Goal: Task Accomplishment & Management: Complete application form

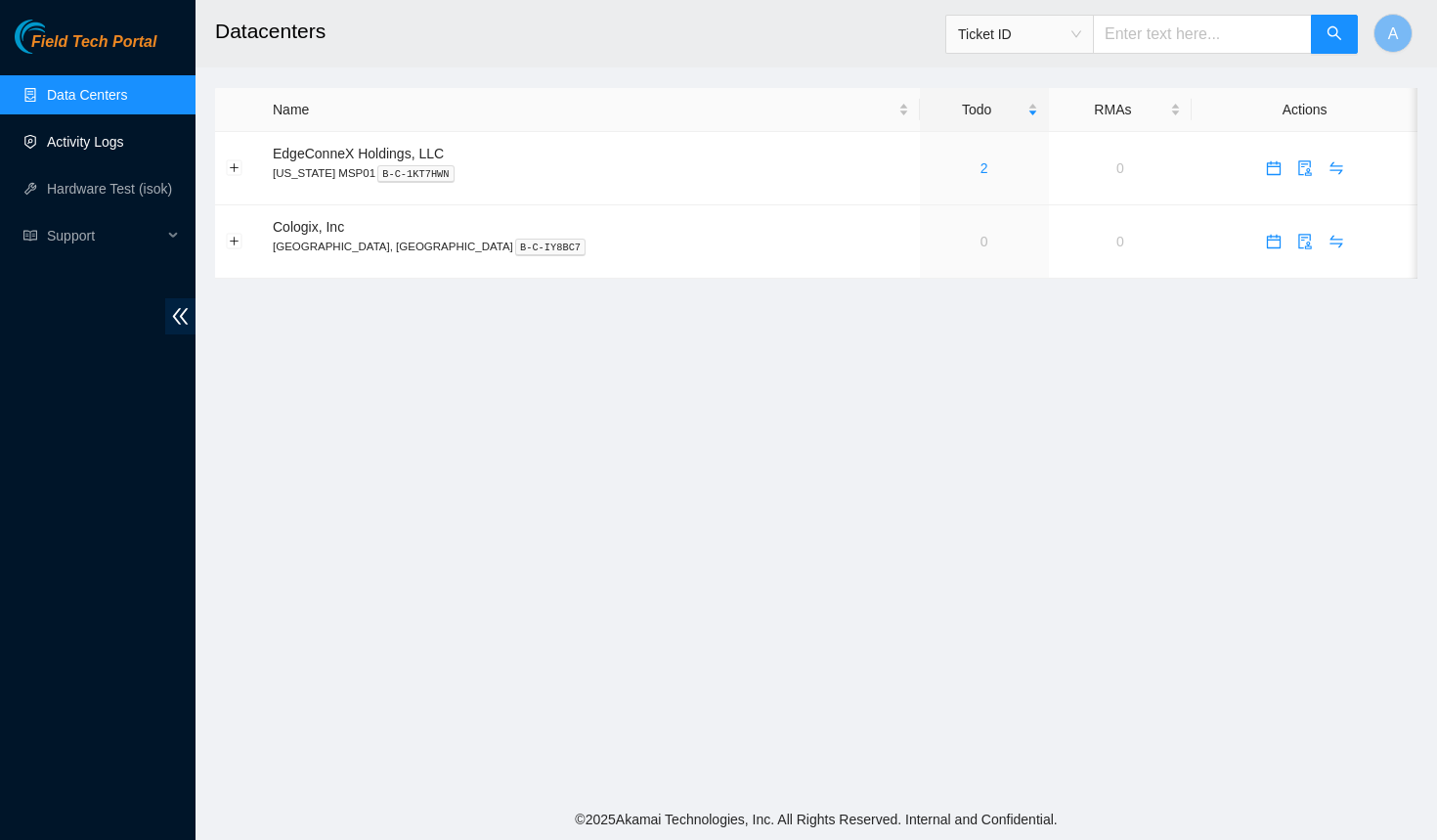
click at [77, 141] on link "Activity Logs" at bounding box center [85, 142] width 77 height 16
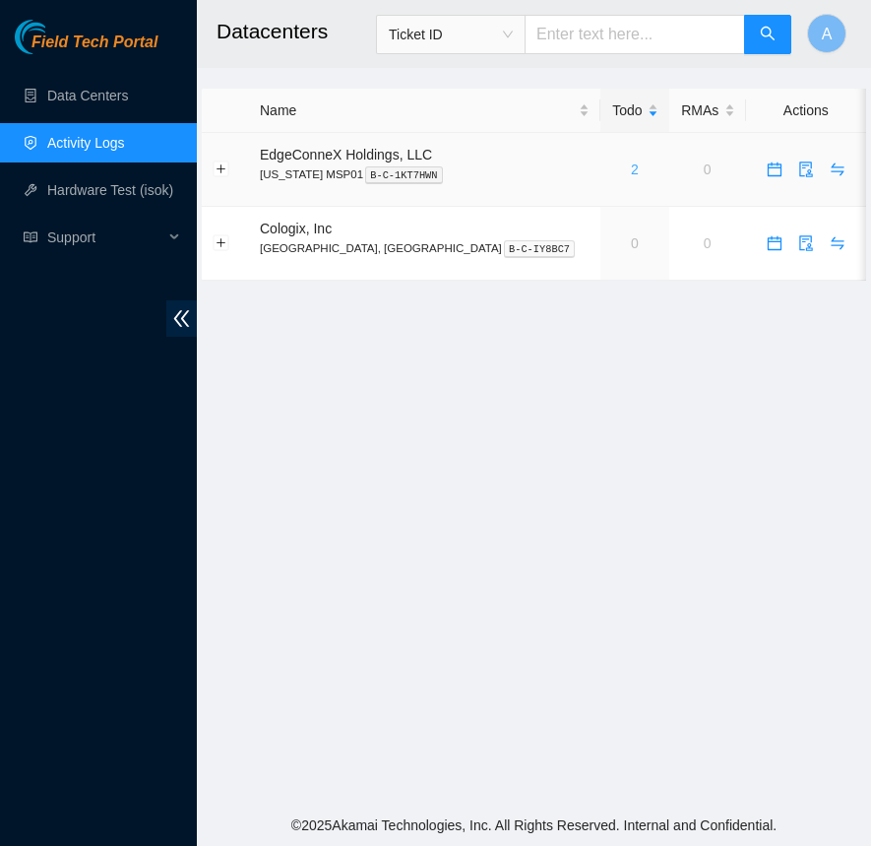
click at [631, 166] on link "2" at bounding box center [635, 169] width 8 height 16
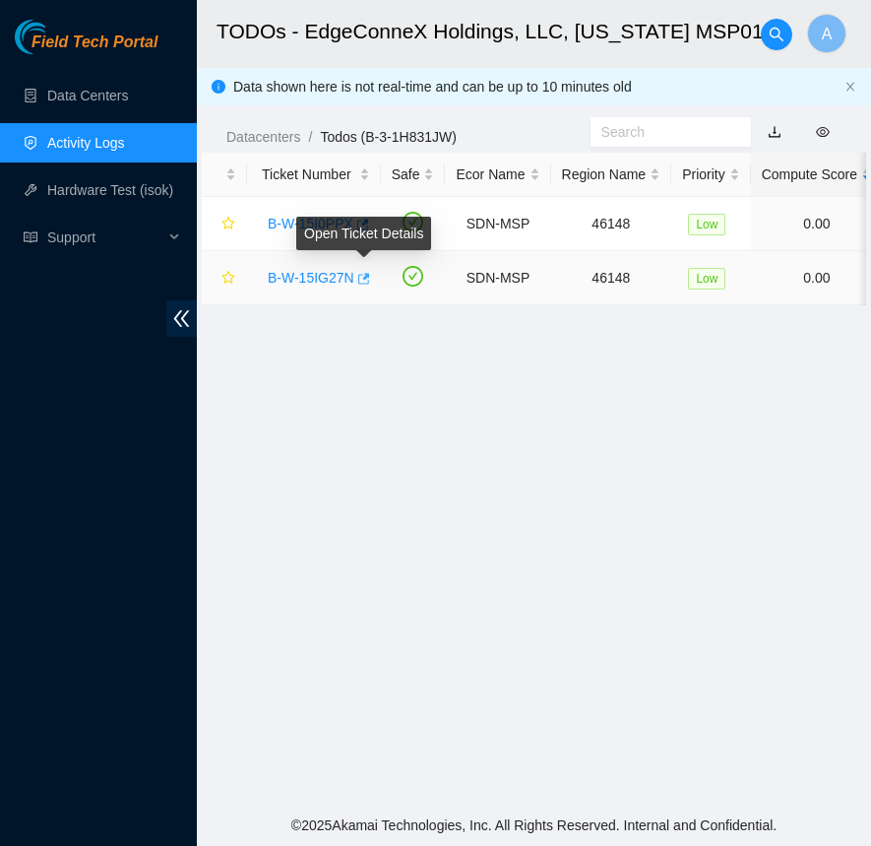
click at [369, 276] on icon "button" at bounding box center [364, 278] width 12 height 11
click at [314, 217] on link "B-W-15I0PPX" at bounding box center [311, 224] width 86 height 16
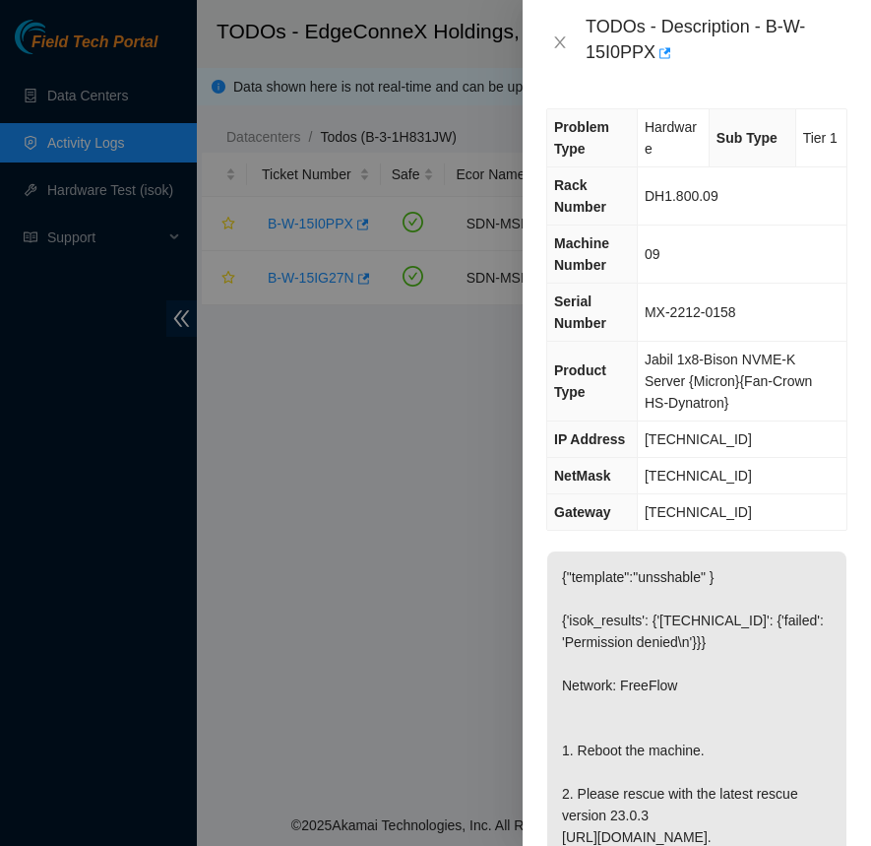
click at [357, 189] on div at bounding box center [435, 423] width 871 height 846
click at [555, 40] on icon "close" at bounding box center [560, 42] width 16 height 16
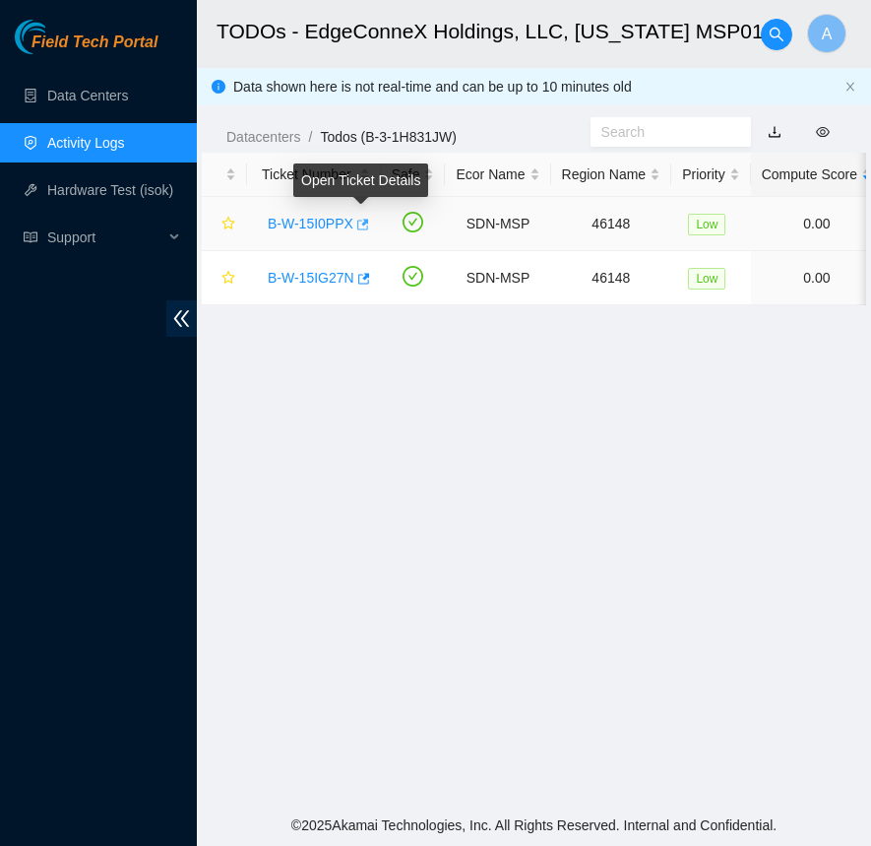
click at [368, 220] on icon "button" at bounding box center [363, 224] width 12 height 11
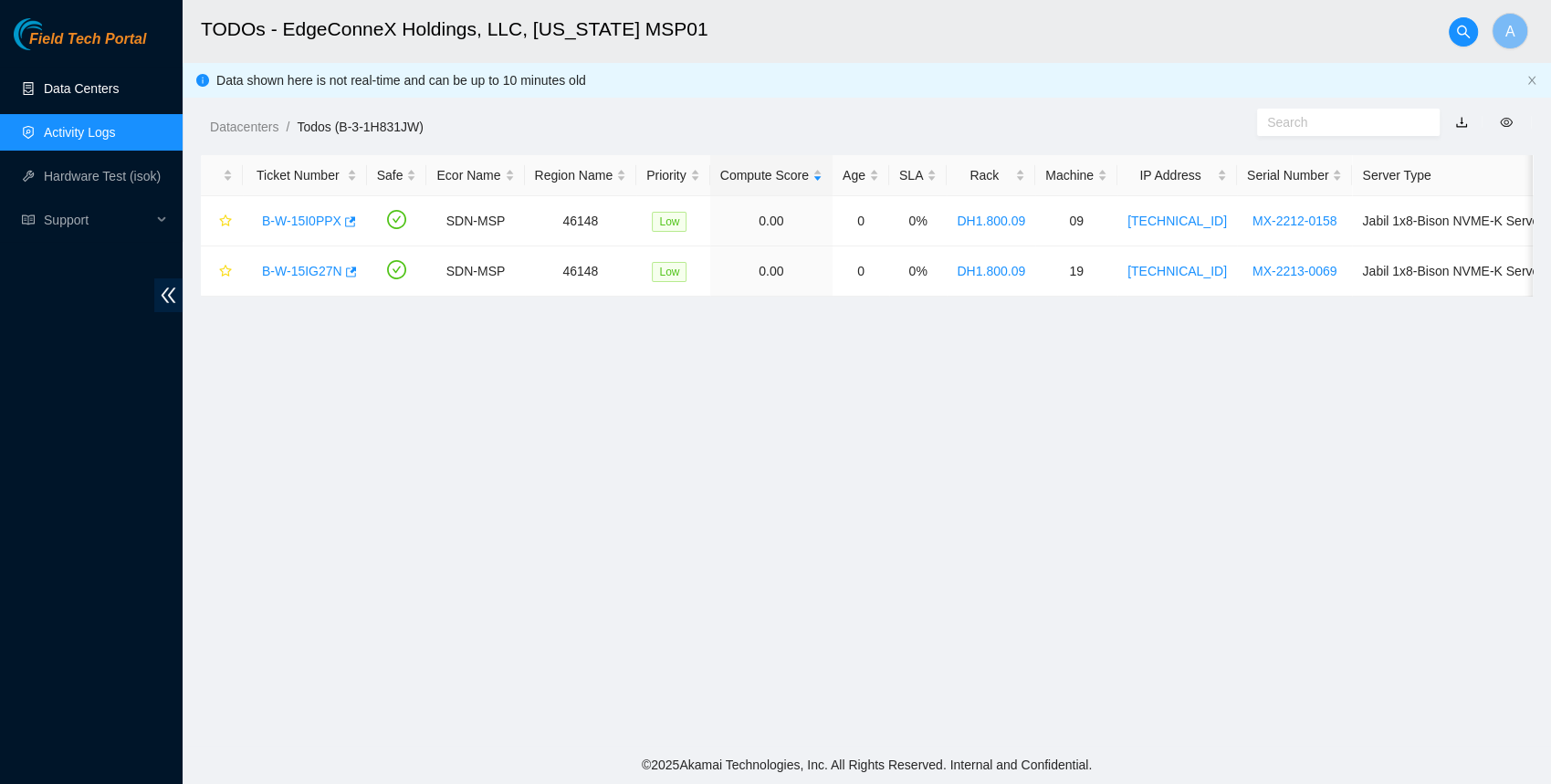
click at [77, 82] on link "Data Centers" at bounding box center [81, 89] width 75 height 15
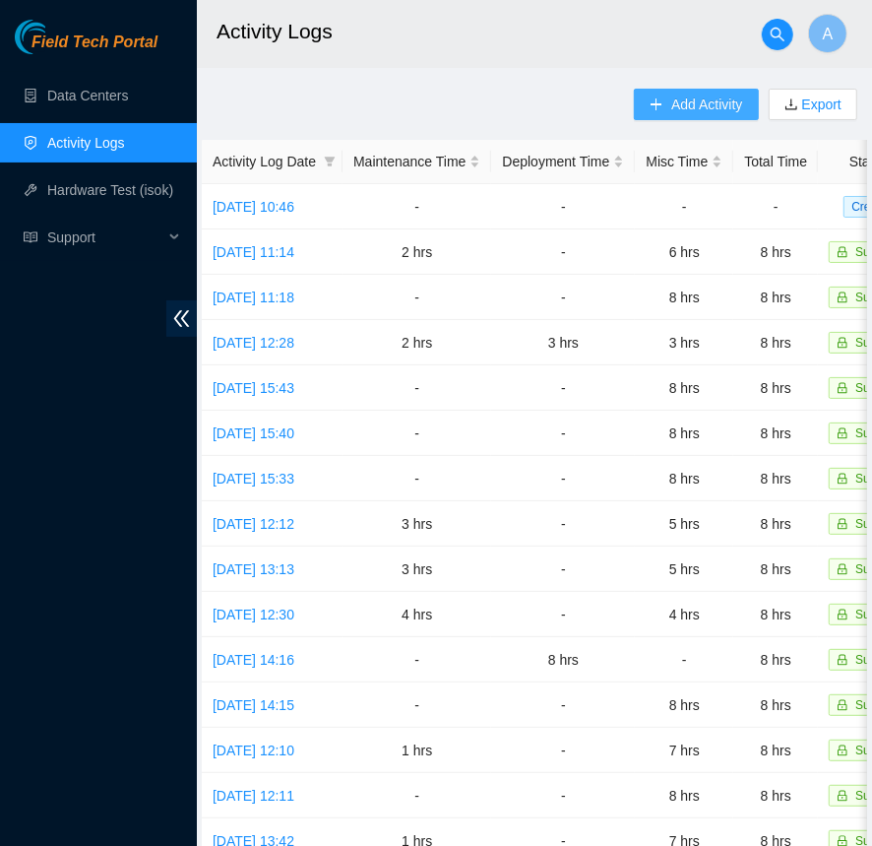
click at [671, 100] on span "Add Activity" at bounding box center [706, 105] width 71 height 22
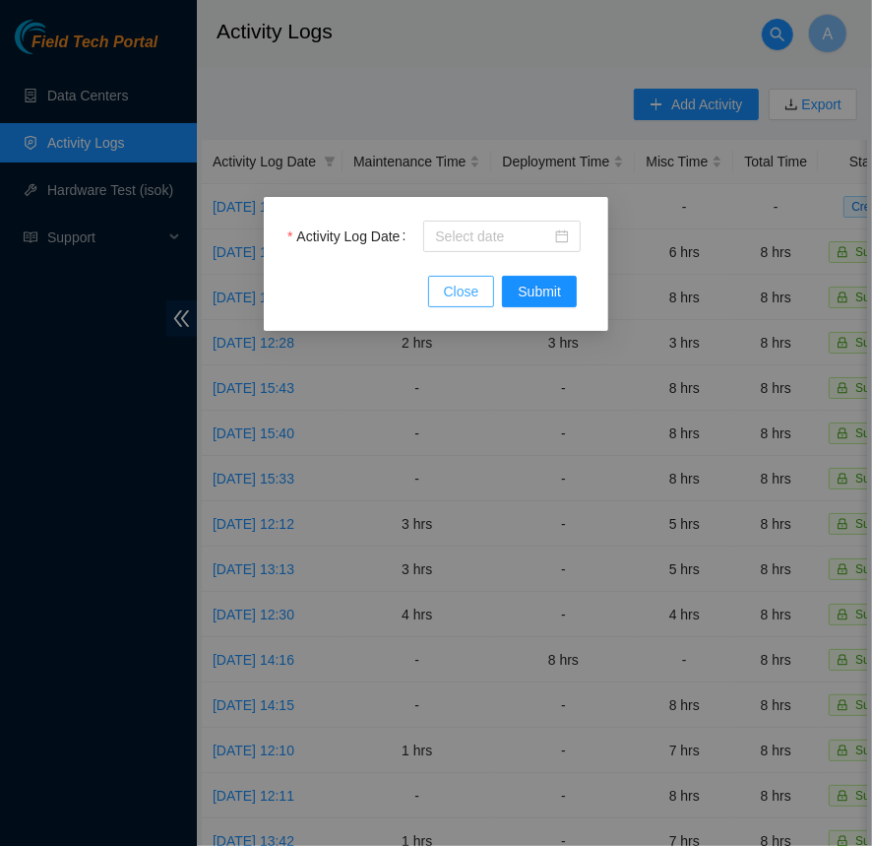
click at [467, 285] on span "Close" at bounding box center [461, 292] width 35 height 22
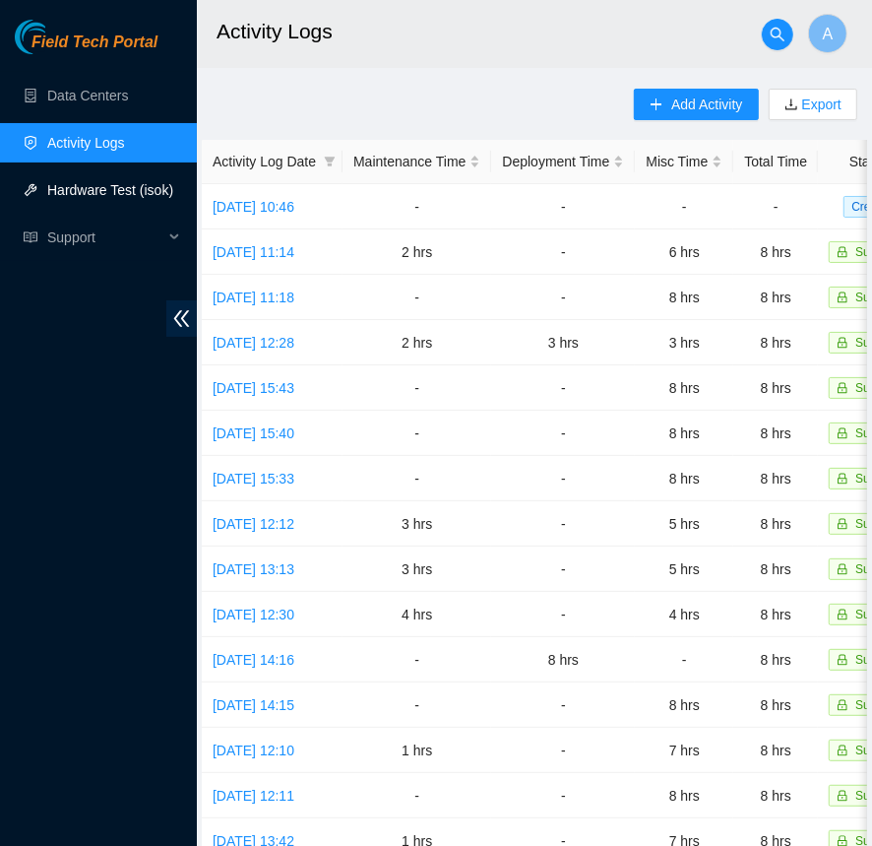
click at [131, 182] on link "Hardware Test (isok)" at bounding box center [110, 190] width 126 height 16
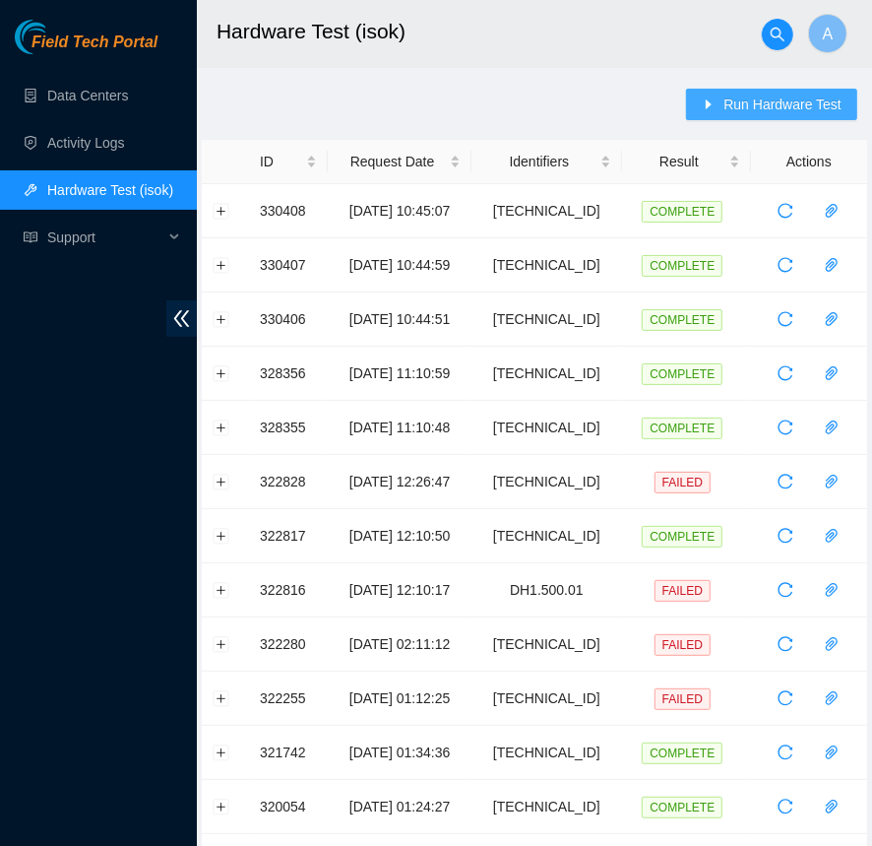
click at [803, 114] on span "Run Hardware Test" at bounding box center [783, 105] width 118 height 22
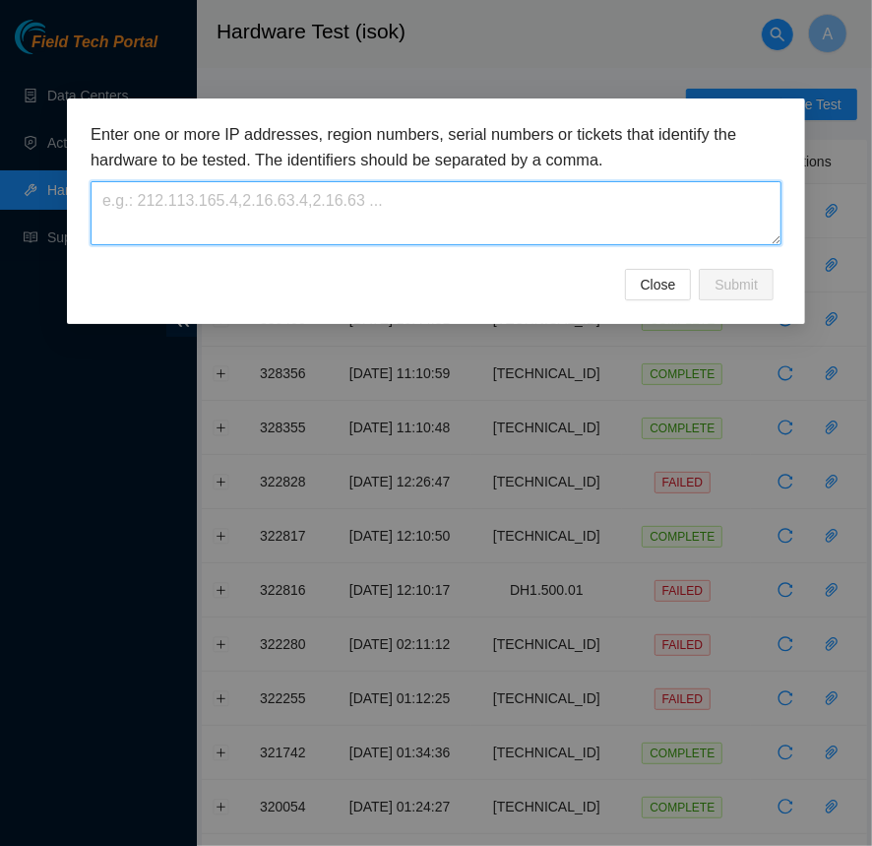
click at [347, 228] on textarea at bounding box center [436, 213] width 691 height 64
paste textarea "23.40.98.214"
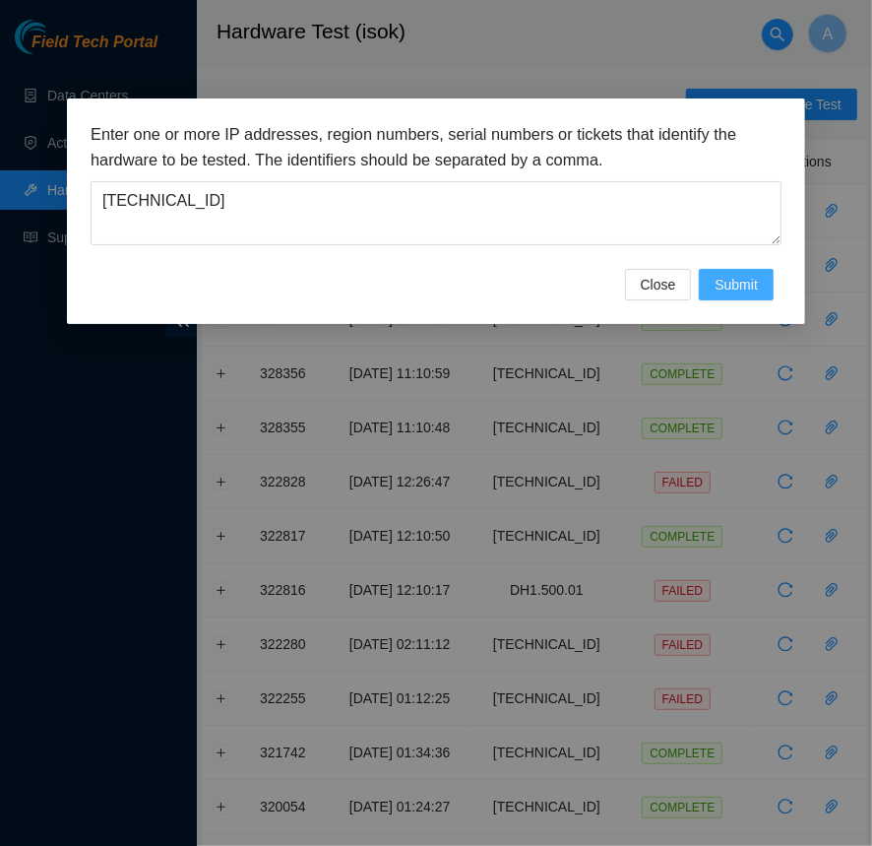
click at [744, 285] on span "Submit" at bounding box center [736, 285] width 43 height 22
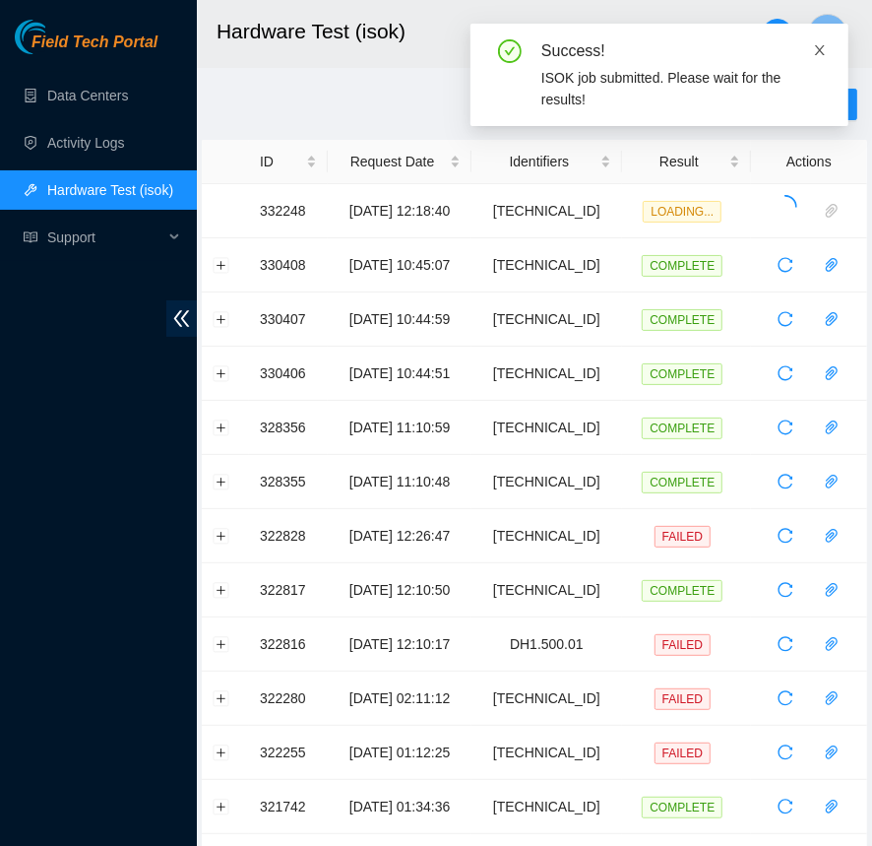
click at [819, 45] on icon "close" at bounding box center [820, 50] width 14 height 14
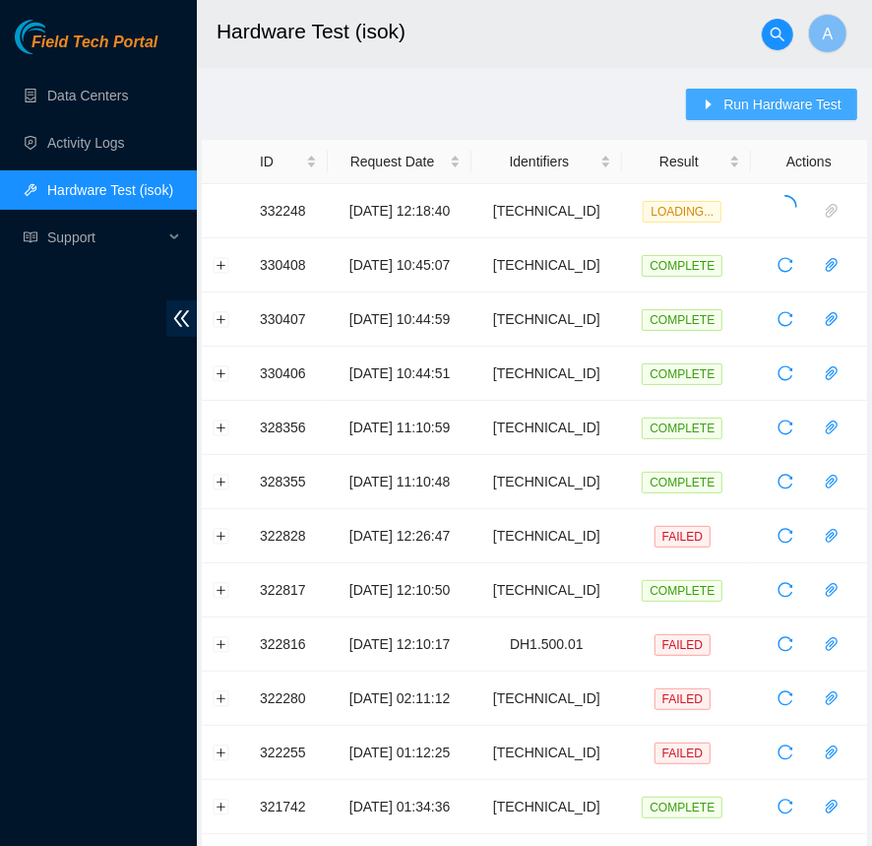
click at [749, 101] on span "Run Hardware Test" at bounding box center [783, 105] width 118 height 22
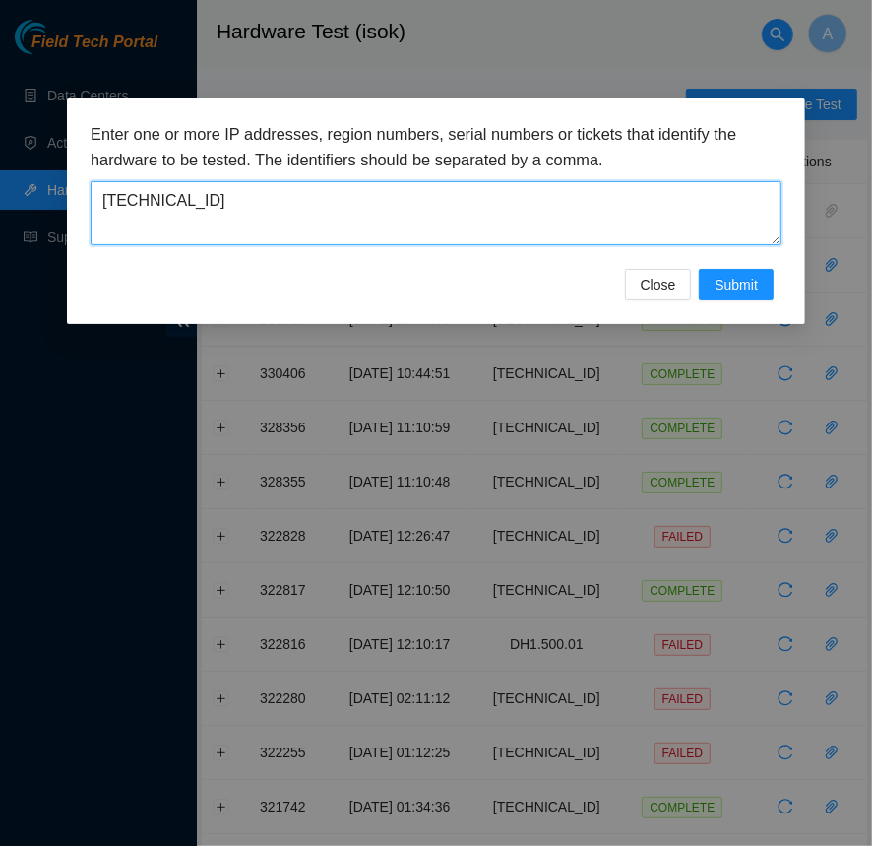
click at [483, 236] on textarea "23.40.98.214" at bounding box center [436, 213] width 691 height 64
paste textarea "0"
type textarea "23.40.98.204"
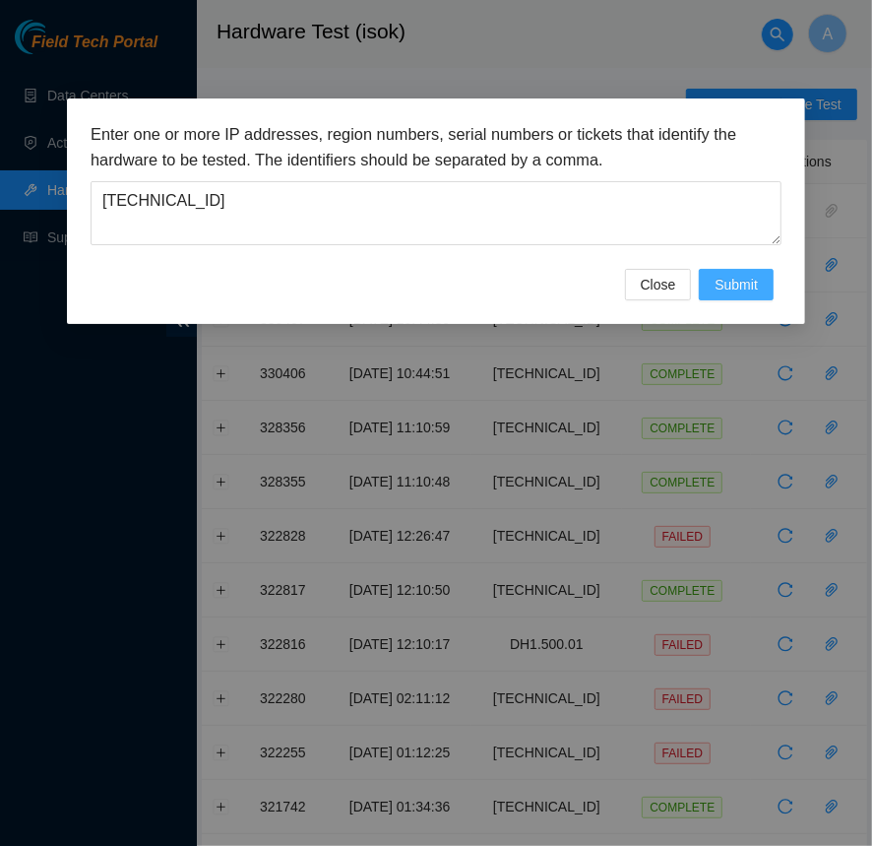
click at [711, 276] on button "Submit" at bounding box center [736, 285] width 75 height 32
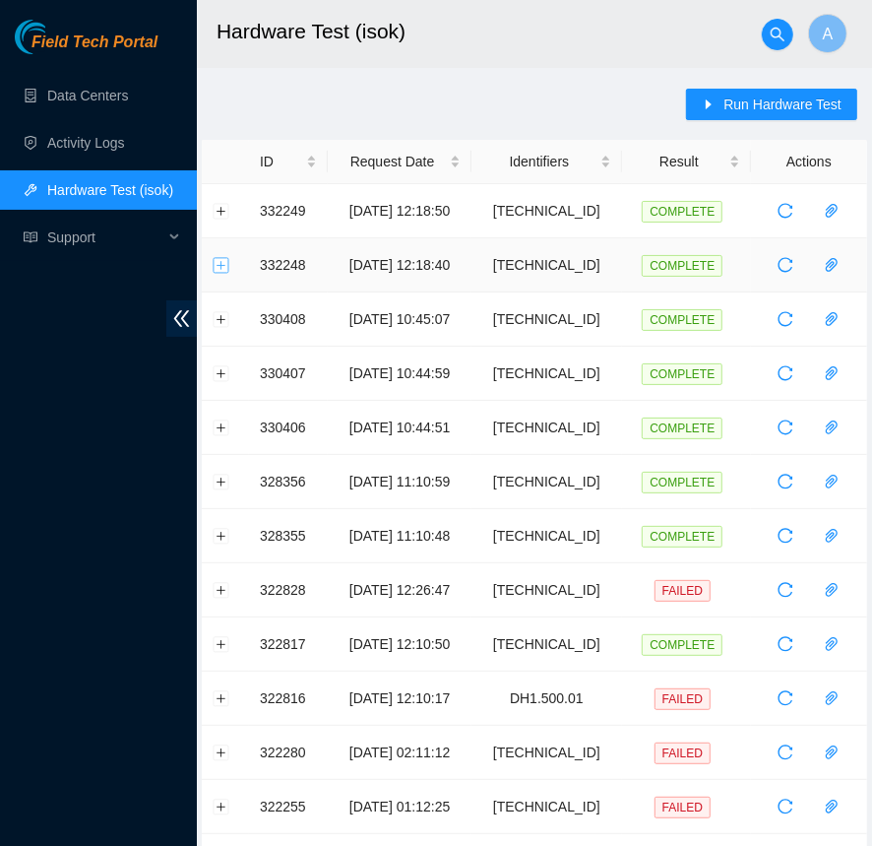
click at [222, 262] on button "Expand row" at bounding box center [222, 265] width 16 height 16
click at [222, 258] on button "Expand row" at bounding box center [222, 265] width 16 height 16
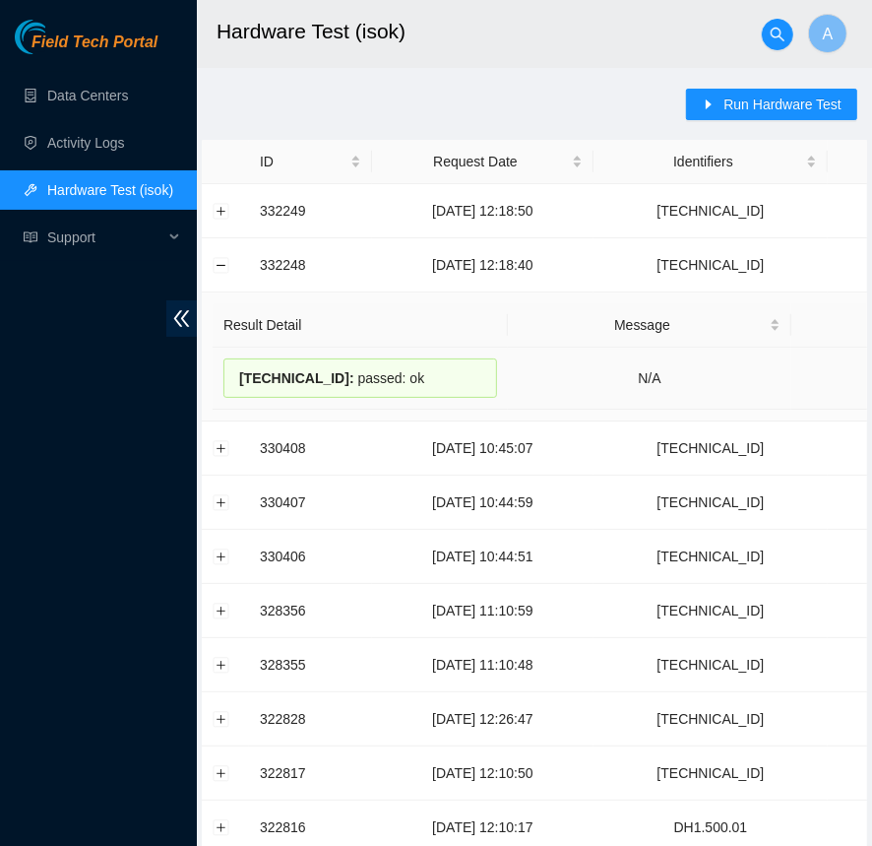
click at [302, 371] on span "23.40.98.214 :" at bounding box center [296, 378] width 115 height 16
copy div "23.40.98.214 : passed: ok"
click at [224, 206] on button "Expand row" at bounding box center [222, 211] width 16 height 16
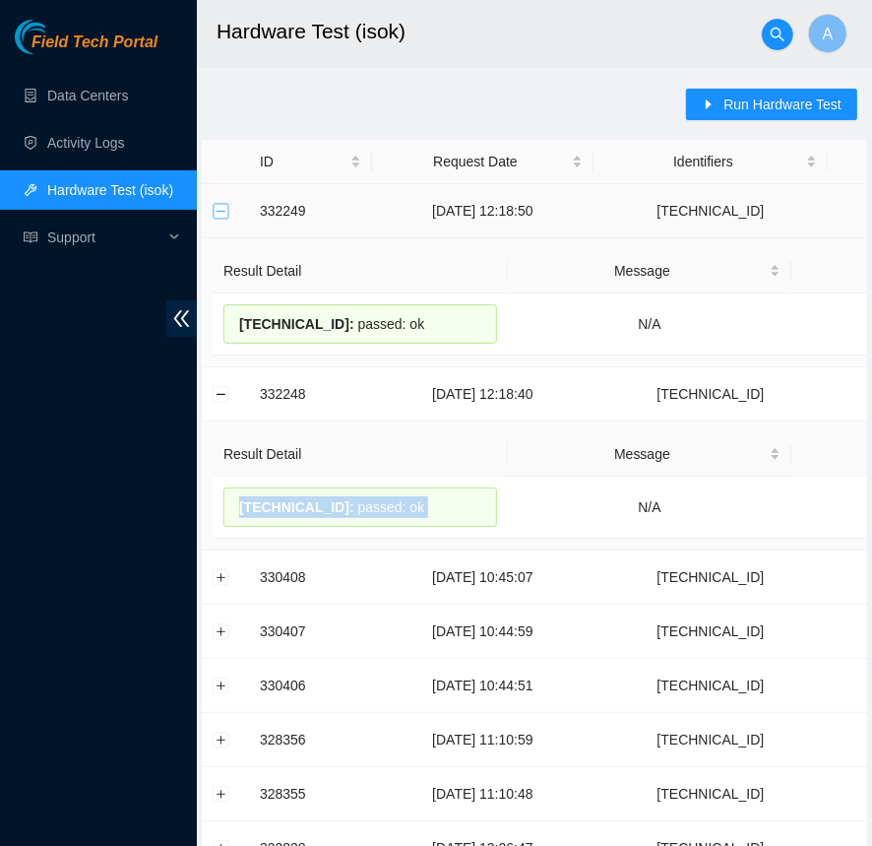
click at [224, 206] on button "Collapse row" at bounding box center [222, 211] width 16 height 16
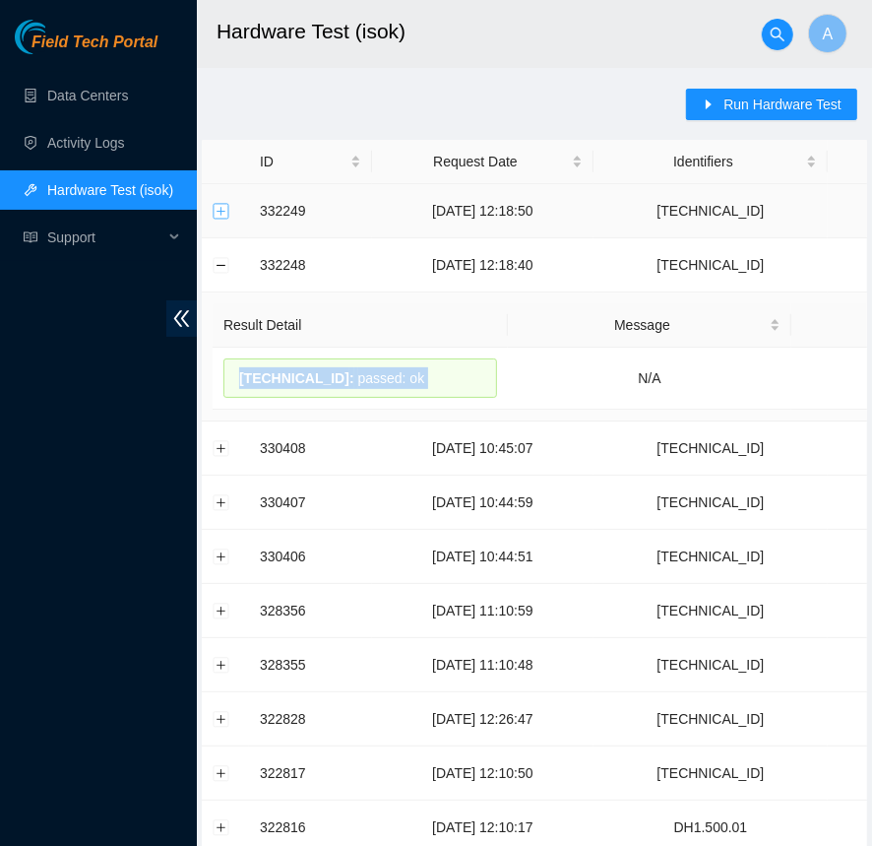
click at [224, 208] on button "Expand row" at bounding box center [222, 211] width 16 height 16
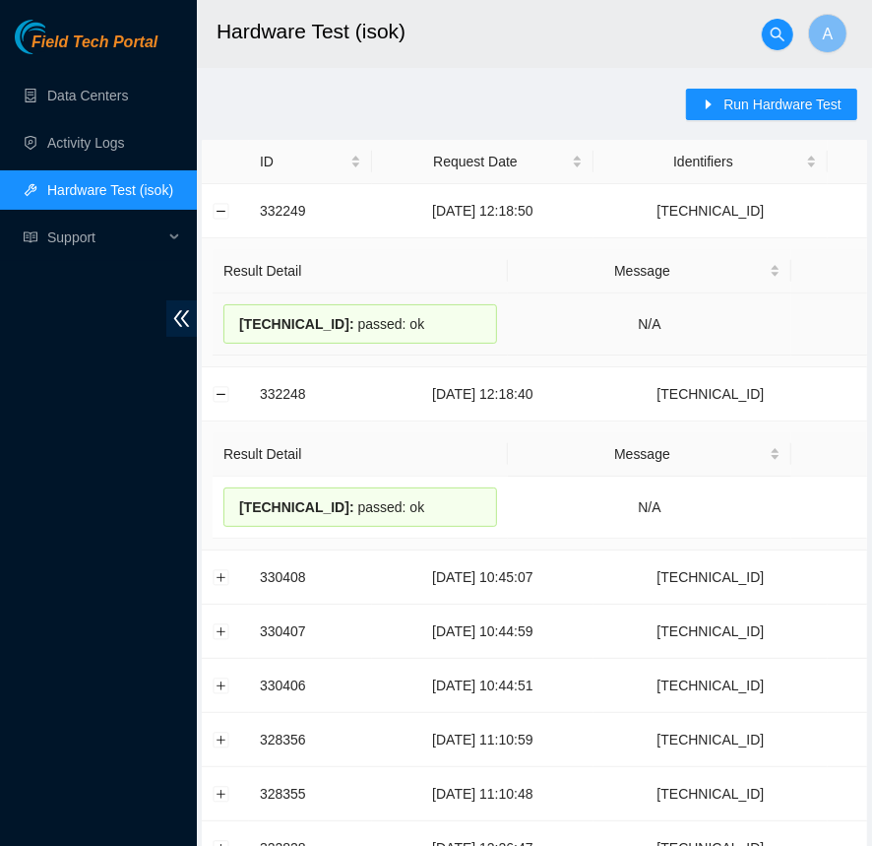
click at [323, 316] on span "23.40.98.204 :" at bounding box center [296, 324] width 115 height 16
copy div "23.40.98.204 : passed: ok"
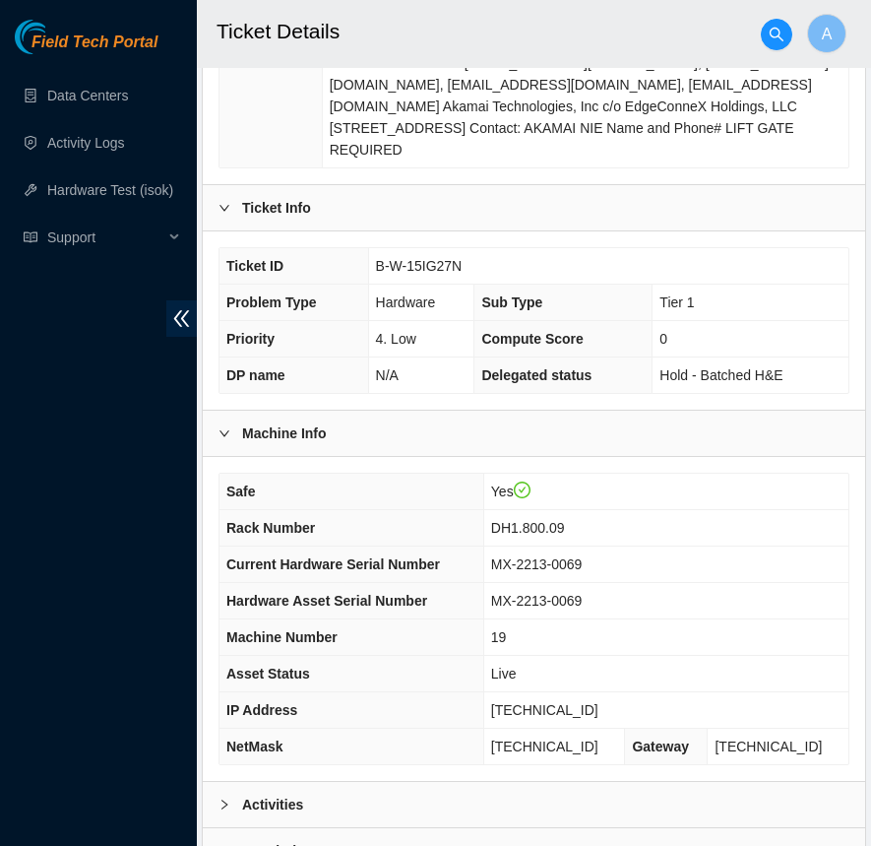
scroll to position [505, 0]
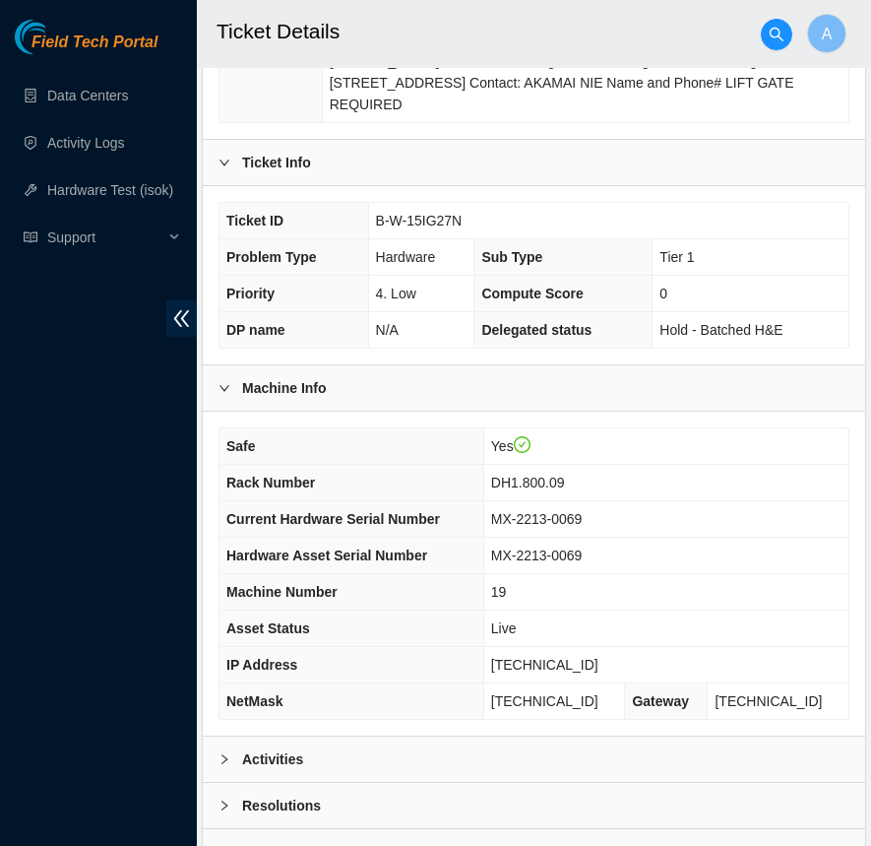
click at [559, 647] on td "[TECHNICAL_ID]" at bounding box center [665, 665] width 365 height 36
click at [559, 657] on span "23.40.98.214" at bounding box center [544, 665] width 107 height 16
copy span "23.40.98.214"
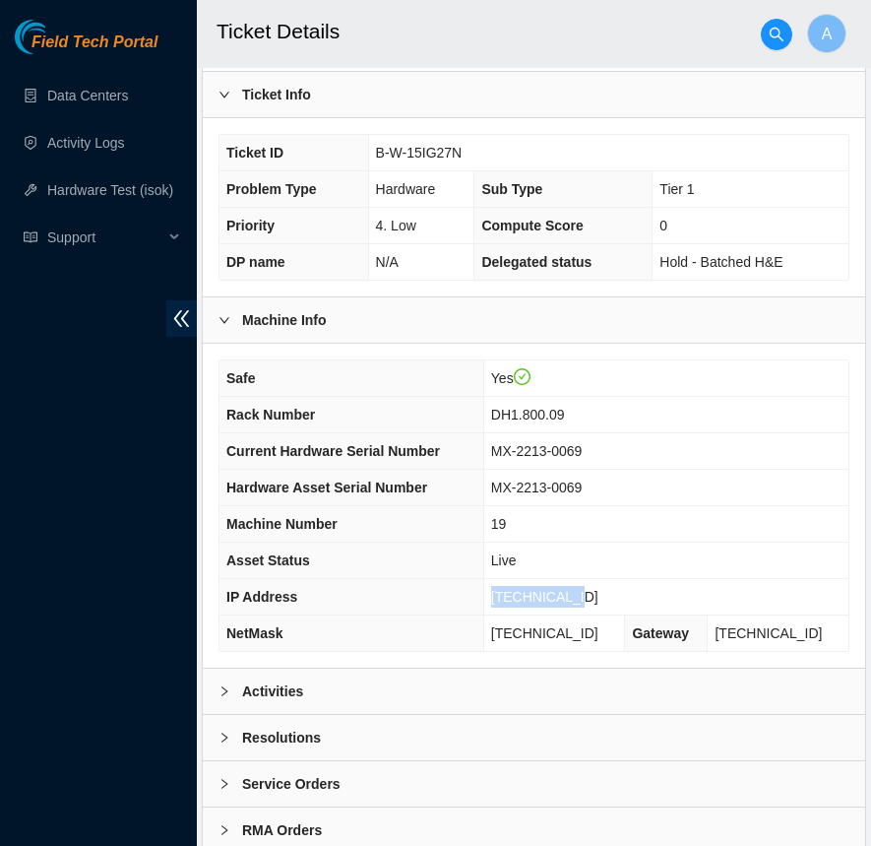
scroll to position [579, 0]
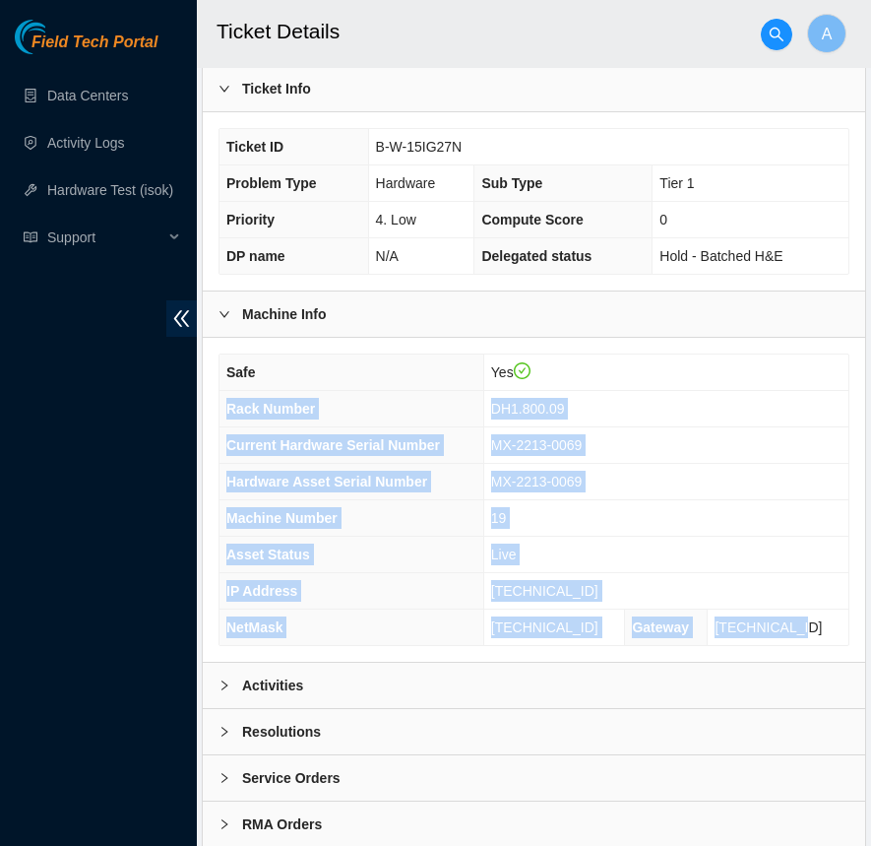
drag, startPoint x: 834, startPoint y: 618, endPoint x: 220, endPoint y: 399, distance: 652.4
click at [220, 399] on tbody "Safe Yes Rack Number DH1.800.09 Current Hardware Serial Number MX-2213-0069 Har…" at bounding box center [534, 499] width 629 height 290
copy tbody "Rack Number DH1.800.09 Current Hardware Serial Number MX-2213-0069 Hardware Ass…"
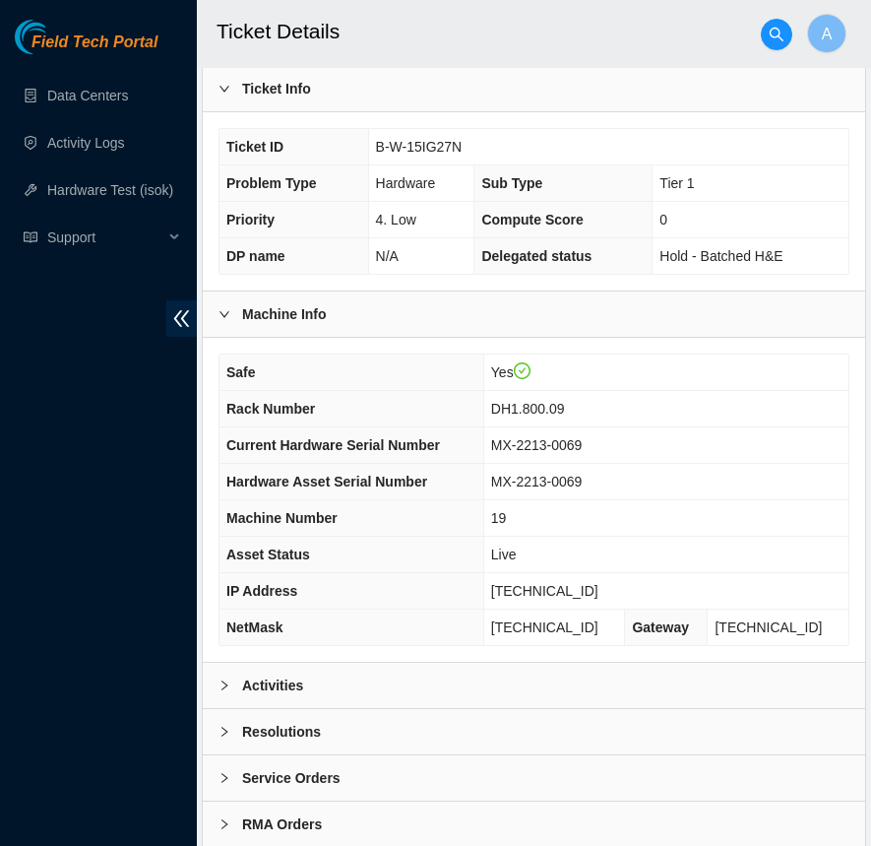
click at [328, 723] on div "Resolutions" at bounding box center [534, 731] width 663 height 45
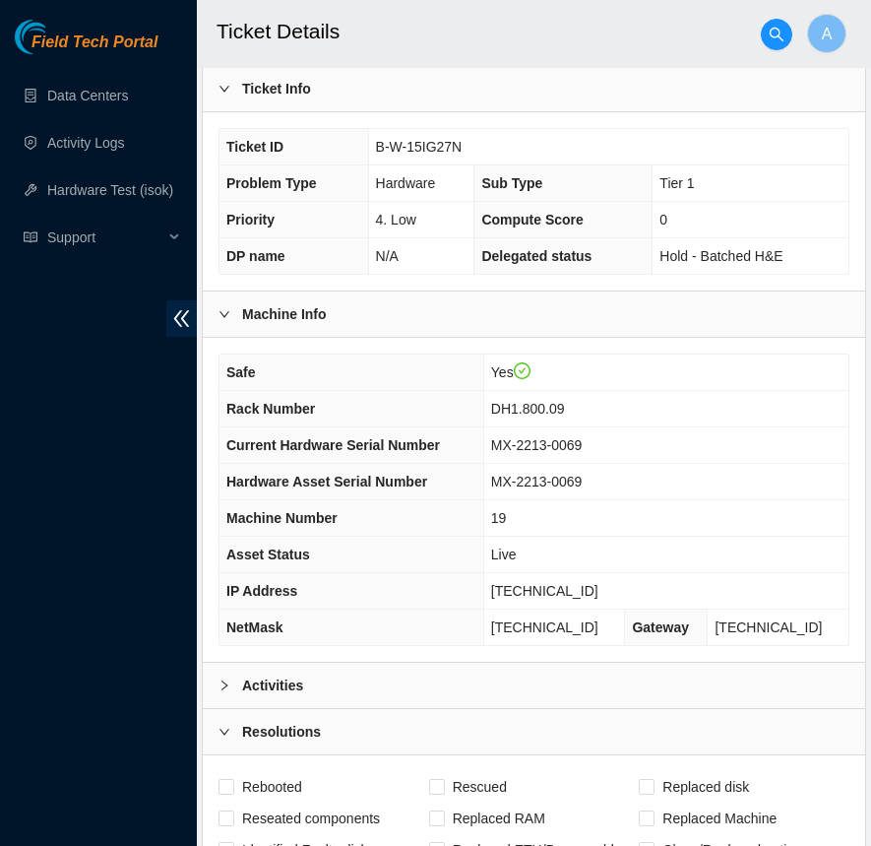
click at [309, 678] on div "Activities" at bounding box center [534, 685] width 663 height 45
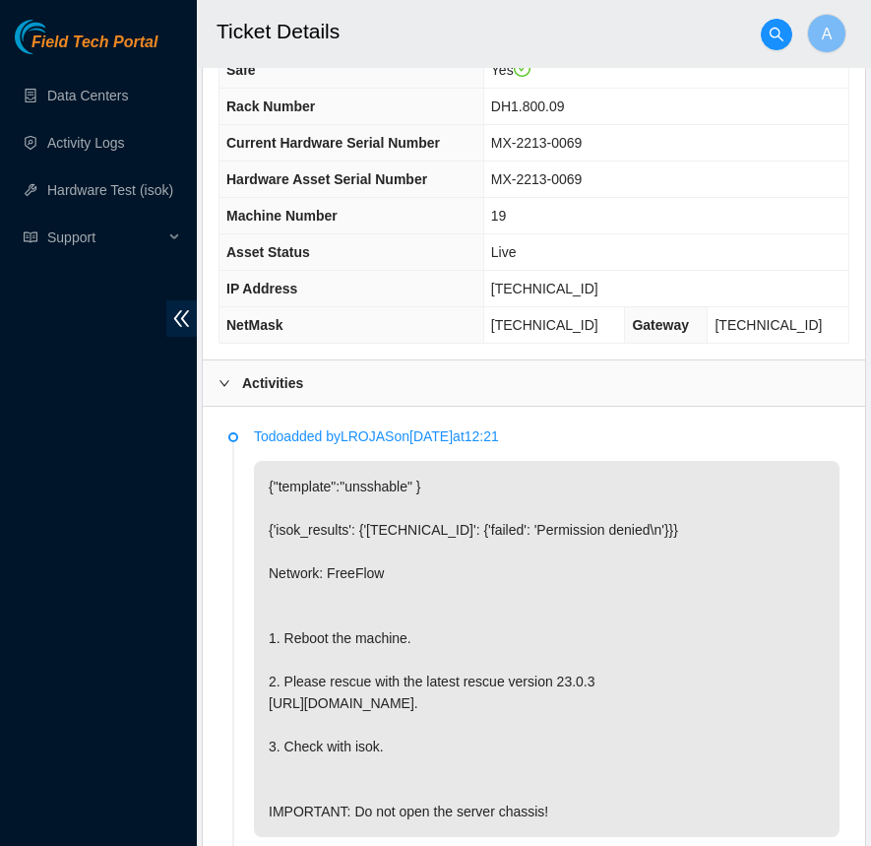
scroll to position [936, 0]
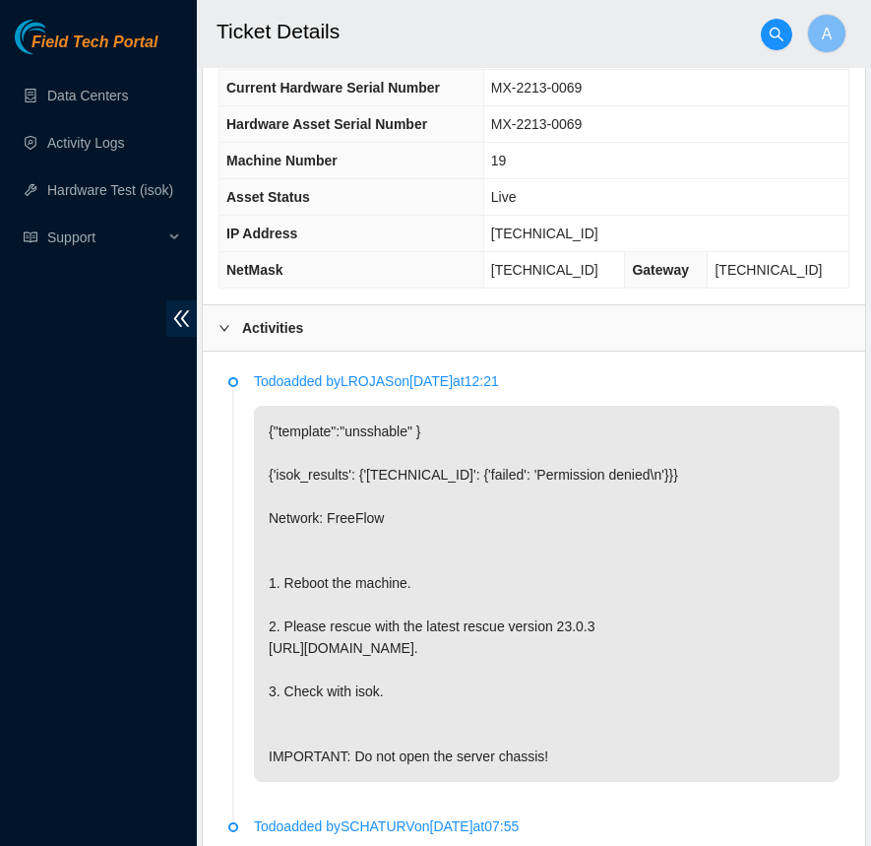
click at [306, 322] on div "Activities" at bounding box center [534, 327] width 663 height 45
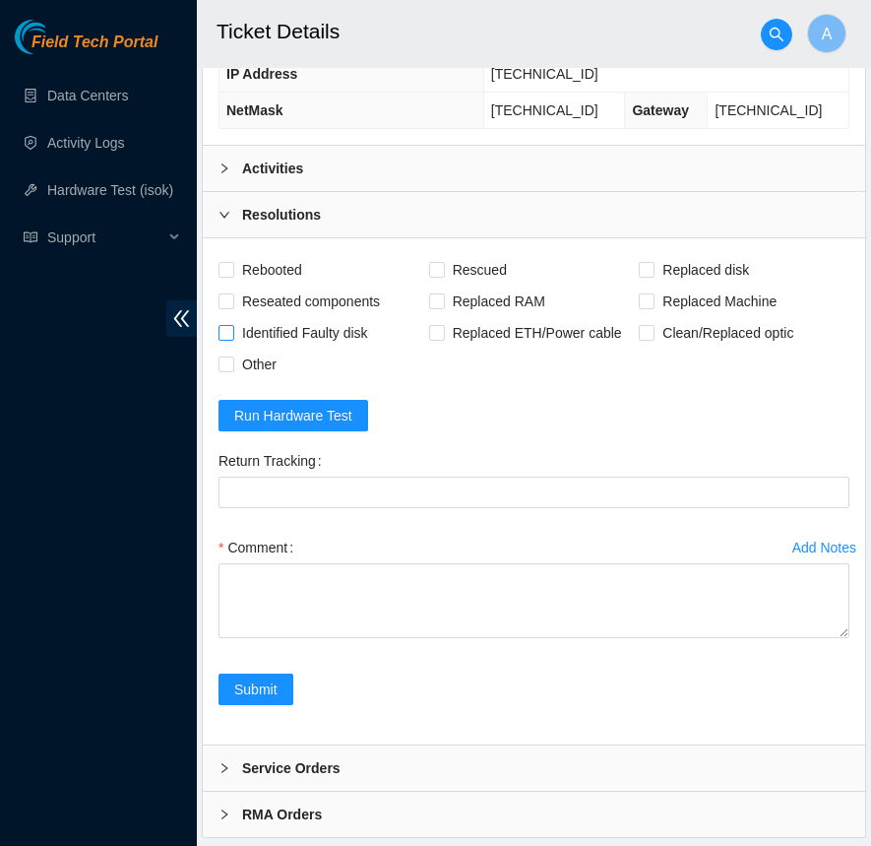
scroll to position [1120, 0]
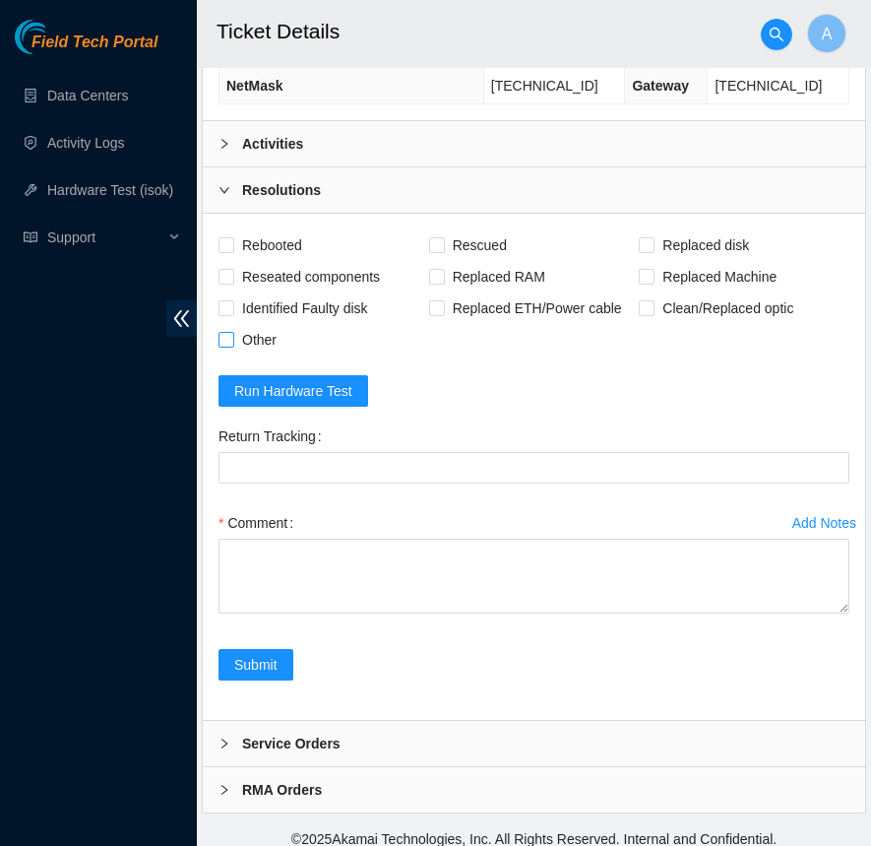
click at [230, 332] on input "Other" at bounding box center [226, 339] width 14 height 14
checkbox input "true"
click at [247, 270] on span "Reseated components" at bounding box center [311, 277] width 154 height 32
click at [232, 270] on input "Reseated components" at bounding box center [226, 276] width 14 height 14
checkbox input "true"
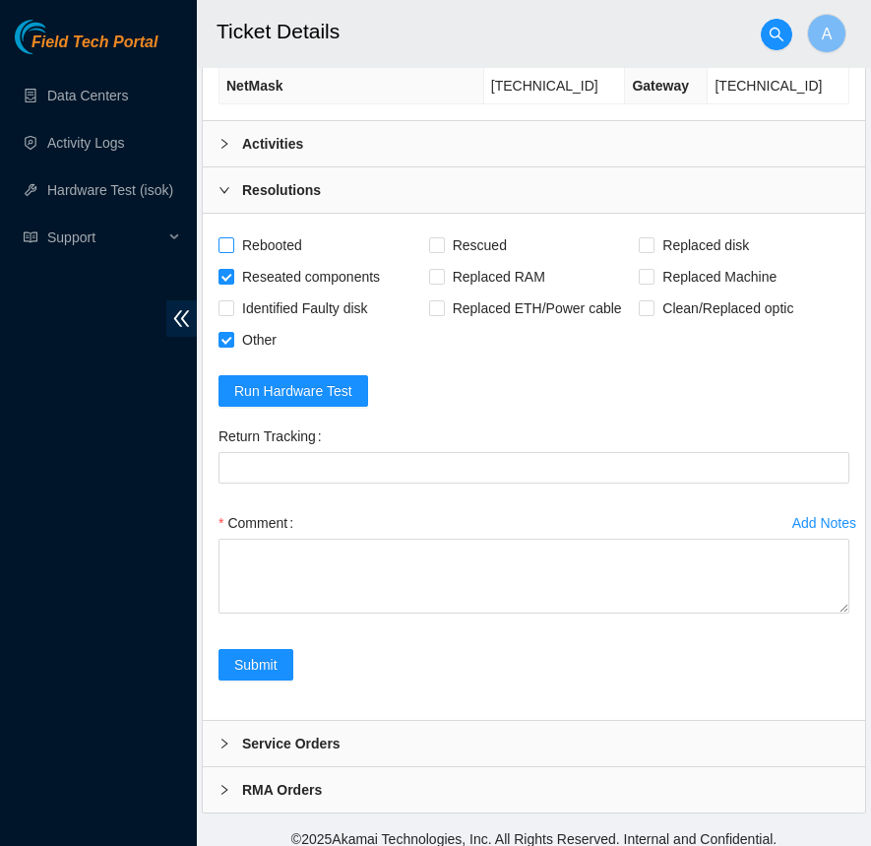
click at [256, 239] on span "Rebooted" at bounding box center [272, 245] width 76 height 32
click at [232, 239] on input "Rebooted" at bounding box center [226, 244] width 14 height 14
checkbox input "true"
click at [450, 233] on span "Rescued" at bounding box center [480, 245] width 70 height 32
click at [443, 237] on input "Rescued" at bounding box center [436, 244] width 14 height 14
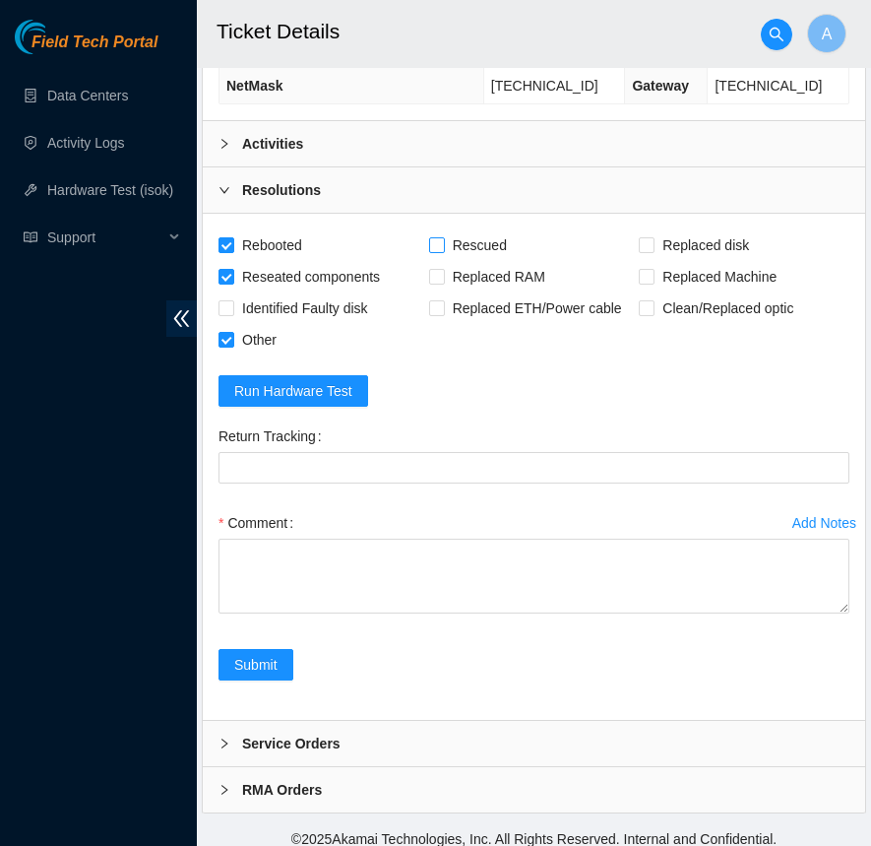
checkbox input "true"
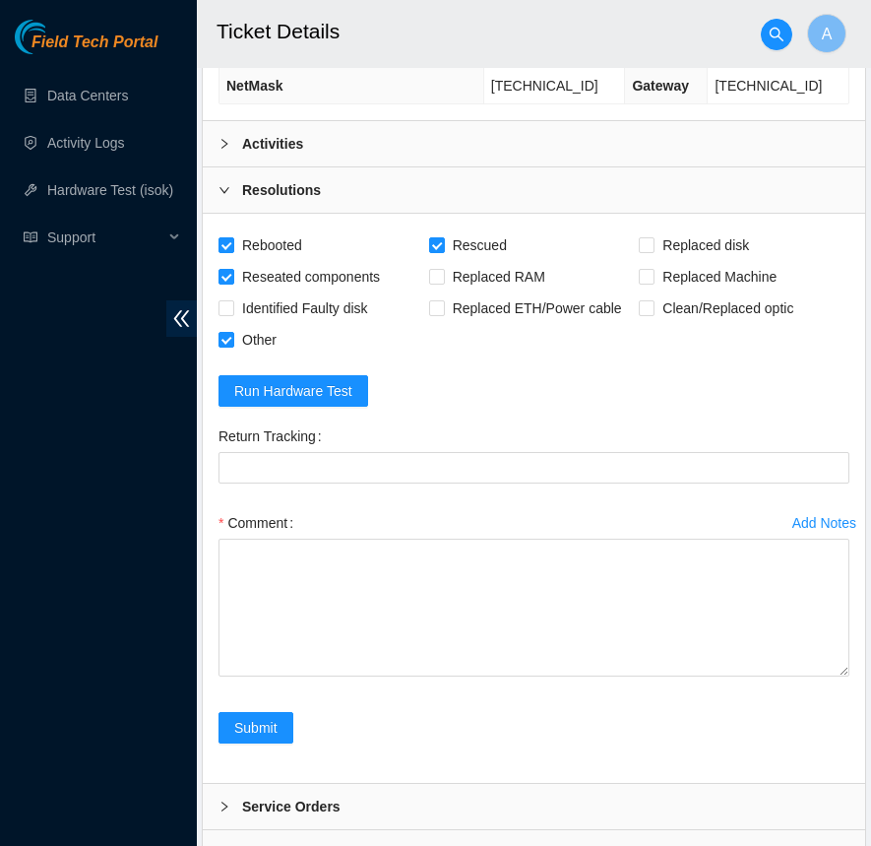
drag, startPoint x: 841, startPoint y: 595, endPoint x: 829, endPoint y: 917, distance: 322.1
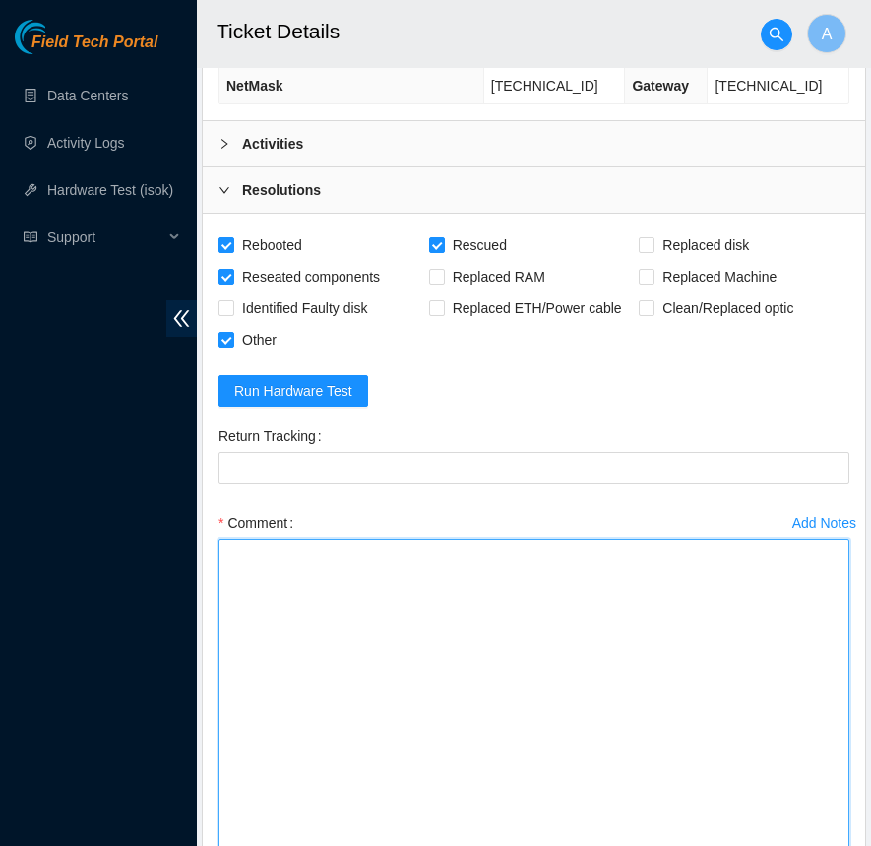
click at [566, 552] on textarea "Comment" at bounding box center [534, 736] width 631 height 395
type textarea "r"
paste textarea "Rack Number DH1.800.09 Current Hardware Serial Number MX-2213-0069 Hardware Ass…"
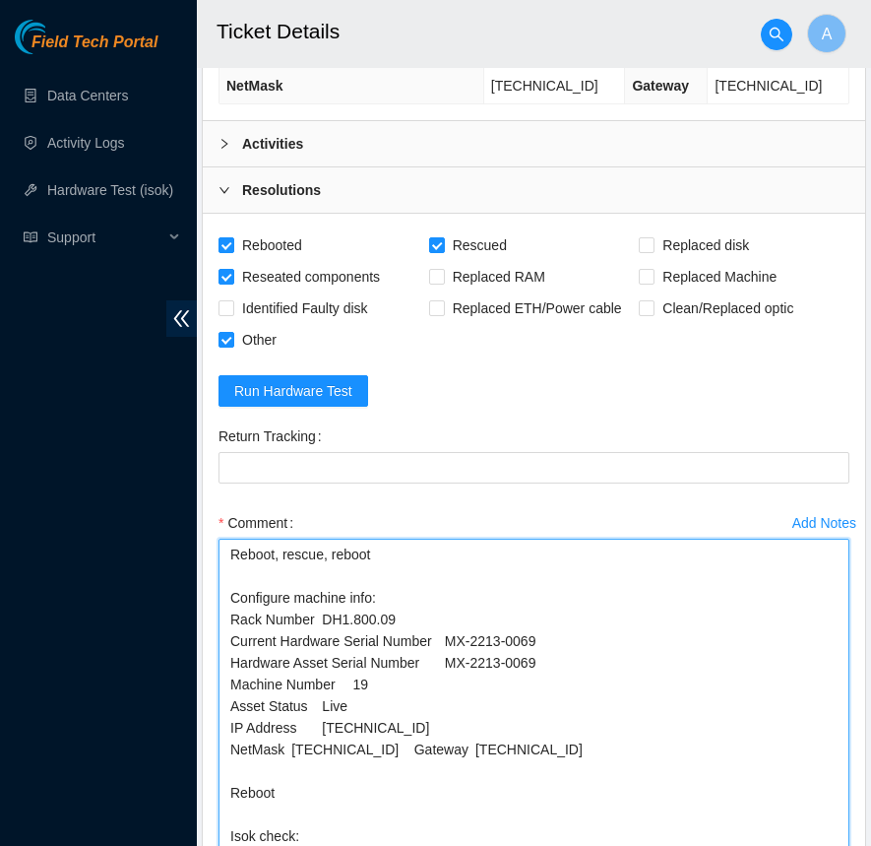
drag, startPoint x: 565, startPoint y: 649, endPoint x: 79, endPoint y: 647, distance: 486.3
click at [79, 647] on section "Field Tech Portal Data Centers Activity Logs Hardware Test (isok) Support Ticke…" at bounding box center [435, 30] width 871 height 2300
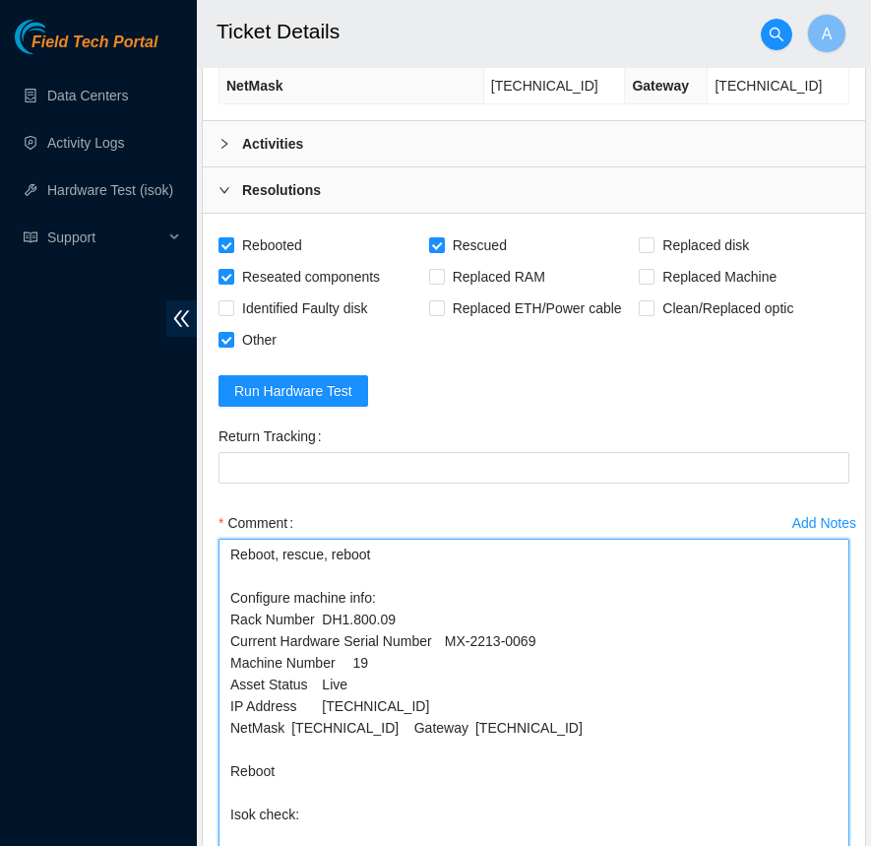
drag, startPoint x: 410, startPoint y: 674, endPoint x: 8, endPoint y: 672, distance: 401.7
click at [8, 672] on section "Field Tech Portal Data Centers Activity Logs Hardware Test (isok) Support Ticke…" at bounding box center [435, 30] width 871 height 2300
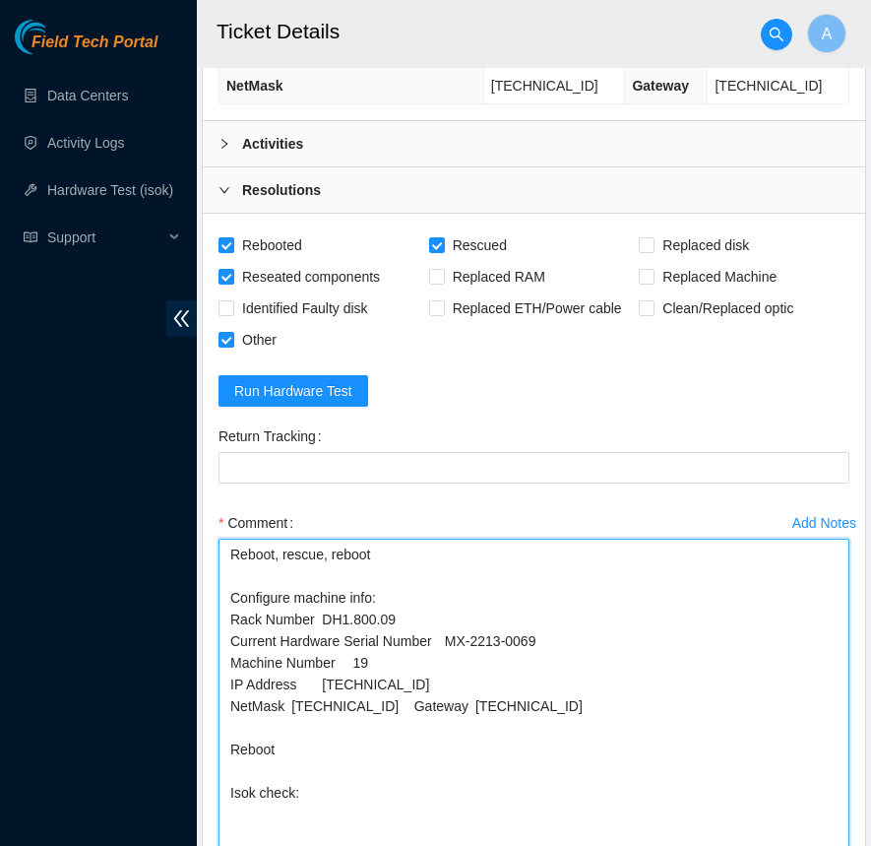
click at [416, 693] on textarea "Reboot, rescue, reboot Configure machine info: Rack Number DH1.800.09 Current H…" at bounding box center [534, 736] width 631 height 395
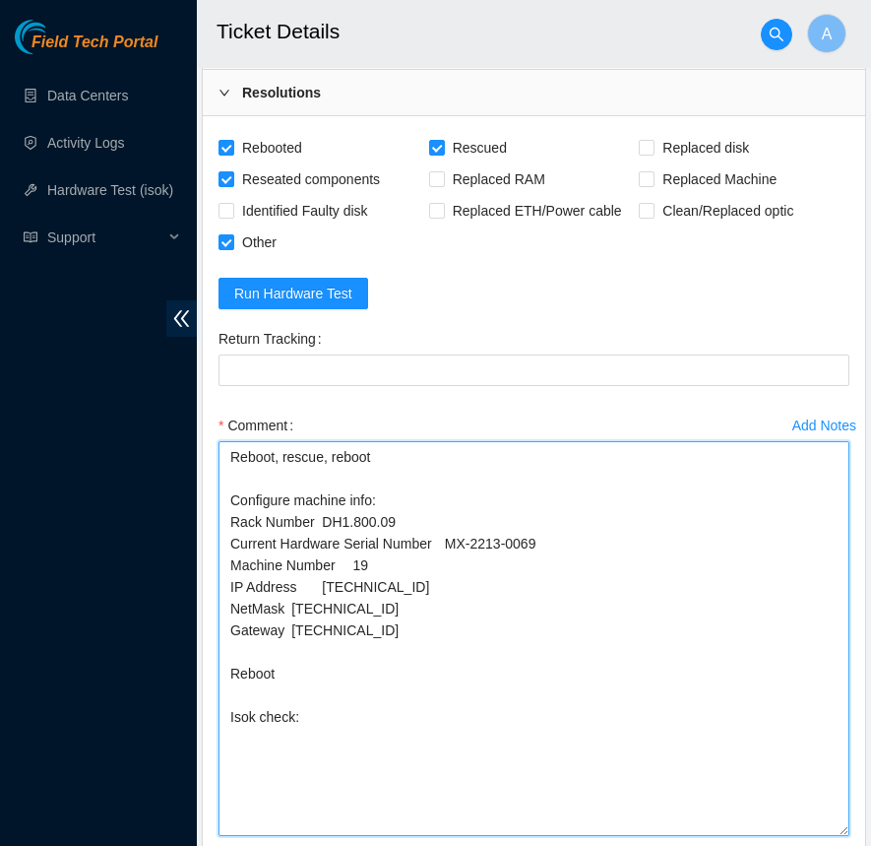
scroll to position [1236, 0]
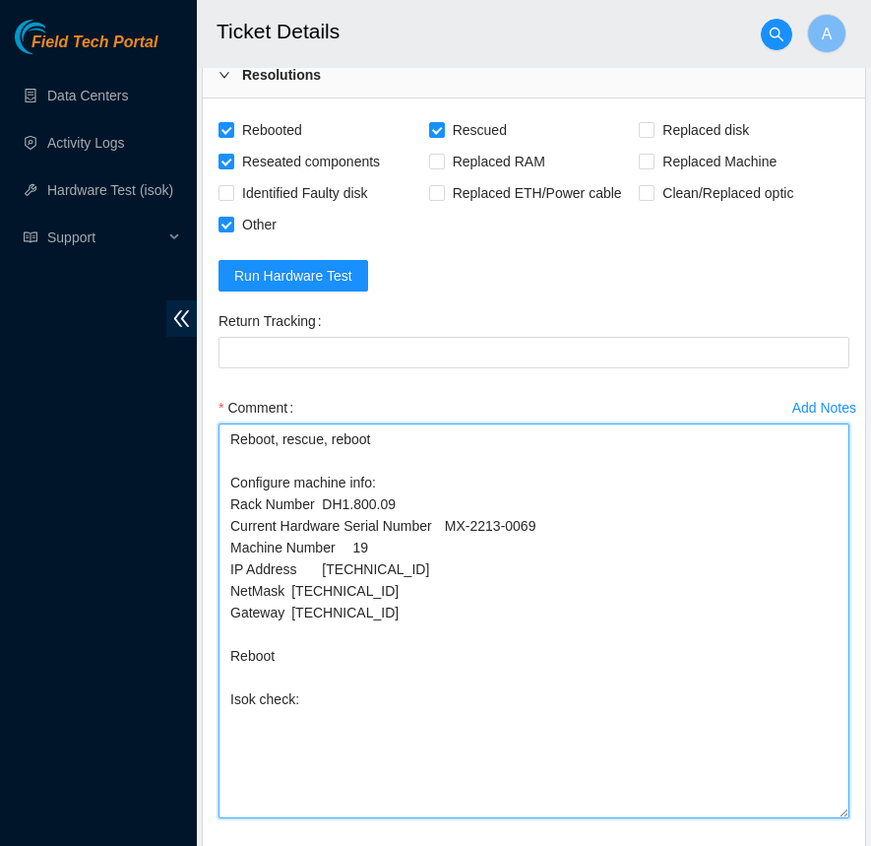
click at [383, 696] on textarea "Reboot, rescue, reboot Configure machine info: Rack Number DH1.800.09 Current H…" at bounding box center [534, 620] width 631 height 395
paste textarea "23.40.98.214 : passed: ok"
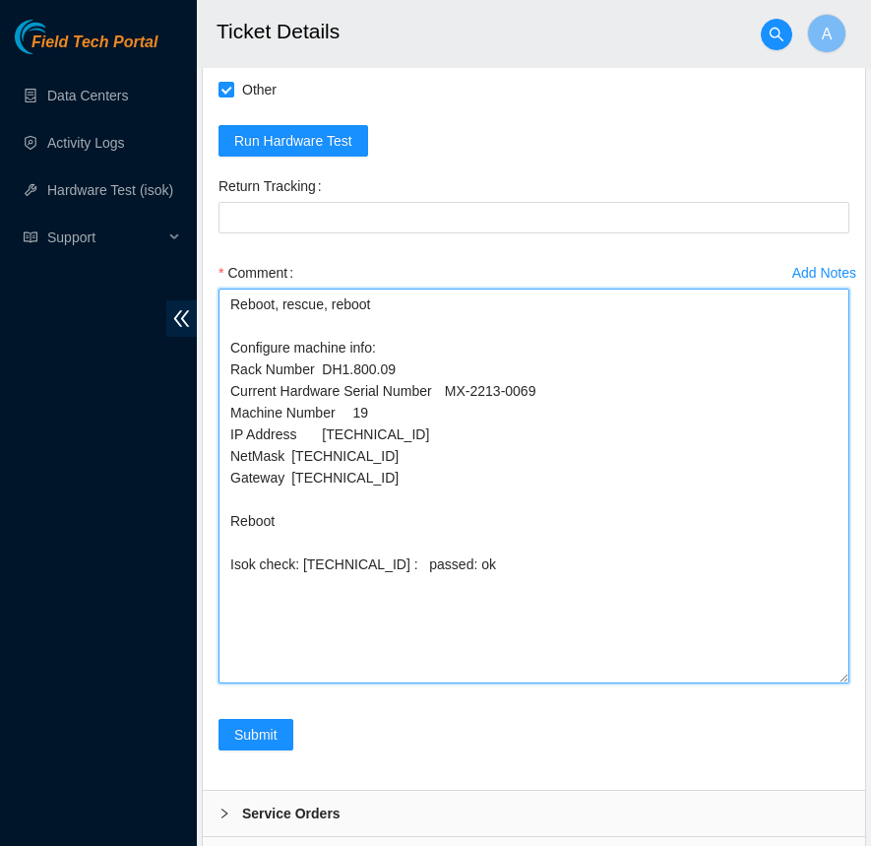
scroll to position [1400, 0]
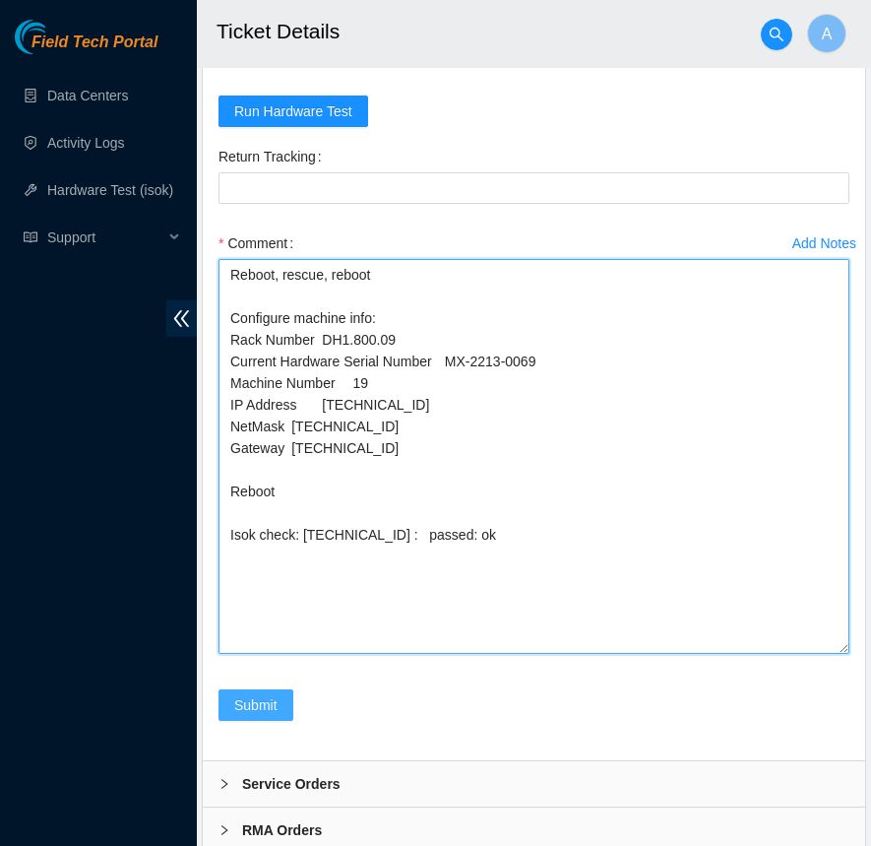
type textarea "Reboot, rescue, reboot Configure machine info: Rack Number DH1.800.09 Current H…"
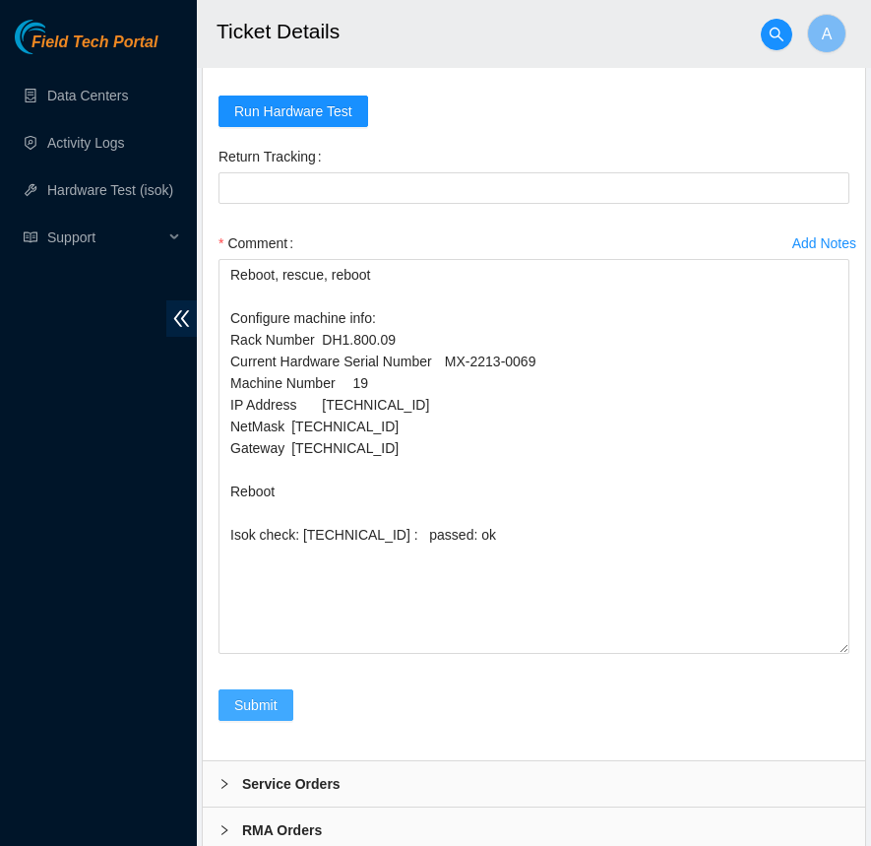
click at [248, 696] on span "Submit" at bounding box center [255, 705] width 43 height 22
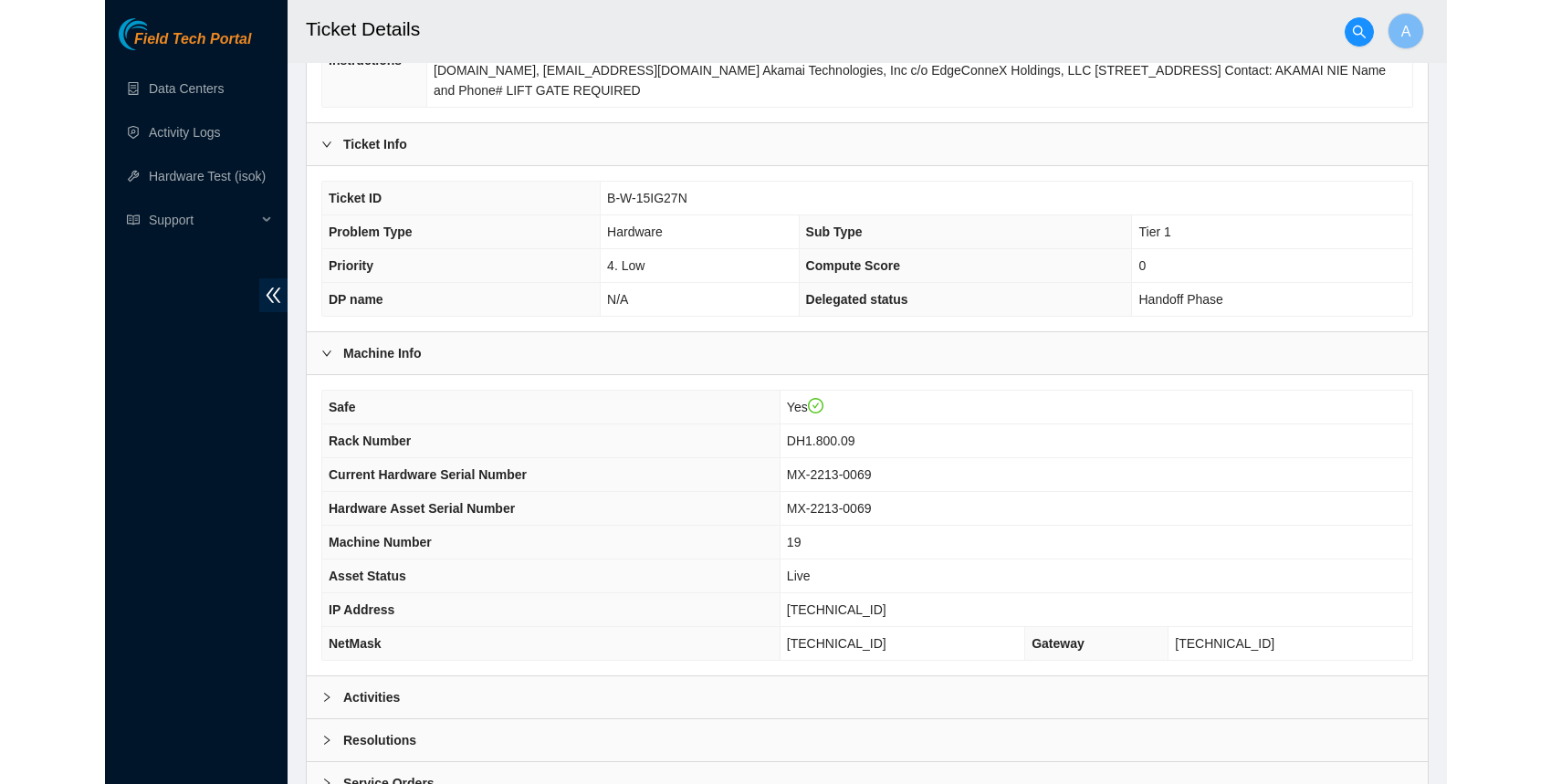
scroll to position [345, 0]
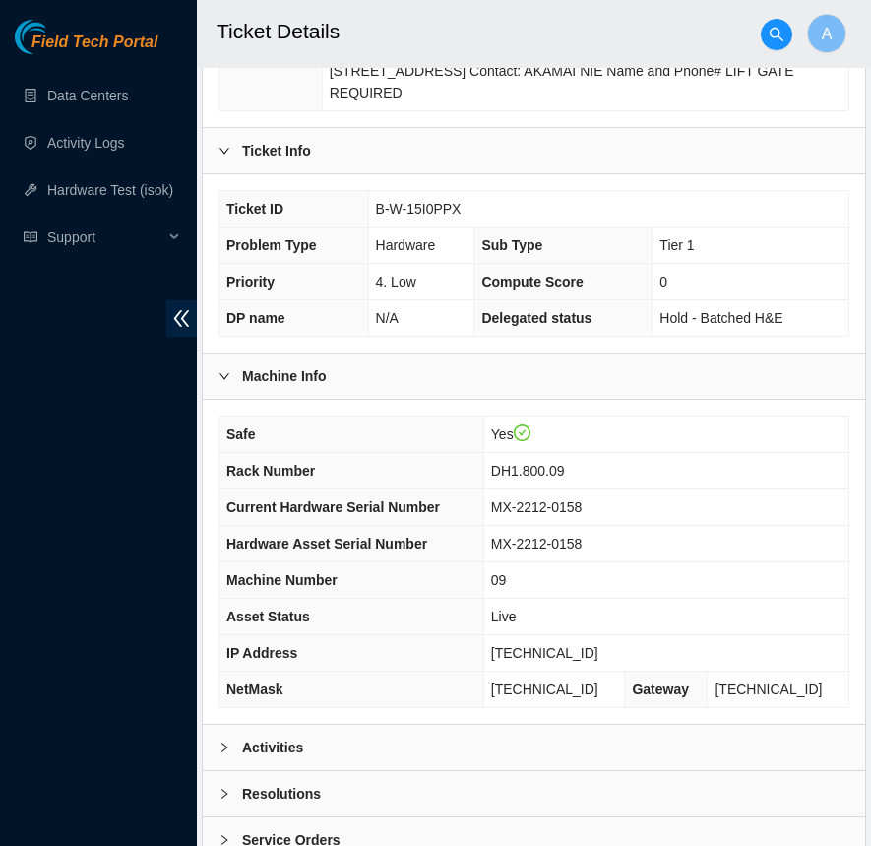
scroll to position [615, 0]
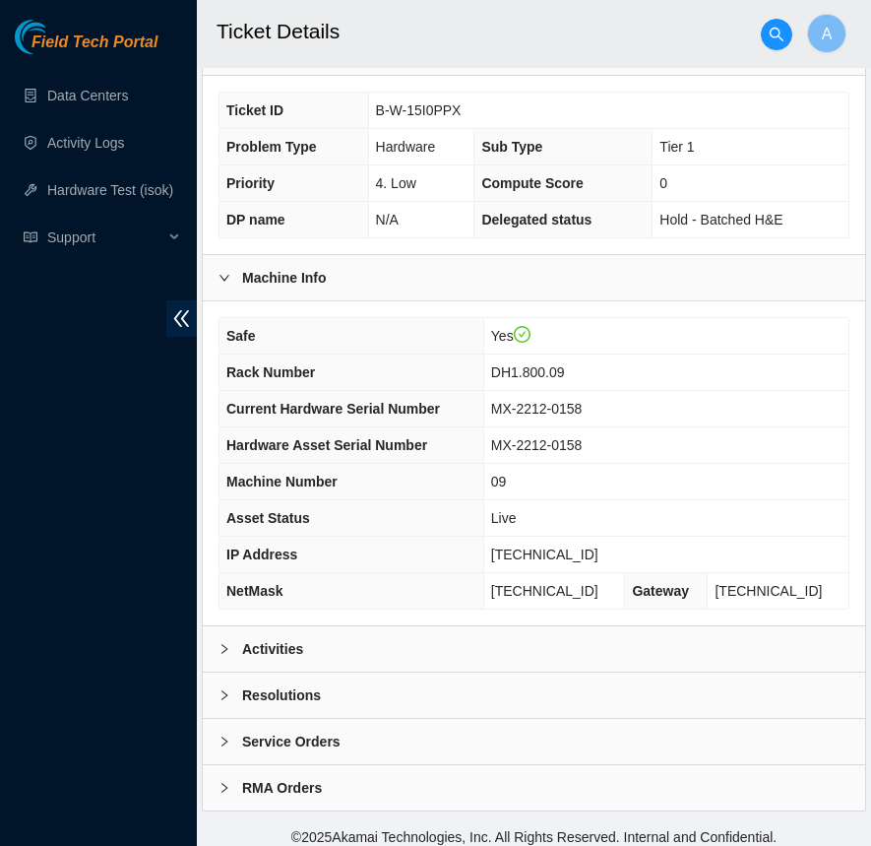
click at [560, 546] on span "[TECHNICAL_ID]" at bounding box center [544, 554] width 107 height 16
copy span "[TECHNICAL_ID]"
click at [344, 678] on div "Resolutions" at bounding box center [534, 694] width 663 height 45
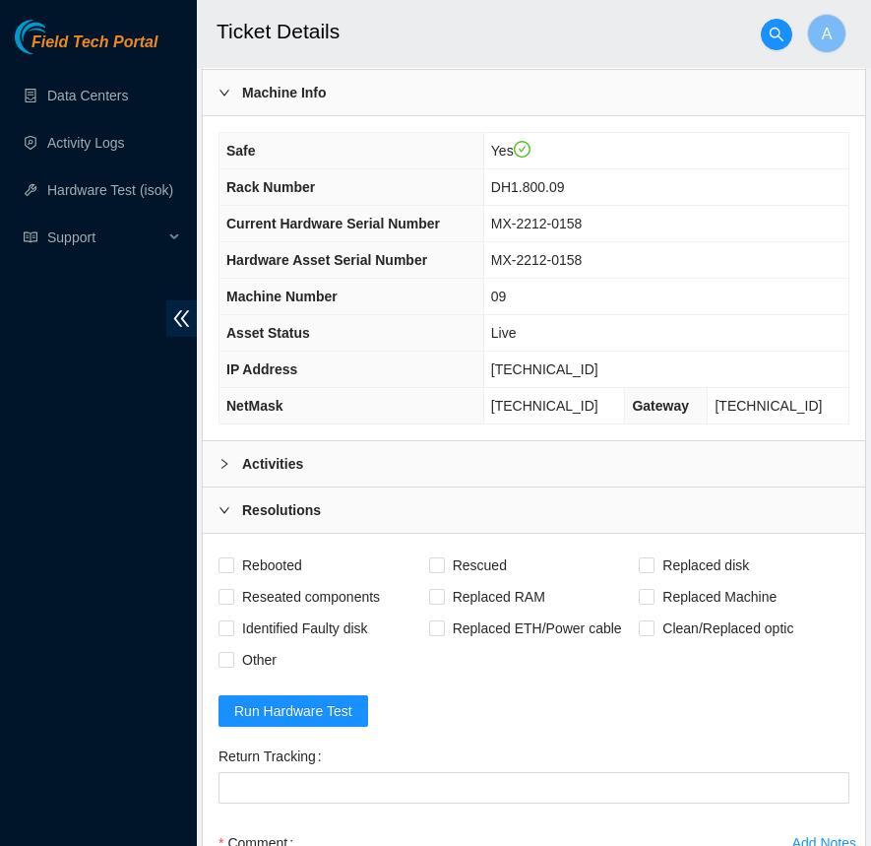
scroll to position [1019, 0]
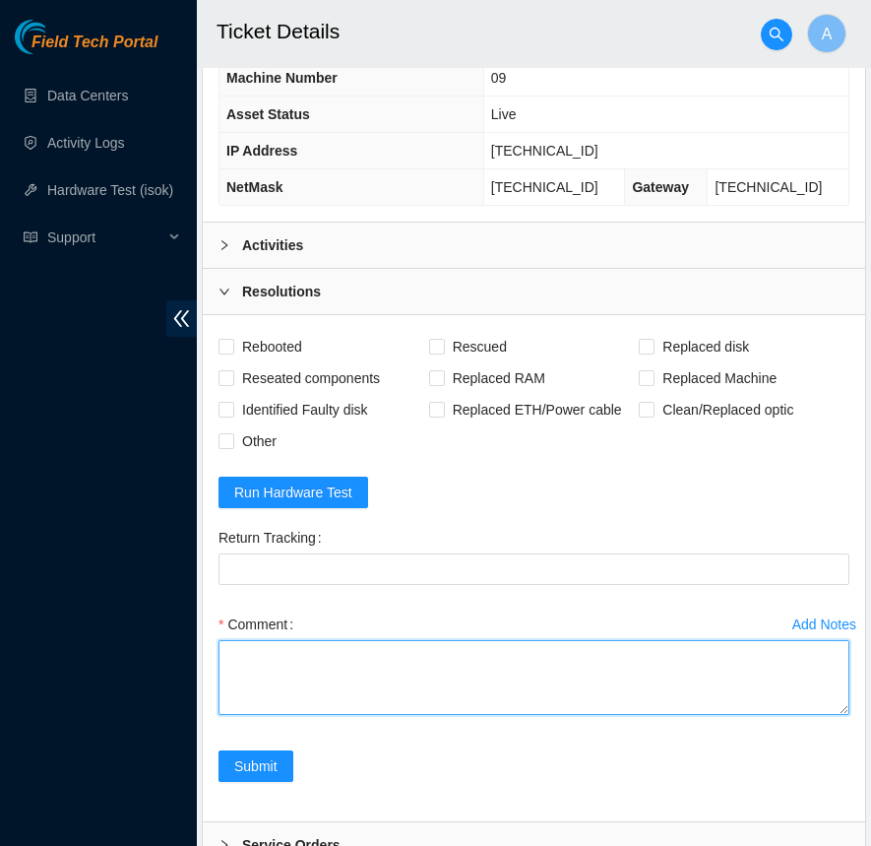
click at [307, 661] on textarea "Comment" at bounding box center [534, 677] width 631 height 75
paste textarea "[TECHNICAL_ID] : passed: ok"
drag, startPoint x: 841, startPoint y: 697, endPoint x: 925, endPoint y: 917, distance: 235.3
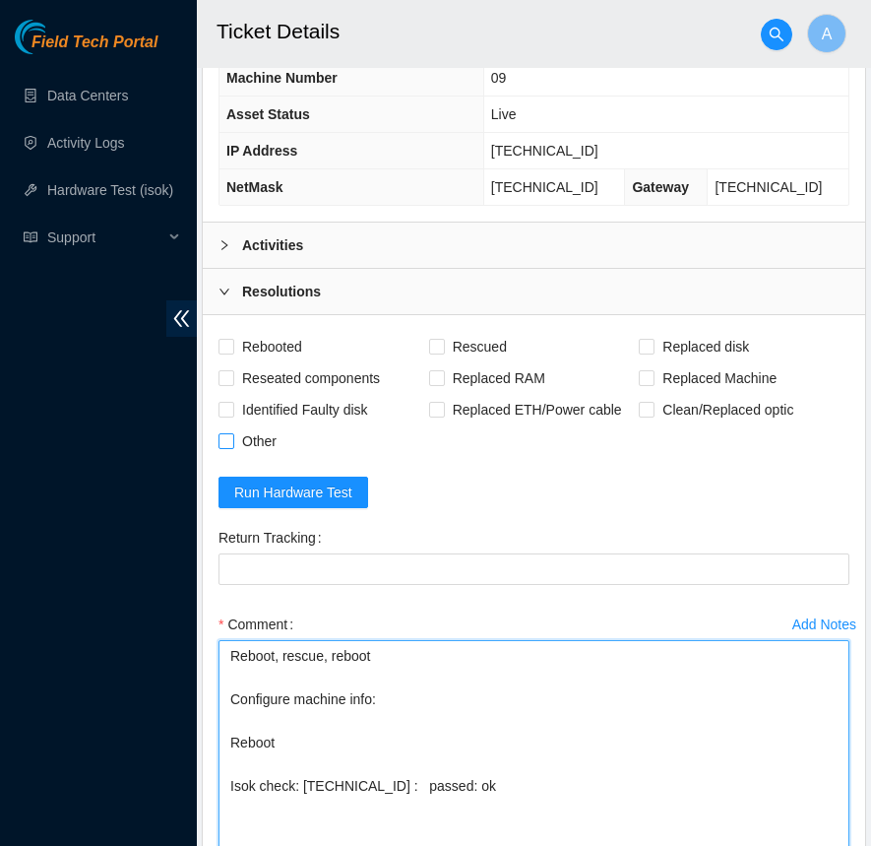
type textarea "Reboot, rescue, reboot Configure machine info: Reboot Isok check: [TECHNICAL_ID…"
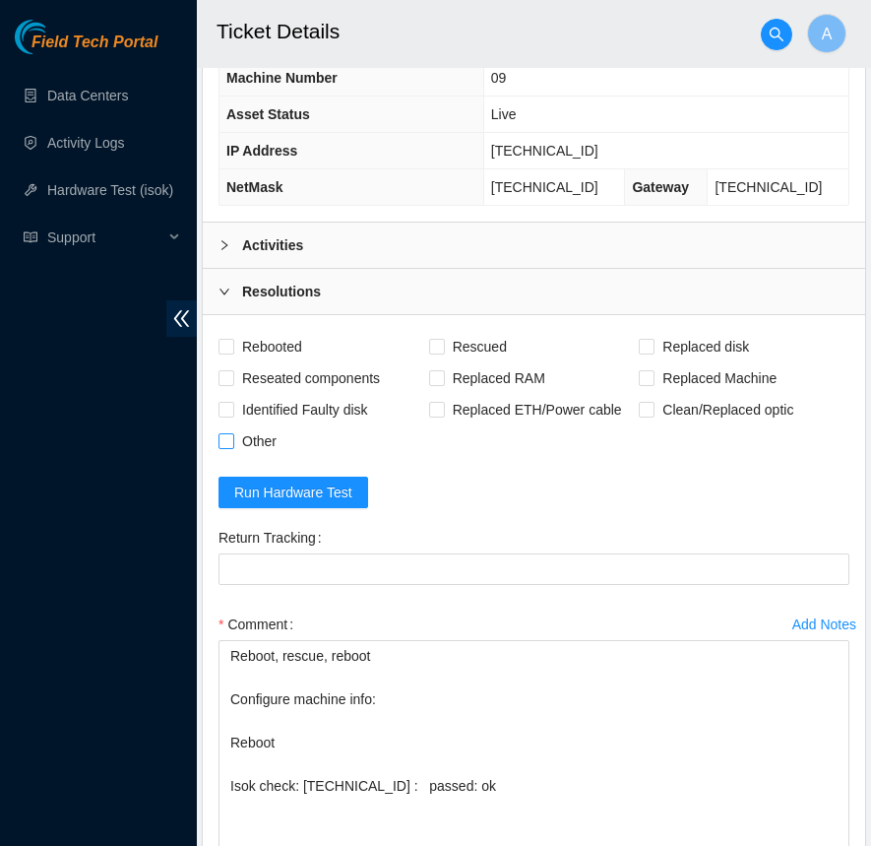
click at [224, 433] on input "Other" at bounding box center [226, 440] width 14 height 14
checkbox input "true"
click at [282, 362] on span "Reseated components" at bounding box center [311, 378] width 154 height 32
click at [232, 370] on input "Reseated components" at bounding box center [226, 377] width 14 height 14
checkbox input "true"
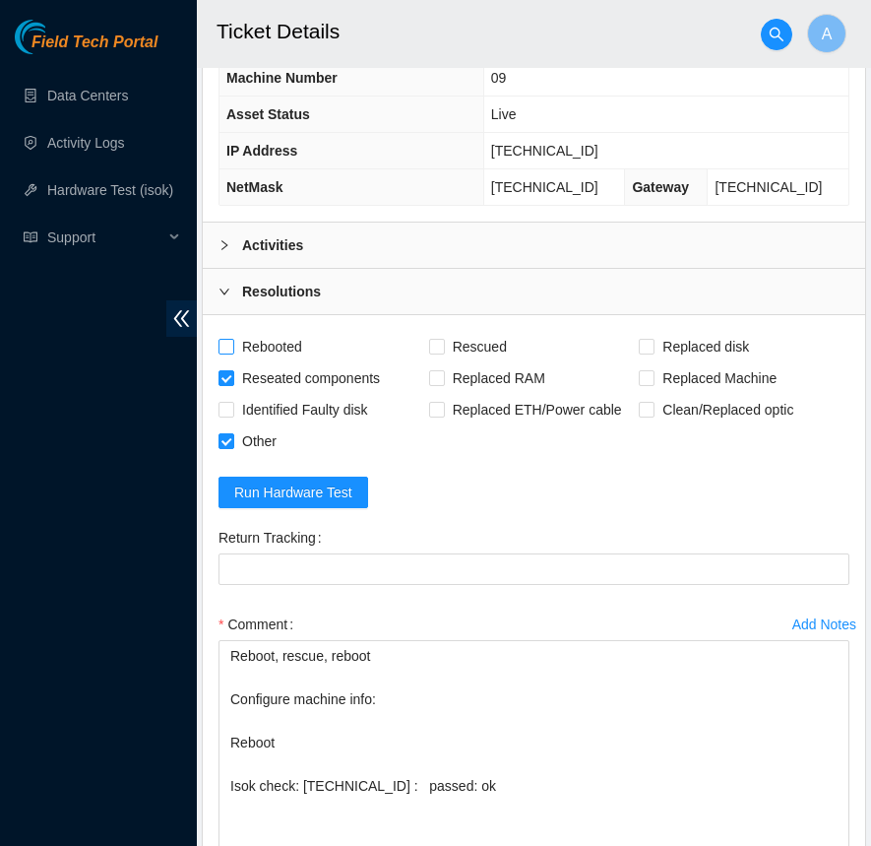
click at [276, 331] on span "Rebooted" at bounding box center [272, 347] width 76 height 32
click at [232, 339] on input "Rebooted" at bounding box center [226, 346] width 14 height 14
checkbox input "true"
click at [450, 332] on span "Rescued" at bounding box center [480, 347] width 70 height 32
click at [443, 339] on input "Rescued" at bounding box center [436, 346] width 14 height 14
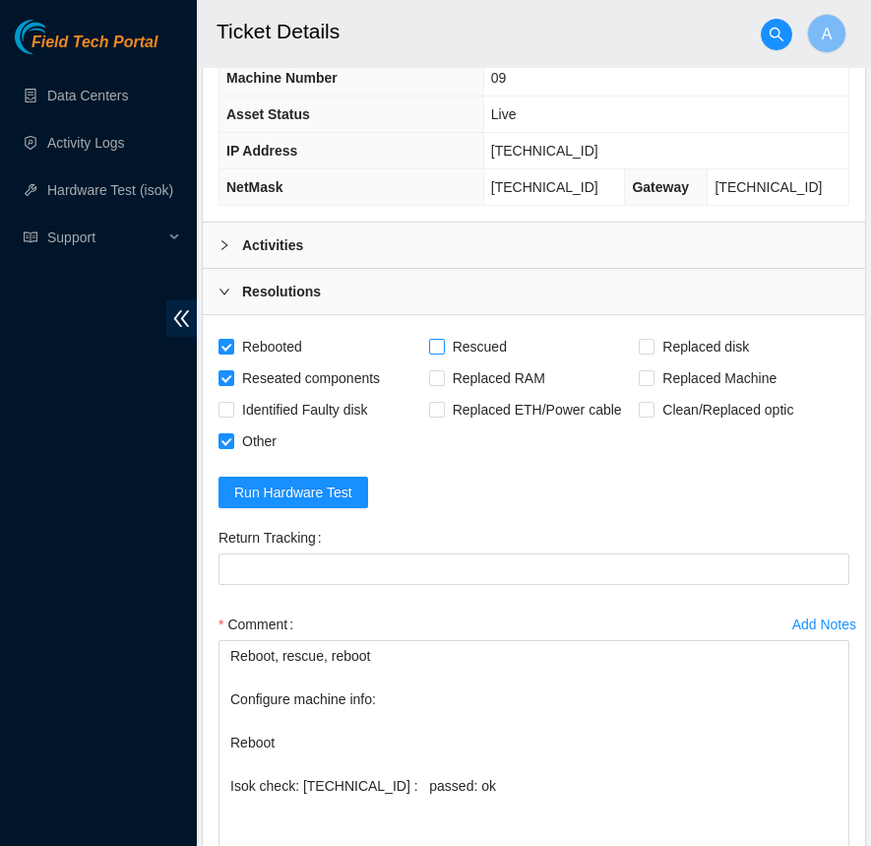
checkbox input "true"
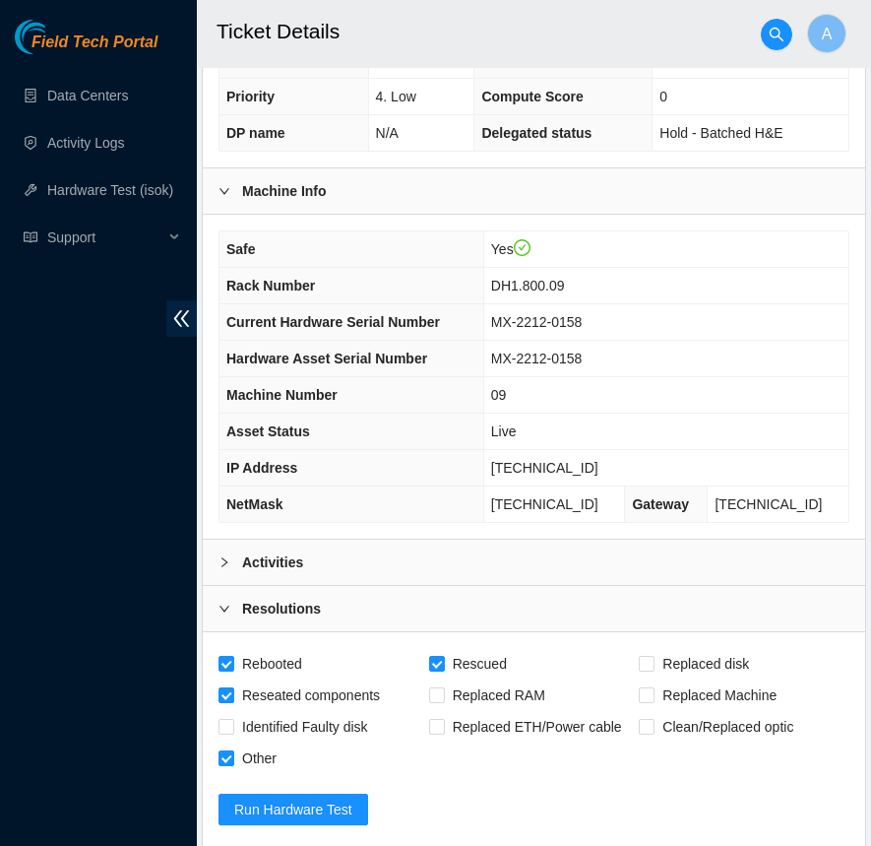
scroll to position [650, 0]
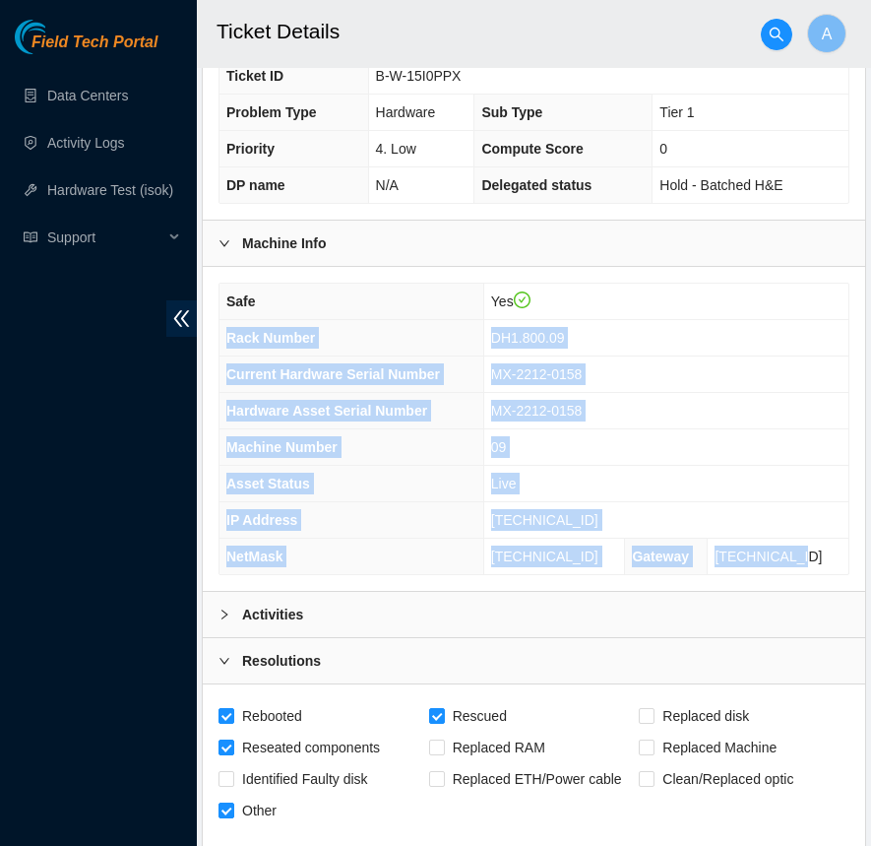
drag, startPoint x: 827, startPoint y: 541, endPoint x: 226, endPoint y: 335, distance: 635.1
click at [226, 335] on tbody "Safe Yes Rack Number DH1.800.09 Current Hardware Serial Number MX-2212-0158 Har…" at bounding box center [534, 429] width 629 height 290
copy tbody "Rack Number DH1.800.09 Current Hardware Serial Number MX-2212-0158 Hardware Ass…"
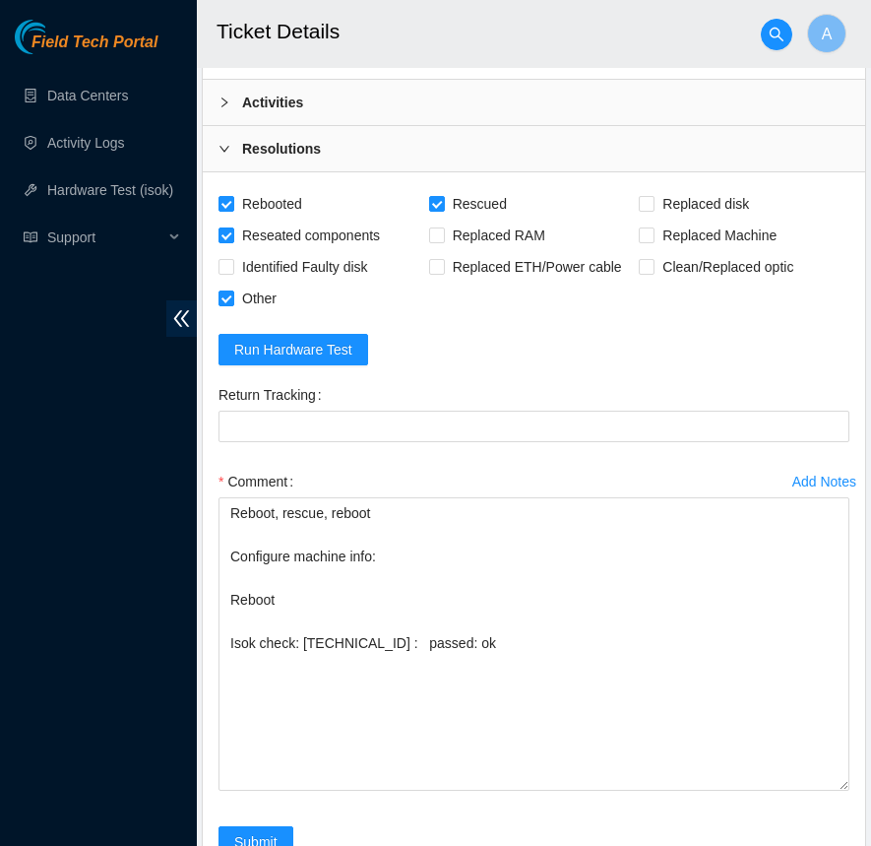
scroll to position [1340, 0]
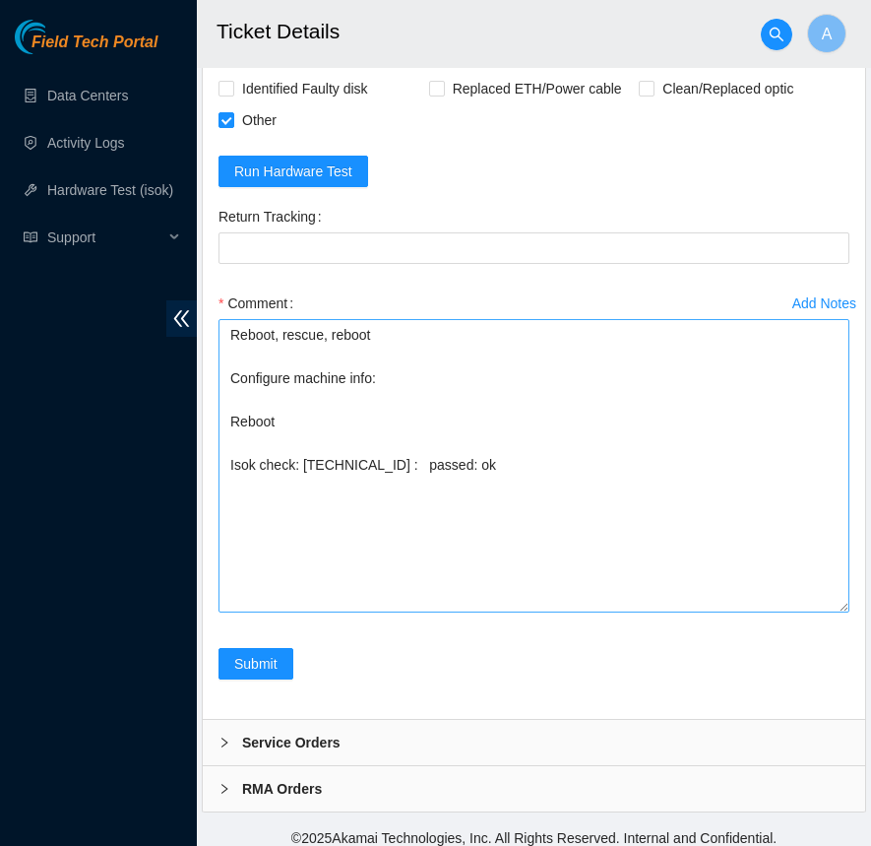
drag, startPoint x: 841, startPoint y: 596, endPoint x: 840, endPoint y: 699, distance: 103.4
click at [840, 612] on textarea "Reboot, rescue, reboot Configure machine info: Reboot Isok check: [TECHNICAL_ID…" at bounding box center [534, 465] width 631 height 293
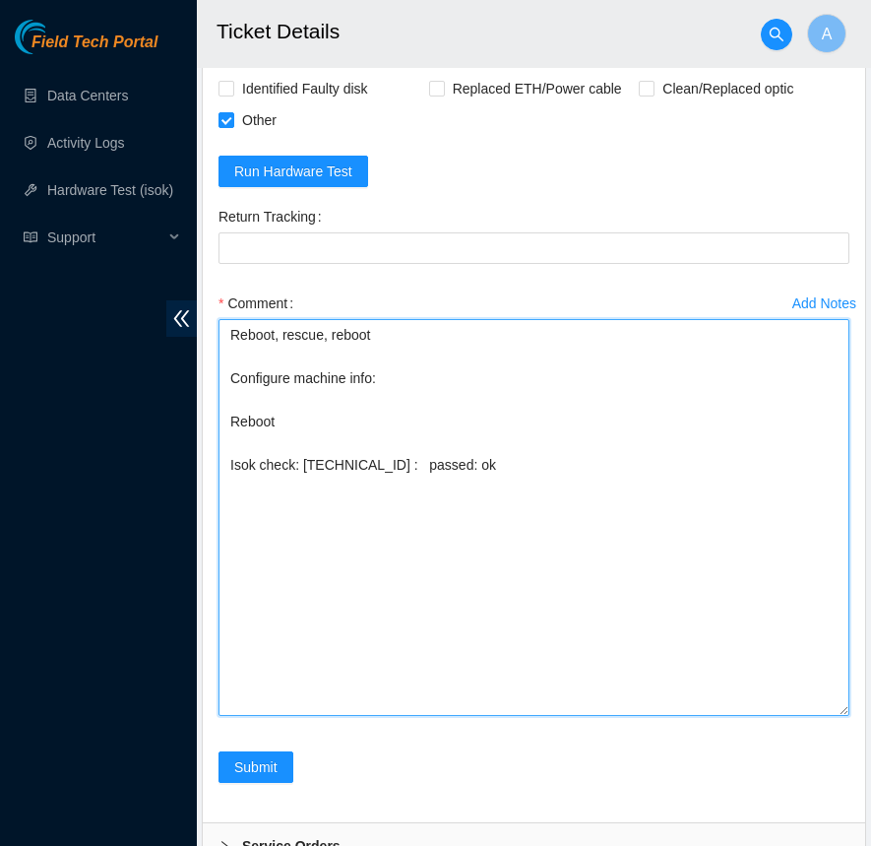
click at [449, 369] on textarea "Reboot, rescue, reboot Configure machine info: Reboot Isok check: [TECHNICAL_ID…" at bounding box center [534, 517] width 631 height 397
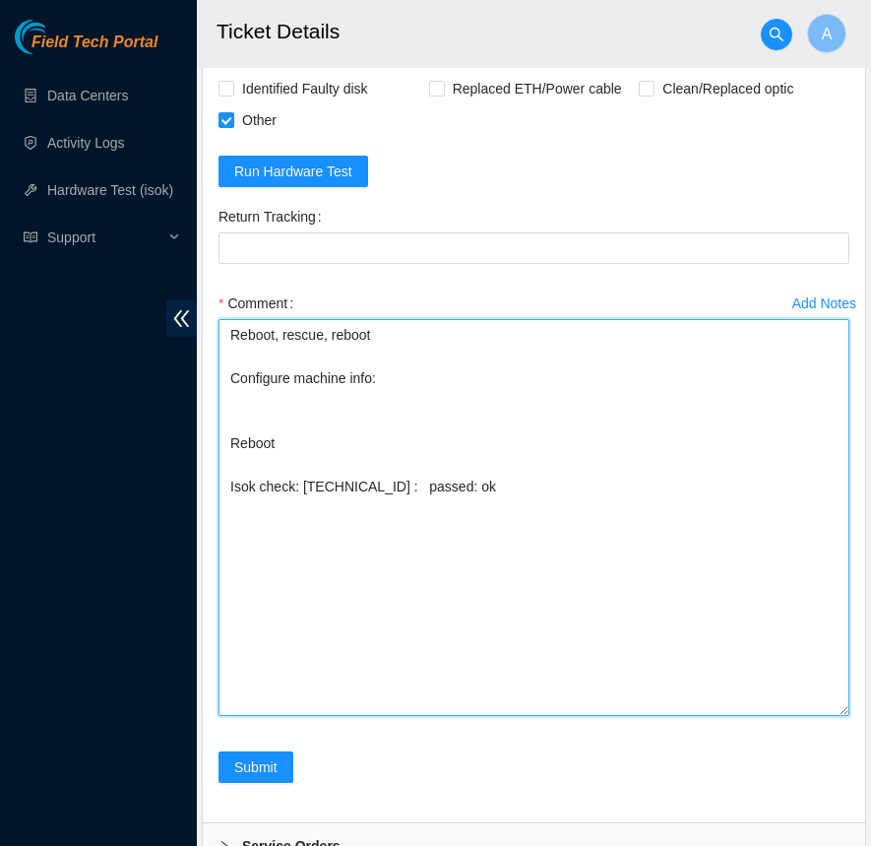
paste textarea "Rack Number DH1.800.09 Current Hardware Serial Number MX-2212-0158 Hardware Ass…"
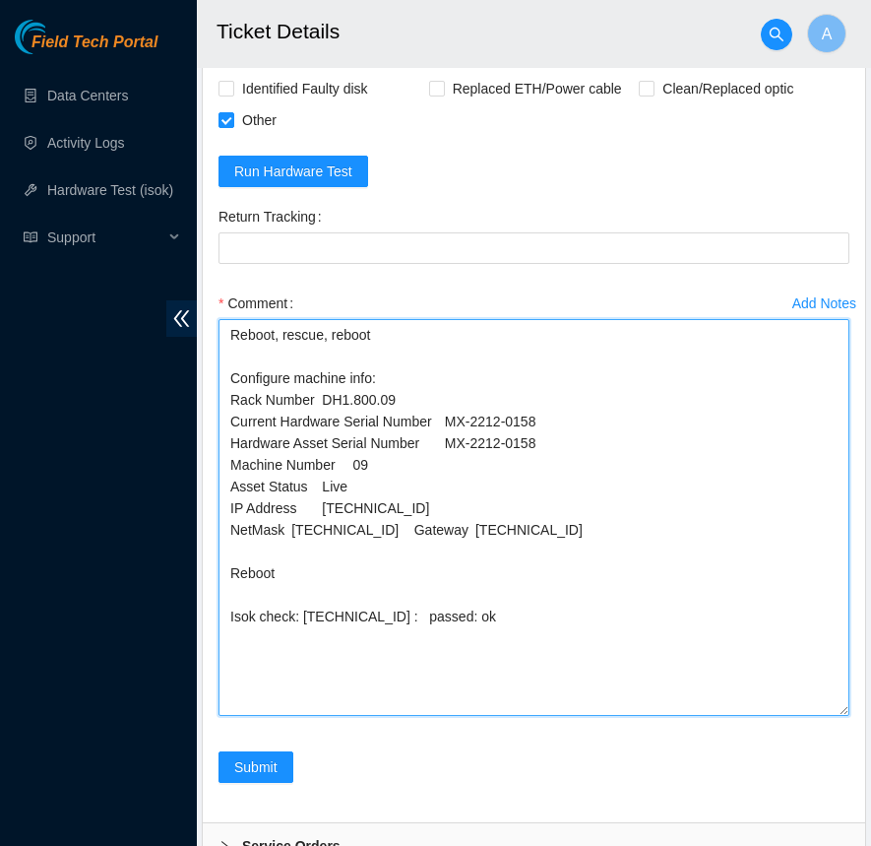
drag, startPoint x: 562, startPoint y: 432, endPoint x: 32, endPoint y: 430, distance: 529.6
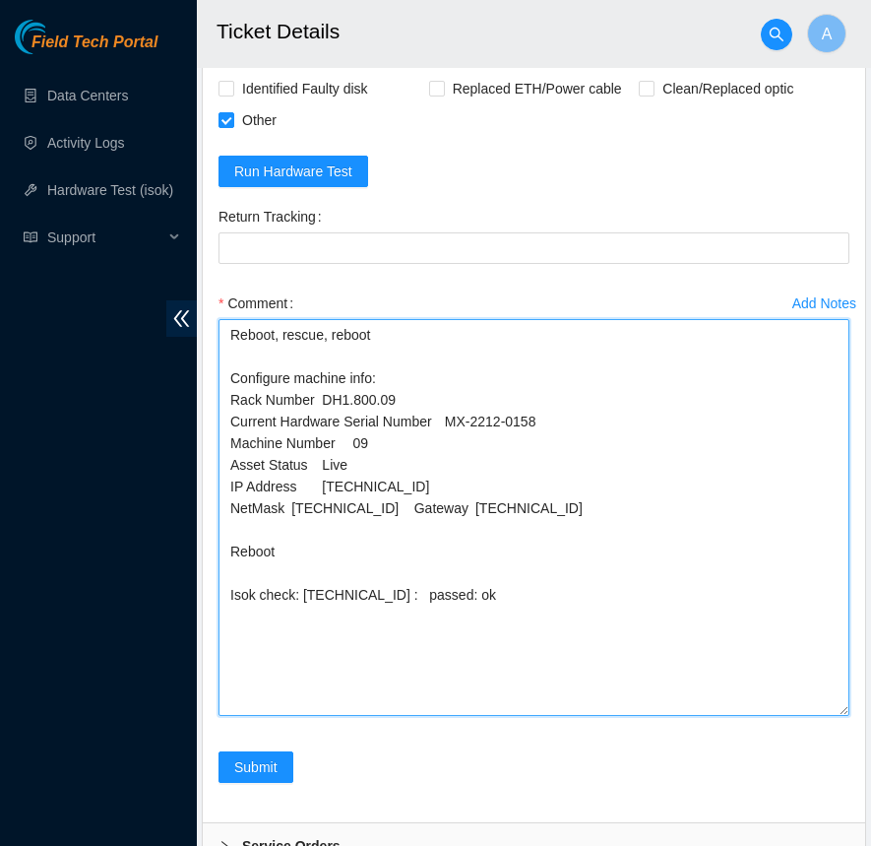
drag, startPoint x: 366, startPoint y: 447, endPoint x: 10, endPoint y: 447, distance: 356.4
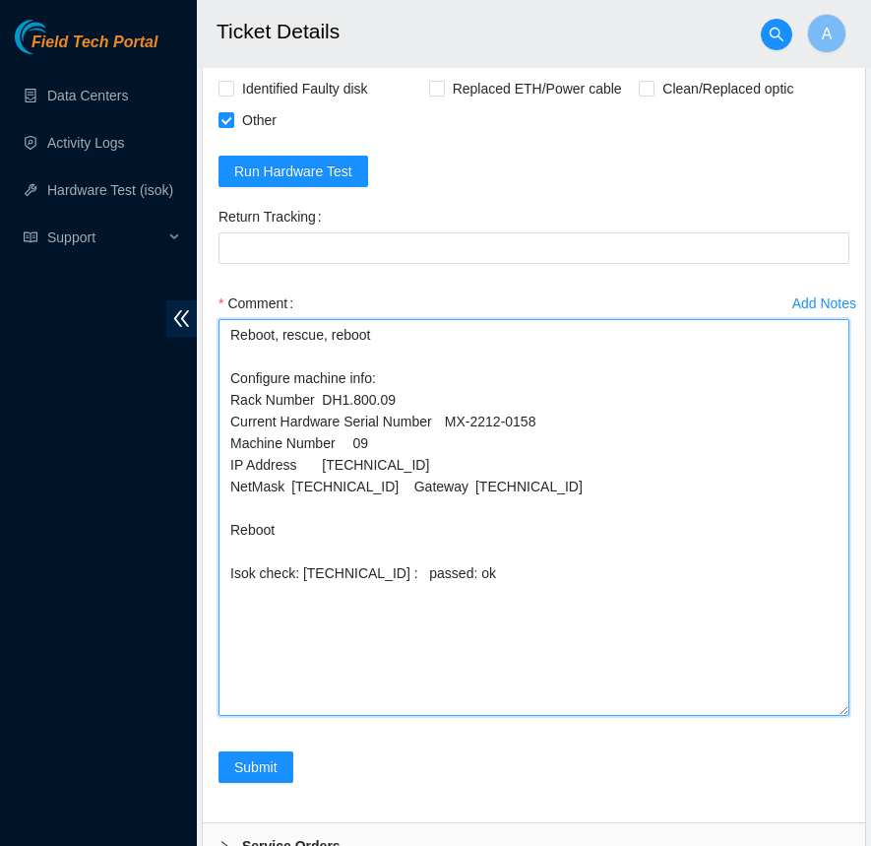
click at [418, 474] on textarea "Reboot, rescue, reboot Configure machine info: Rack Number DH1.800.09 Current H…" at bounding box center [534, 517] width 631 height 397
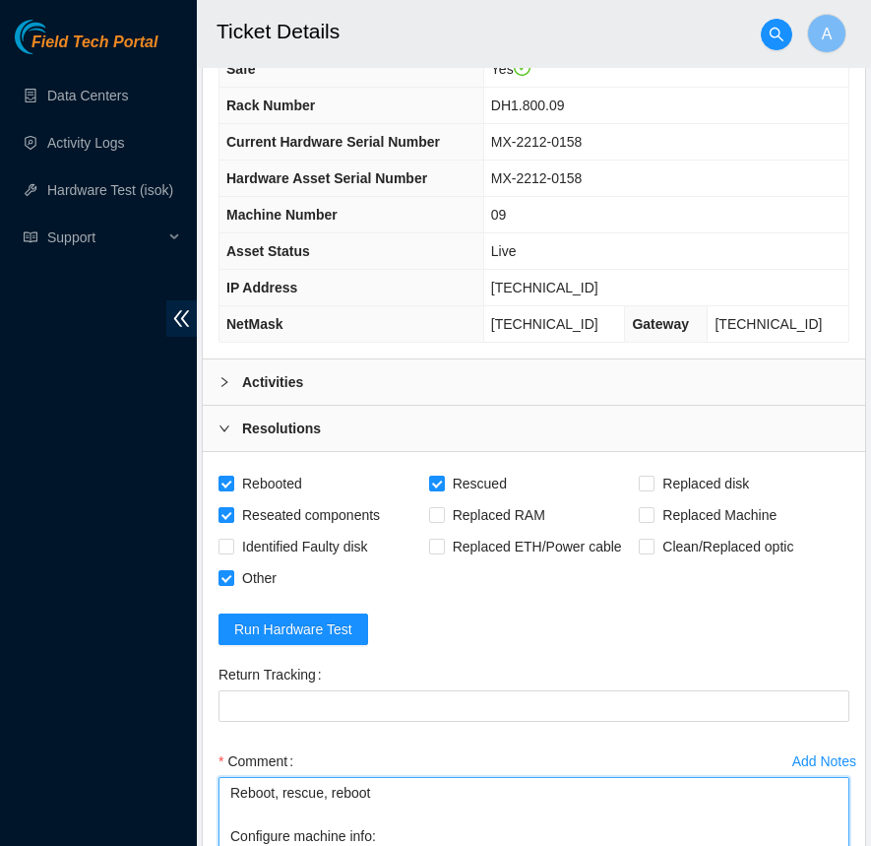
scroll to position [1443, 0]
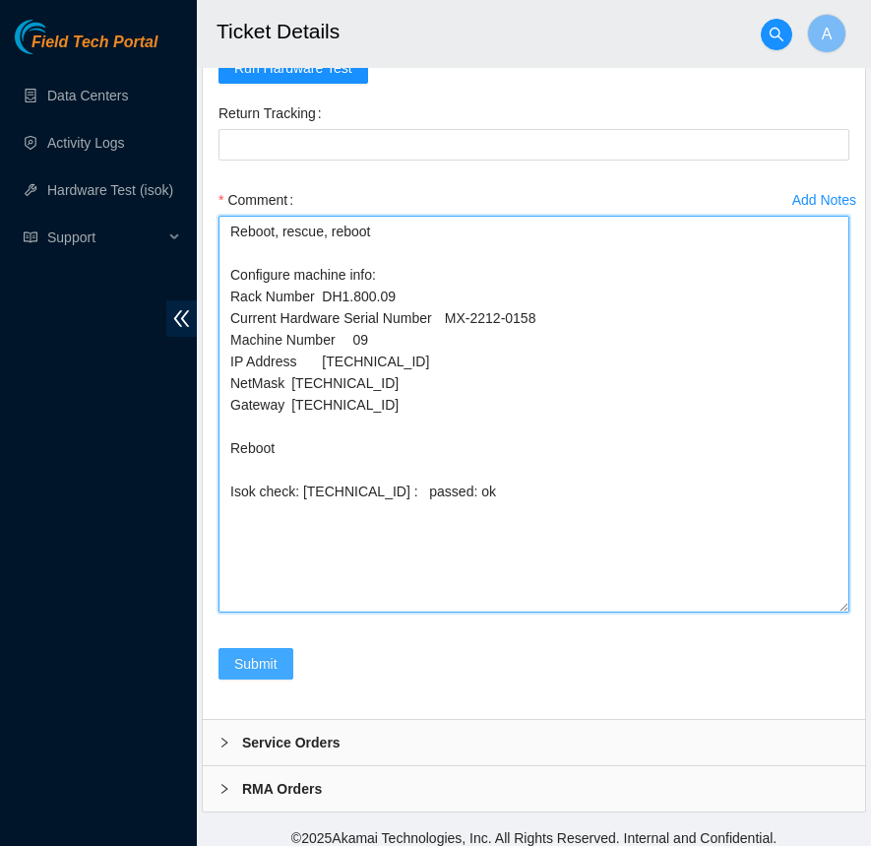
type textarea "Reboot, rescue, reboot Configure machine info: Rack Number DH1.800.09 Current H…"
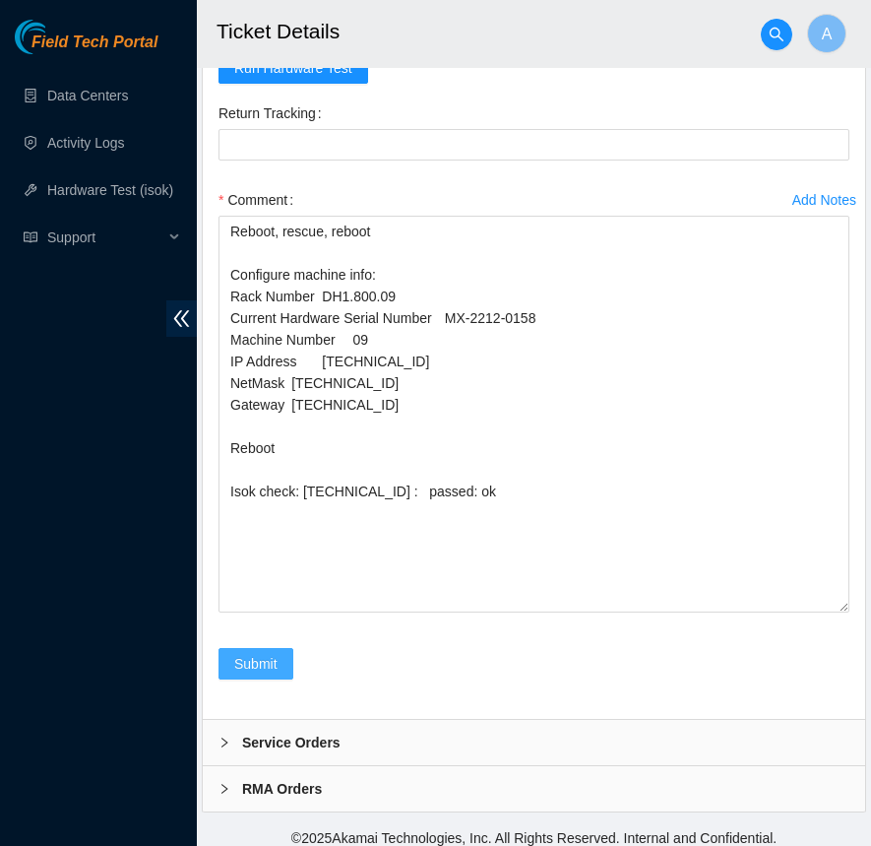
click at [260, 648] on button "Submit" at bounding box center [256, 664] width 75 height 32
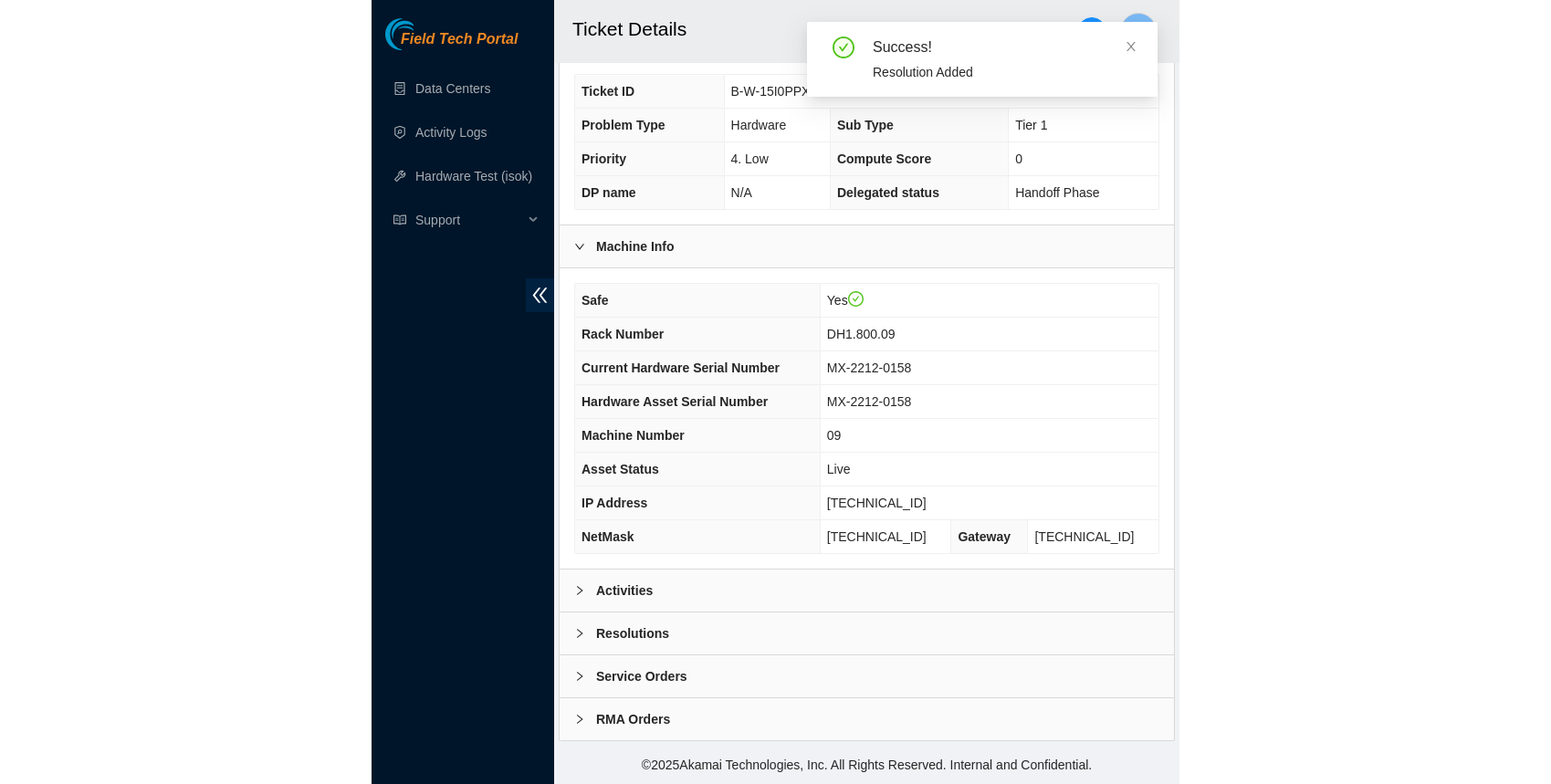
scroll to position [443, 0]
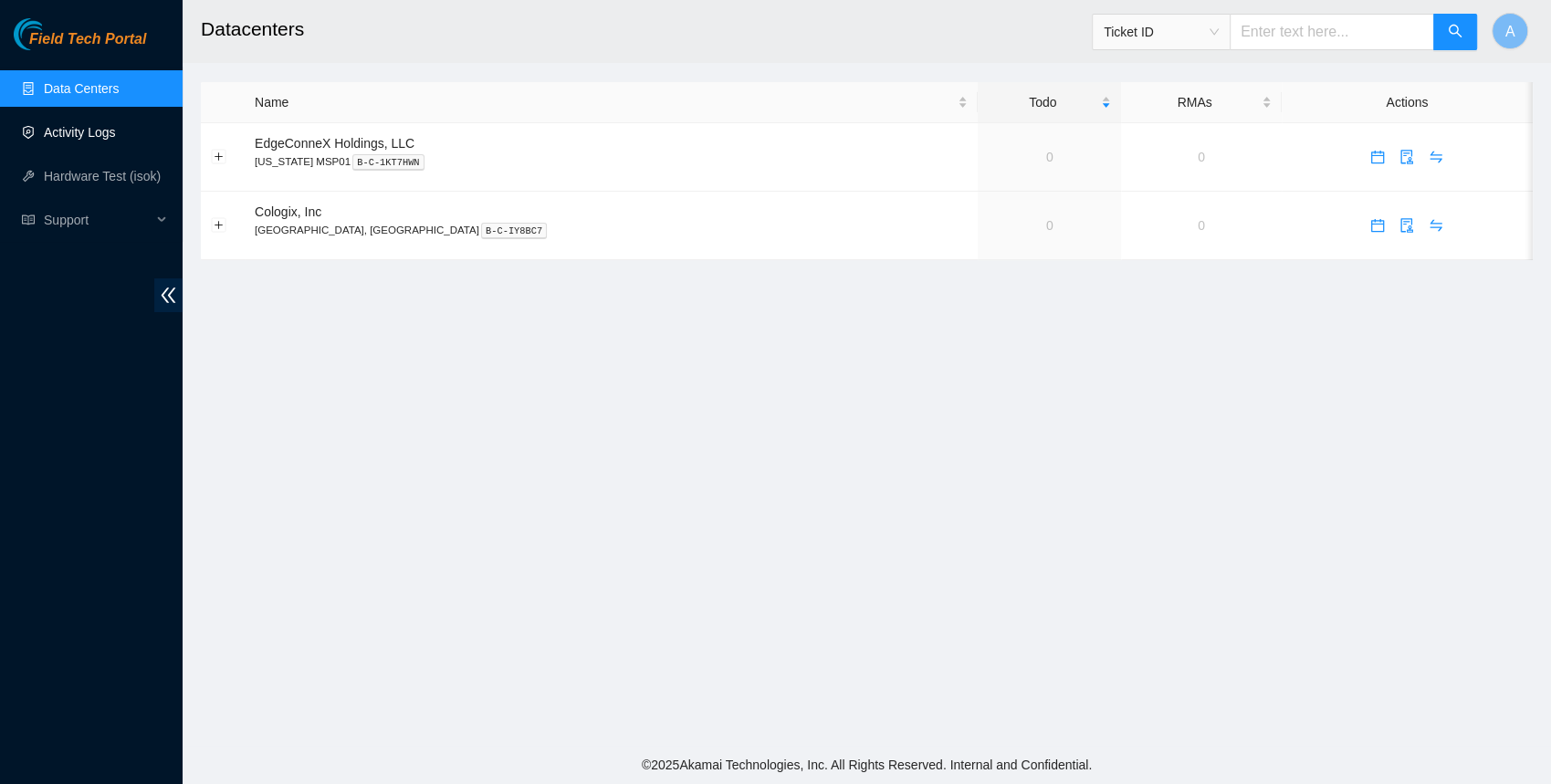
click at [49, 134] on link "Activity Logs" at bounding box center [80, 133] width 72 height 15
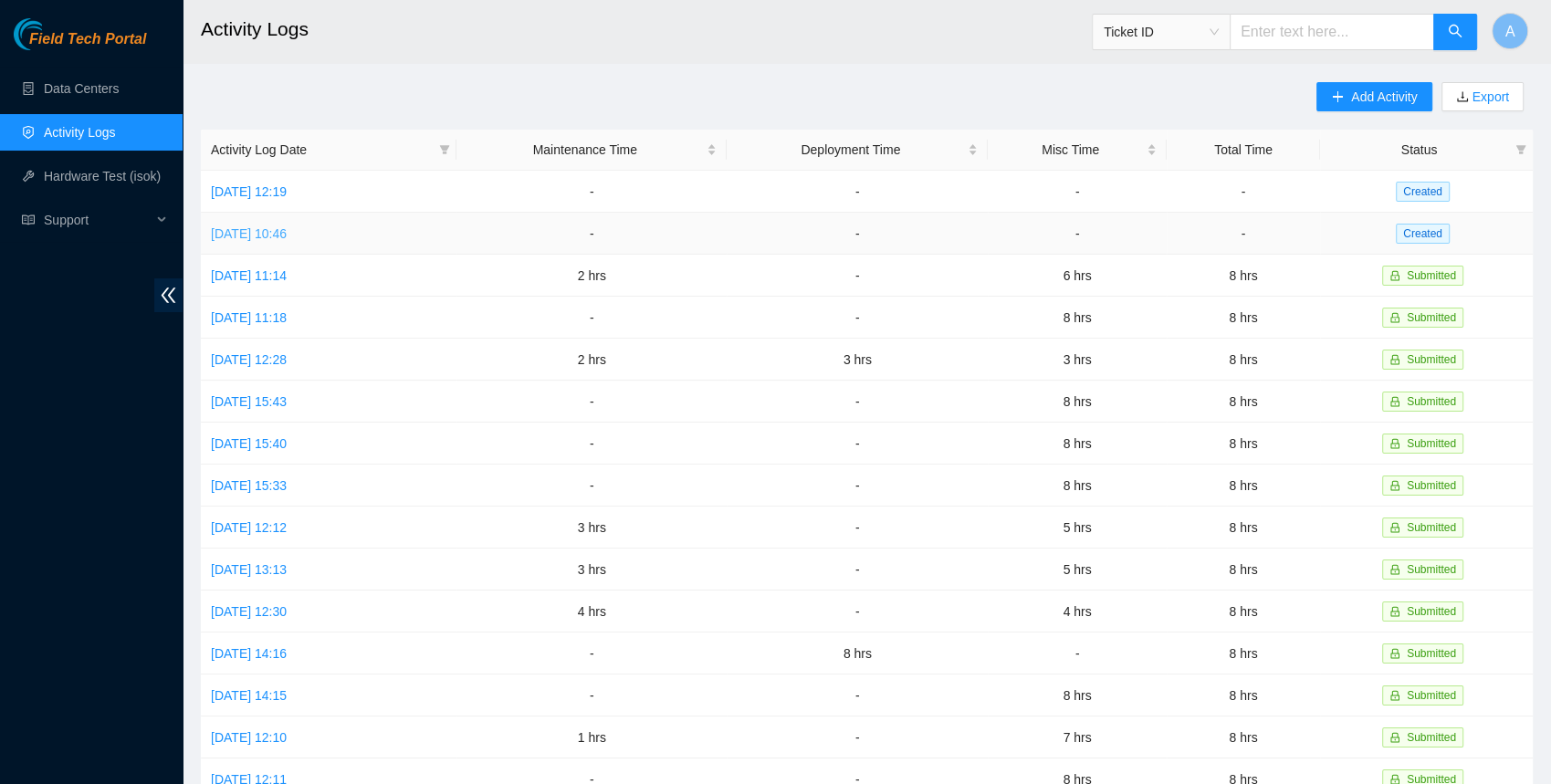
click at [252, 231] on link "[DATE] 10:46" at bounding box center [248, 234] width 76 height 15
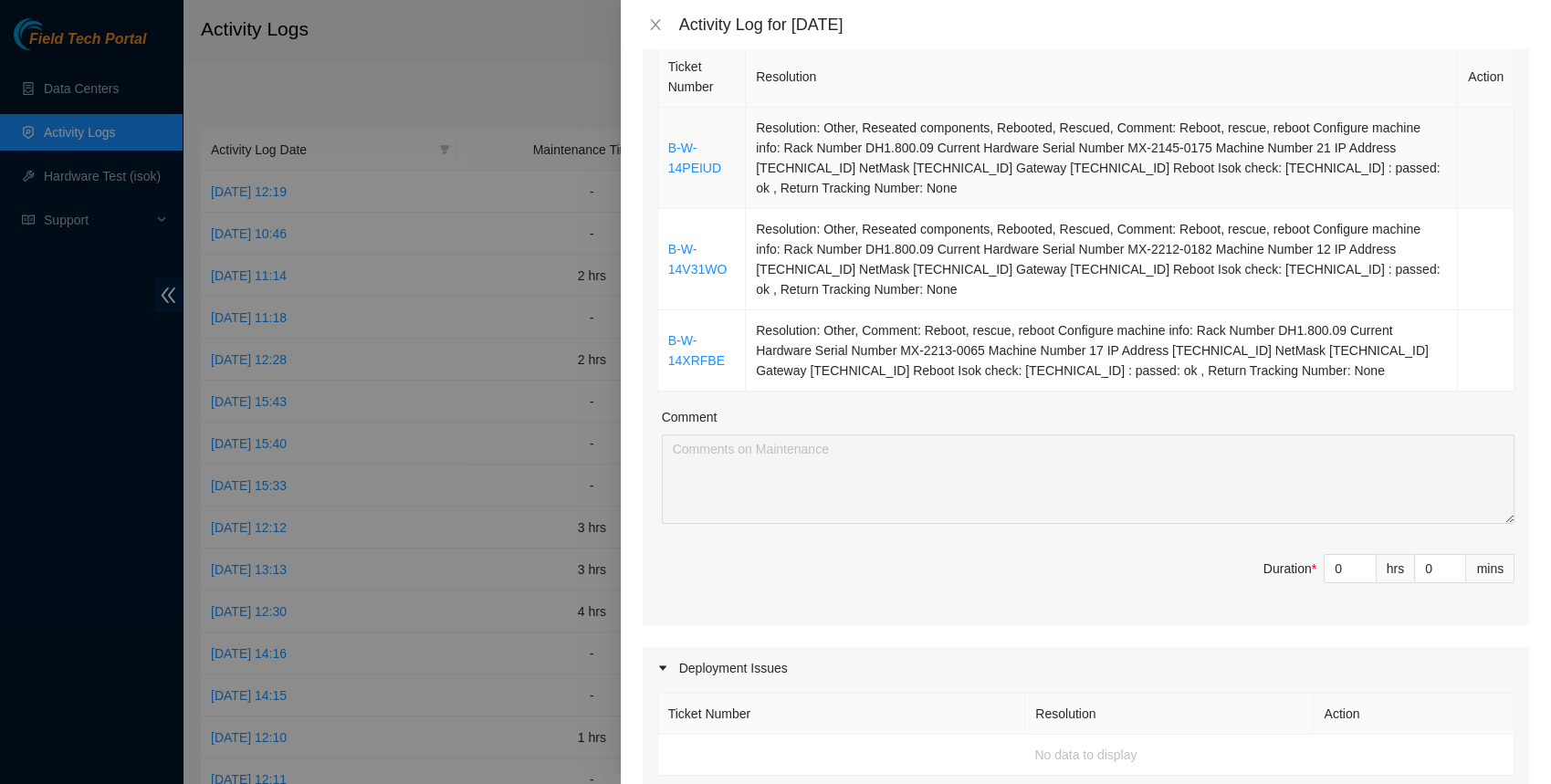
scroll to position [285, 0]
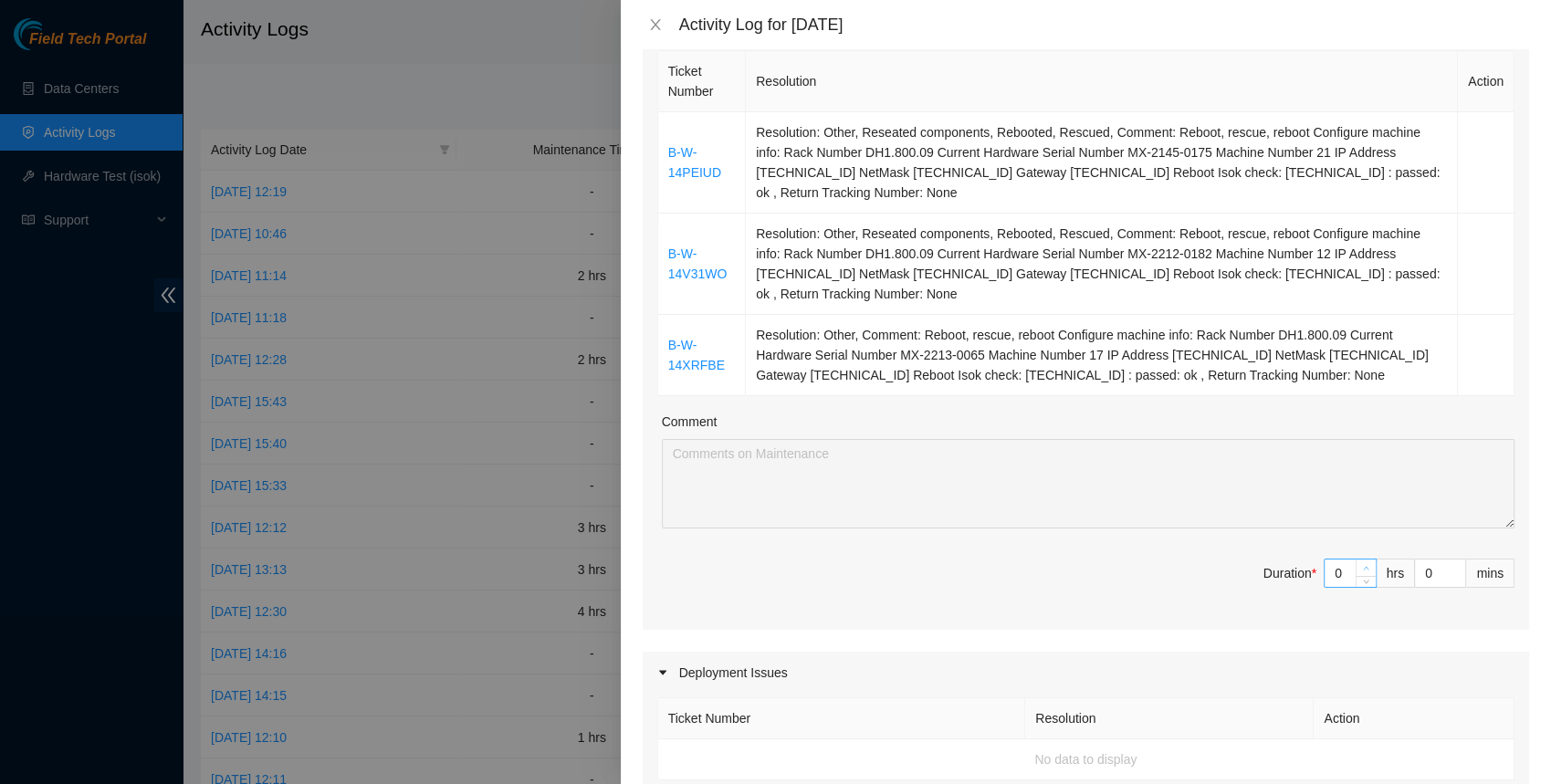
type input "1"
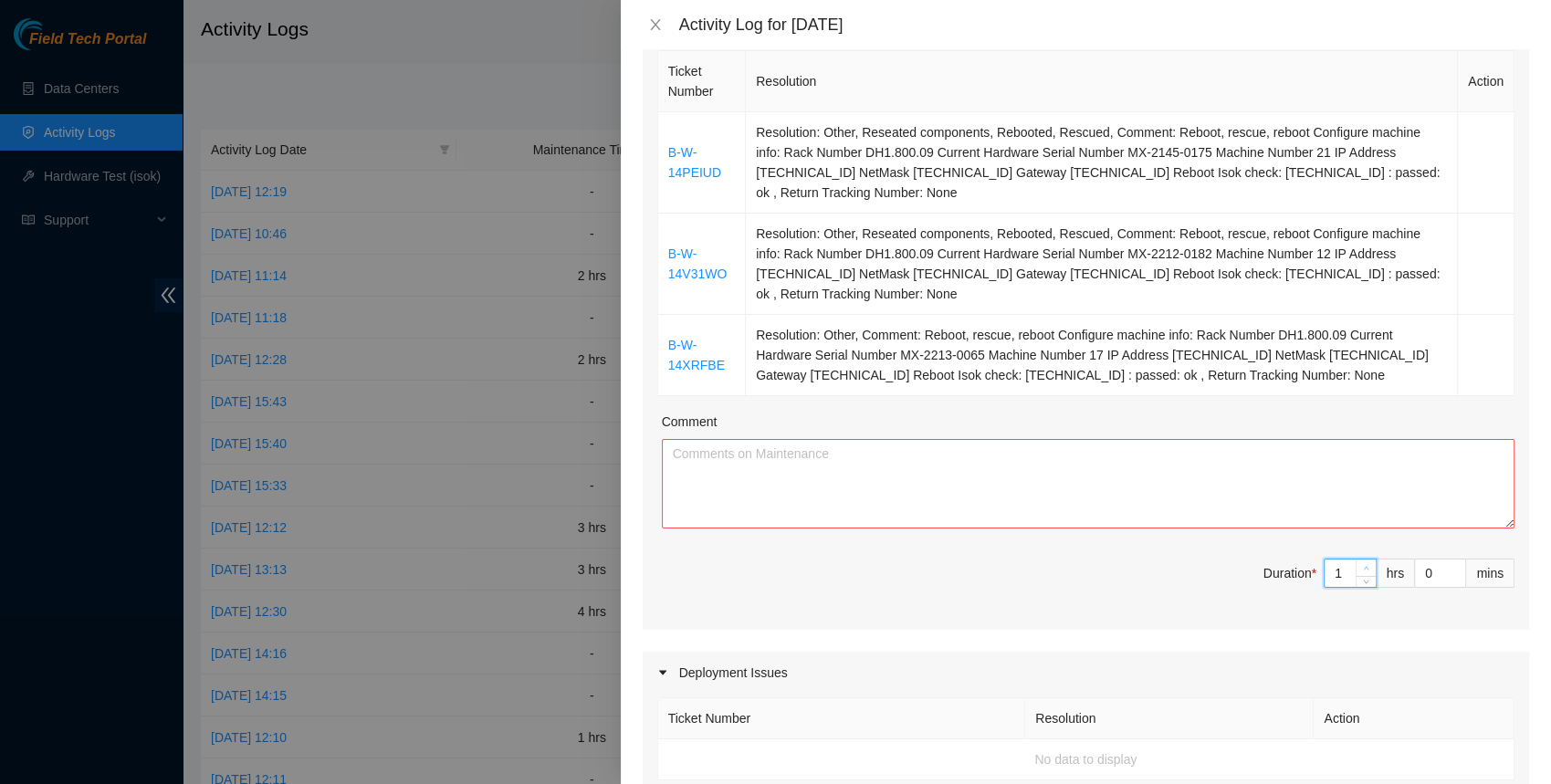
click at [1369, 563] on span "up" at bounding box center [1367, 568] width 11 height 11
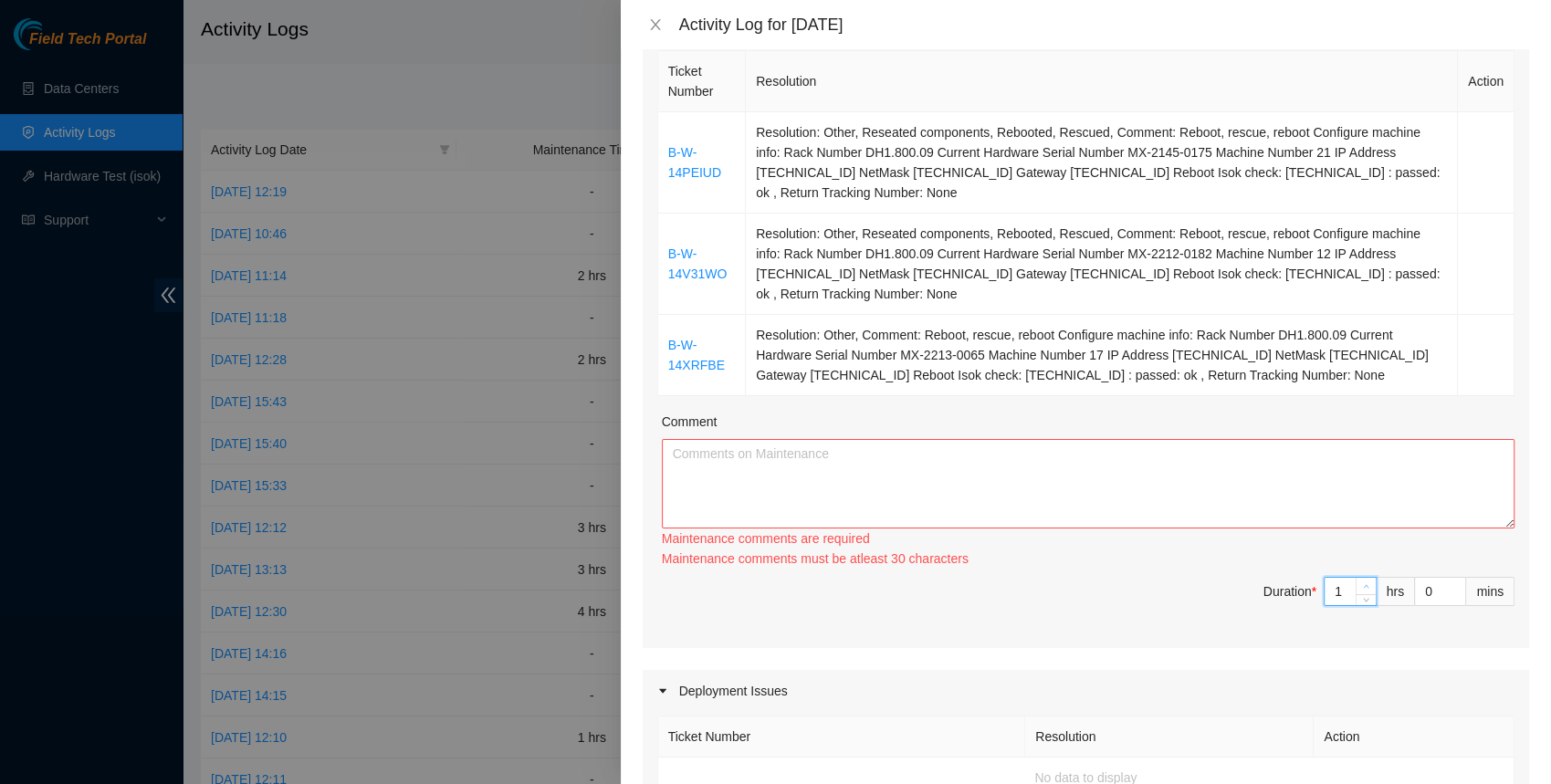
click at [1369, 561] on div "Maintenance comments must be atleast 30 characters" at bounding box center [1087, 559] width 852 height 20
type input "2"
click at [1366, 583] on icon "up" at bounding box center [1366, 586] width 6 height 6
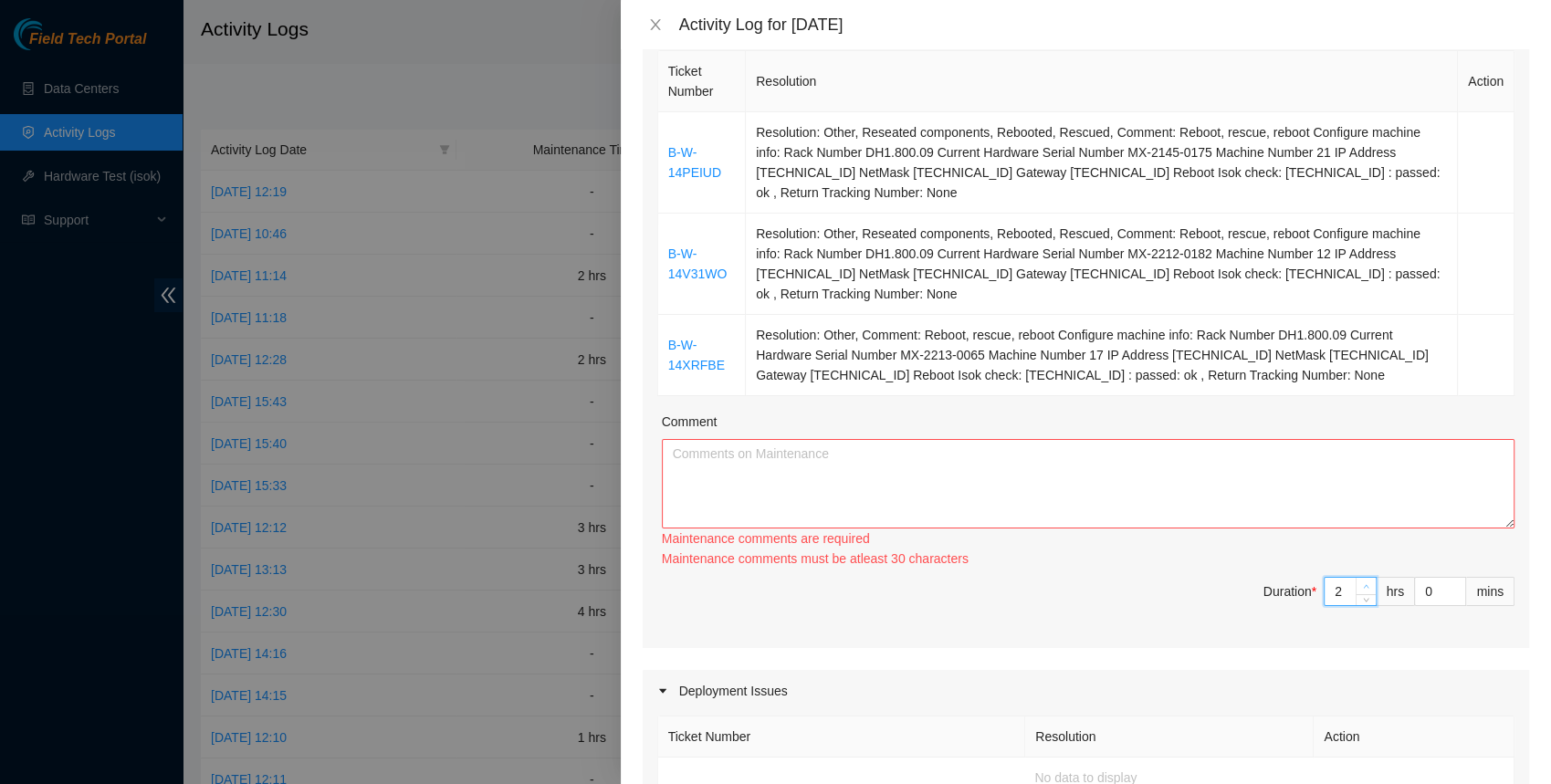
type input "3"
click at [1366, 583] on icon "up" at bounding box center [1366, 586] width 6 height 6
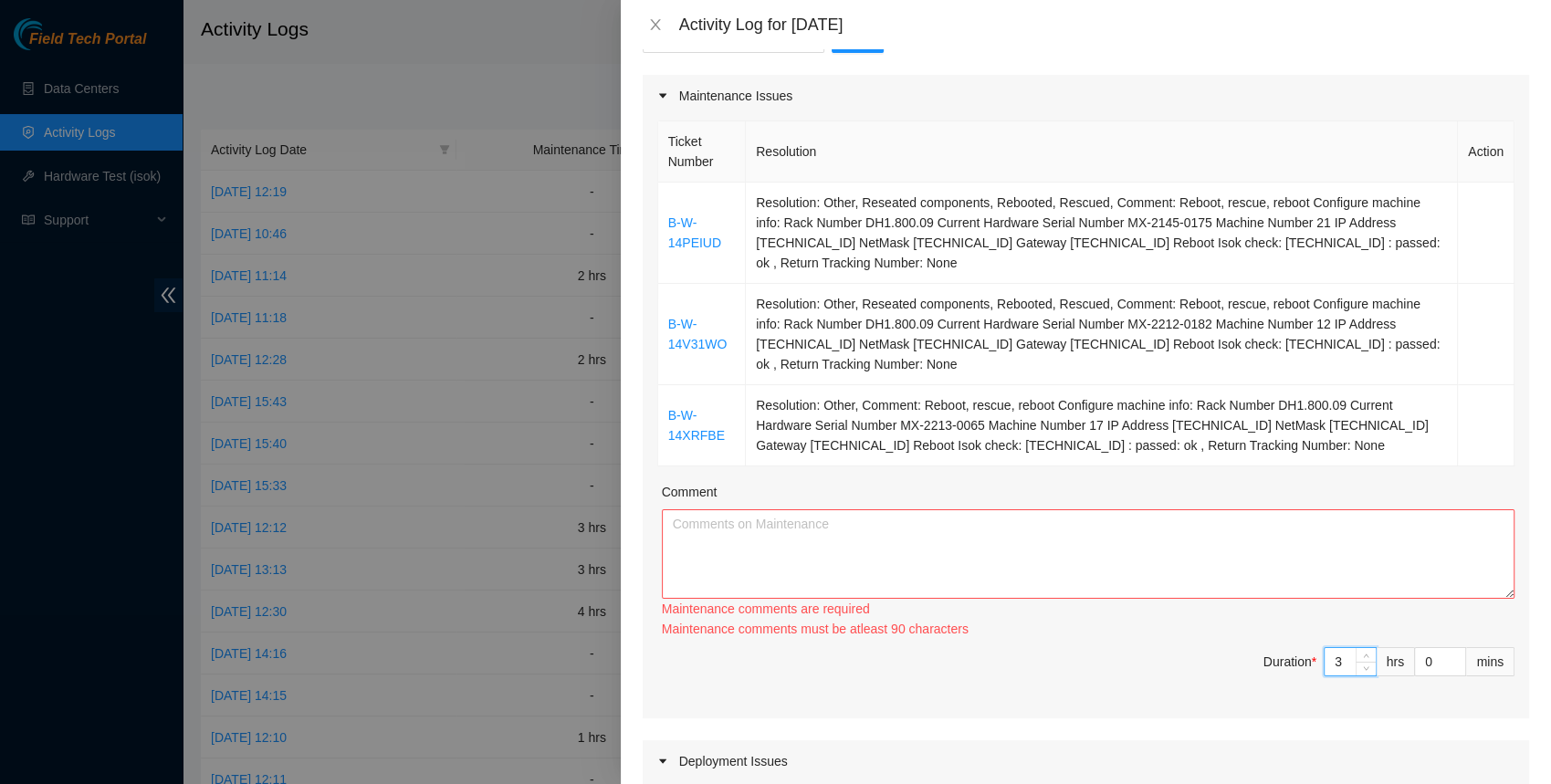
scroll to position [208, 0]
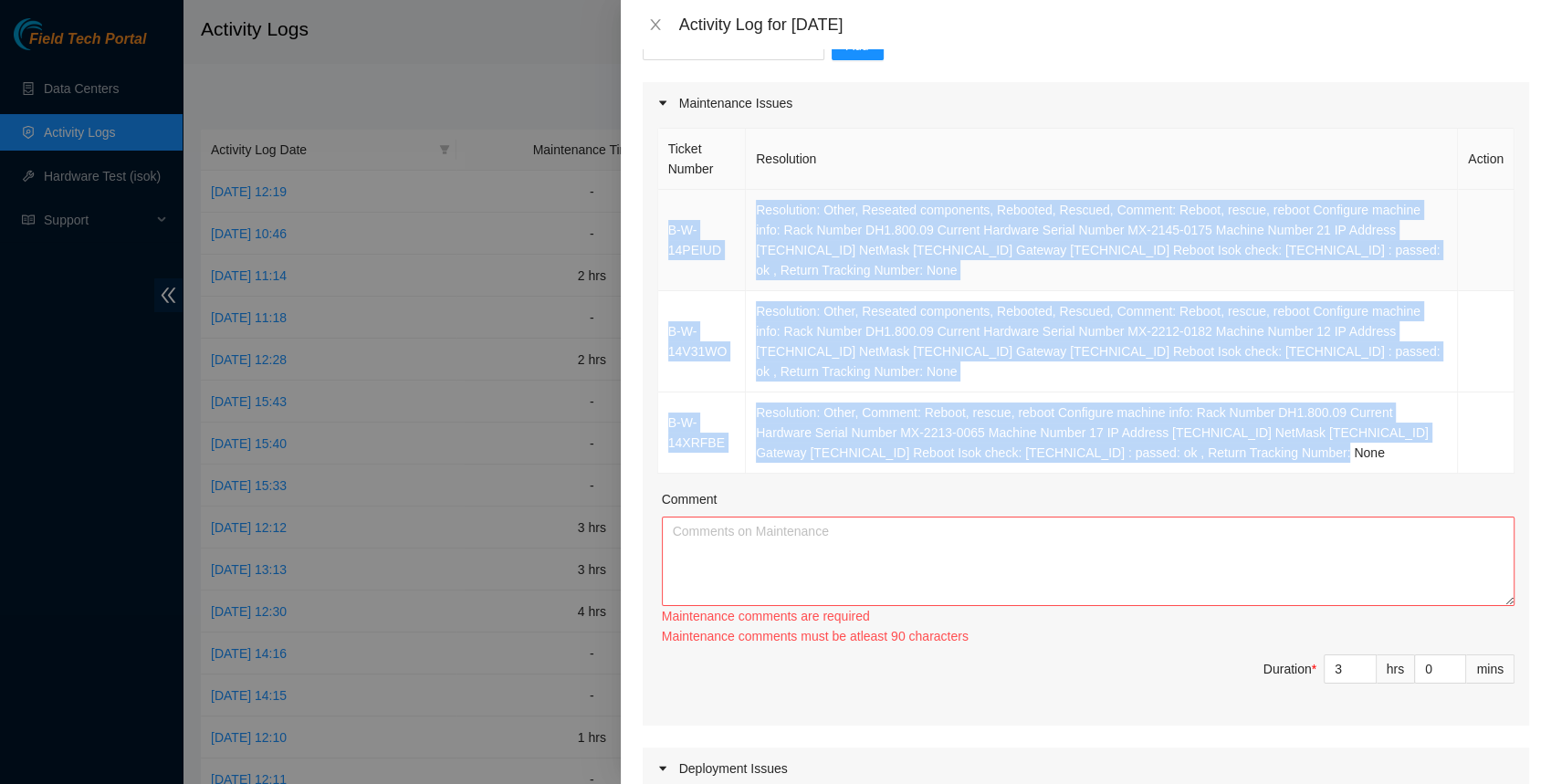
drag, startPoint x: 1383, startPoint y: 449, endPoint x: 665, endPoint y: 234, distance: 749.5
click at [665, 234] on tbody "B-W-14PEIUD Resolution: Other, Reseated components, Rebooted, Rescued, Comment:…" at bounding box center [1086, 332] width 856 height 284
copy tbody "B-W-14PEIUD Resolution: Other, Reseated components, Rebooted, Rescued, Comment:…"
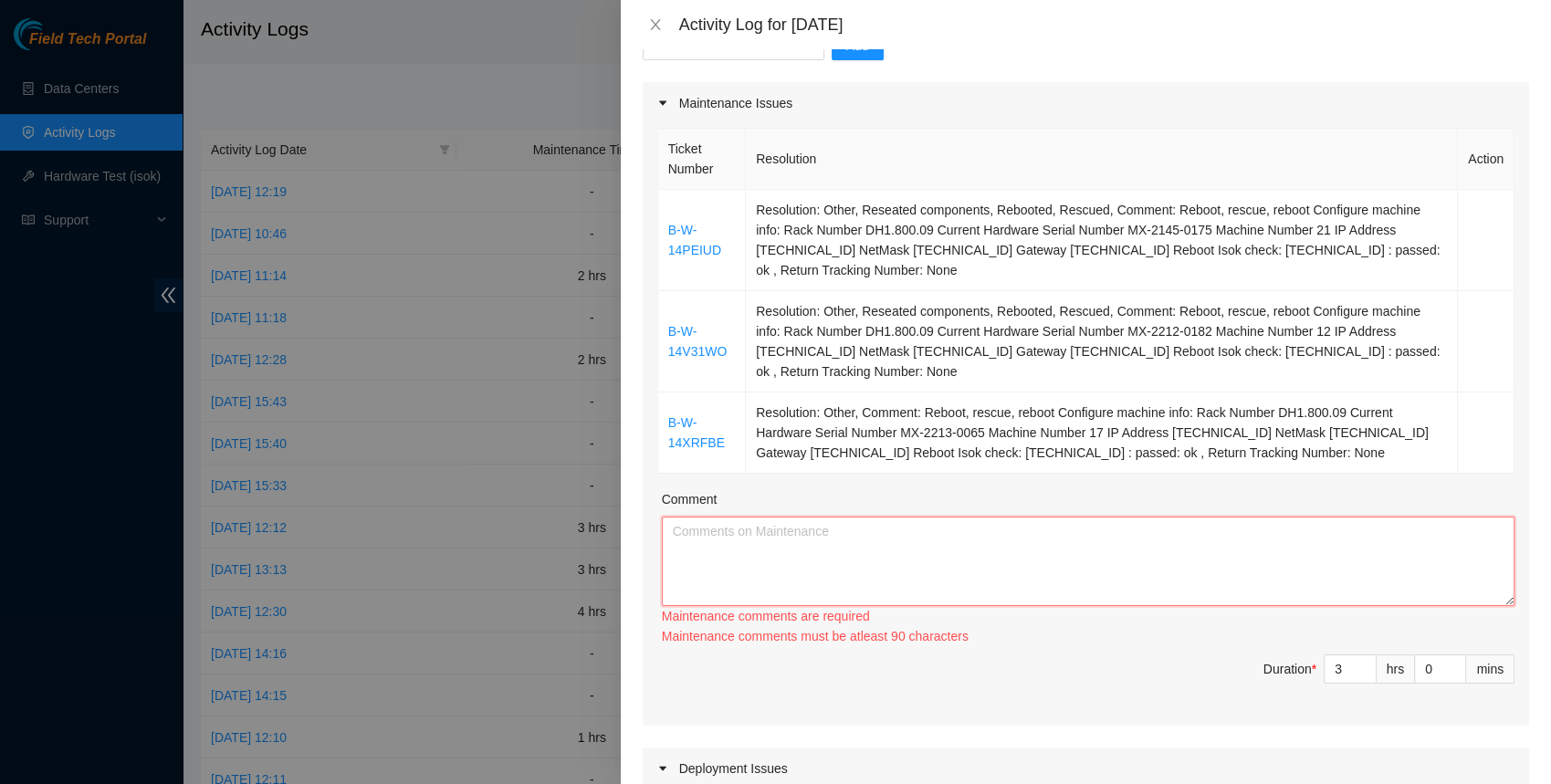
click at [783, 535] on textarea "Comment" at bounding box center [1087, 561] width 852 height 89
paste textarea "B-W-14PEIUD Resolution: Other, Reseated components, Rebooted, Rescued, Comment:…"
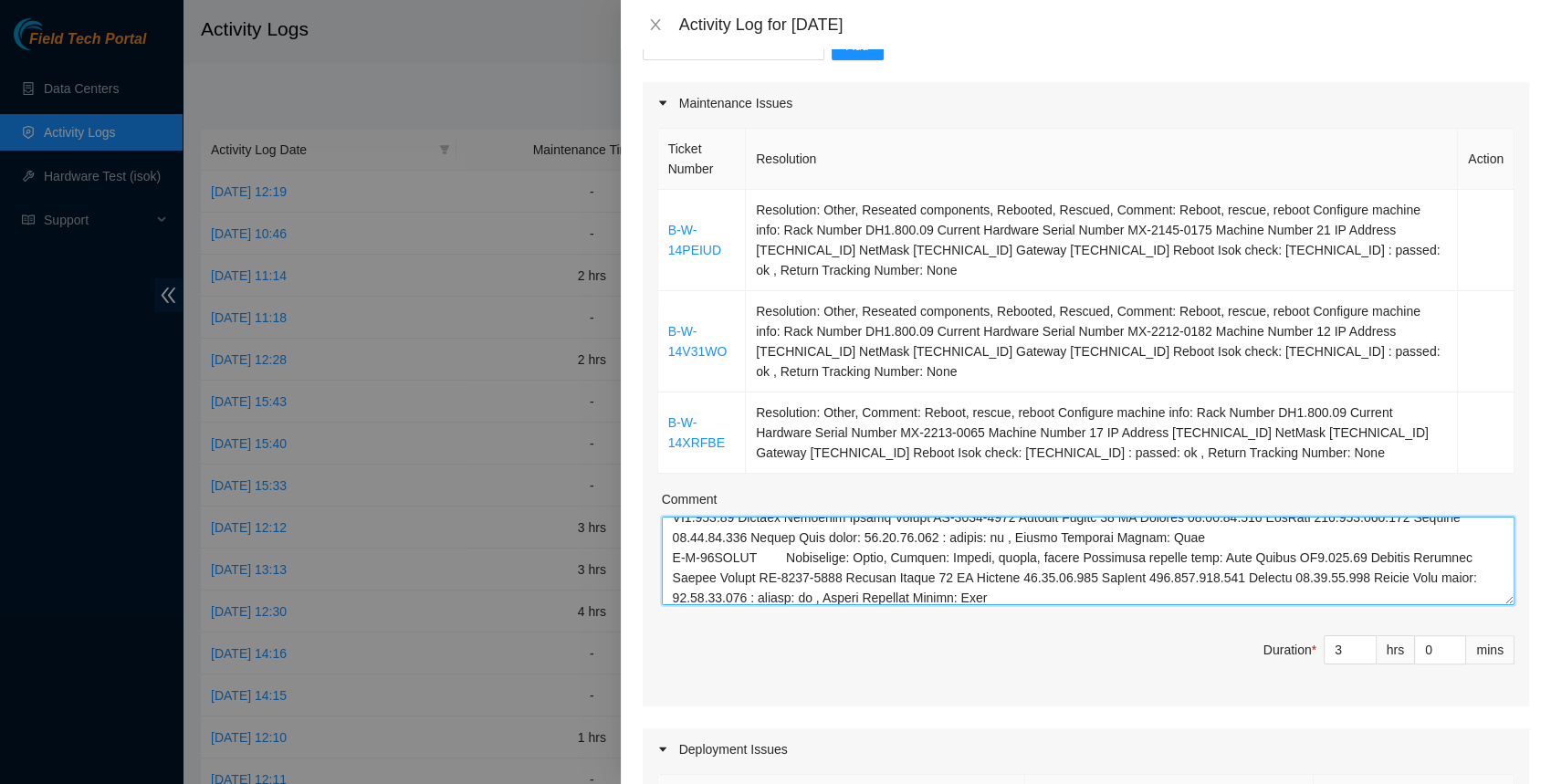
scroll to position [0, 0]
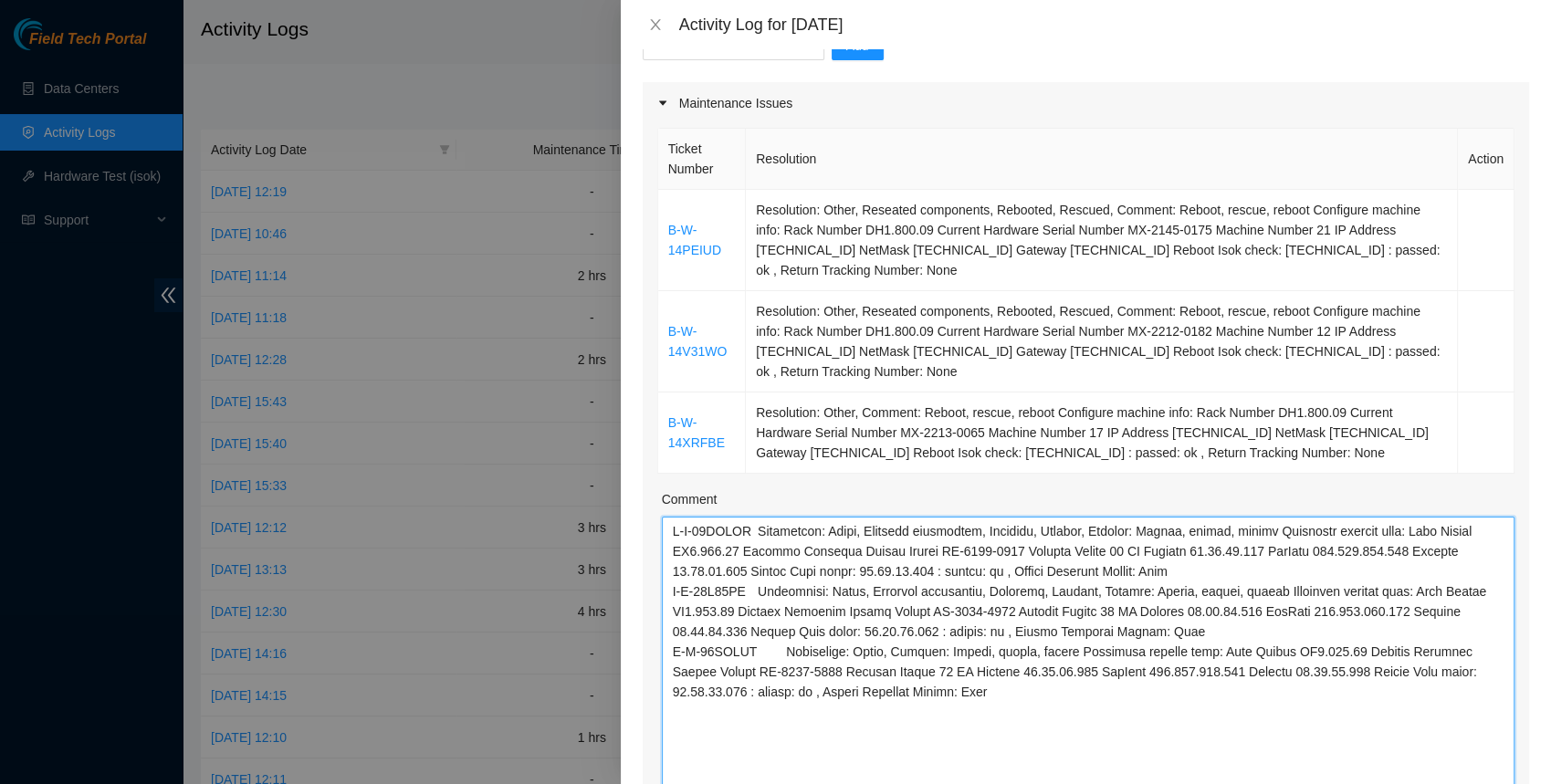
drag, startPoint x: 1508, startPoint y: 595, endPoint x: 1500, endPoint y: 842, distance: 247.1
click at [1500, 783] on html "Field Tech Portal Data Centers Activity Logs Hardware Test (isok) Support Activ…" at bounding box center [775, 392] width 1551 height 784
click at [667, 649] on textarea "Comment" at bounding box center [1087, 684] width 852 height 335
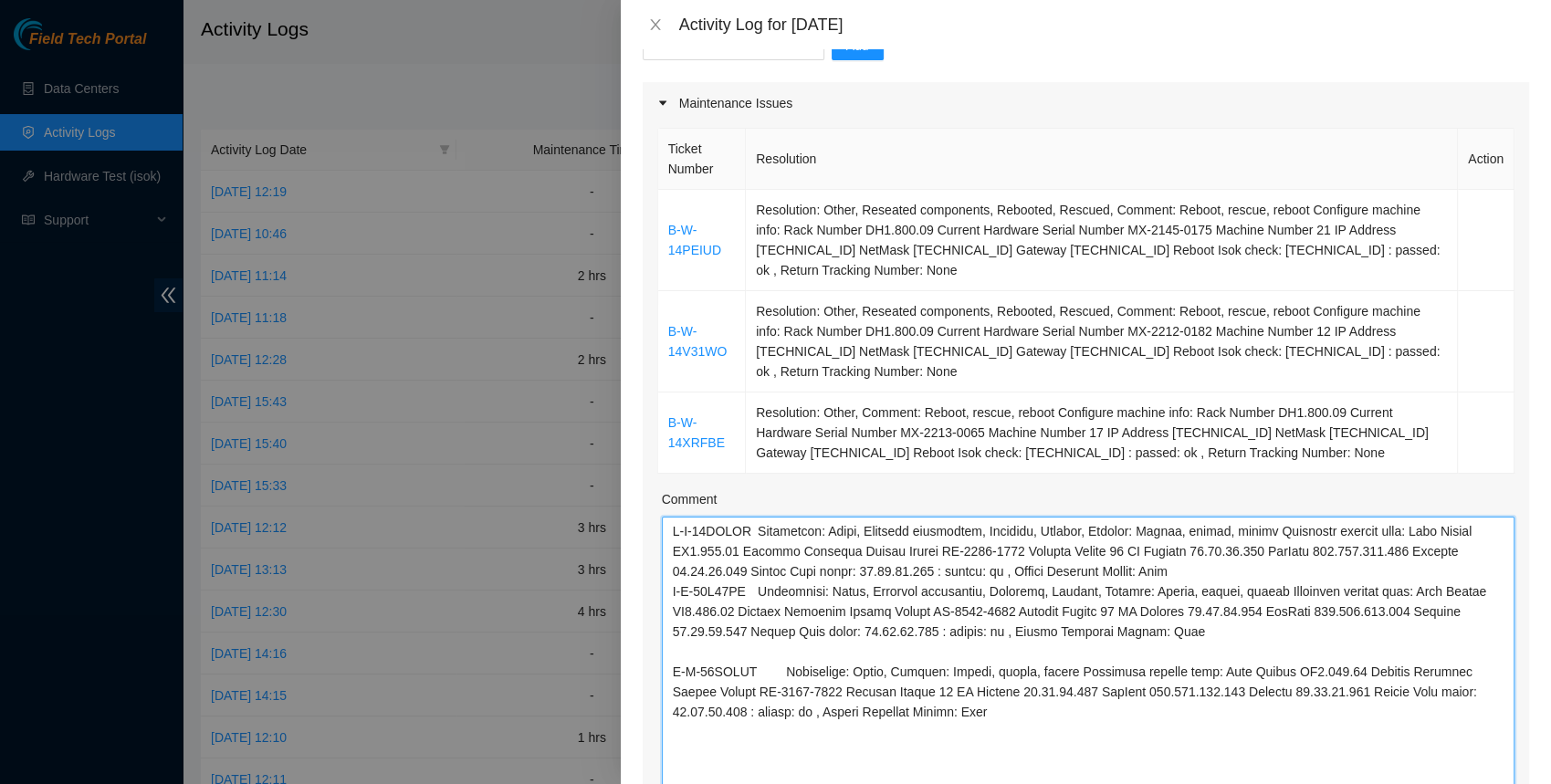
click at [669, 589] on textarea "Comment" at bounding box center [1087, 684] width 852 height 335
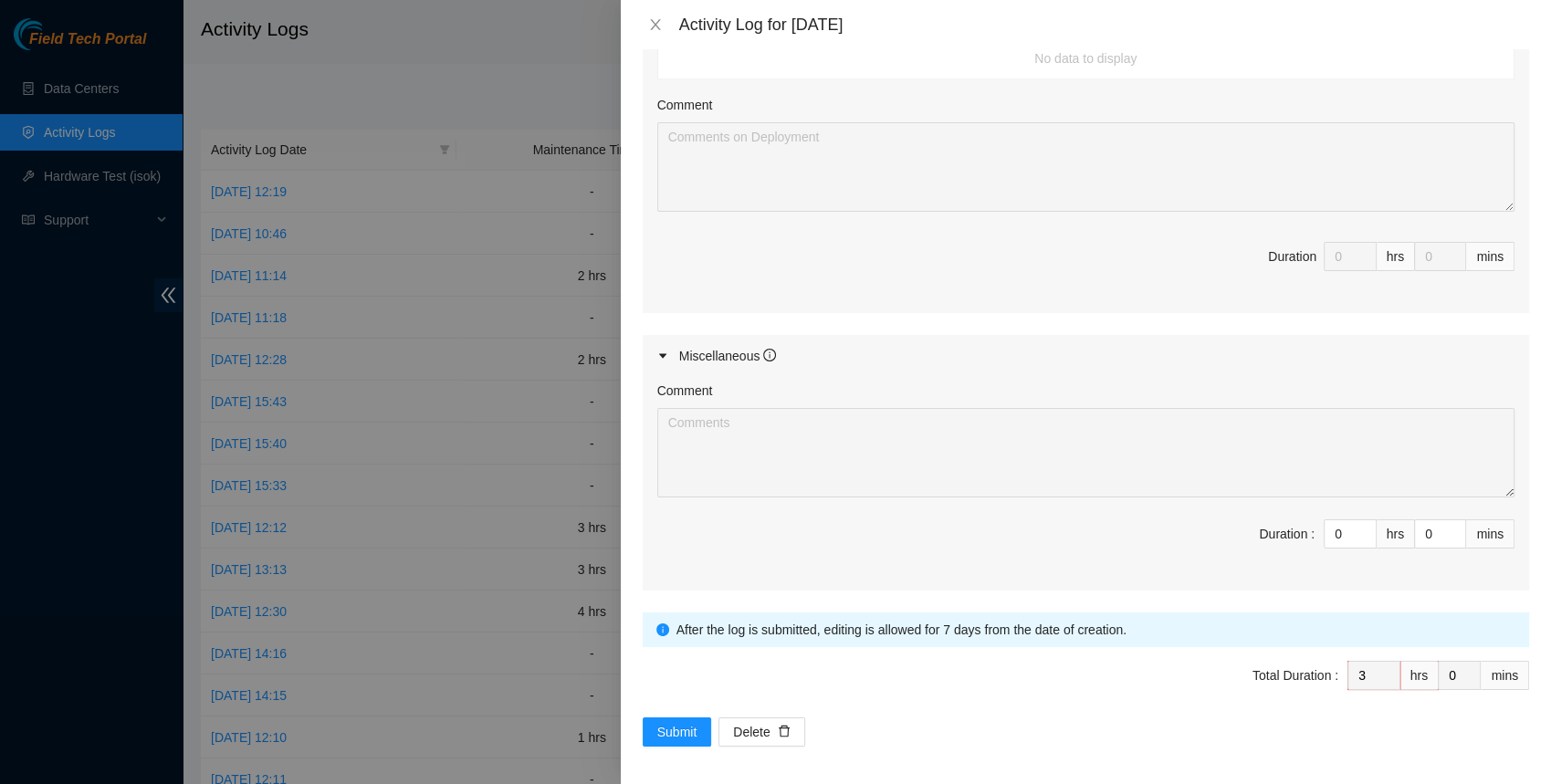
scroll to position [1231, 0]
type textarea "B-W-14PEIUD Resolution: Other, Reseated components, Rebooted, Rescued, Comment:…"
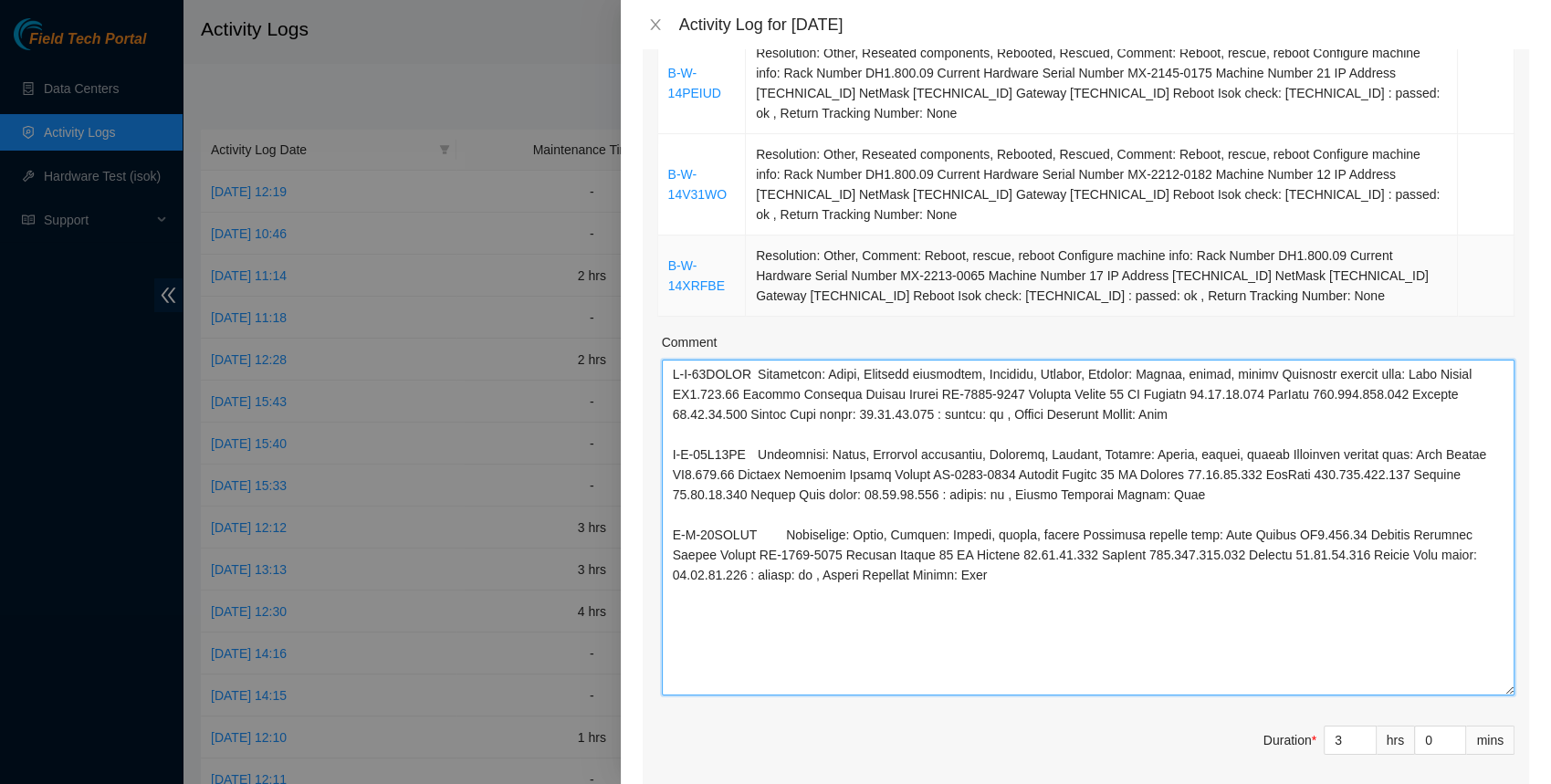
scroll to position [0, 0]
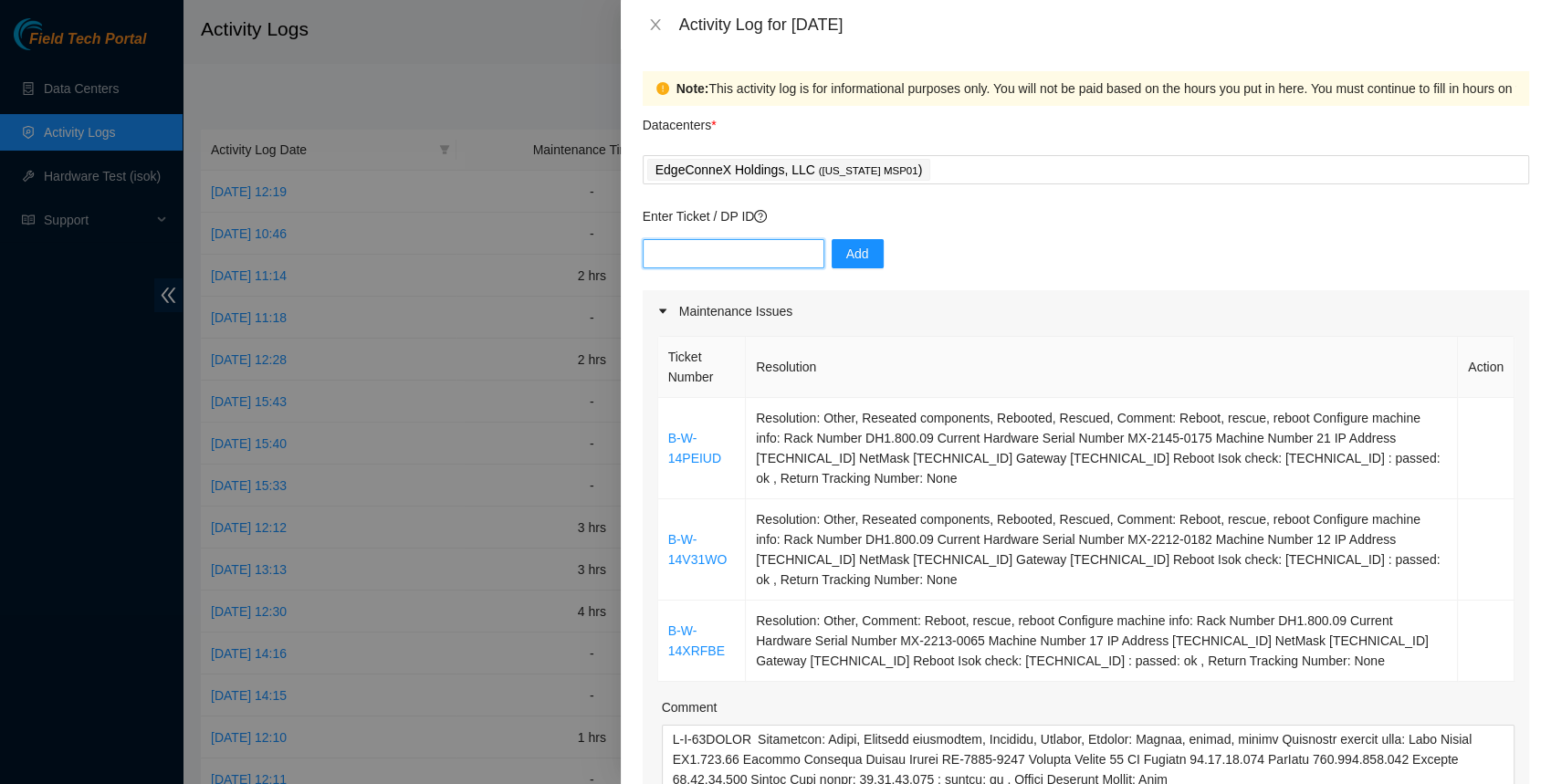
click at [716, 262] on input "text" at bounding box center [733, 254] width 182 height 30
paste input "DP84217"
type input "DP84217"
click at [846, 251] on span "Add" at bounding box center [858, 254] width 23 height 20
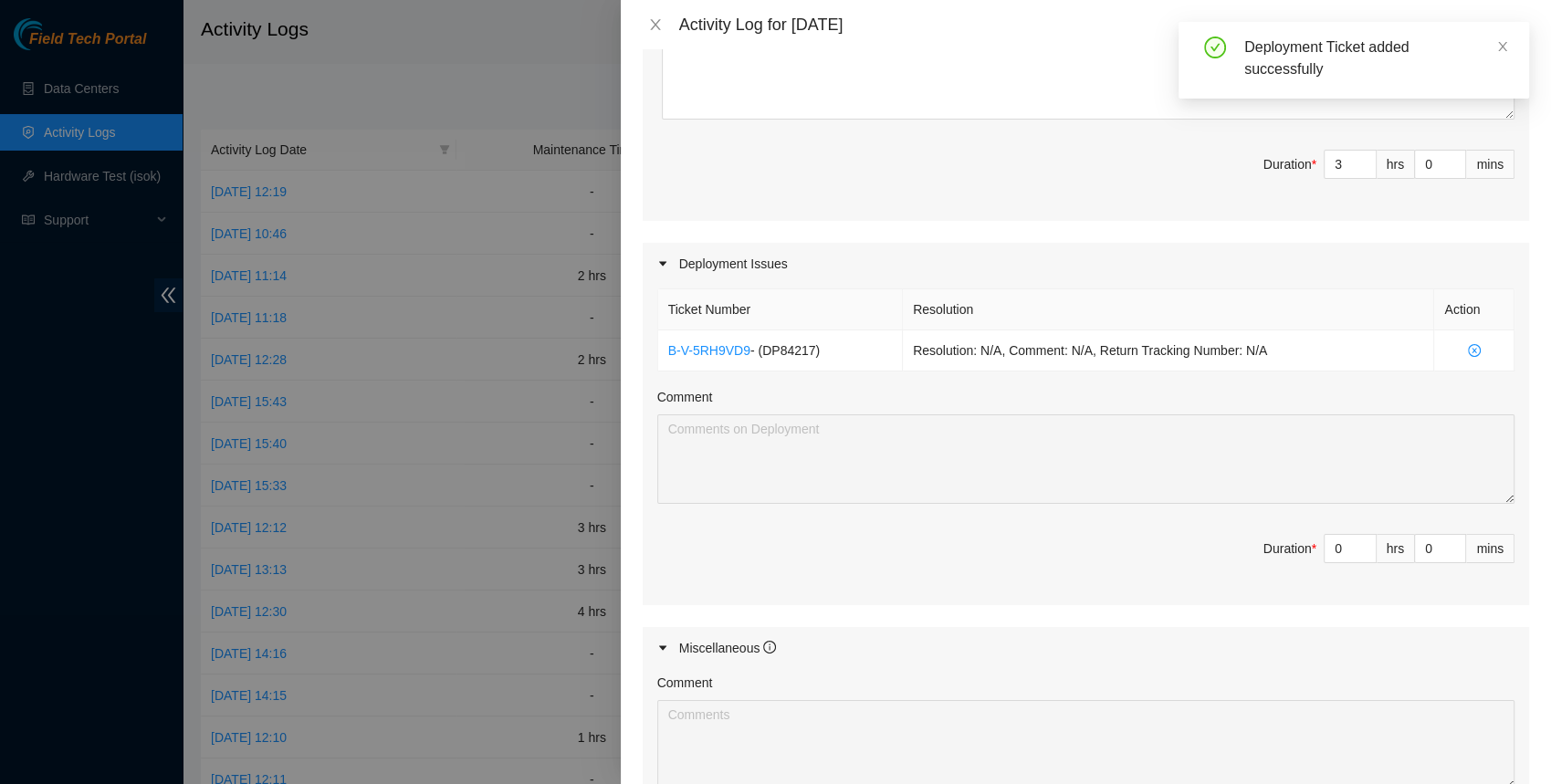
scroll to position [942, 0]
type input "1"
type input "4"
click at [1365, 538] on icon "up" at bounding box center [1366, 541] width 6 height 6
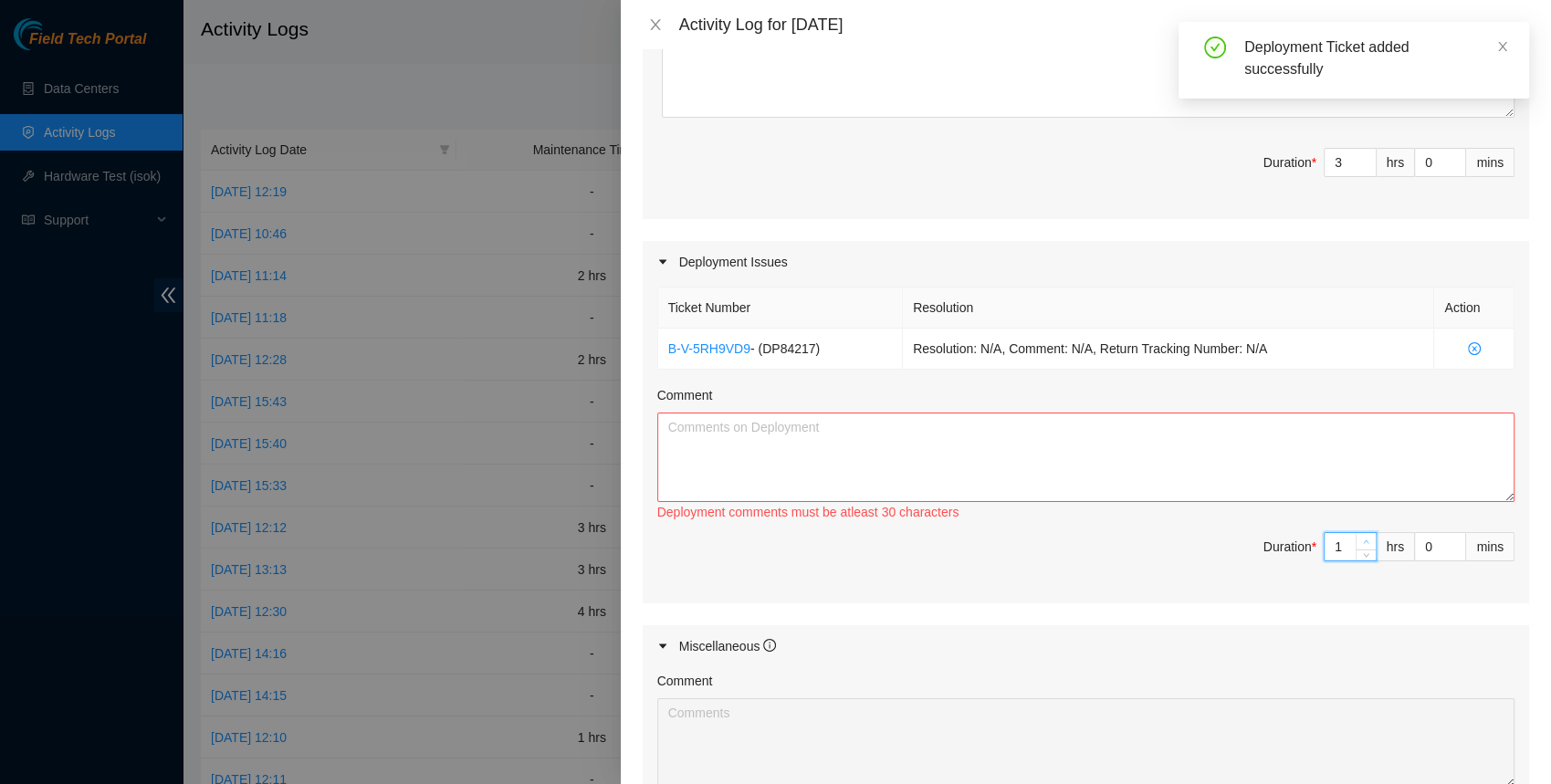
type input "2"
type input "5"
click at [1365, 538] on icon "up" at bounding box center [1366, 541] width 6 height 6
click at [817, 436] on textarea "Comment" at bounding box center [1086, 457] width 857 height 89
paste textarea "DP84217 - Added to the elevation. New optics ordered. Please make this connecti…"
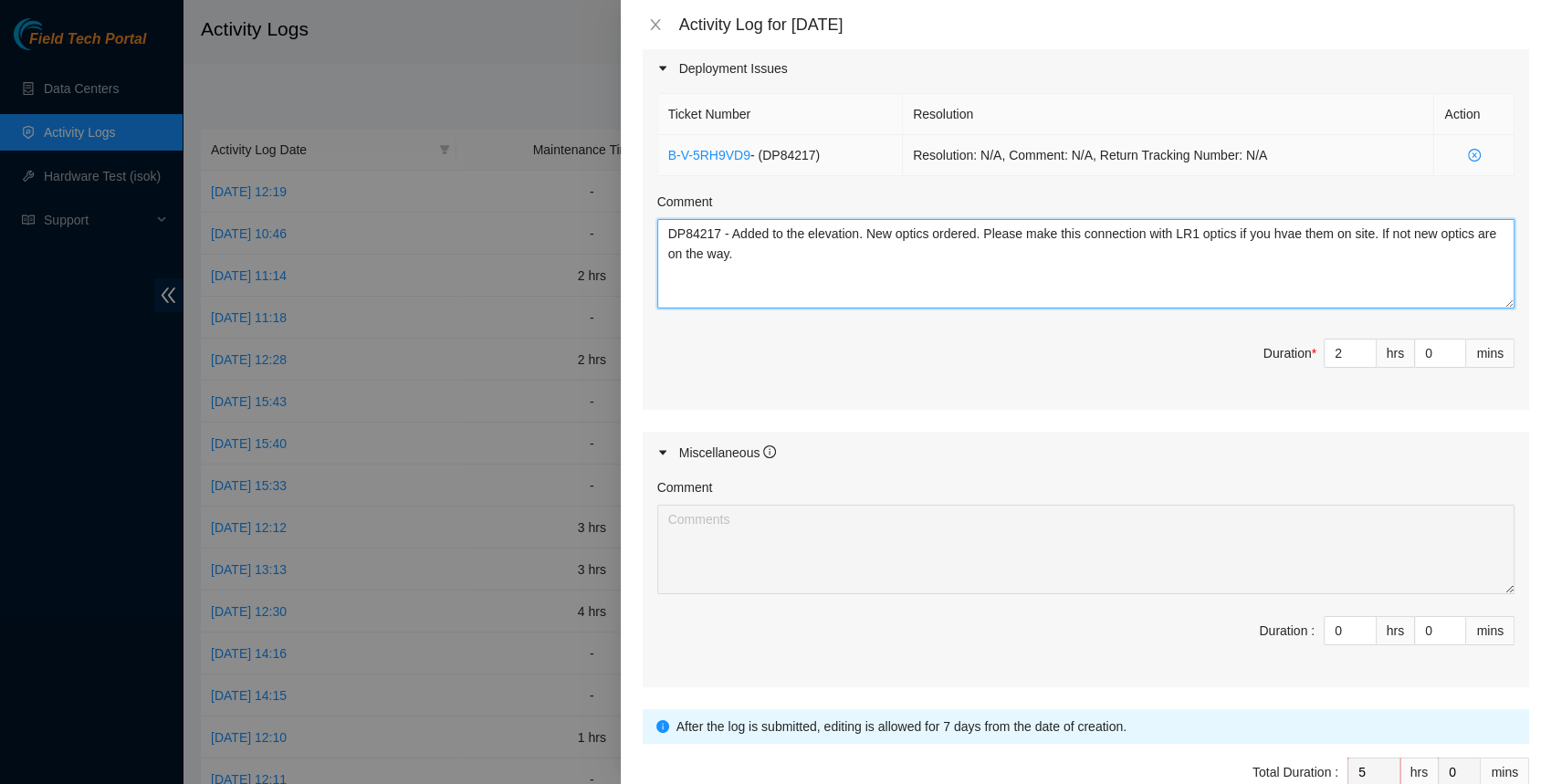
scroll to position [1233, 0]
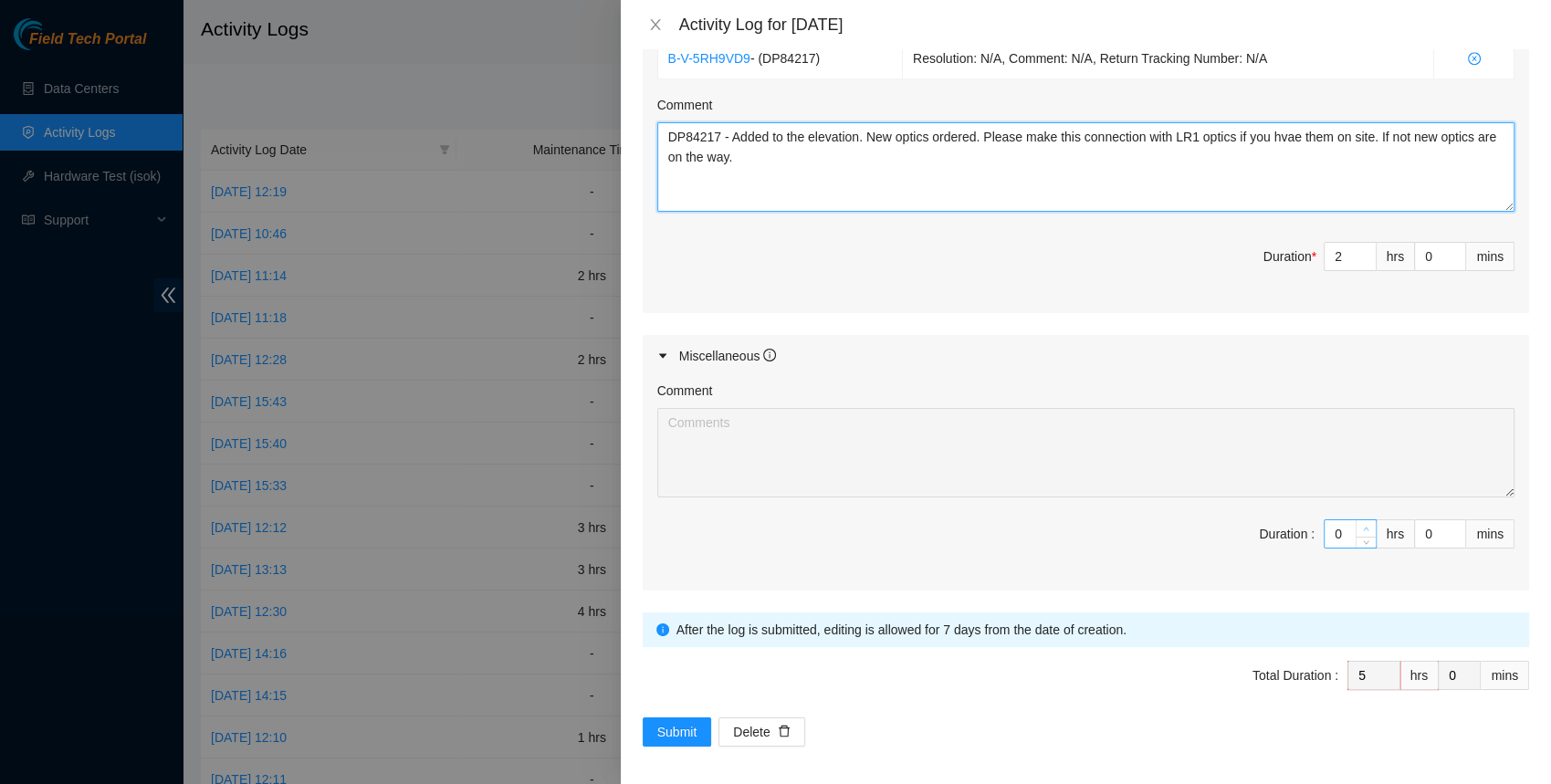
type textarea "DP84217 - Added to the elevation. New optics ordered. Please make this connecti…"
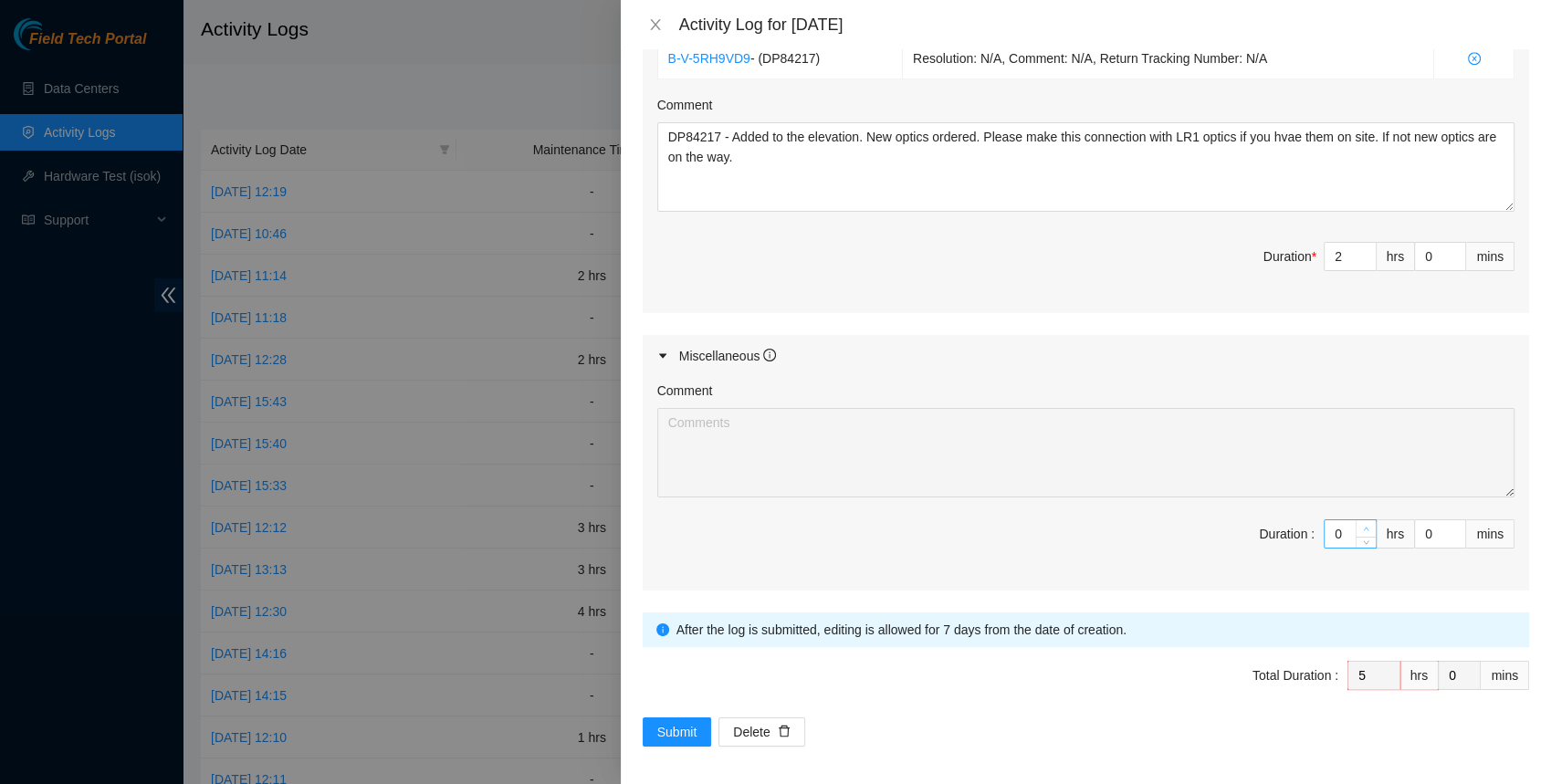
type input "1"
type input "6"
click at [1365, 525] on icon "up" at bounding box center [1366, 528] width 6 height 6
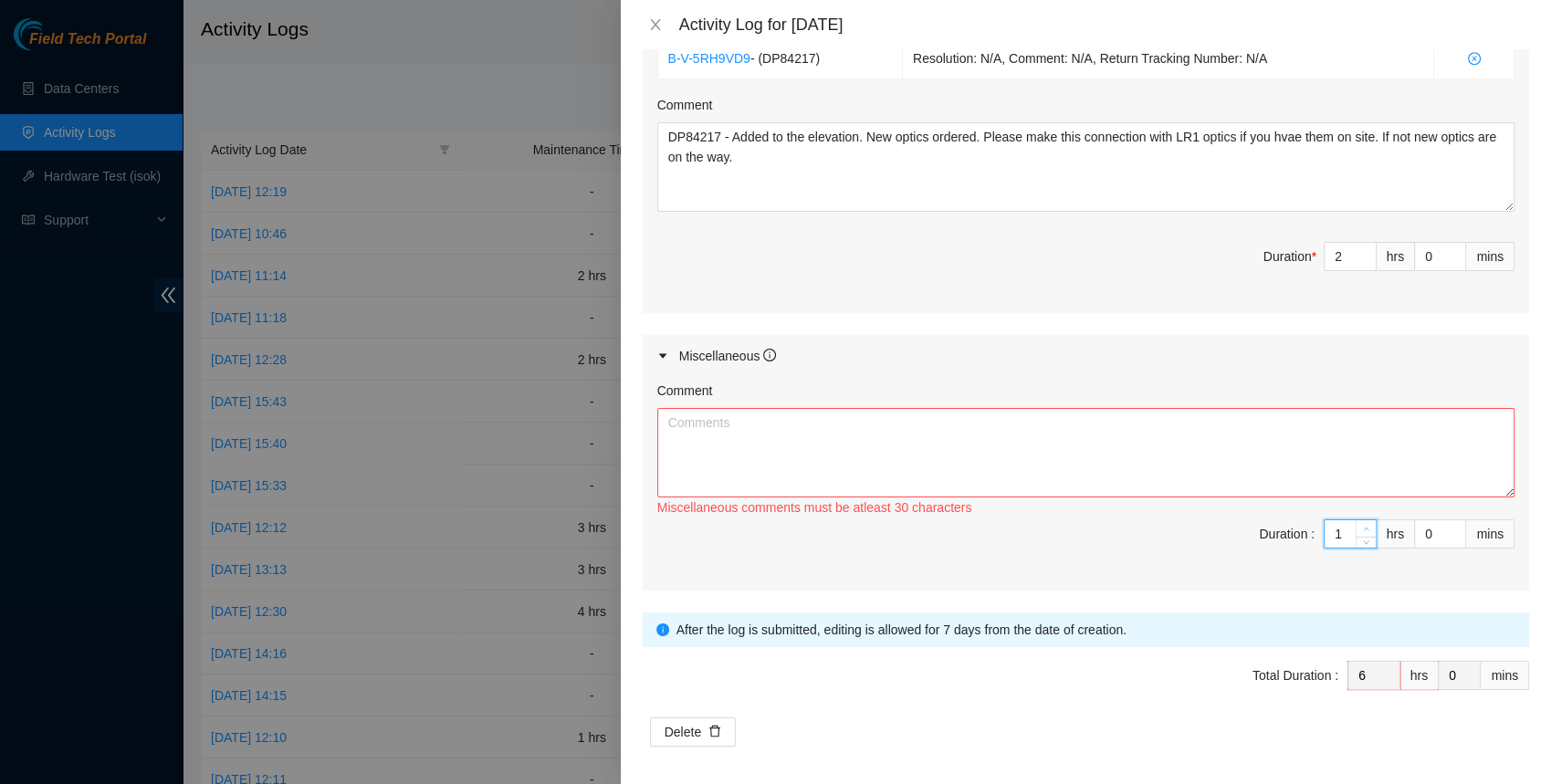
type input "2"
type input "7"
click at [1365, 525] on icon "up" at bounding box center [1366, 528] width 6 height 6
type input "3"
type input "8"
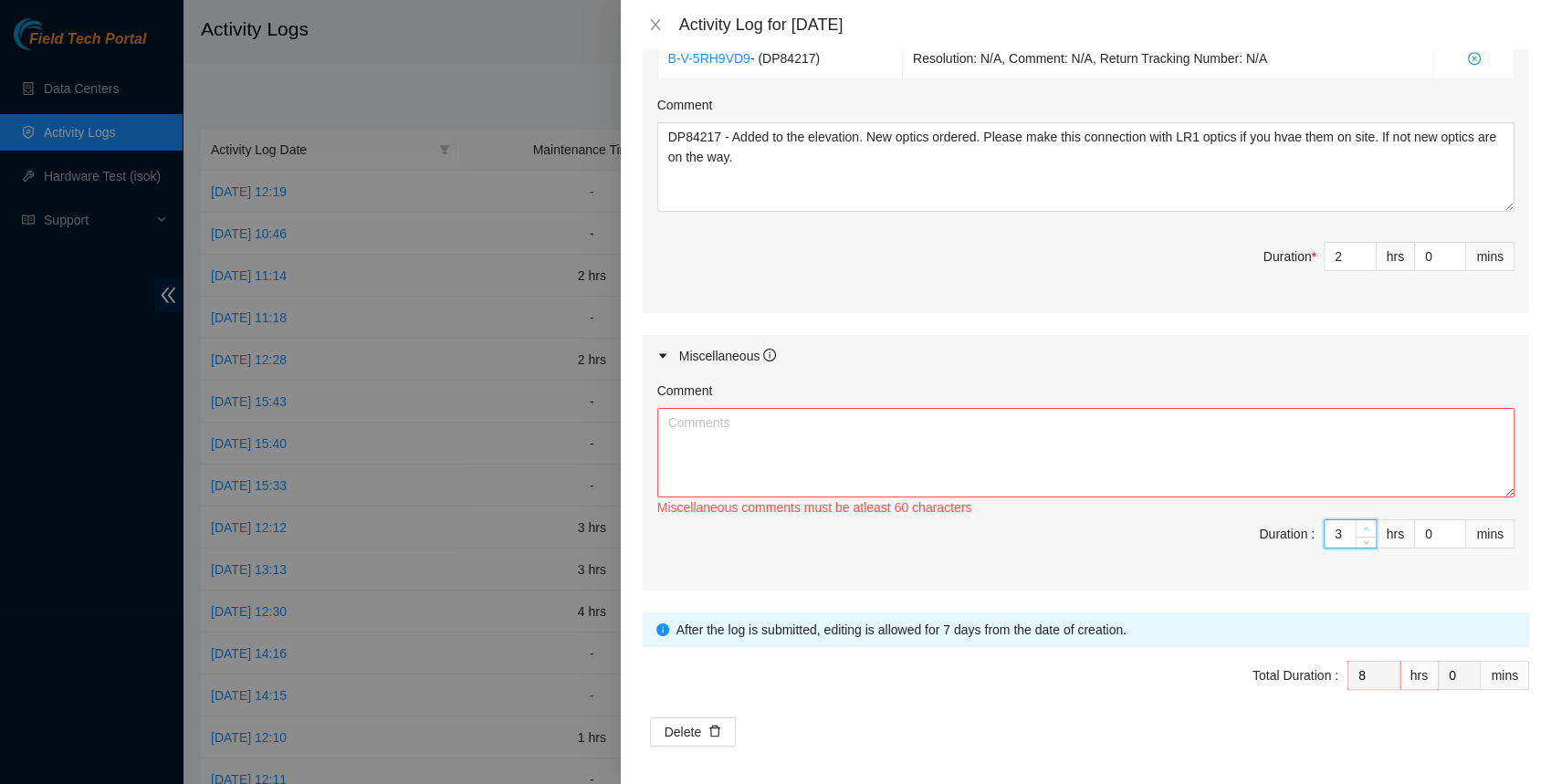
click at [1365, 525] on icon "up" at bounding box center [1366, 528] width 6 height 6
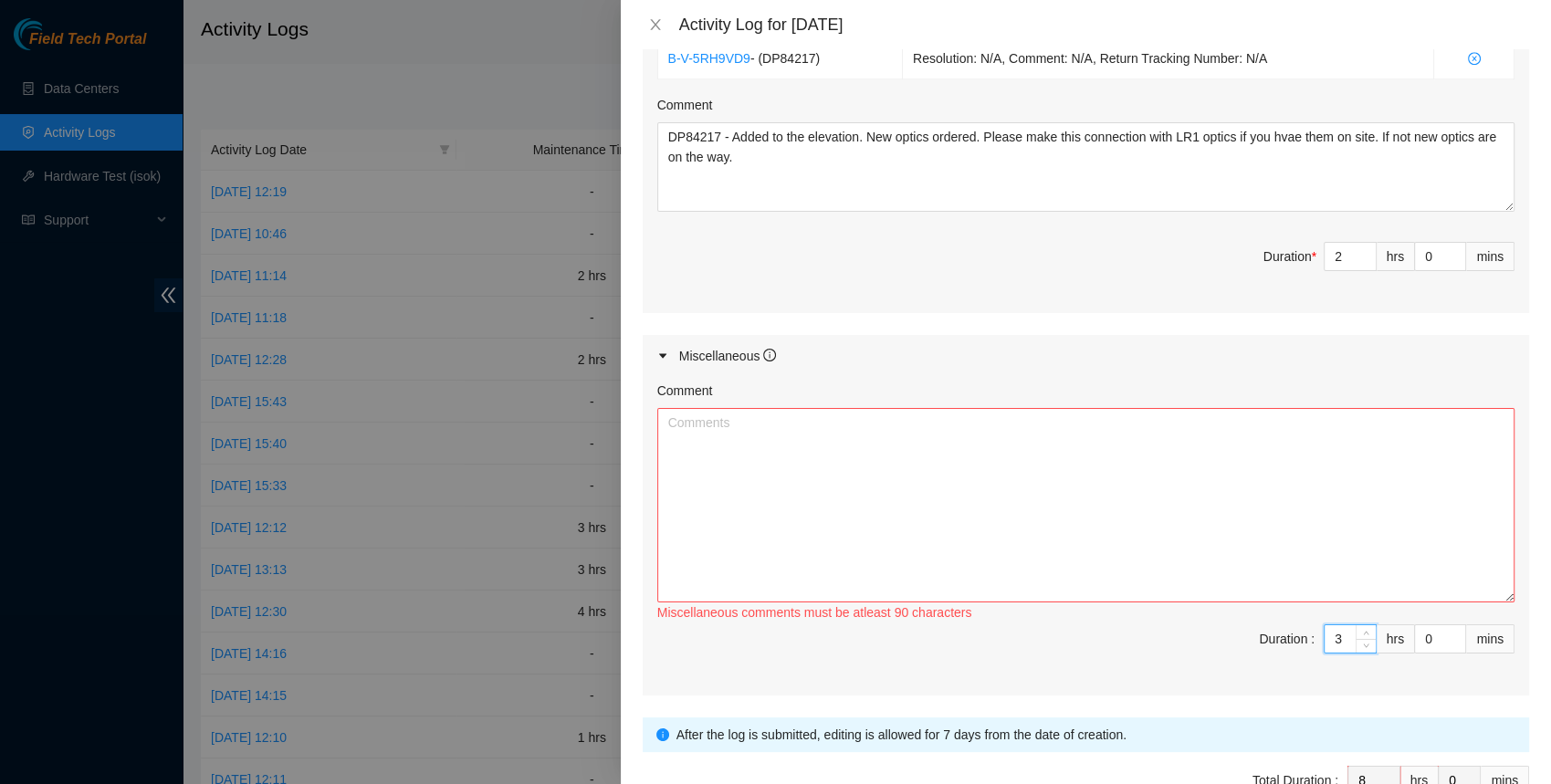
drag, startPoint x: 1507, startPoint y: 484, endPoint x: 1507, endPoint y: 624, distance: 140.0
click at [1507, 602] on textarea "Comment" at bounding box center [1086, 505] width 857 height 195
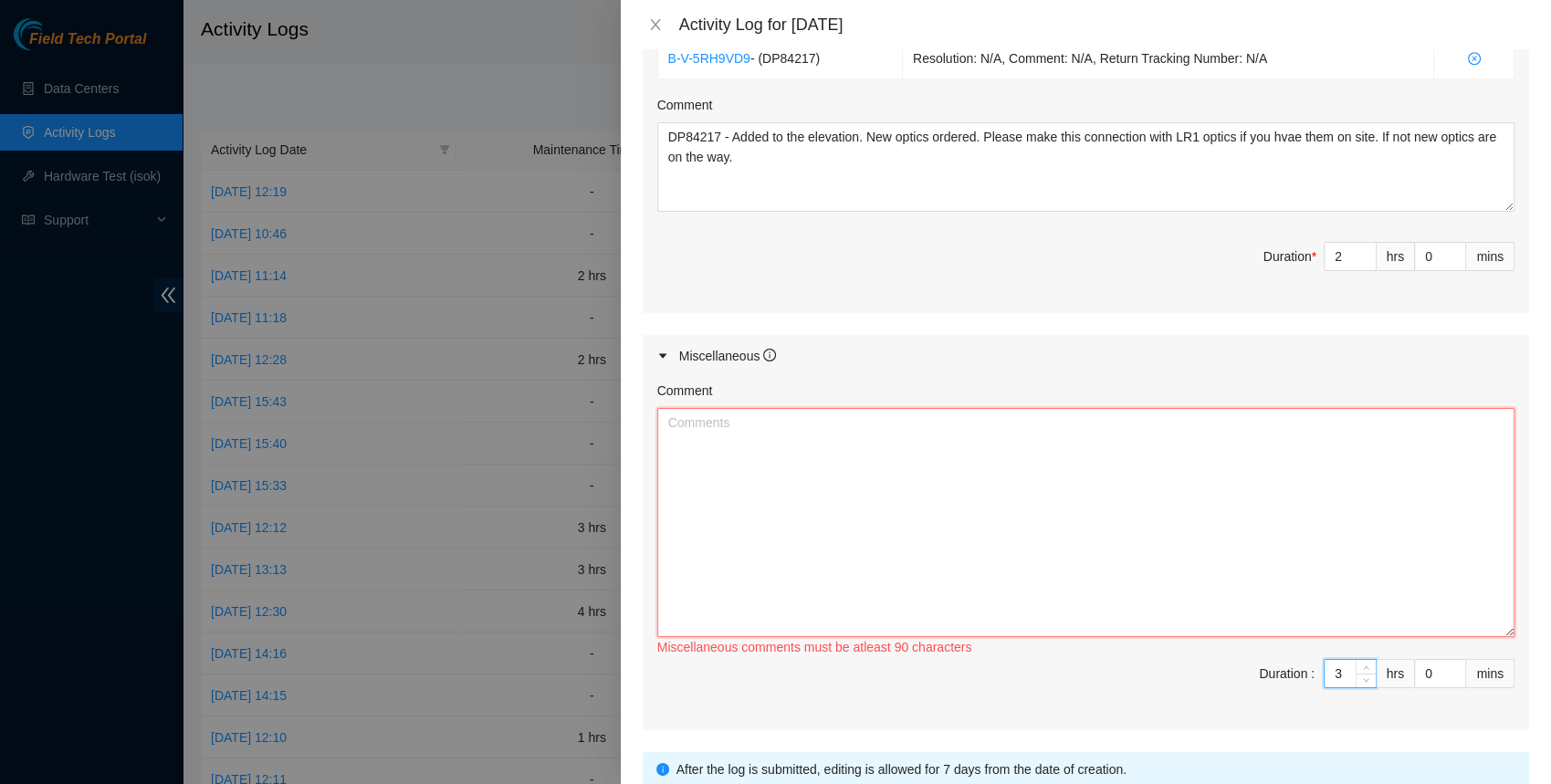
click at [1299, 573] on textarea "Comment" at bounding box center [1086, 522] width 857 height 229
click at [666, 423] on textarea "Organize tools and equipment and put them away" at bounding box center [1086, 522] width 857 height 229
click at [670, 419] on textarea "Organize tools and equipment and put them away" at bounding box center [1086, 522] width 857 height 229
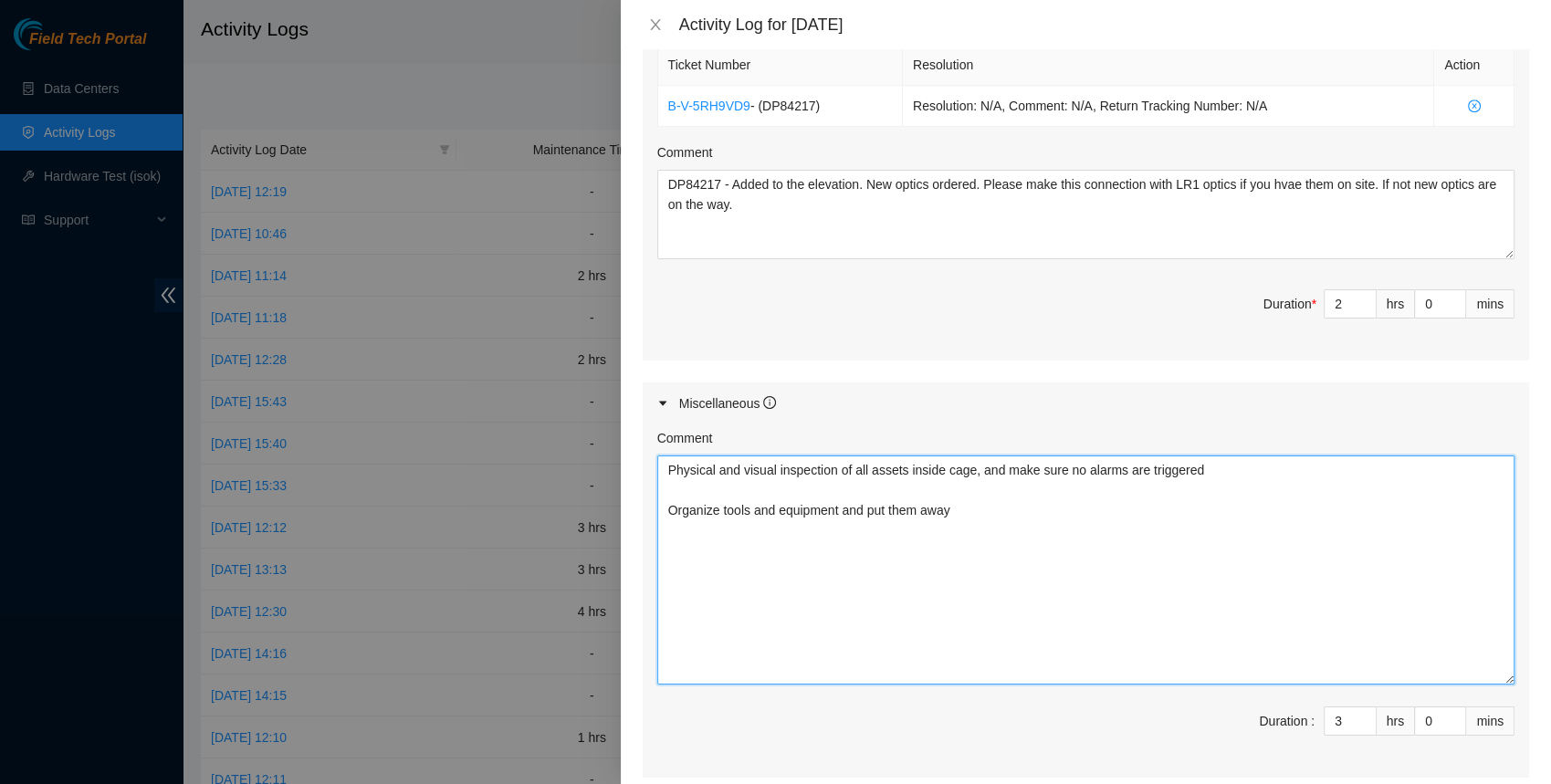
scroll to position [1187, 0]
click at [1012, 462] on textarea "Physical and visual inspection of all assets inside cage, and make sure no alar…" at bounding box center [1086, 567] width 857 height 229
click at [967, 514] on textarea "Physical and visual inspection of all assets inside cage make sure no alarms ar…" at bounding box center [1086, 567] width 857 height 229
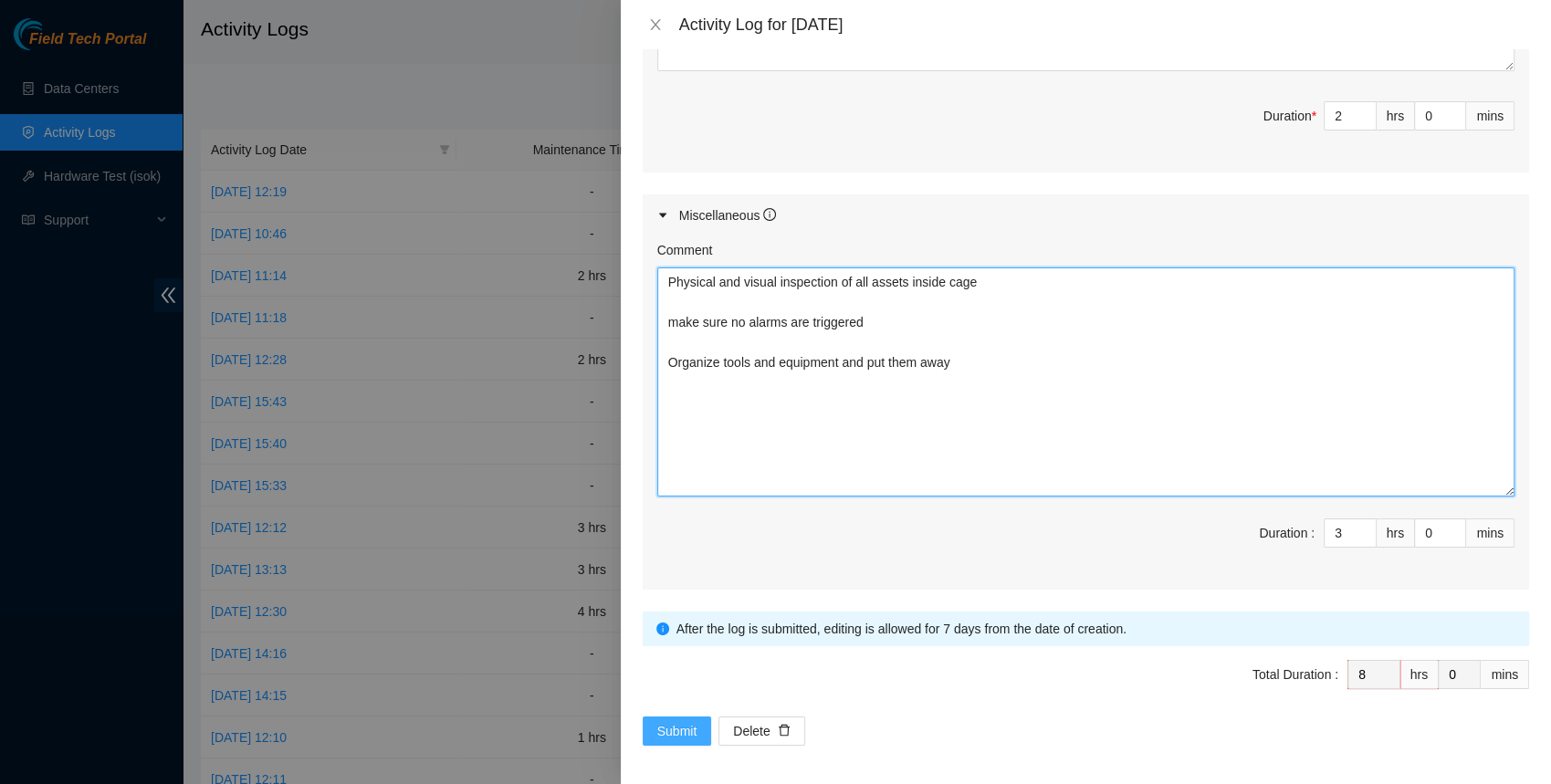
type textarea "Physical and visual inspection of all assets inside cage make sure no alarms ar…"
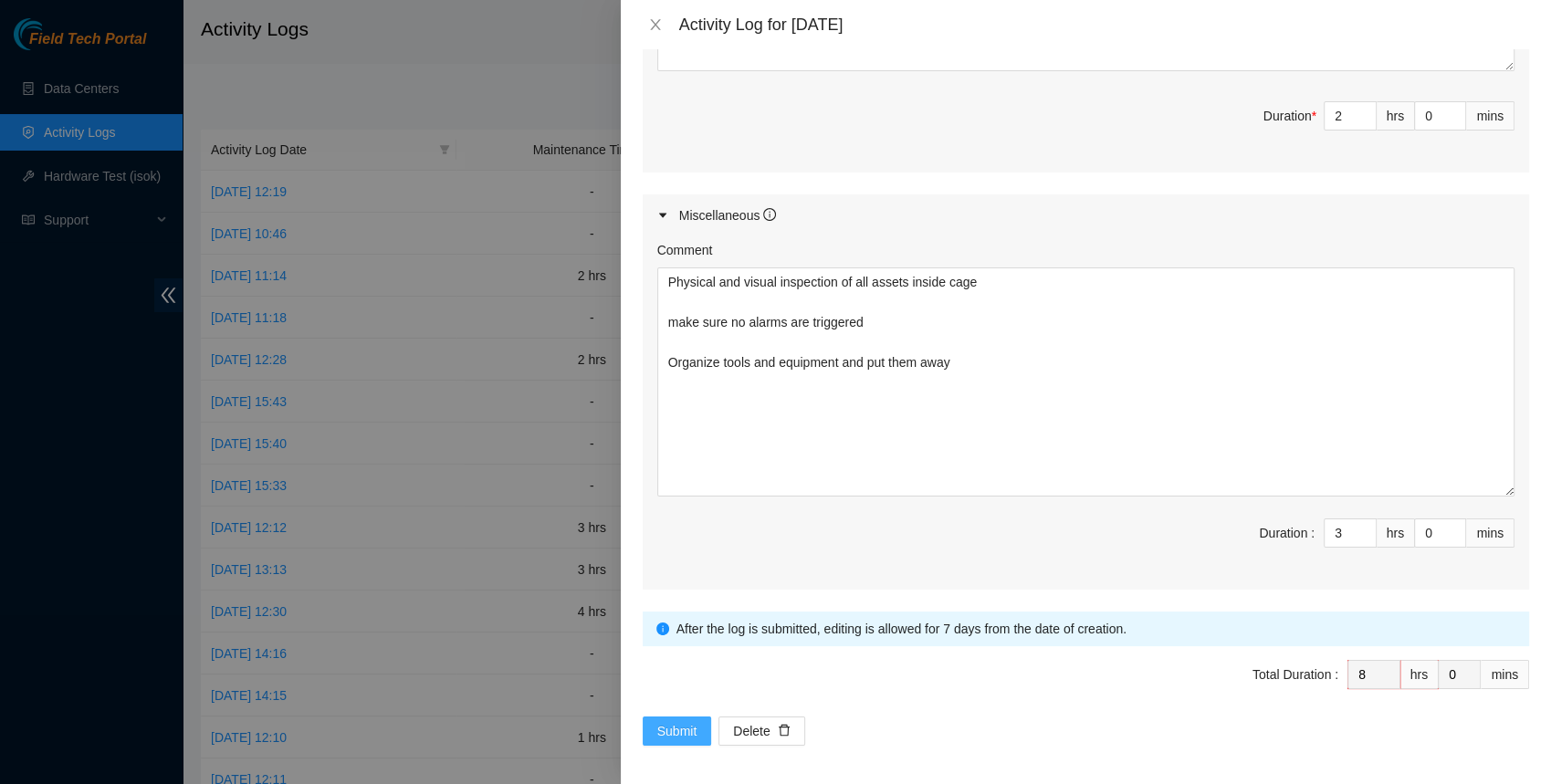
click at [667, 721] on span "Submit" at bounding box center [677, 731] width 40 height 20
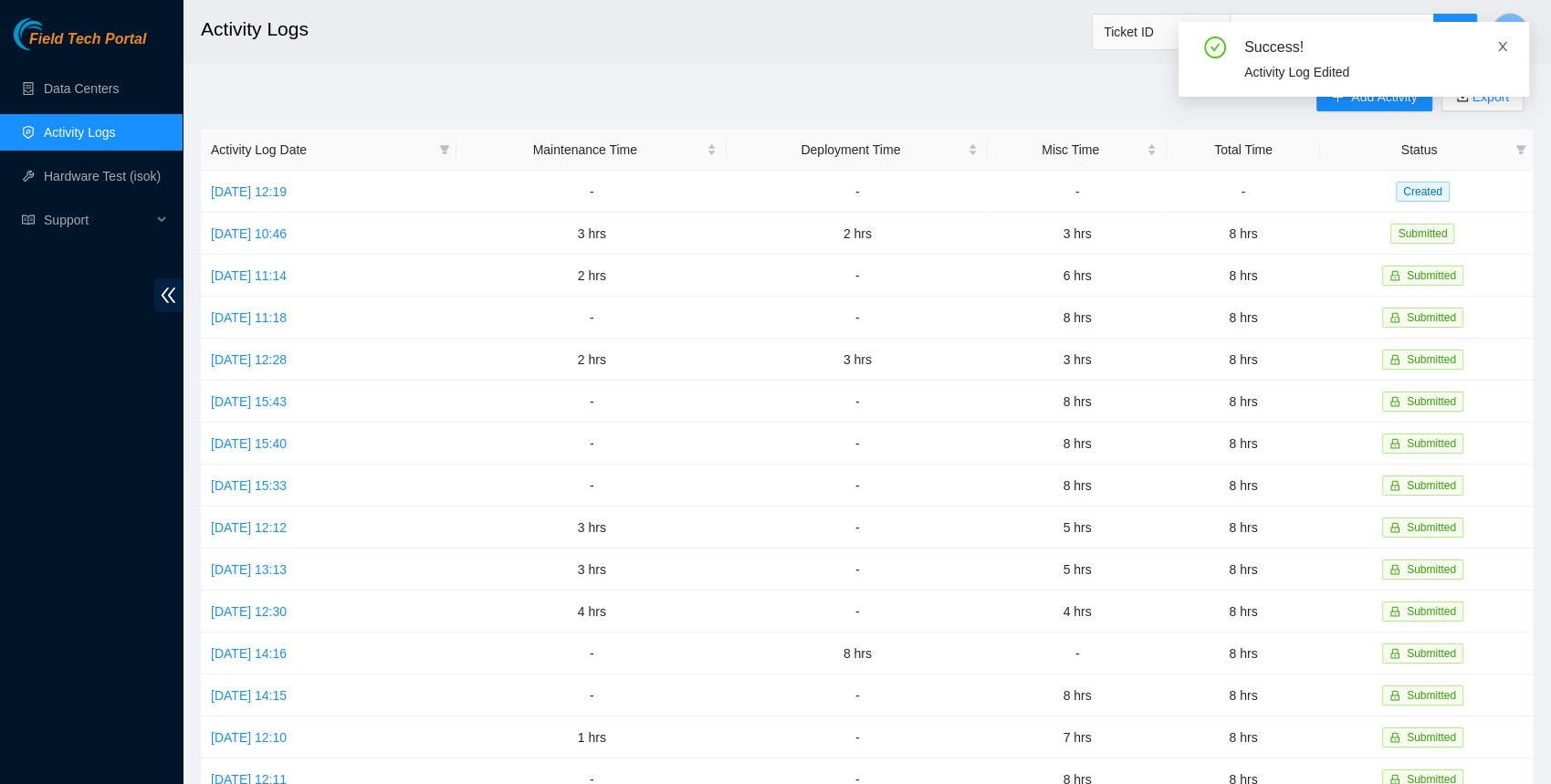
click at [1496, 44] on icon "close" at bounding box center [1503, 46] width 13 height 13
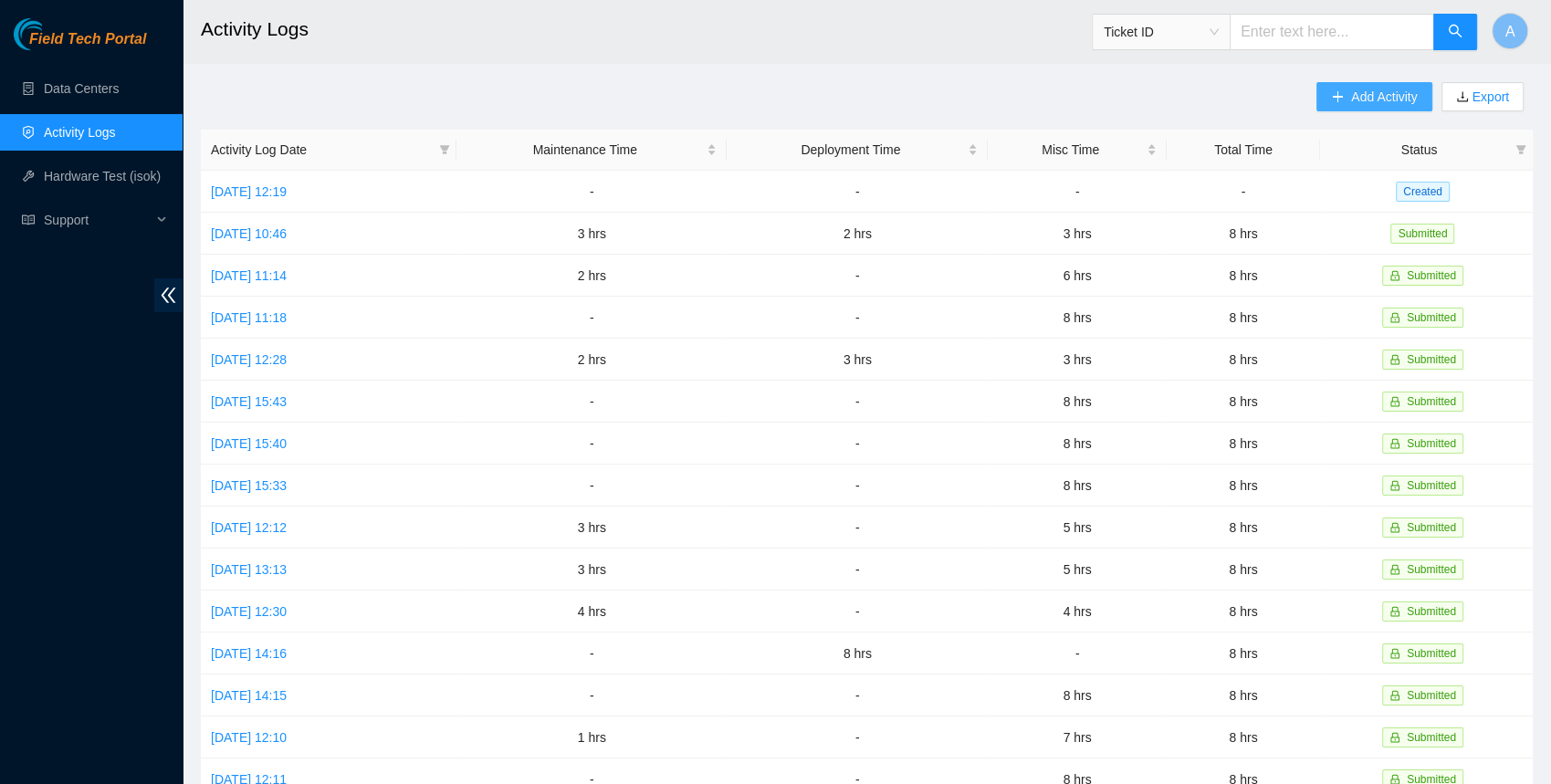
click at [1352, 95] on span "Add Activity" at bounding box center [1383, 97] width 66 height 20
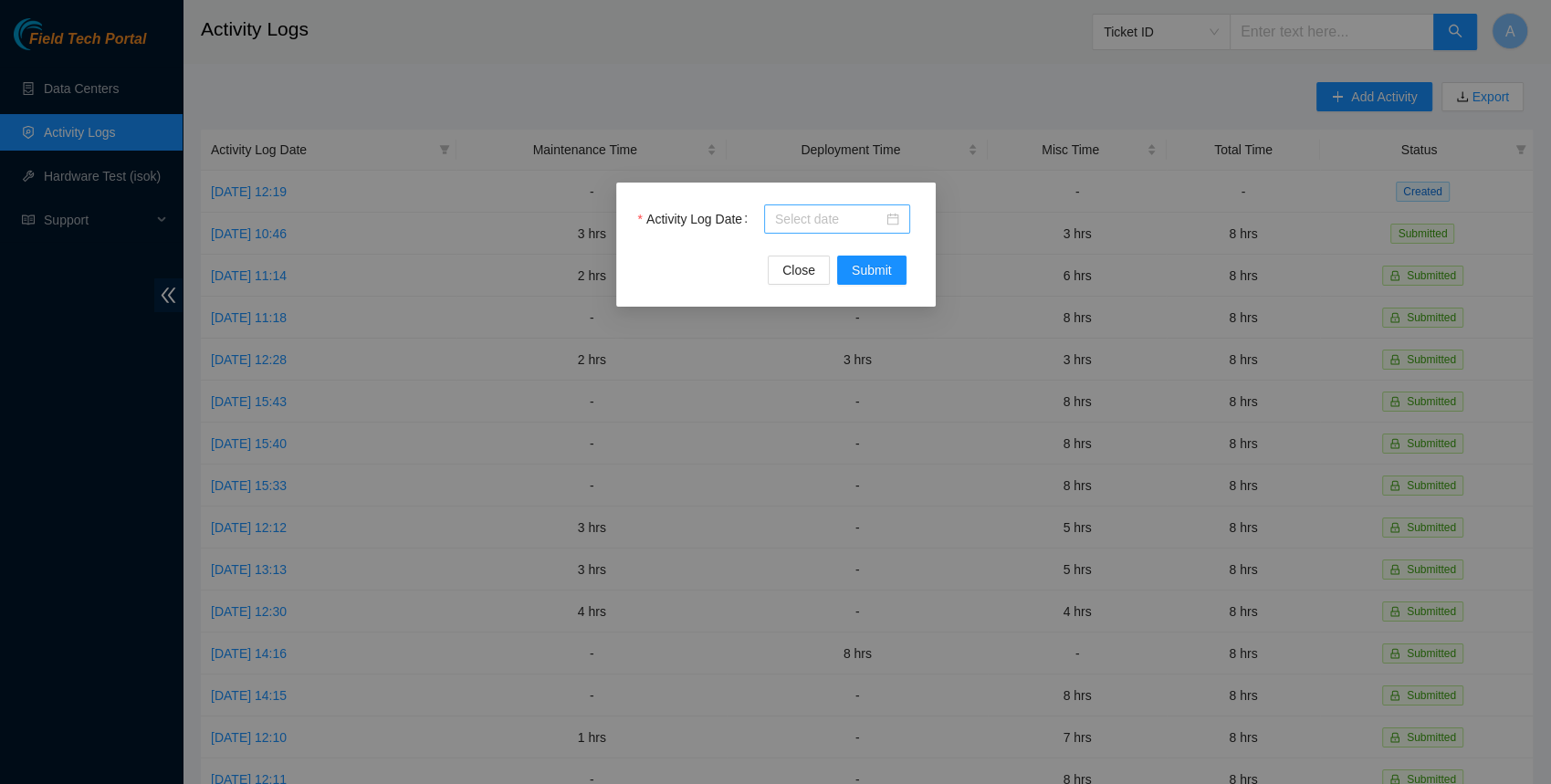
click at [796, 219] on input "Activity Log Date" at bounding box center [829, 219] width 108 height 20
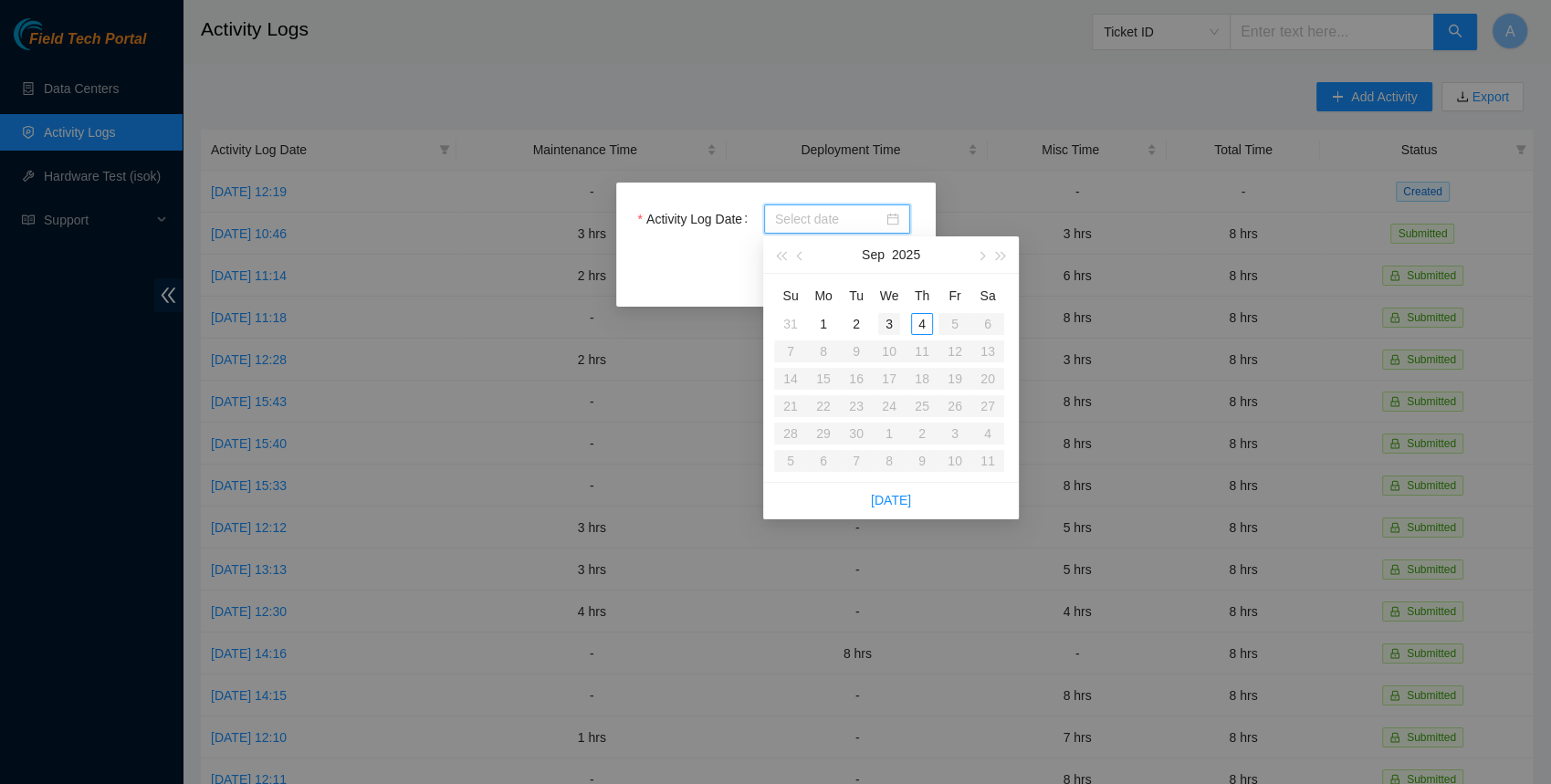
type input "2025-09-03"
click at [887, 321] on div "3" at bounding box center [889, 324] width 22 height 22
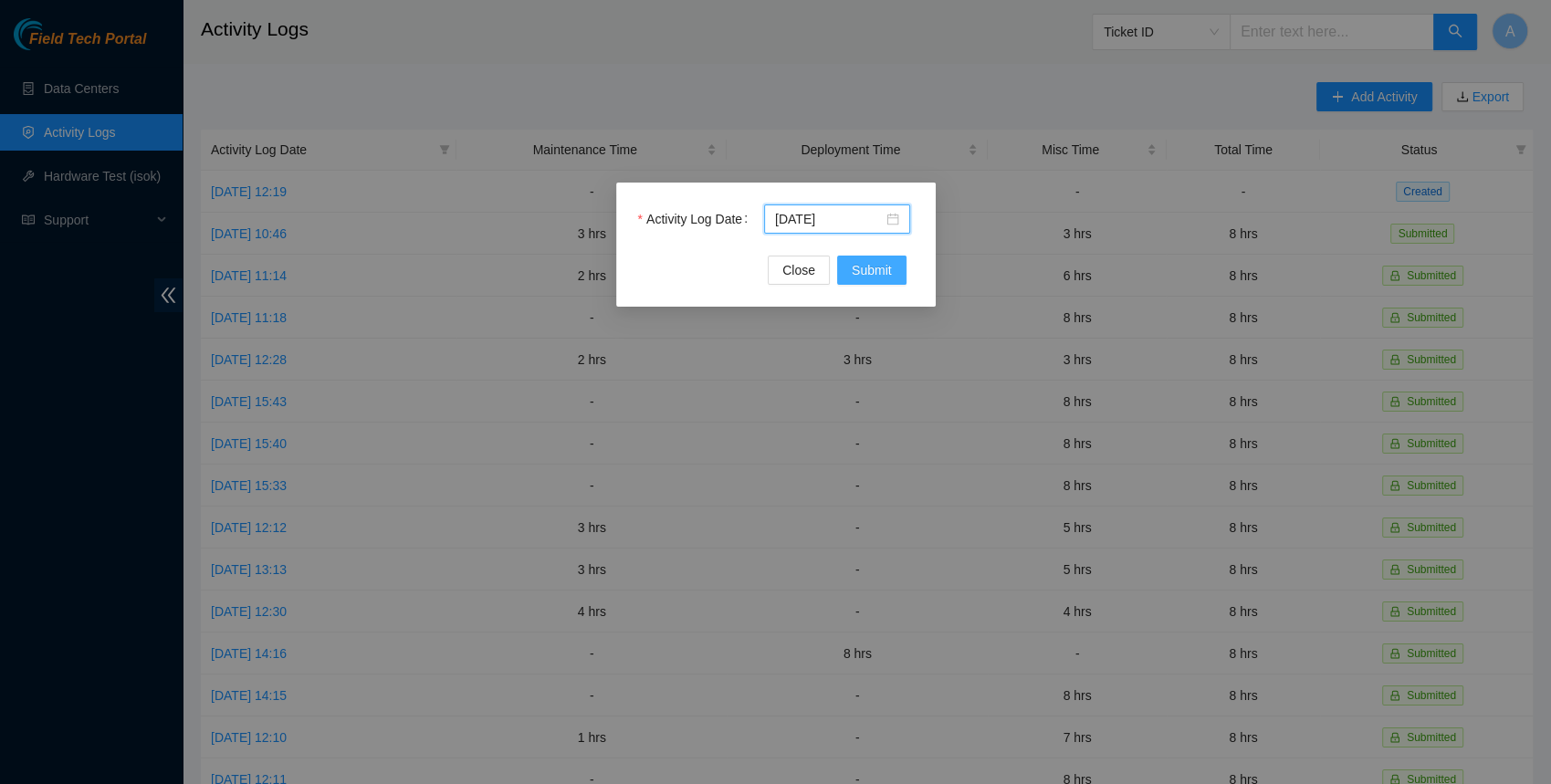
click at [857, 263] on span "Submit" at bounding box center [871, 271] width 40 height 20
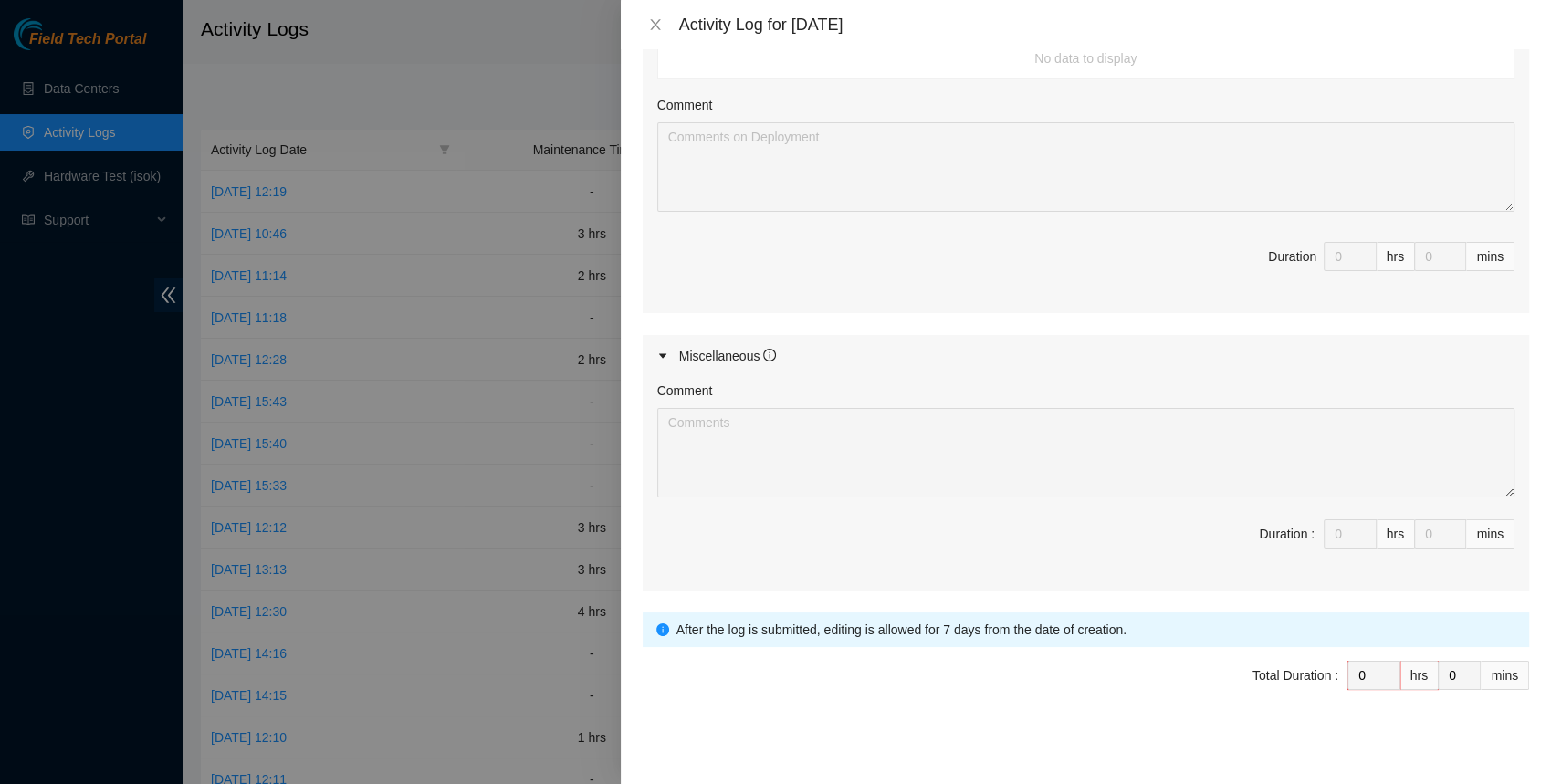
scroll to position [0, 0]
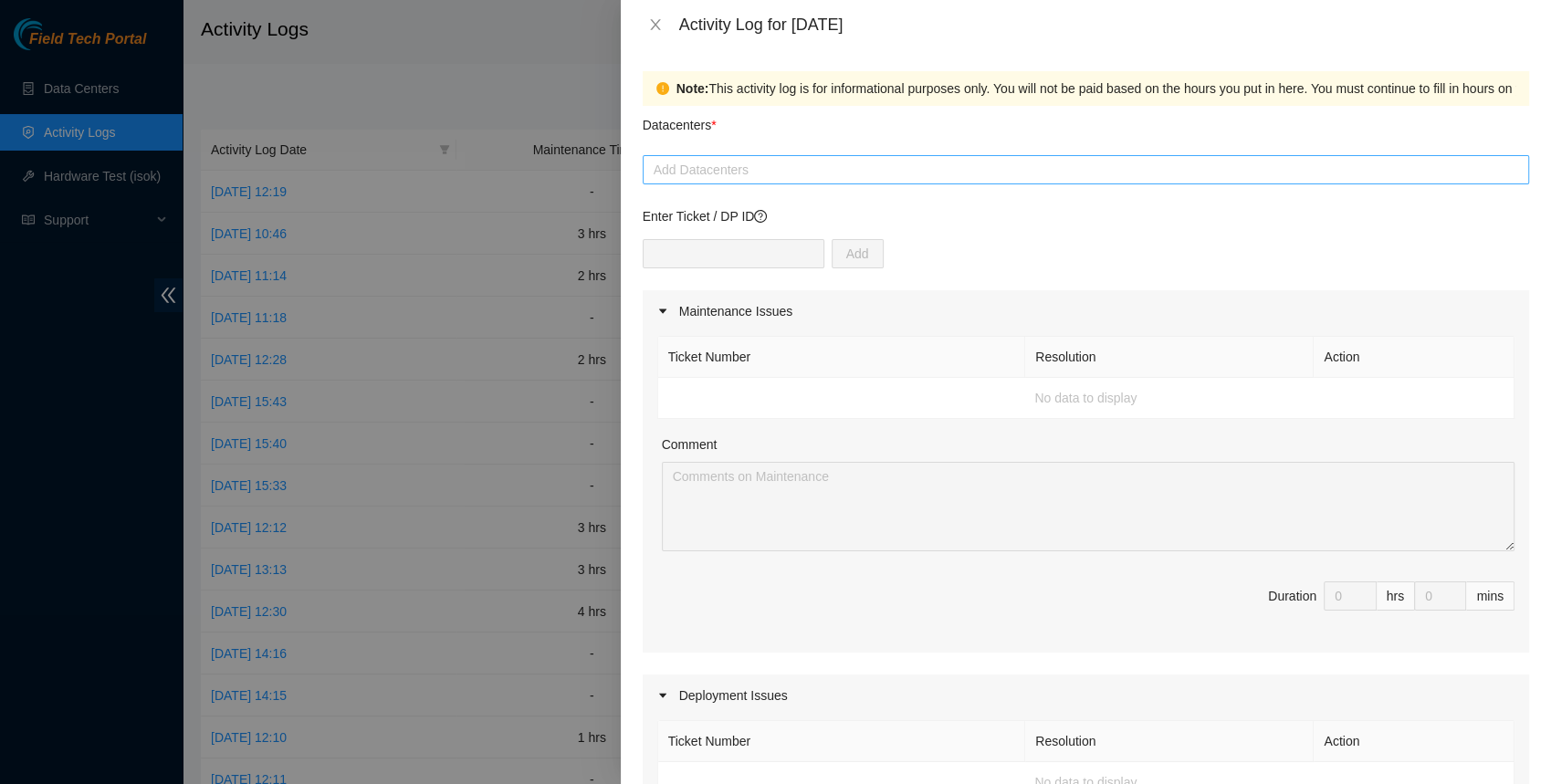
click at [730, 168] on div at bounding box center [1086, 170] width 877 height 22
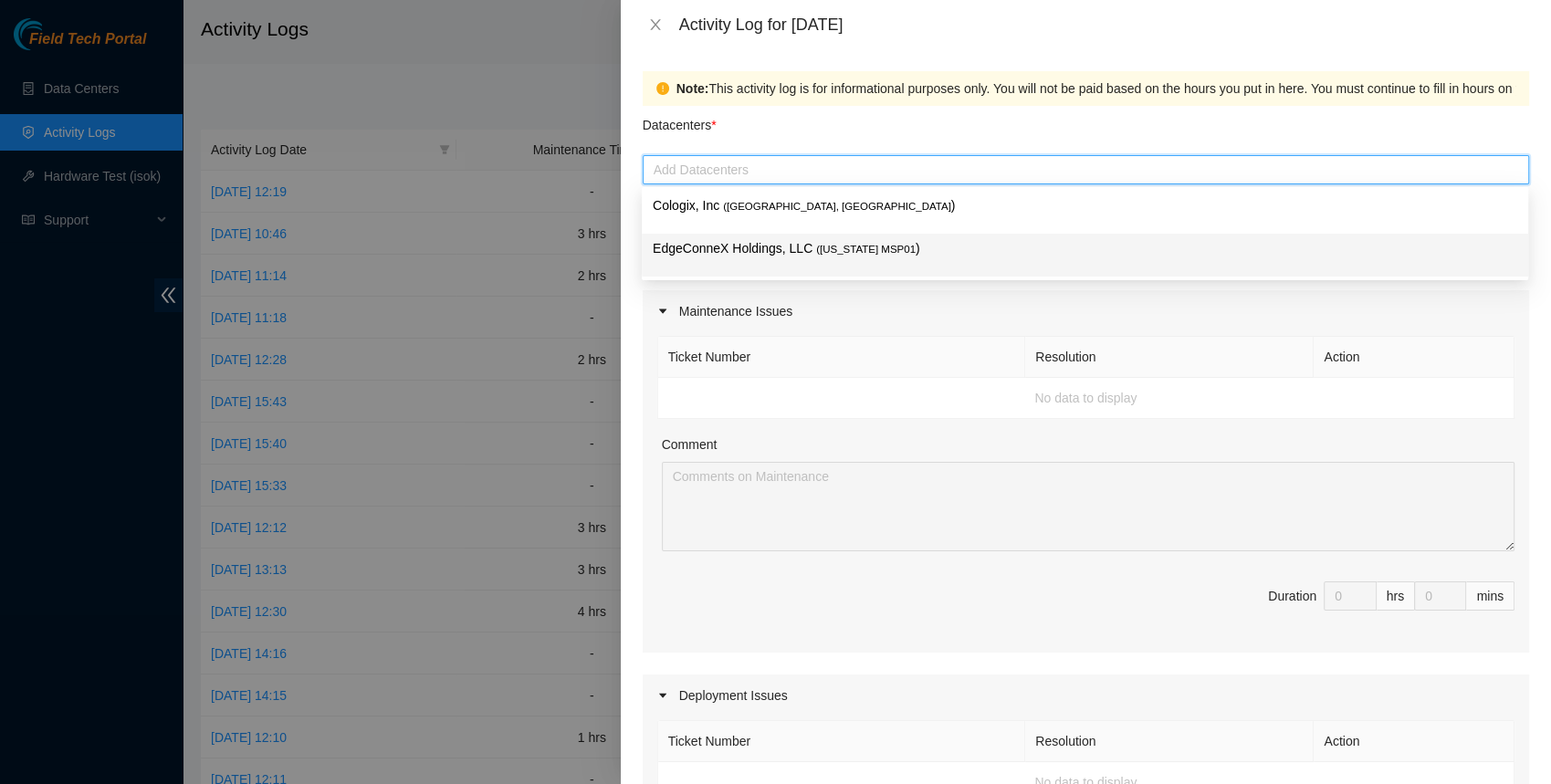
click at [751, 244] on p "EdgeConneX Holdings, LLC ( Minnesota MSP01 )" at bounding box center [1085, 248] width 864 height 21
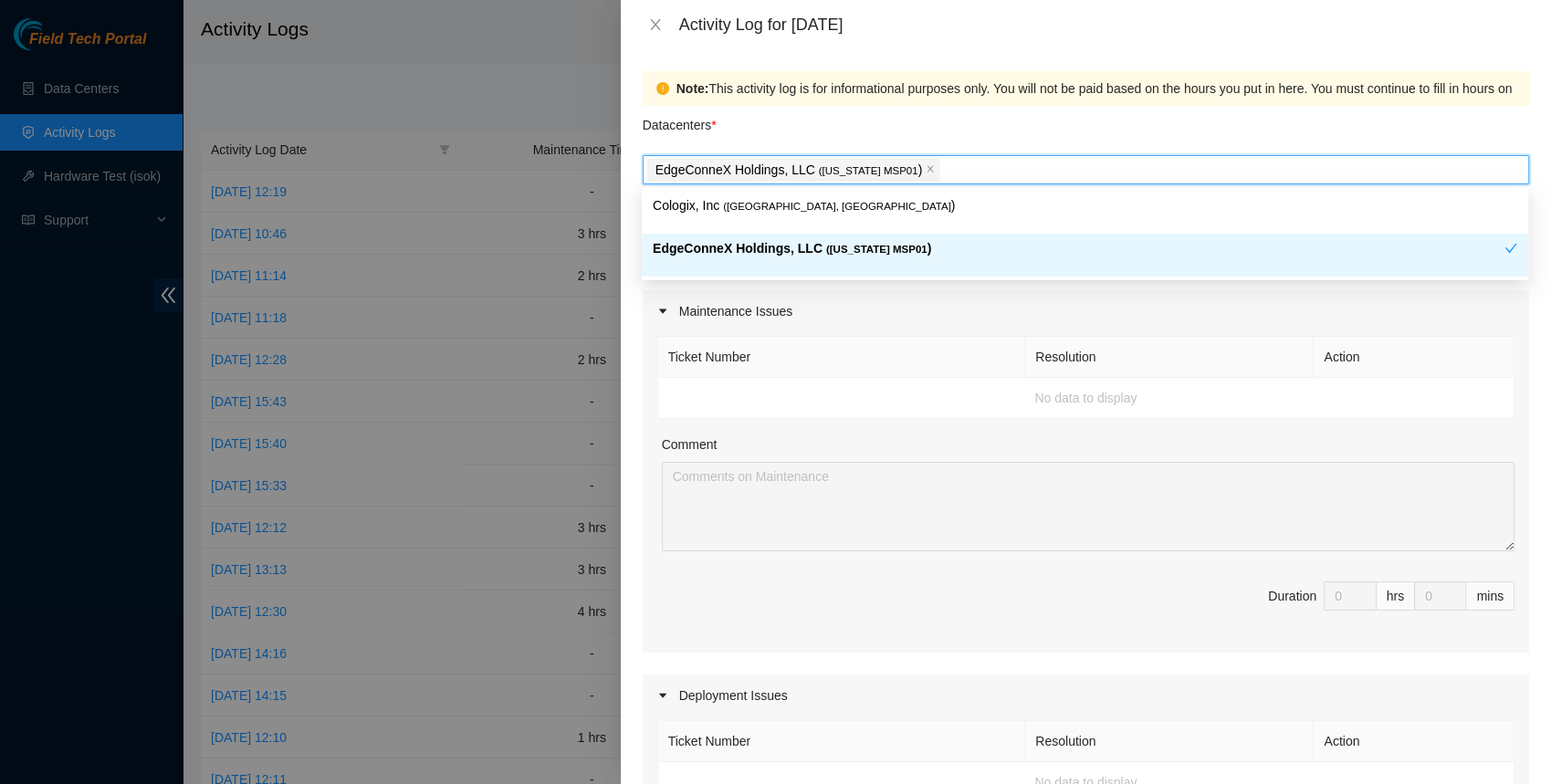
click at [887, 349] on th "Ticket Number" at bounding box center [842, 357] width 368 height 41
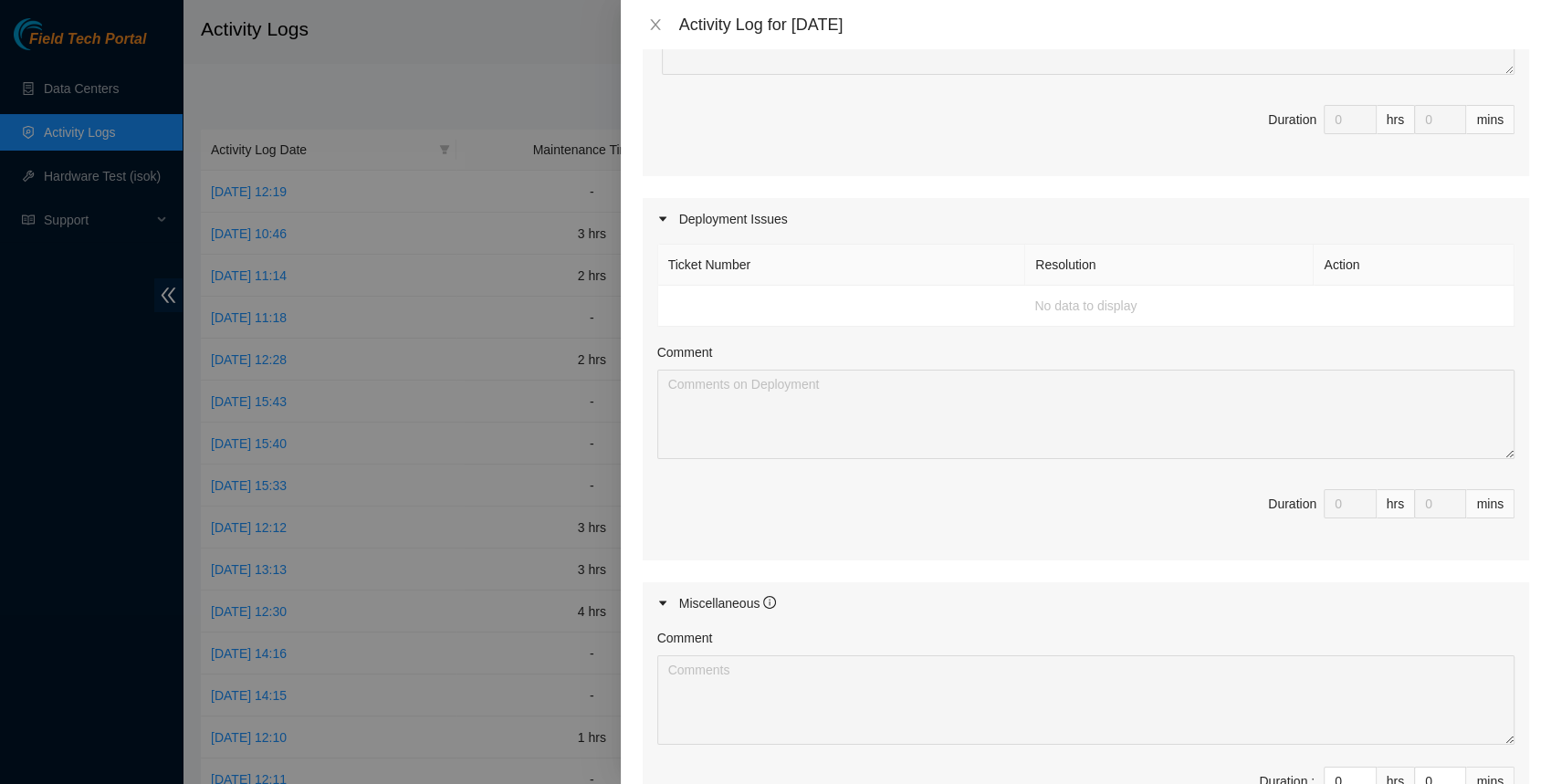
scroll to position [724, 0]
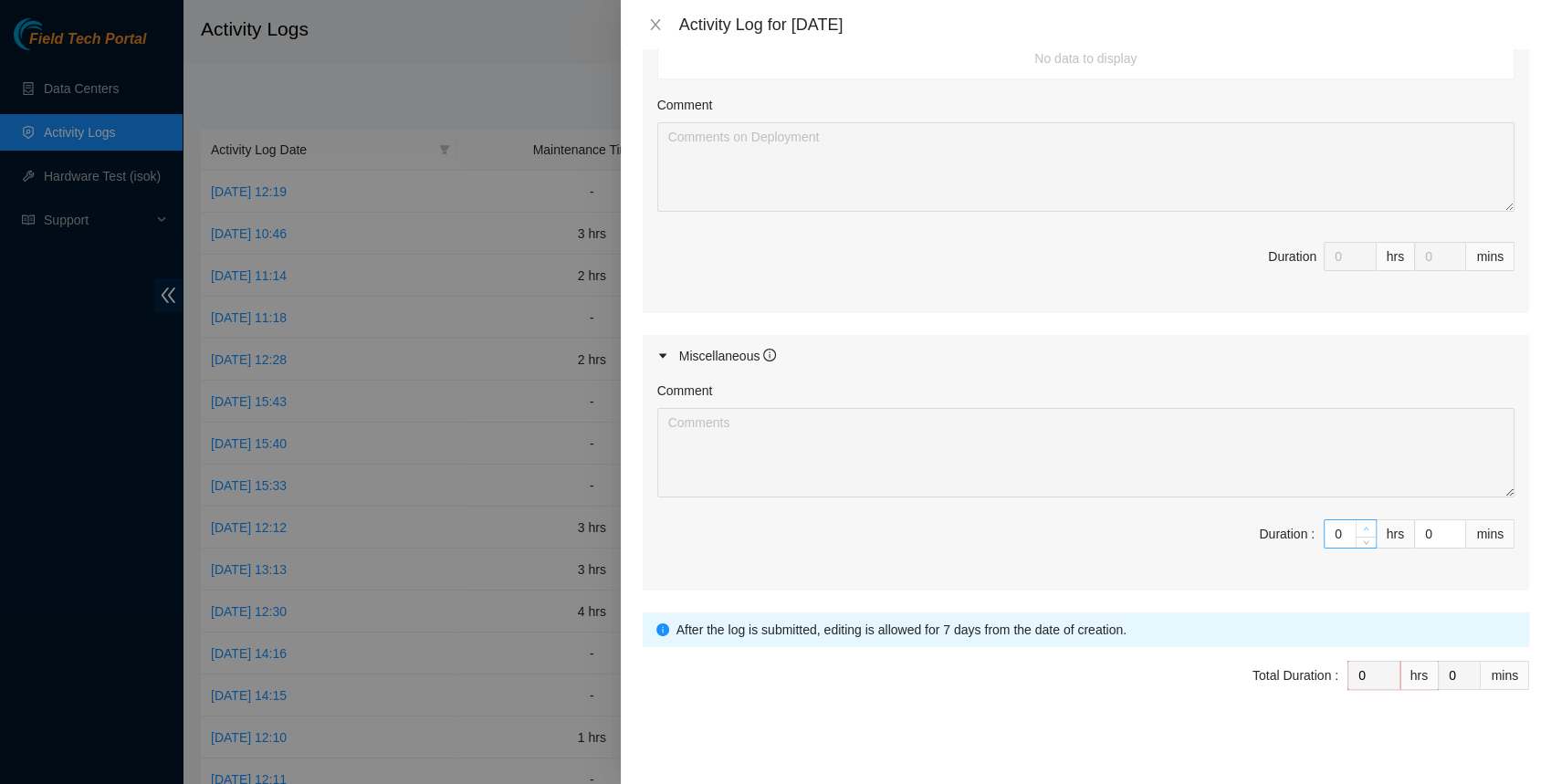
type input "1"
click at [1368, 525] on icon "up" at bounding box center [1366, 528] width 6 height 6
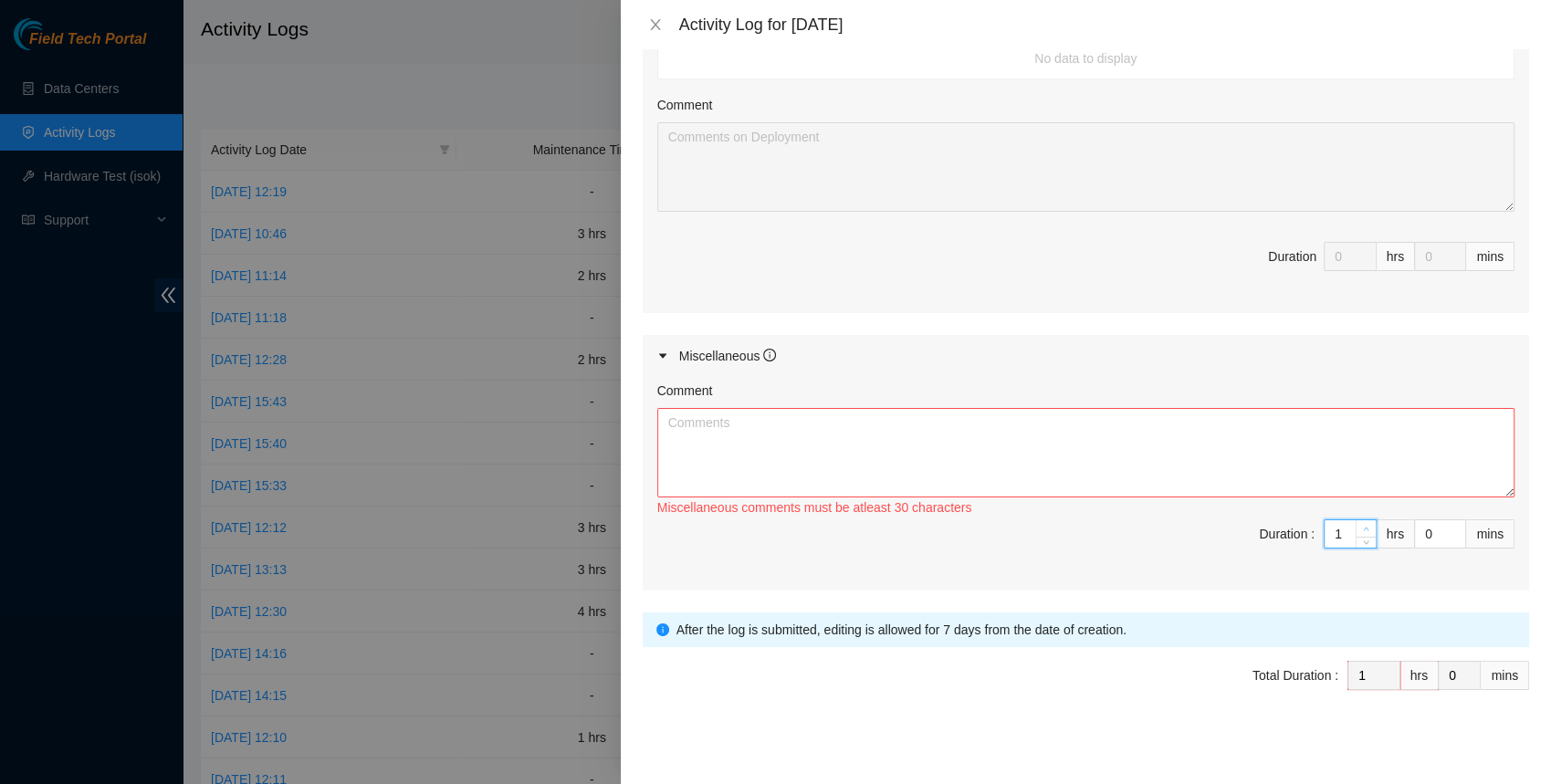
type input "2"
click at [1368, 525] on icon "up" at bounding box center [1366, 528] width 6 height 6
type input "3"
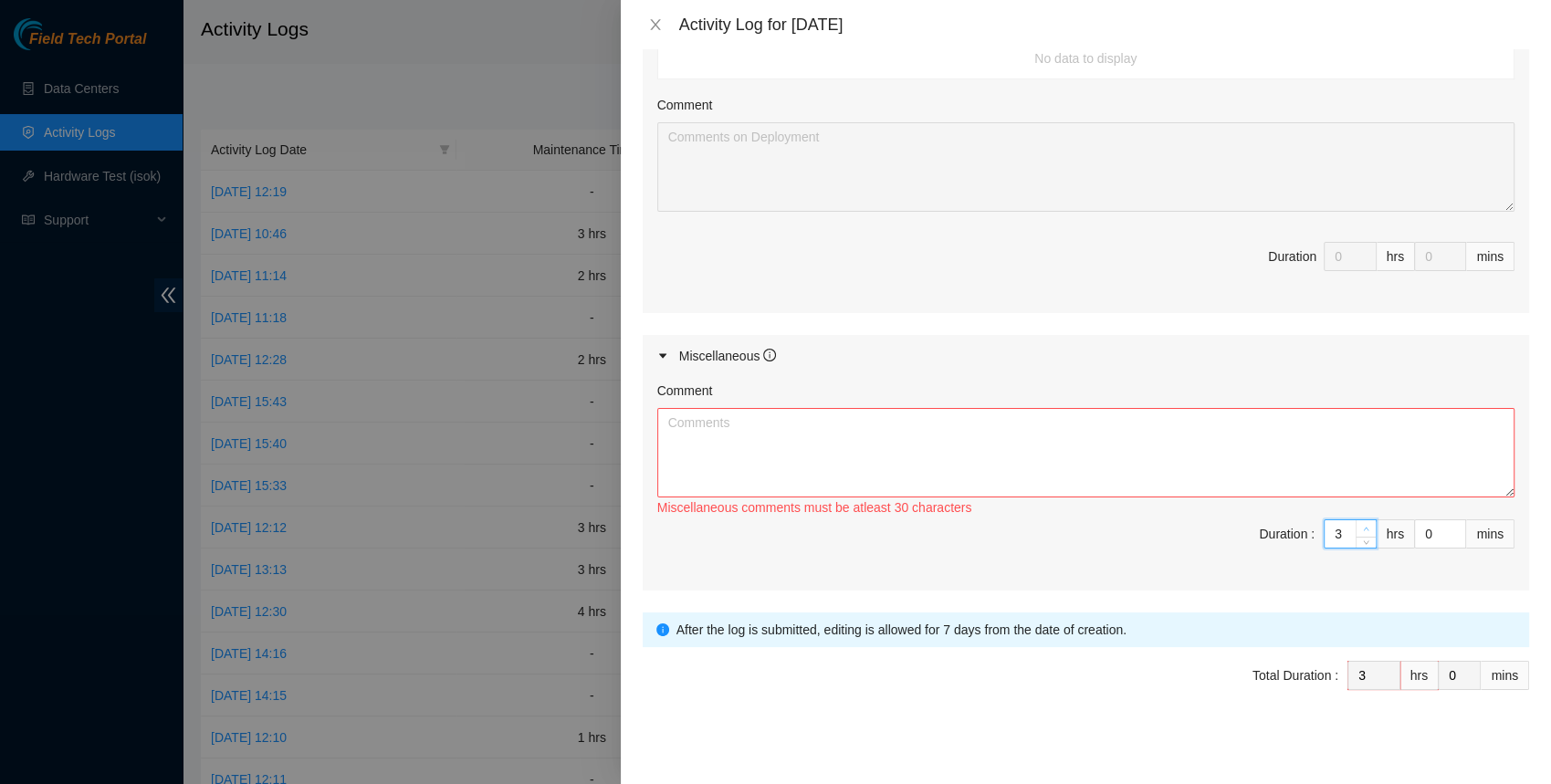
click at [1368, 525] on icon "up" at bounding box center [1366, 528] width 6 height 6
type input "4"
click at [1368, 525] on icon "up" at bounding box center [1366, 528] width 6 height 6
type input "5"
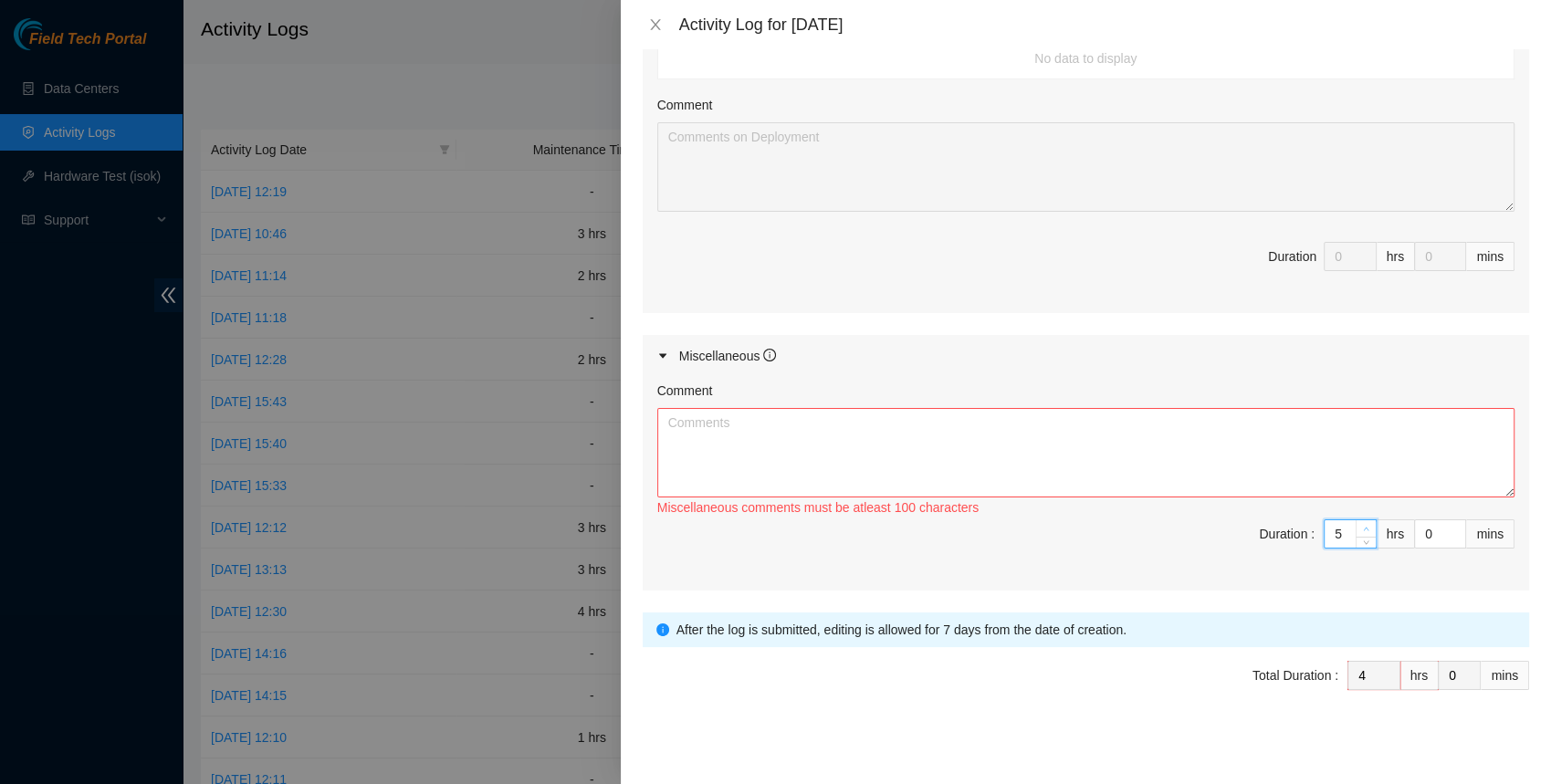
type input "5"
click at [1368, 525] on icon "up" at bounding box center [1366, 528] width 6 height 6
type input "6"
click at [1368, 525] on icon "up" at bounding box center [1366, 528] width 6 height 6
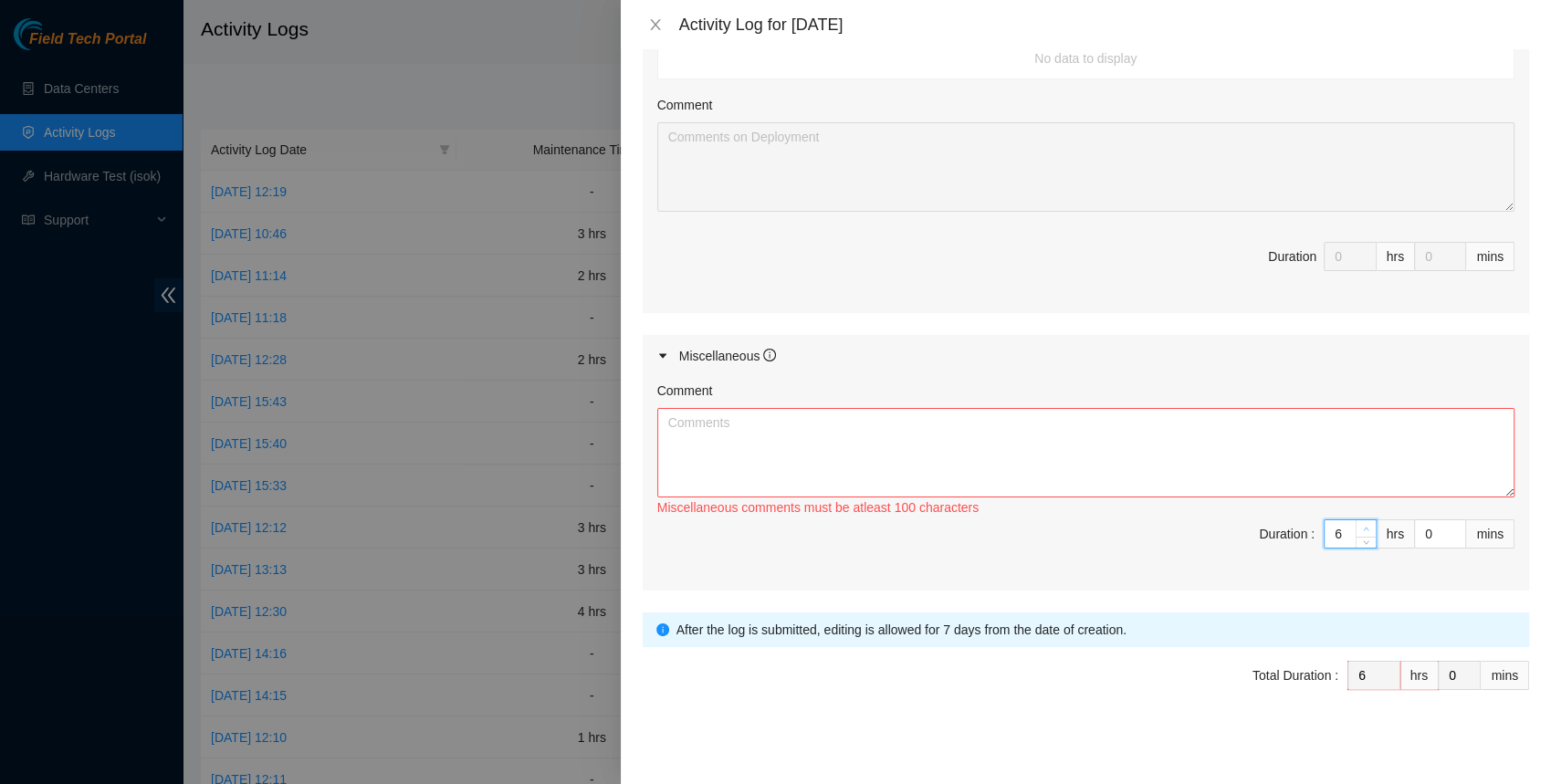
type input "7"
click at [1368, 525] on icon "up" at bounding box center [1366, 528] width 6 height 6
type input "8"
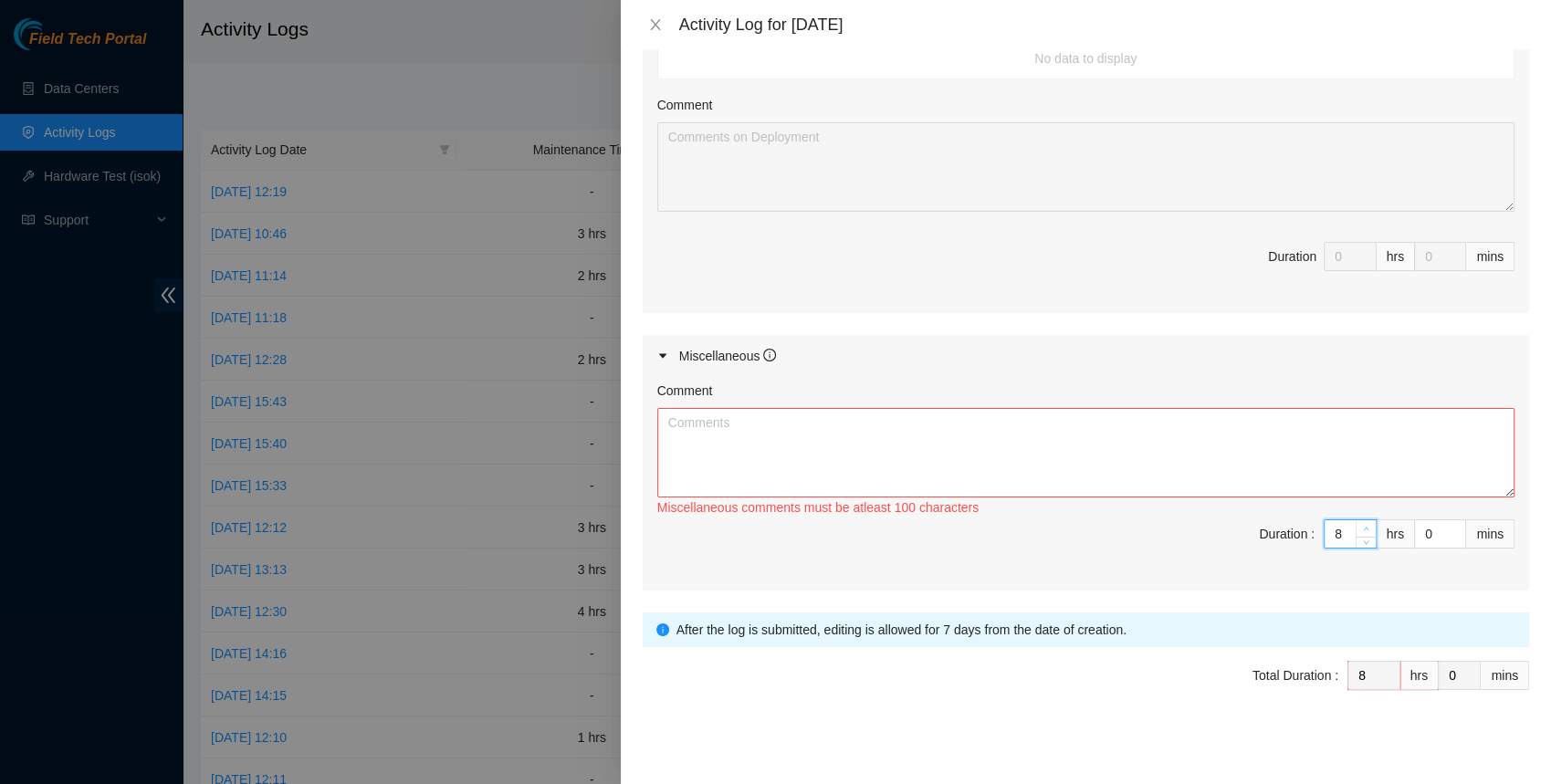
click at [1368, 525] on icon "up" at bounding box center [1366, 528] width 6 height 6
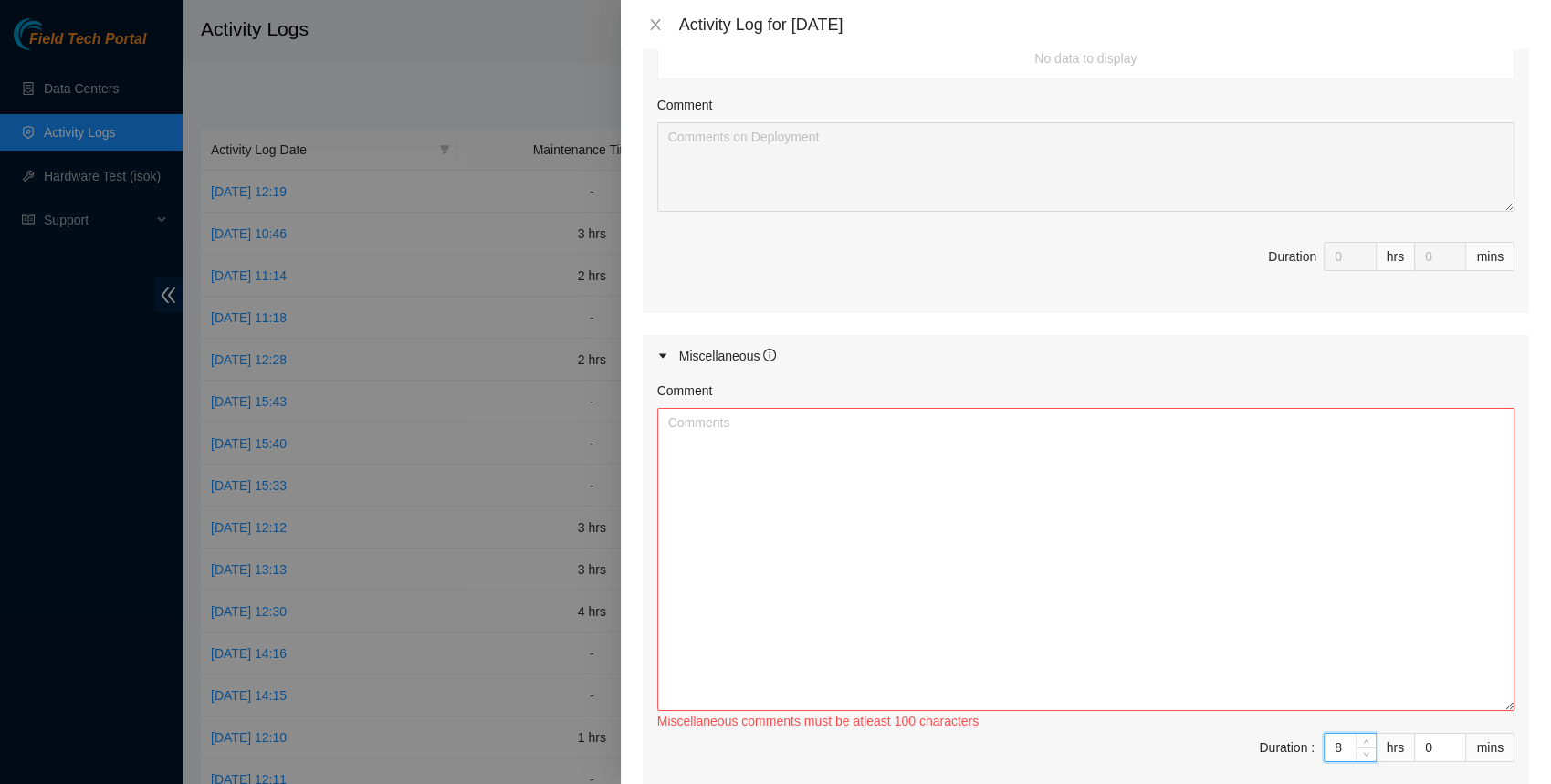
drag, startPoint x: 1506, startPoint y: 485, endPoint x: 1494, endPoint y: 715, distance: 230.3
click at [1494, 711] on textarea "Comment" at bounding box center [1086, 559] width 857 height 303
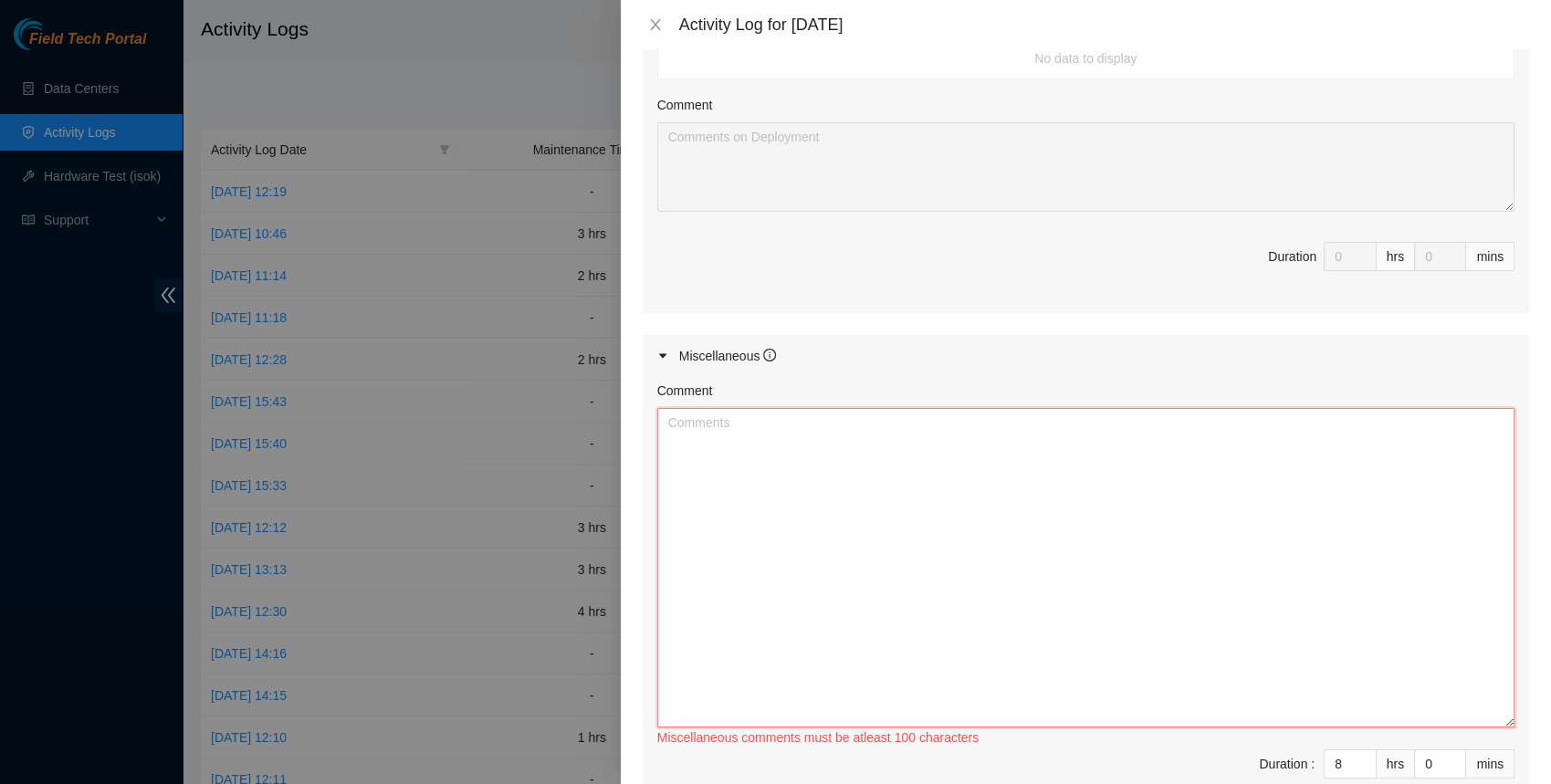
click at [918, 521] on textarea "Comment" at bounding box center [1086, 567] width 857 height 320
click at [885, 420] on textarea "Clean up shipping and storage area and break down" at bounding box center [1086, 567] width 857 height 320
click at [776, 464] on textarea "Clean up shipping and storage area break down" at bounding box center [1086, 567] width 857 height 320
click at [673, 454] on textarea "Clean up shipping and storage area break down" at bounding box center [1086, 567] width 857 height 320
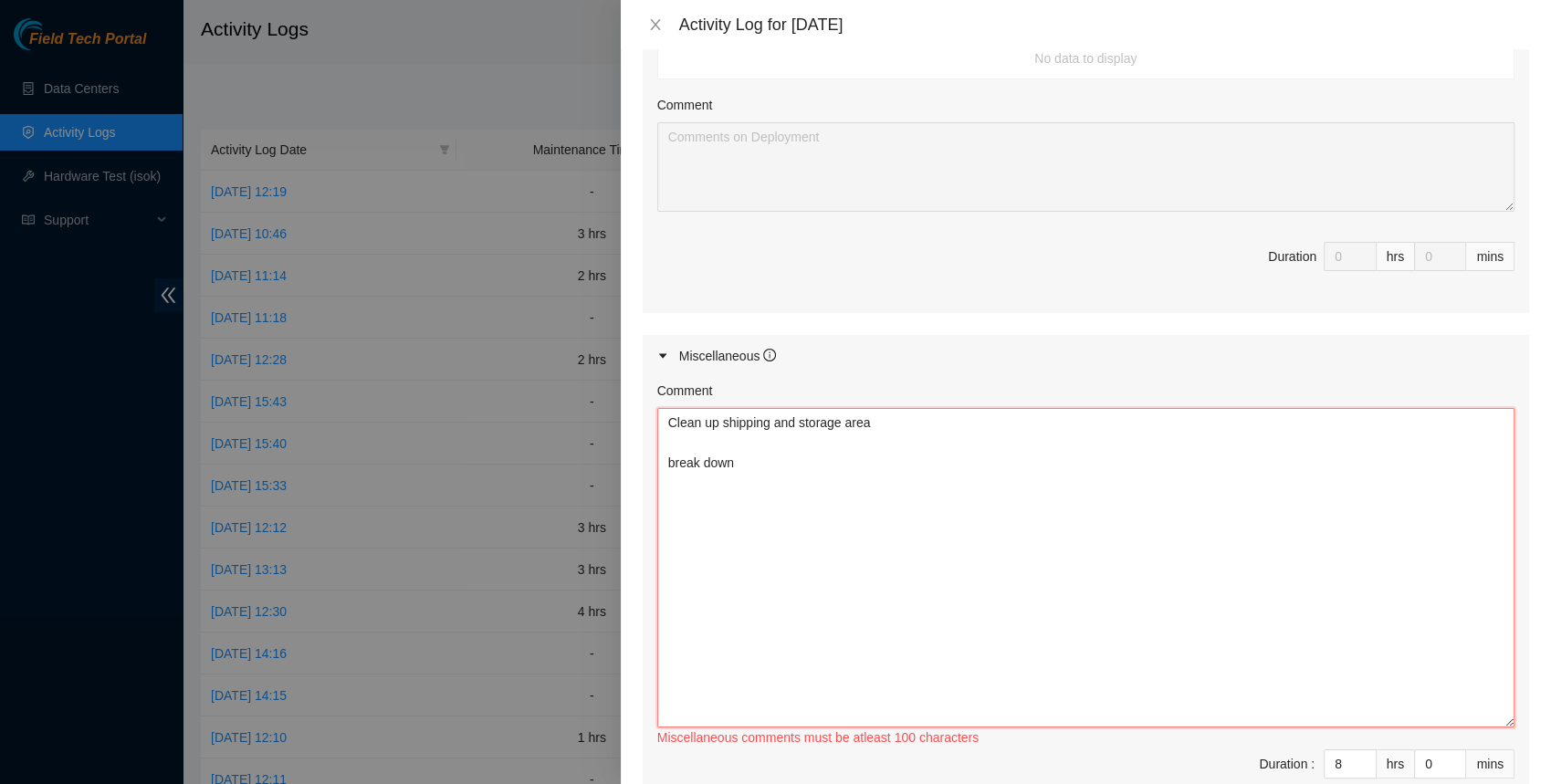
click at [794, 462] on textarea "Clean up shipping and storage area break down" at bounding box center [1086, 567] width 857 height 320
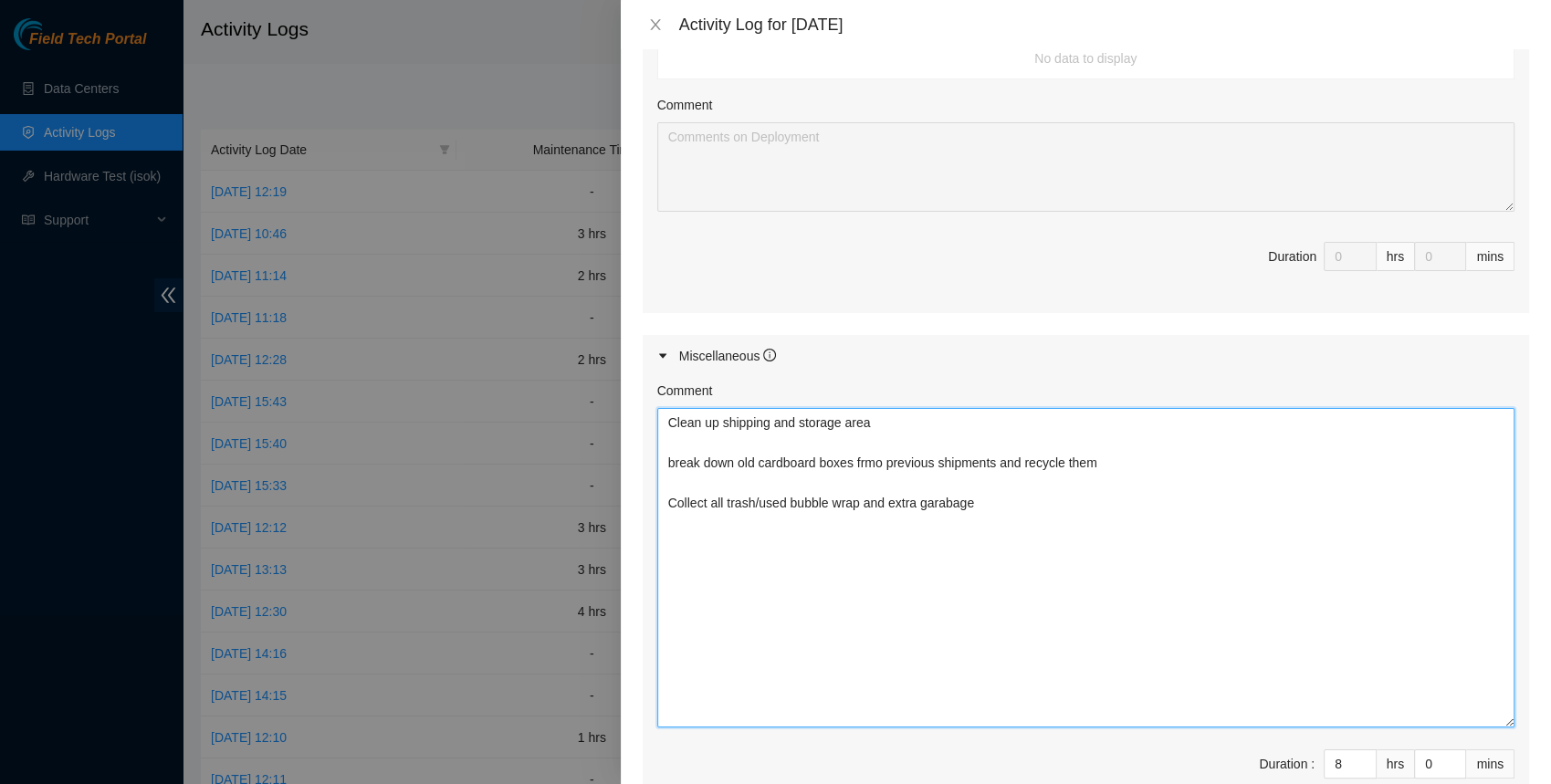
click at [945, 499] on textarea "Clean up shipping and storage area break down old cardboard boxes frmo previous…" at bounding box center [1086, 567] width 857 height 320
click at [1007, 493] on textarea "Clean up shipping and storage area break down old cardboard boxes frmo previous…" at bounding box center [1086, 567] width 857 height 320
click at [877, 456] on textarea "Clean up shipping and storage area break down old cardboard boxes frmo previous…" at bounding box center [1086, 567] width 857 height 320
click at [1109, 498] on textarea "Clean up shipping and storage area break down old cardboard boxes from previous…" at bounding box center [1086, 567] width 857 height 320
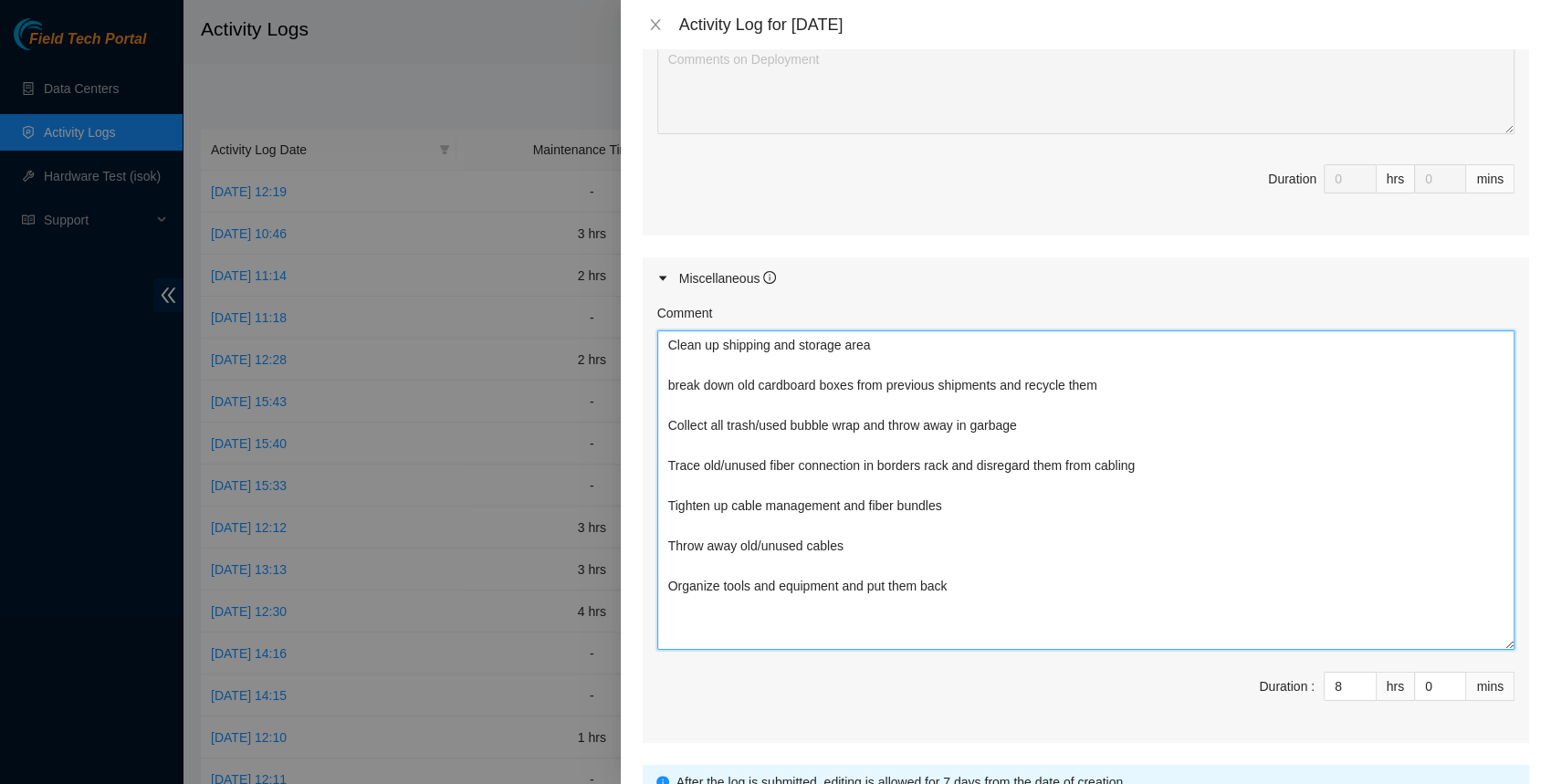
scroll to position [809, 0]
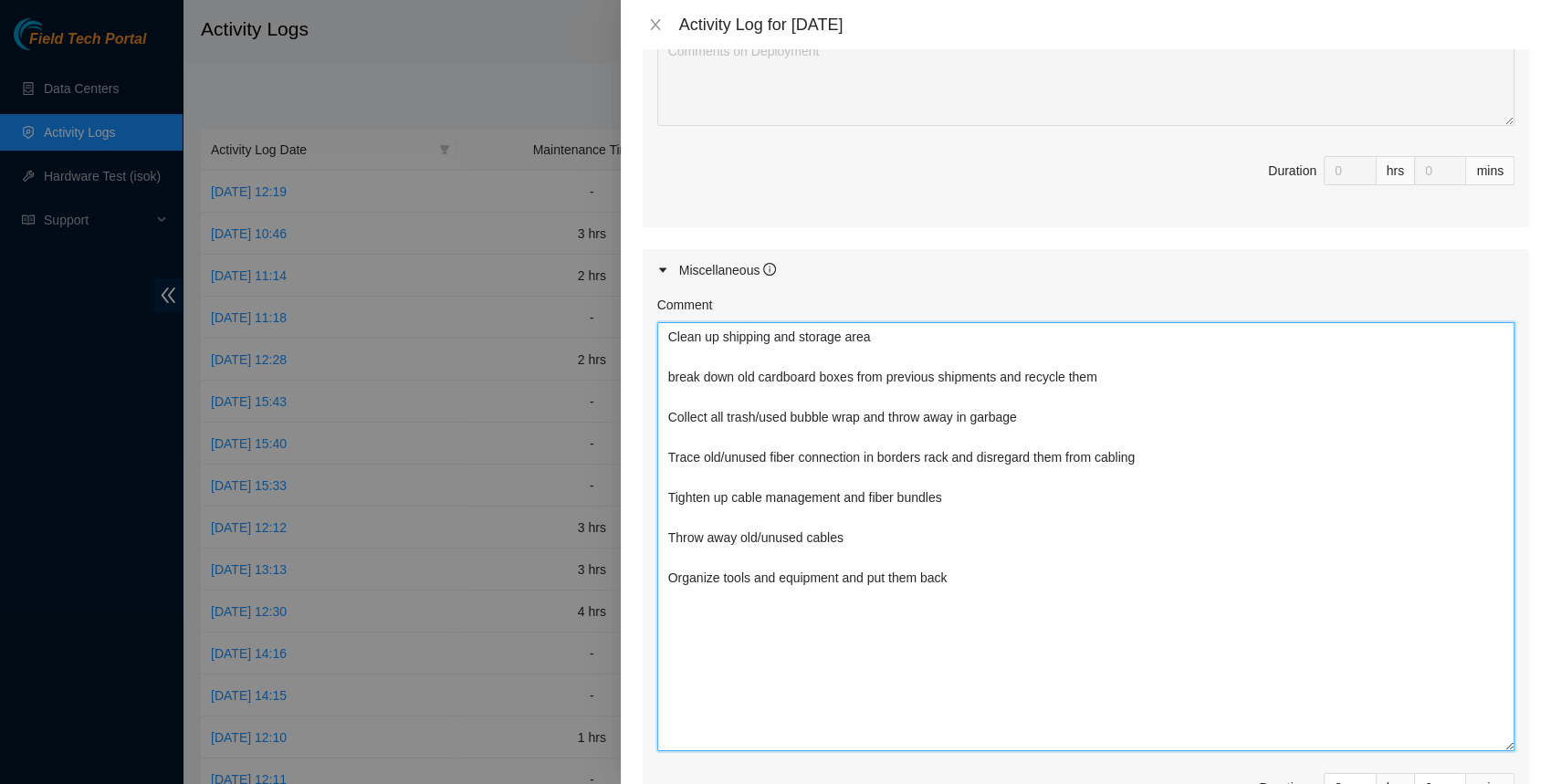
drag, startPoint x: 1505, startPoint y: 630, endPoint x: 1504, endPoint y: 748, distance: 118.0
click at [1504, 747] on textarea "Clean up shipping and storage area break down old cardboard boxes from previous…" at bounding box center [1086, 537] width 857 height 429
click at [963, 547] on textarea "Clean up shipping and storage area break down old cardboard boxes from previous…" at bounding box center [1086, 540] width 857 height 436
click at [766, 570] on textarea "Clean up shipping and storage area break down old cardboard boxes from previous…" at bounding box center [1086, 540] width 857 height 436
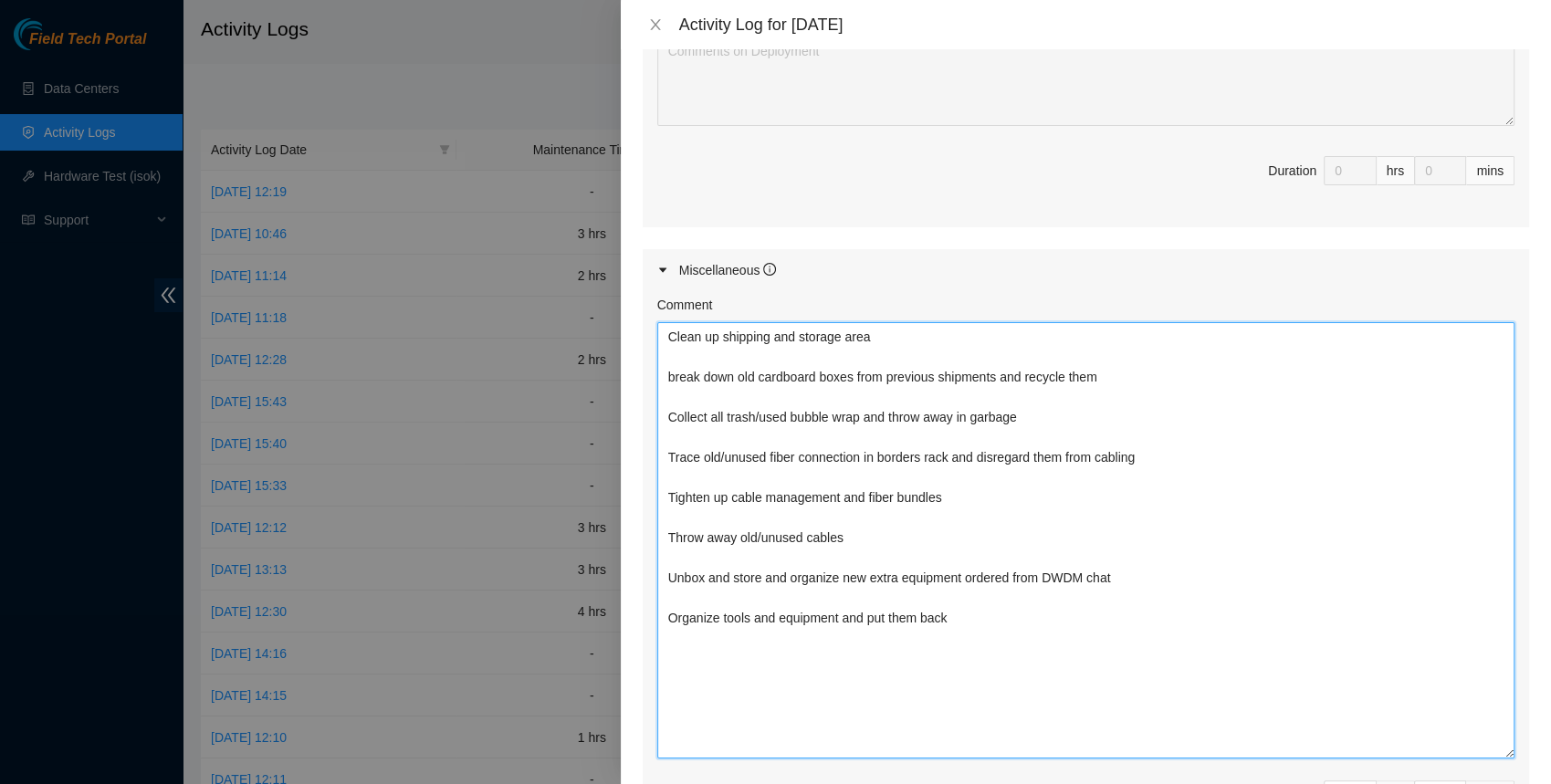
click at [1159, 588] on textarea "Clean up shipping and storage area break down old cardboard boxes from previous…" at bounding box center [1086, 540] width 857 height 436
click at [1148, 628] on textarea "Clean up shipping and storage area break down old cardboard boxes from previous…" at bounding box center [1086, 540] width 857 height 436
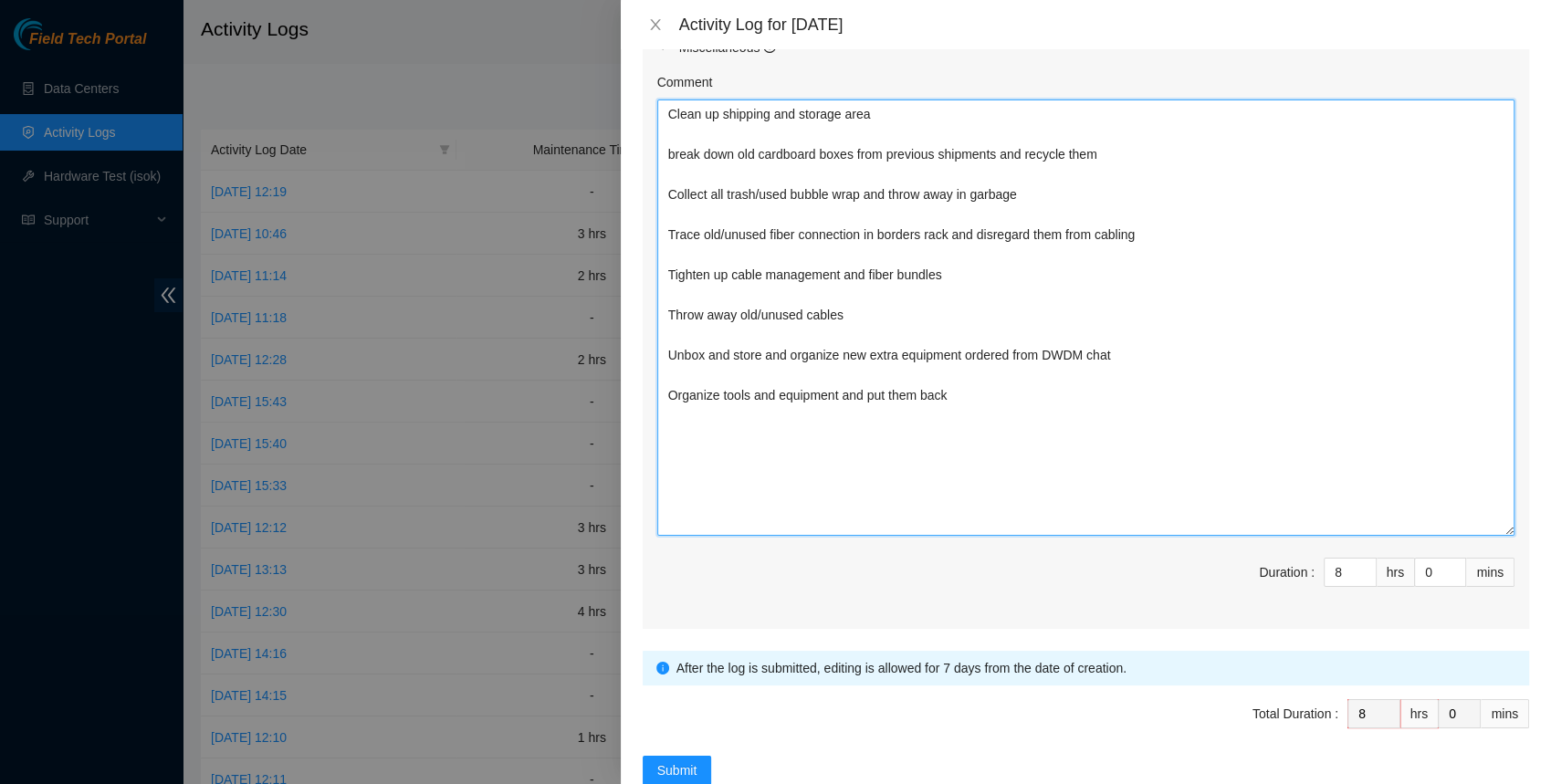
scroll to position [1056, 0]
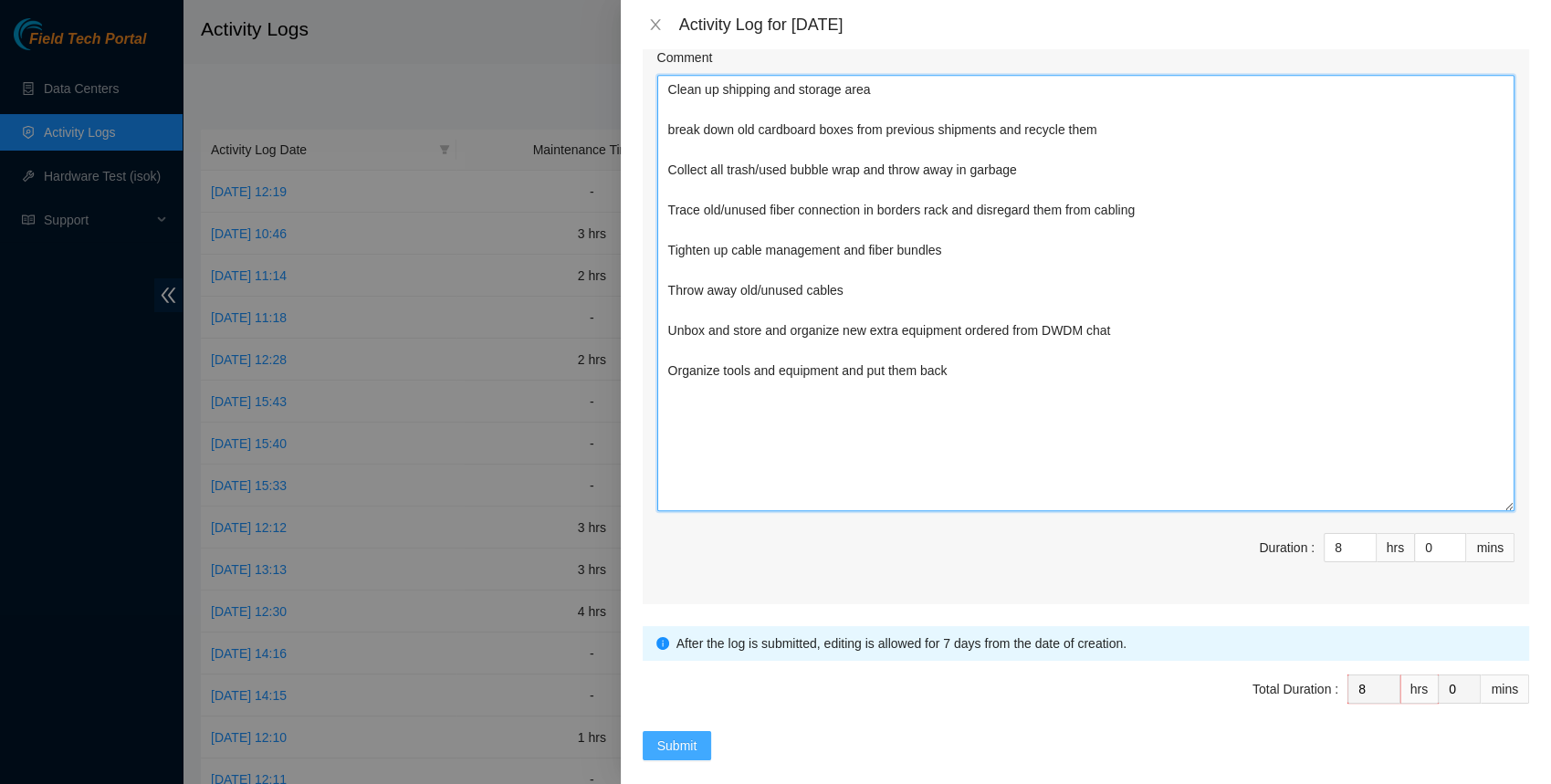
type textarea "Clean up shipping and storage area break down old cardboard boxes from previous…"
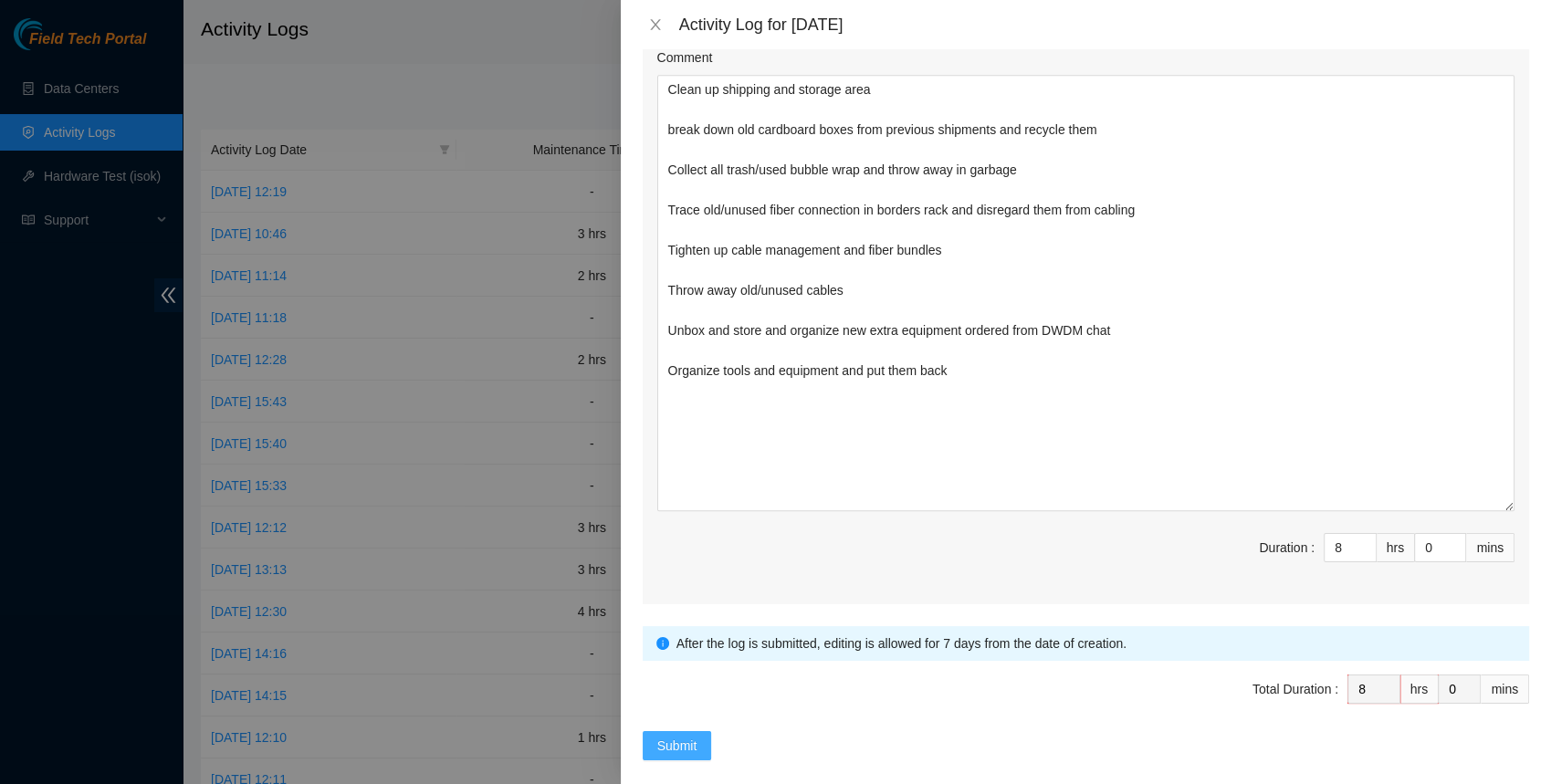
click at [669, 737] on span "Submit" at bounding box center [677, 745] width 40 height 20
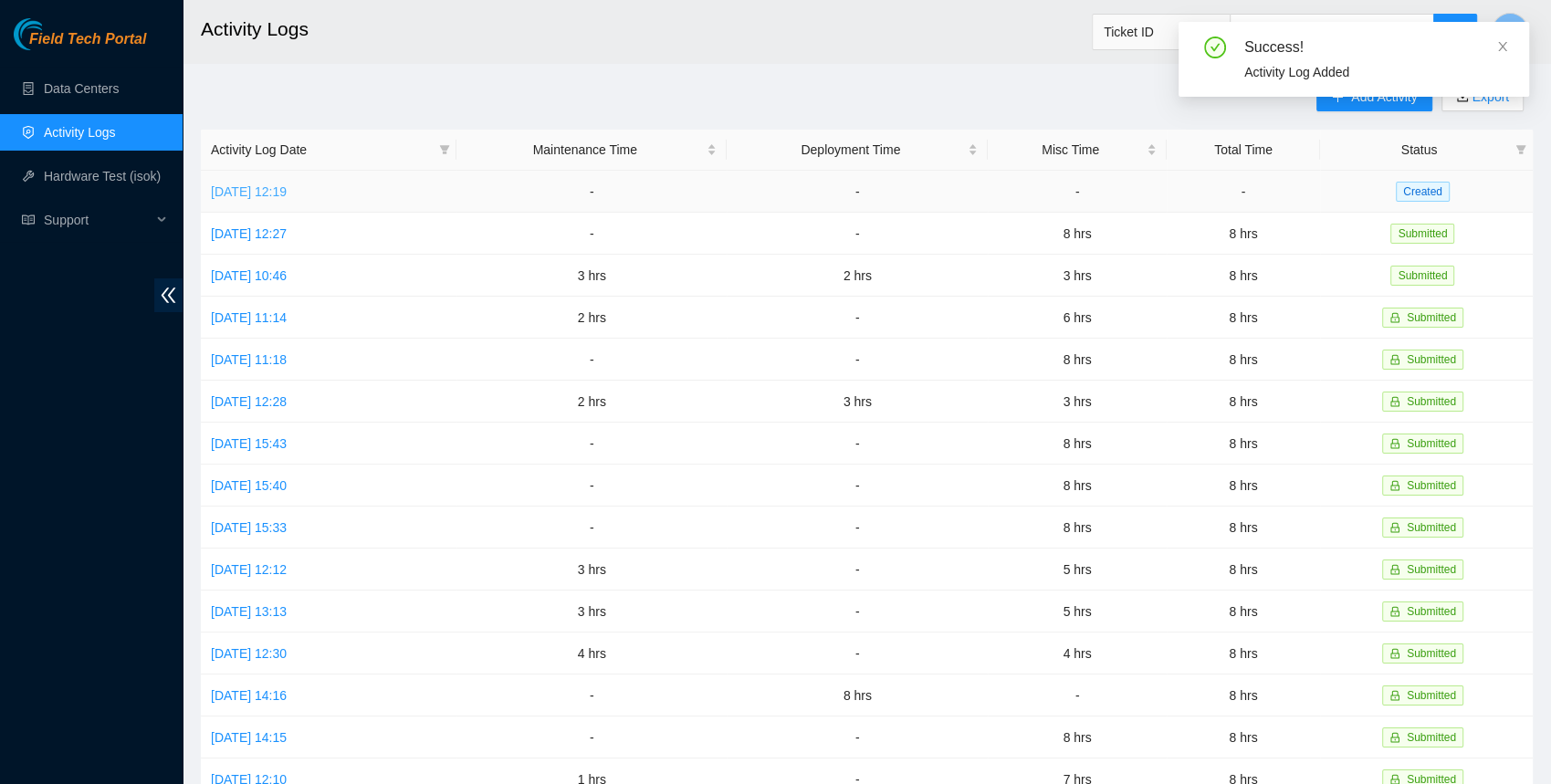
click at [286, 190] on link "[DATE] 12:19" at bounding box center [248, 192] width 76 height 15
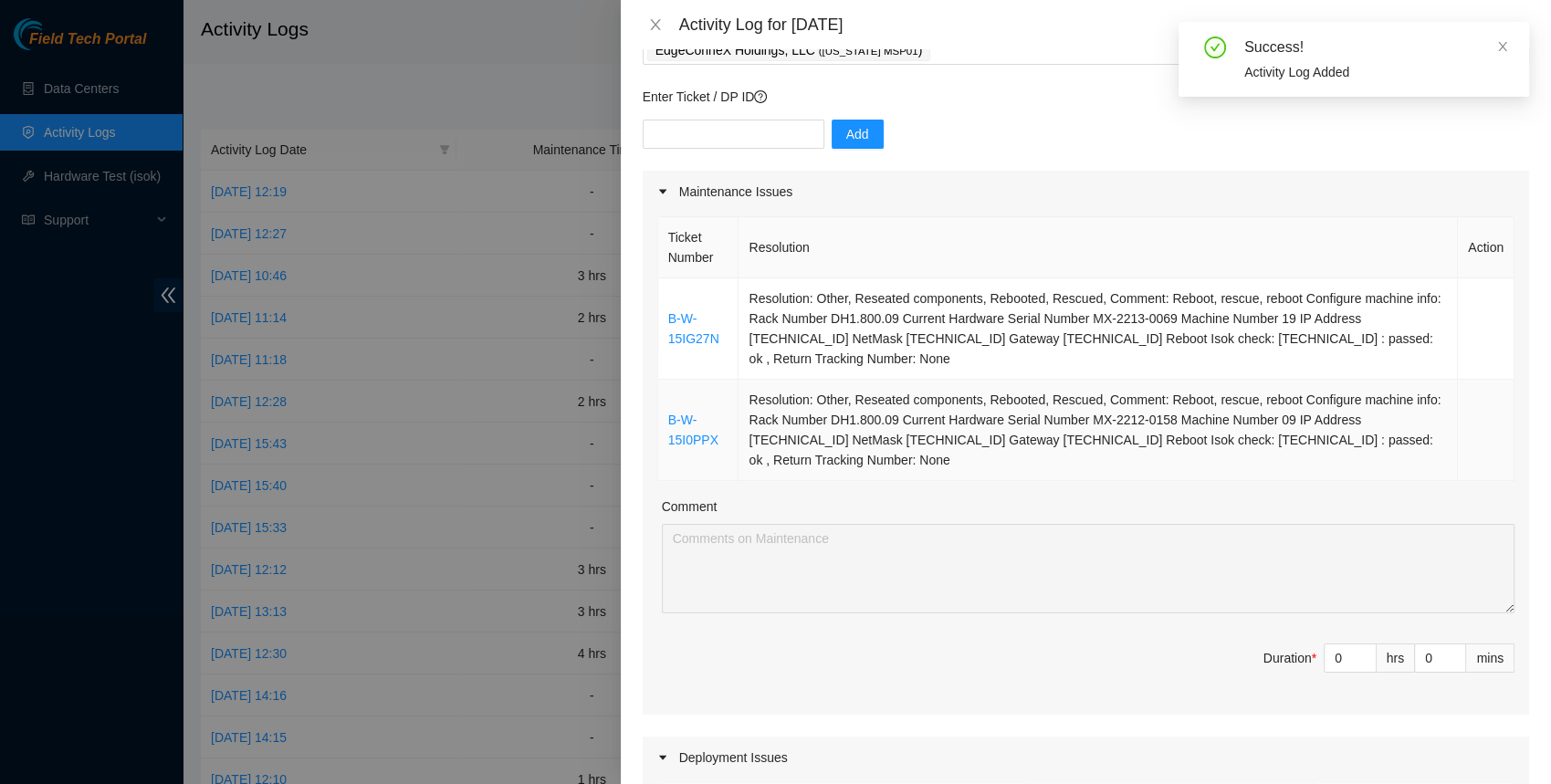
scroll to position [208, 0]
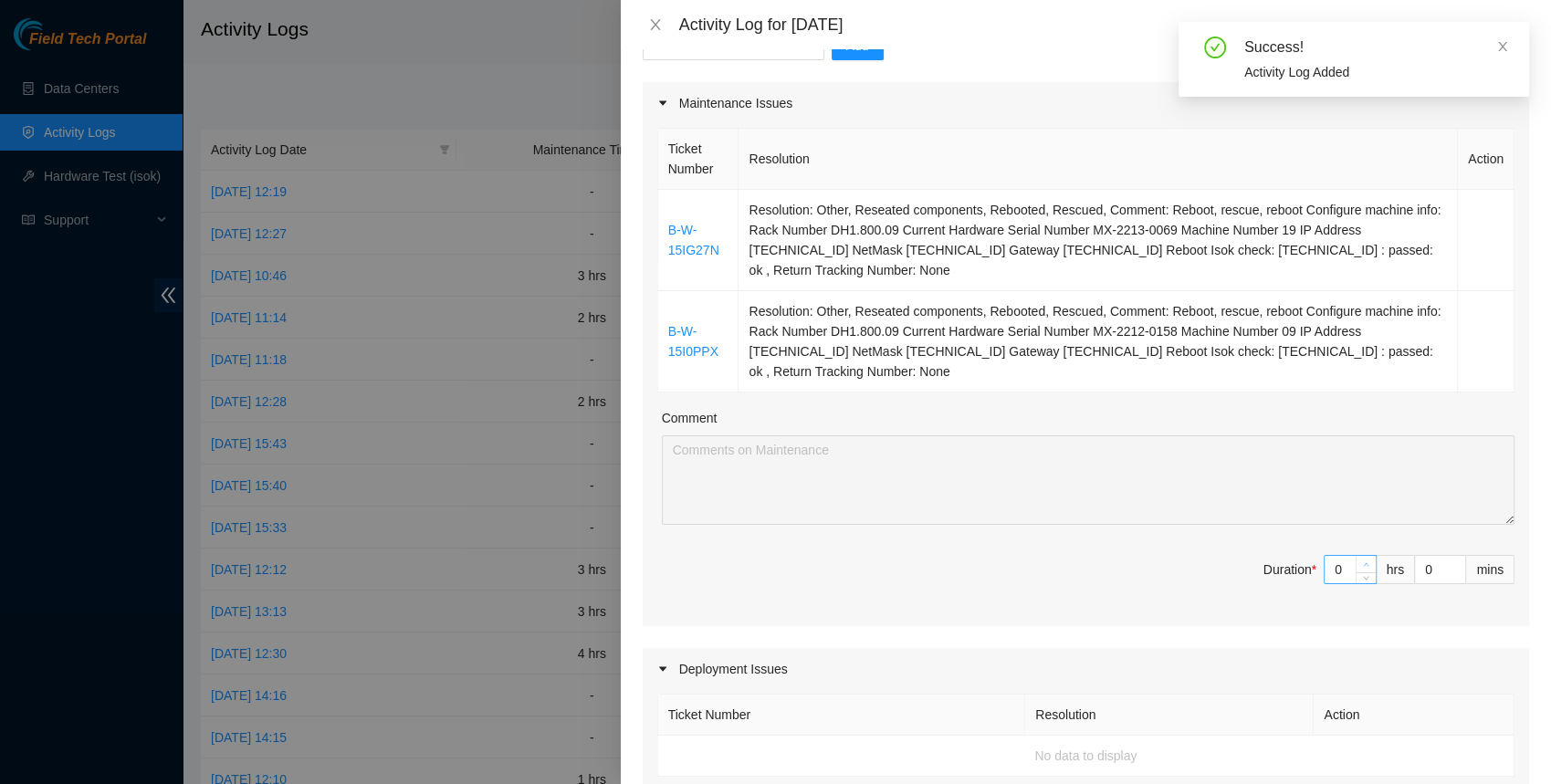
type input "1"
click at [1369, 560] on span "up" at bounding box center [1367, 564] width 11 height 11
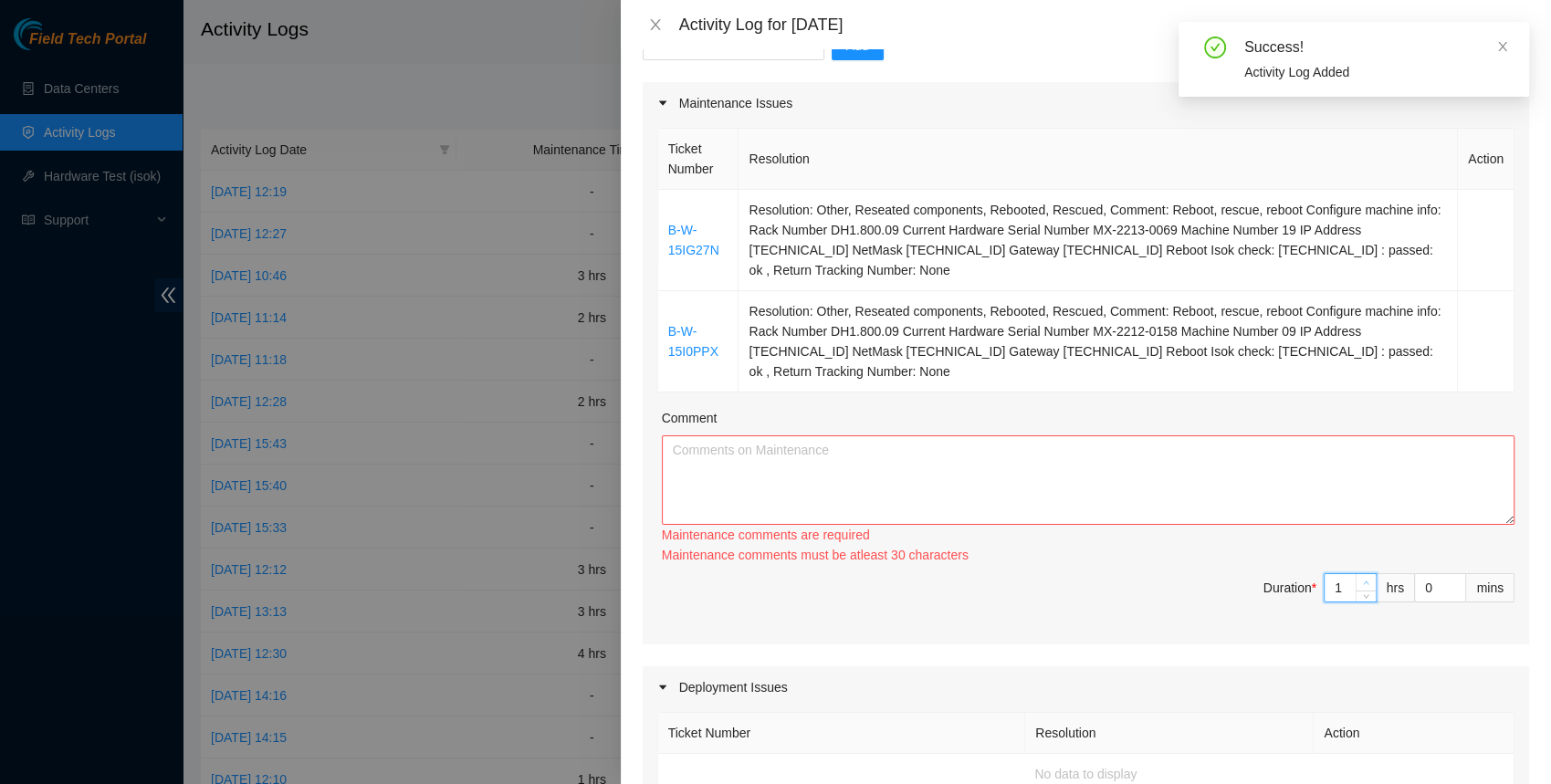
type input "2"
click at [1369, 560] on div "Ticket Number Resolution Action B-W-15IG27N Resolution: Other, Reseated compone…" at bounding box center [1086, 384] width 886 height 520
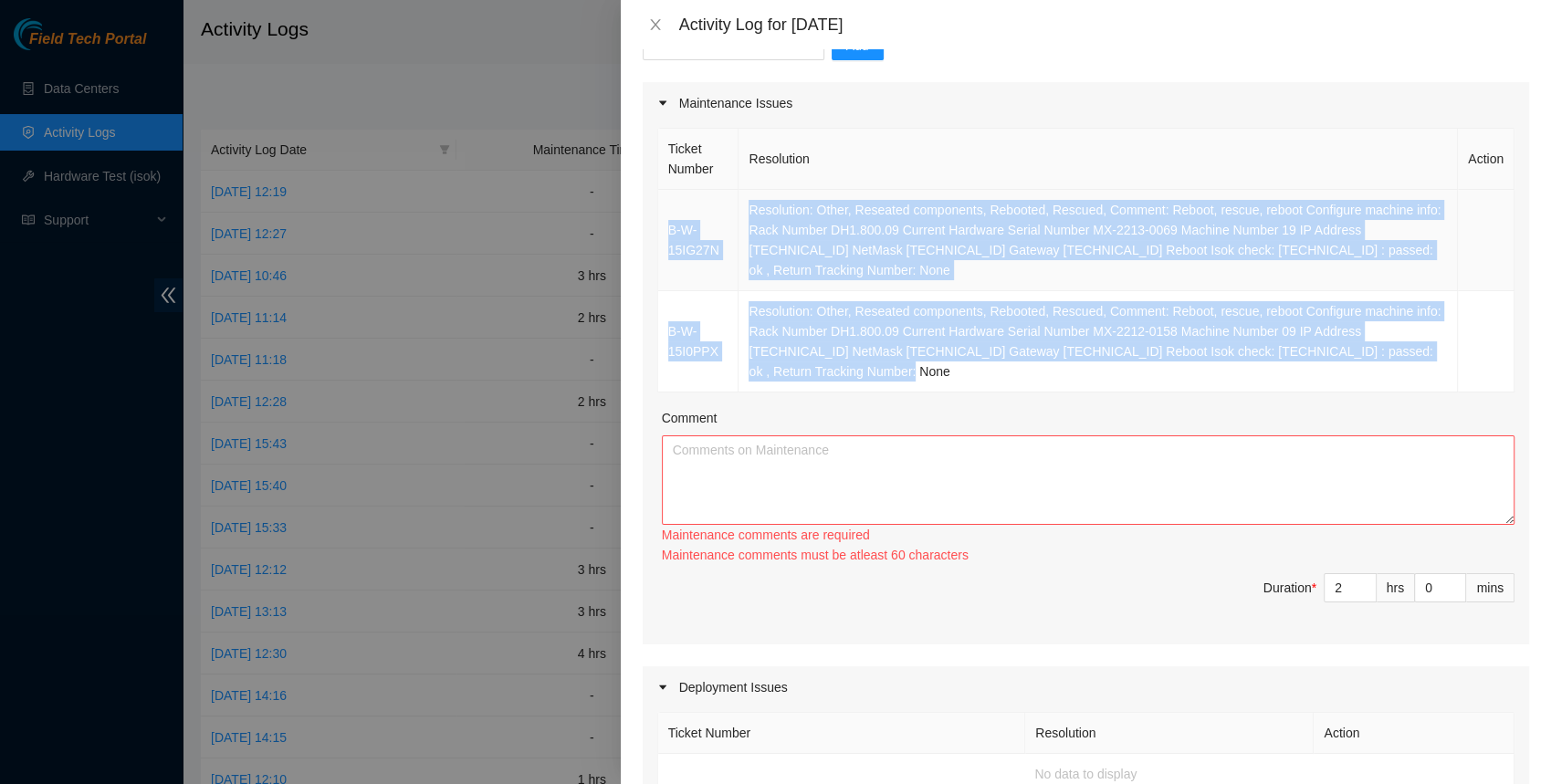
drag, startPoint x: 960, startPoint y: 372, endPoint x: 665, endPoint y: 209, distance: 337.0
click at [665, 209] on tbody "B-W-15IG27N Resolution: Other, Reseated components, Rebooted, Rescued, Comment:…" at bounding box center [1086, 291] width 856 height 203
copy tbody "B-W-15IG27N Resolution: Other, Reseated components, Rebooted, Rescued, Comment:…"
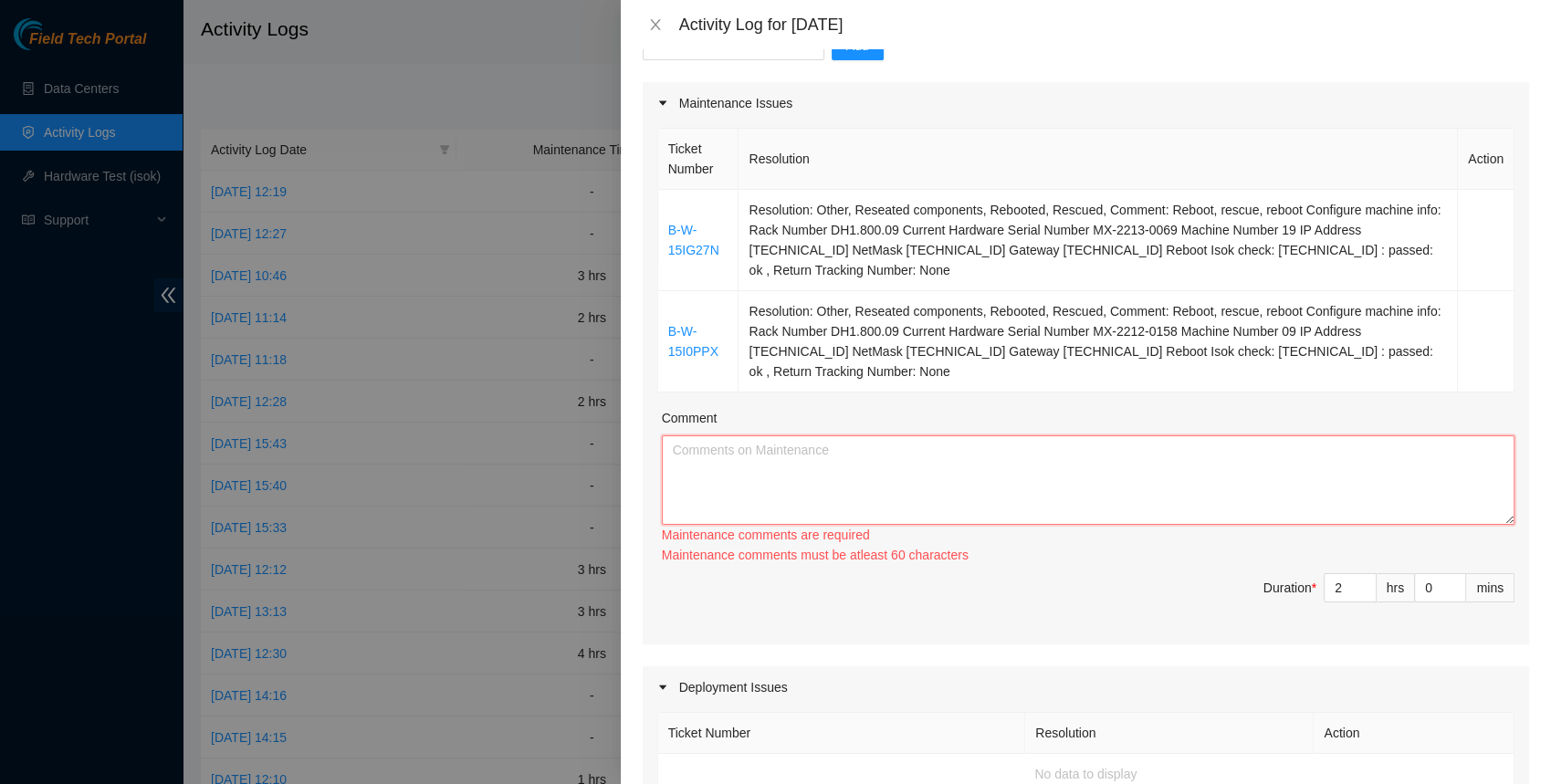
click at [755, 478] on textarea "Comment" at bounding box center [1087, 480] width 852 height 89
paste textarea "B-W-15IG27N Resolution: Other, Reseated components, Rebooted, Rescued, Comment:…"
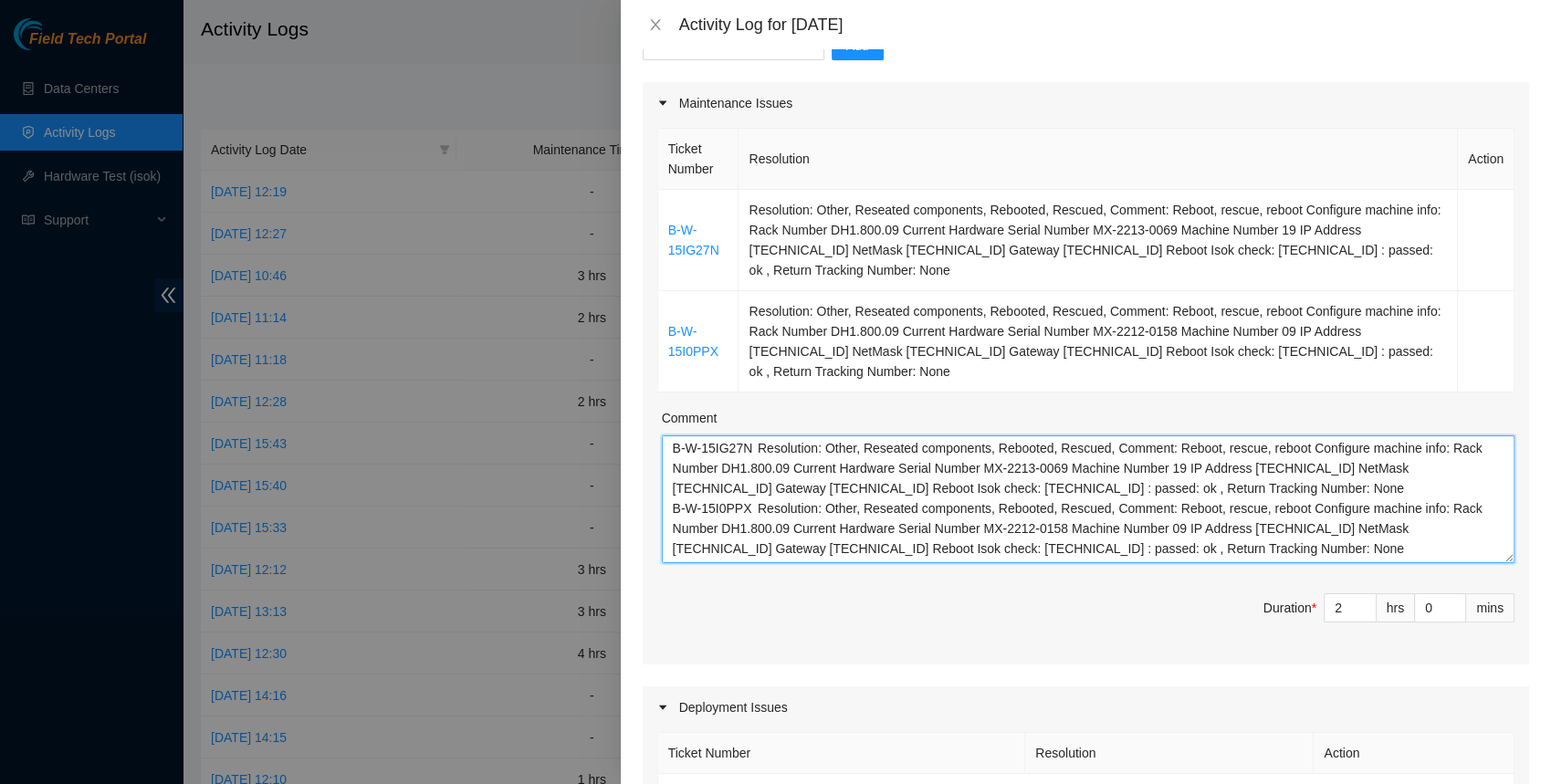
scroll to position [0, 0]
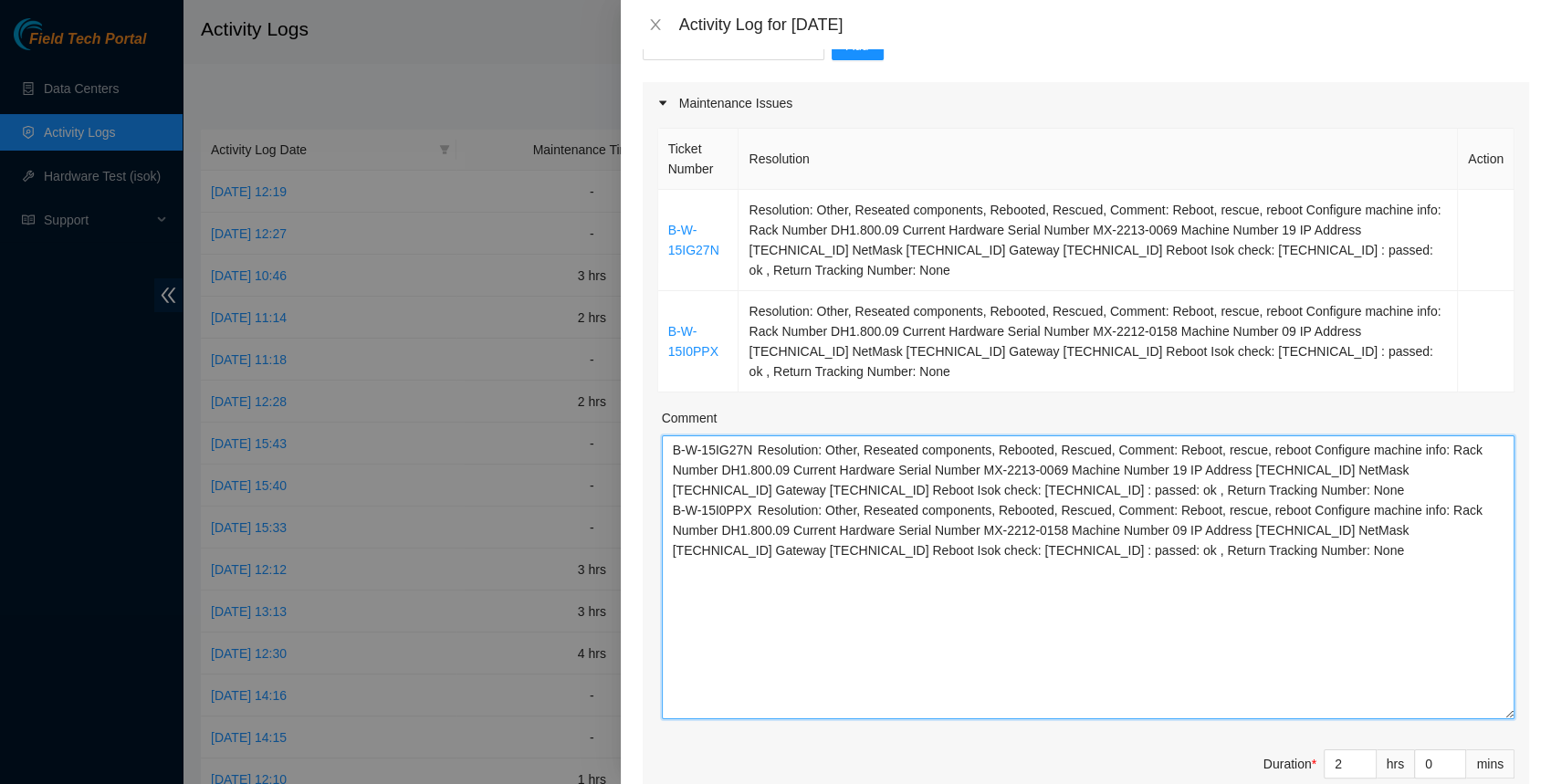
drag, startPoint x: 1506, startPoint y: 516, endPoint x: 1504, endPoint y: 724, distance: 208.0
click at [1504, 719] on textarea "B-W-15IG27N Resolution: Other, Reseated components, Rebooted, Rescued, Comment:…" at bounding box center [1087, 577] width 852 height 284
click at [667, 499] on textarea "B-W-15IG27N Resolution: Other, Reseated components, Rebooted, Rescued, Comment:…" at bounding box center [1087, 584] width 852 height 297
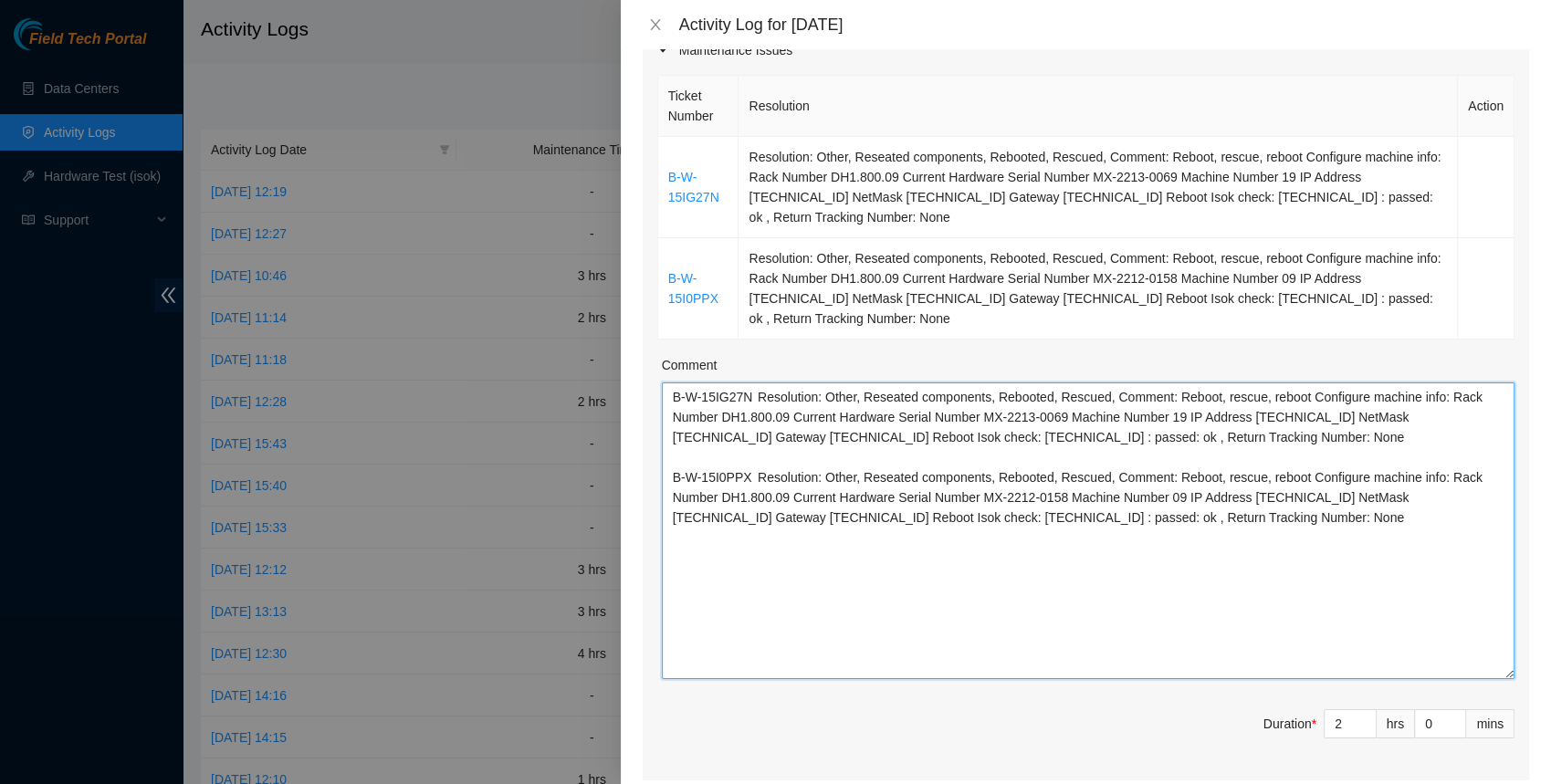
scroll to position [266, 0]
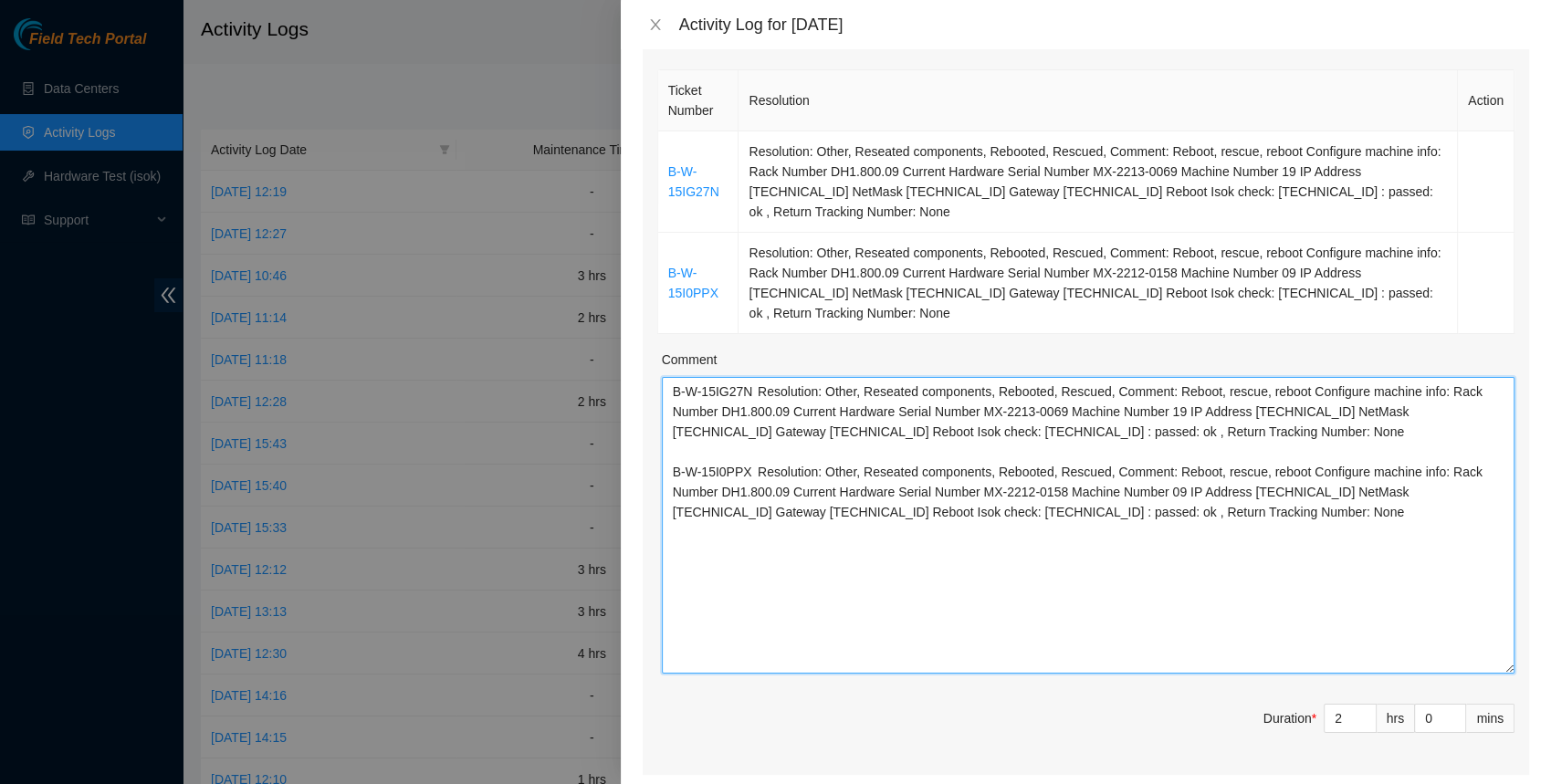
click at [799, 646] on textarea "B-W-15IG27N Resolution: Other, Reseated components, Rebooted, Rescued, Comment:…" at bounding box center [1087, 525] width 852 height 297
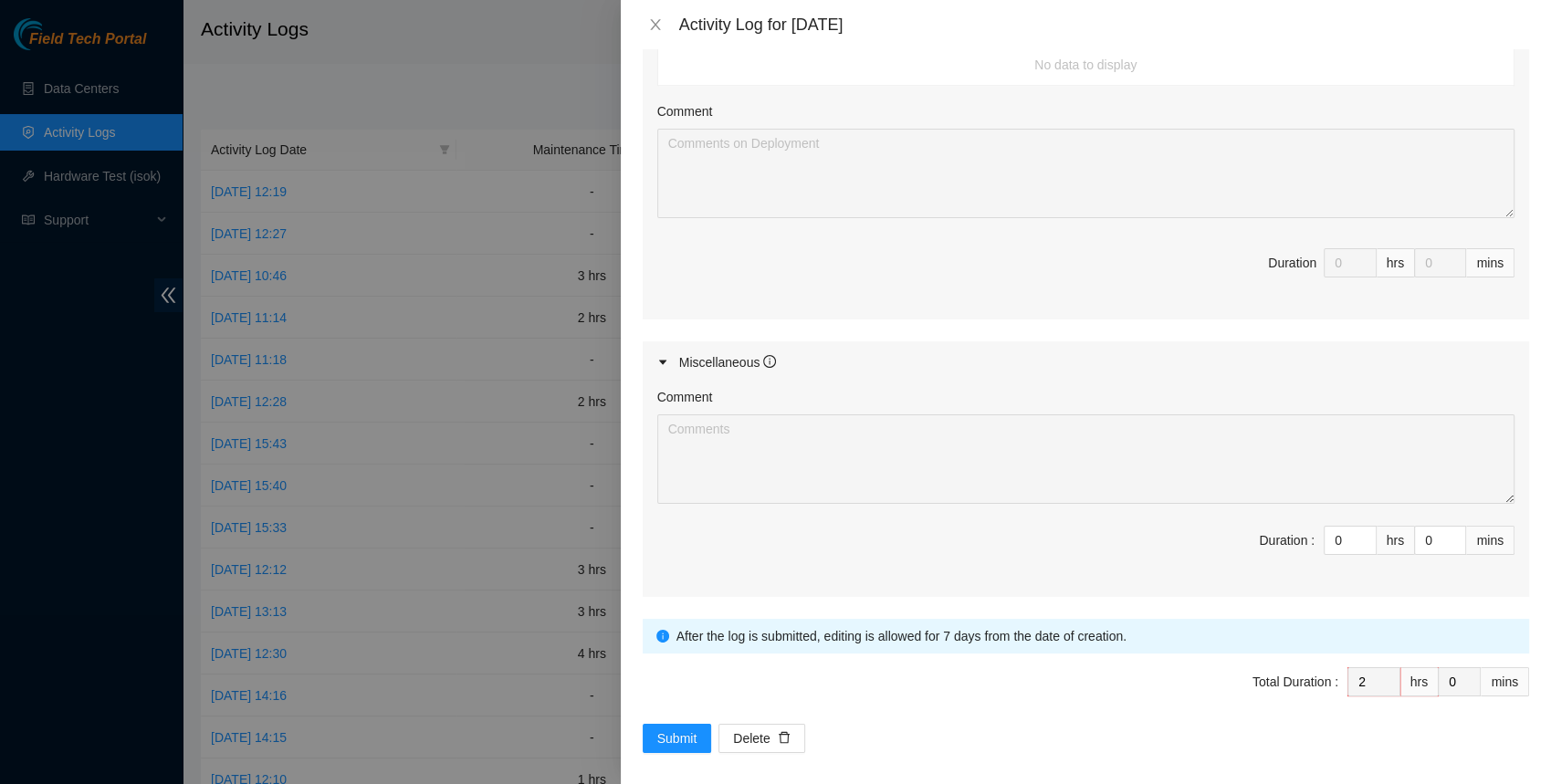
scroll to position [1109, 0]
type textarea "B-W-15IG27N Resolution: Other, Reseated components, Rebooted, Rescued, Comment:…"
type input "1"
type input "3"
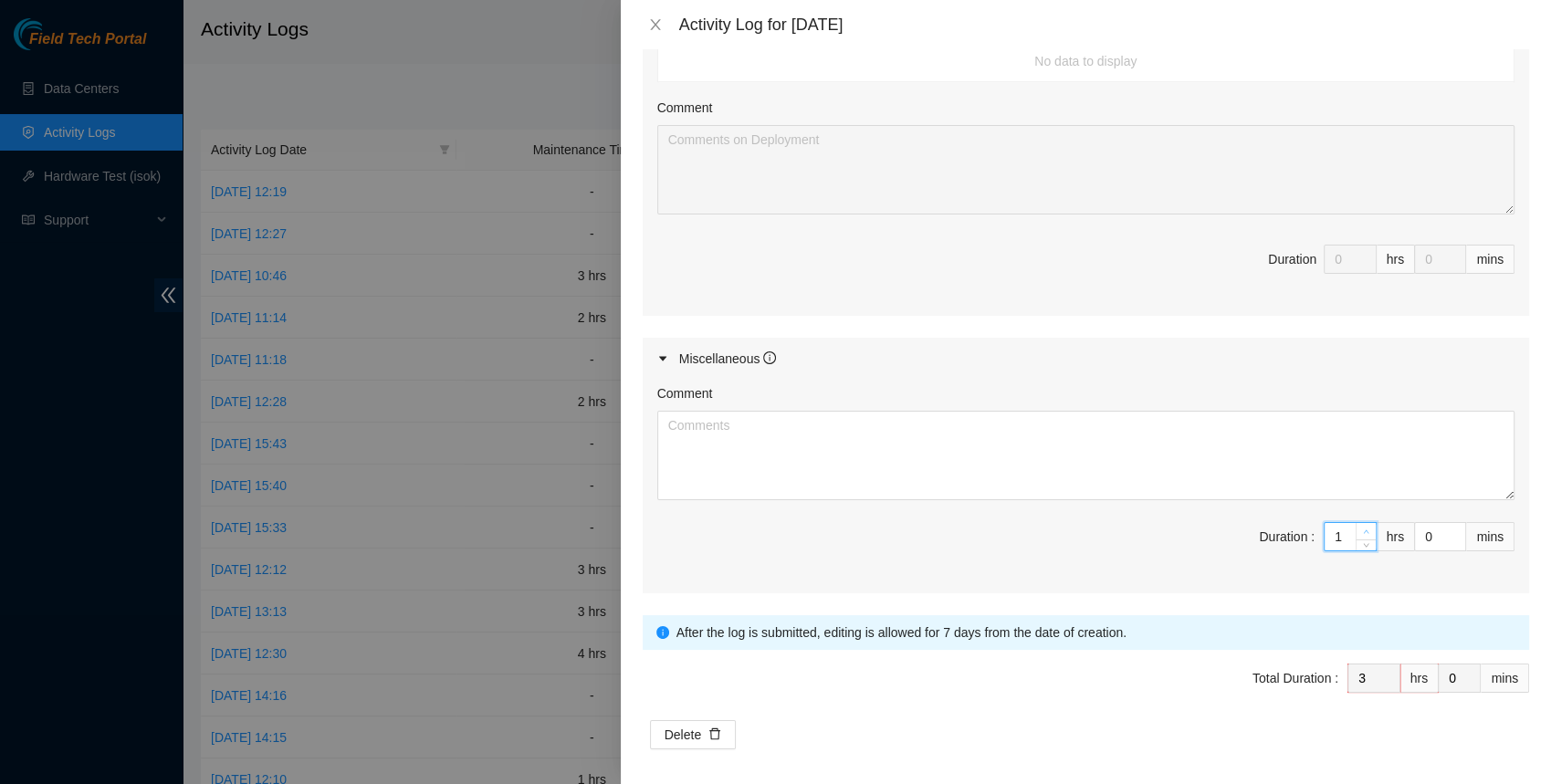
click at [1368, 528] on icon "up" at bounding box center [1366, 531] width 6 height 6
type input "2"
type input "4"
click at [1368, 528] on icon "up" at bounding box center [1366, 531] width 6 height 6
type input "3"
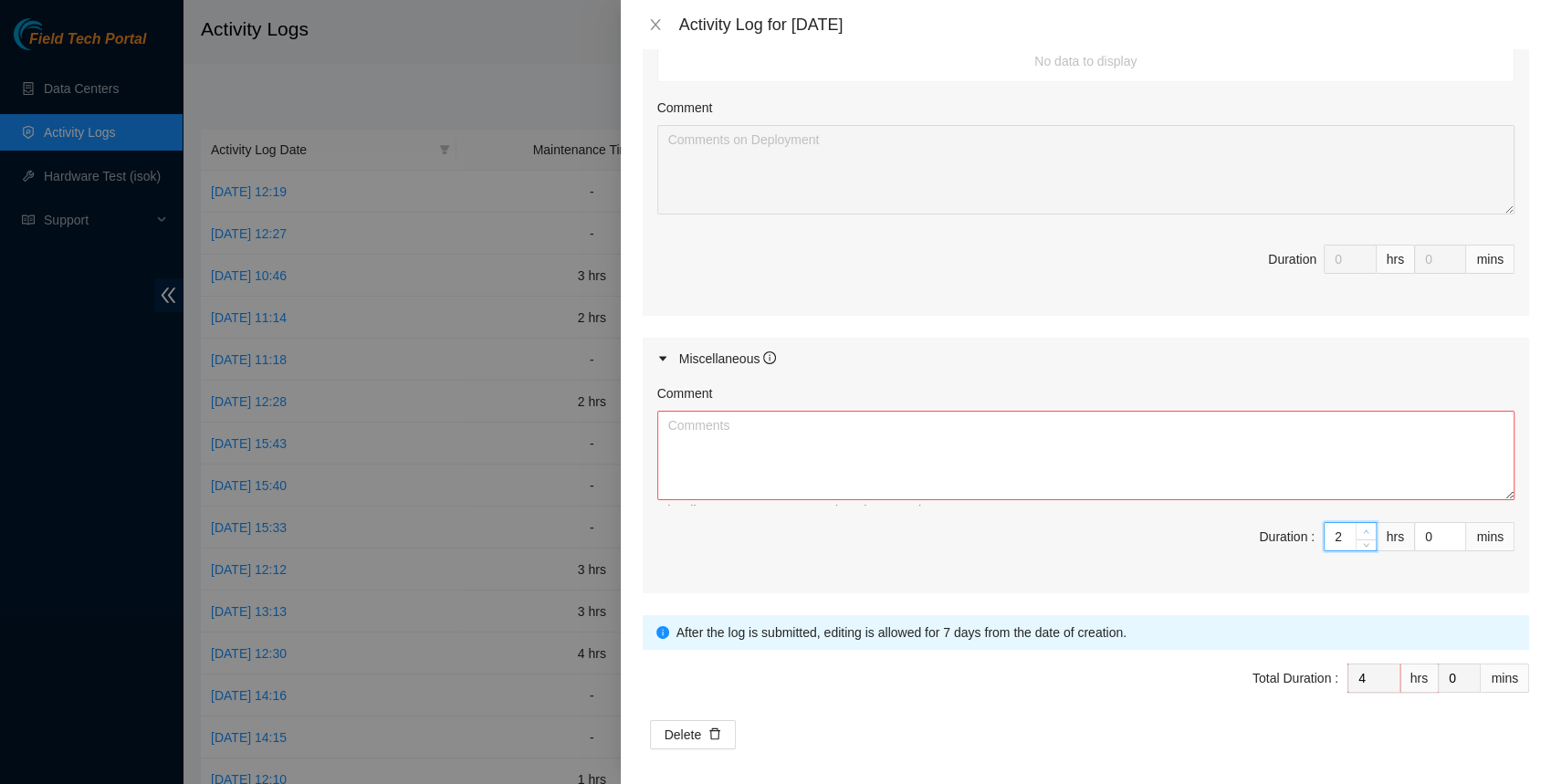
type input "5"
click at [1368, 528] on icon "up" at bounding box center [1366, 531] width 6 height 6
type input "4"
type input "6"
click at [1368, 528] on icon "up" at bounding box center [1366, 531] width 6 height 6
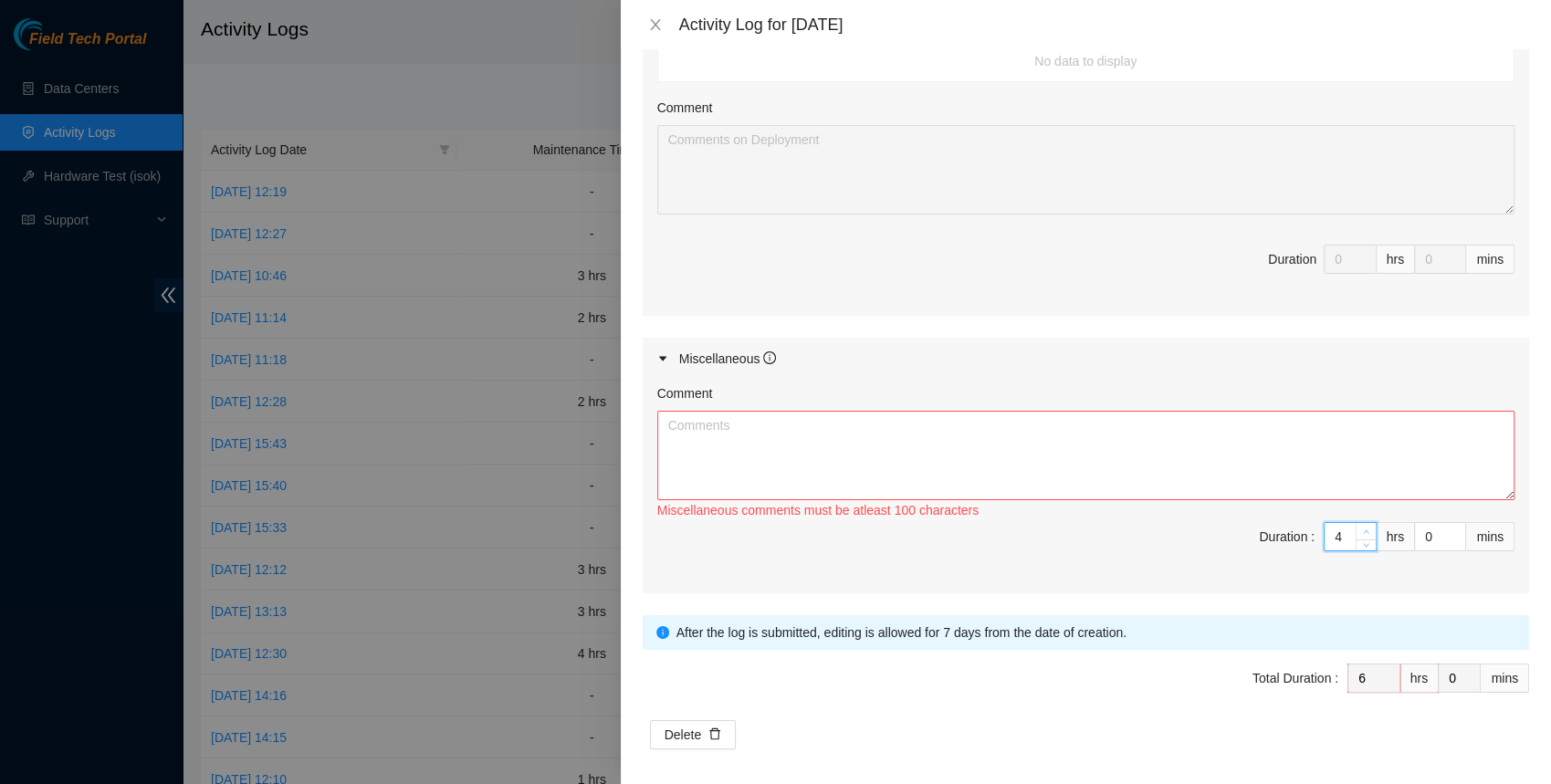
type input "5"
type input "7"
click at [1368, 528] on icon "up" at bounding box center [1366, 531] width 6 height 6
type input "6"
type input "8"
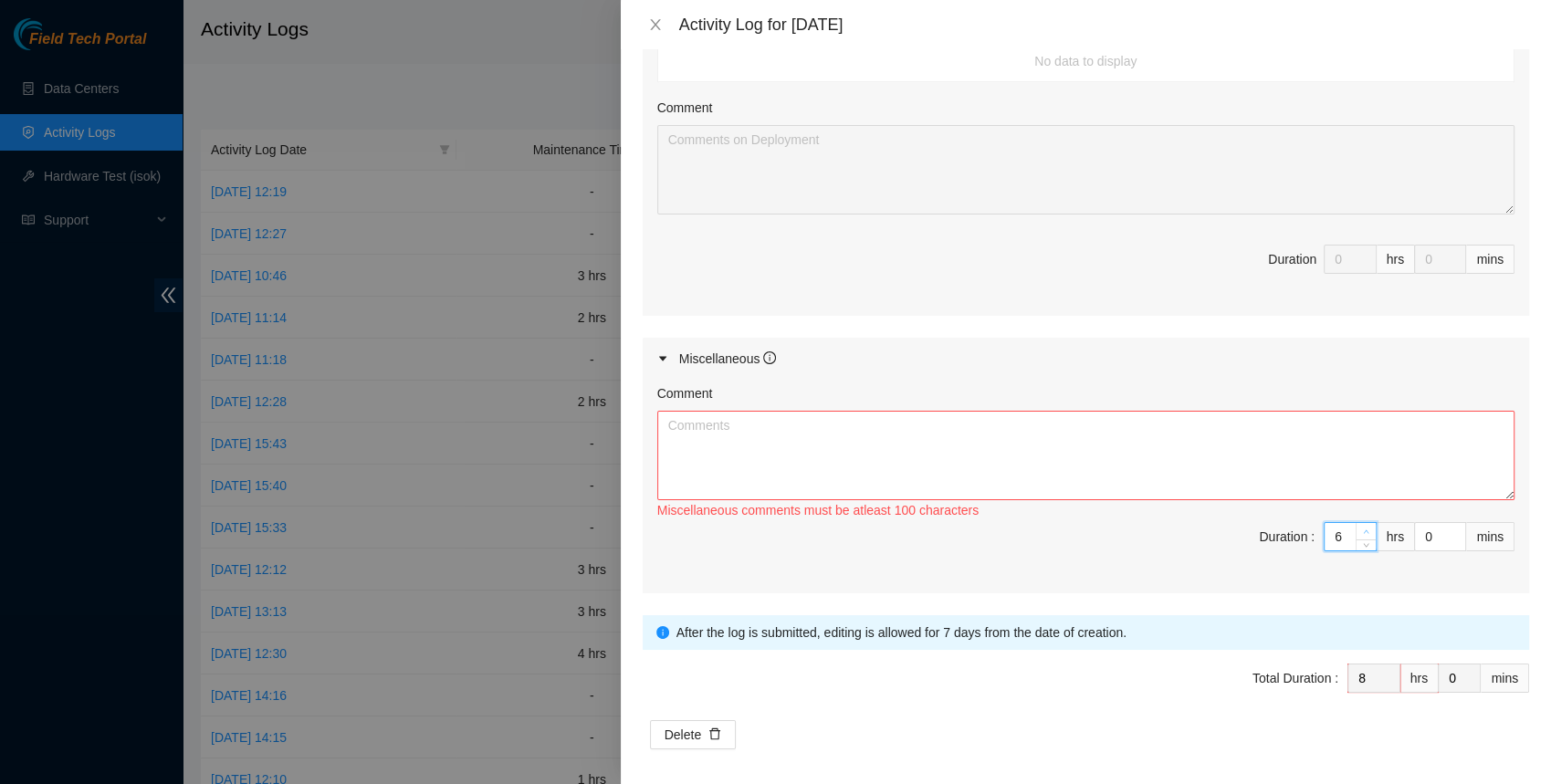
click at [1368, 528] on icon "up" at bounding box center [1366, 531] width 6 height 6
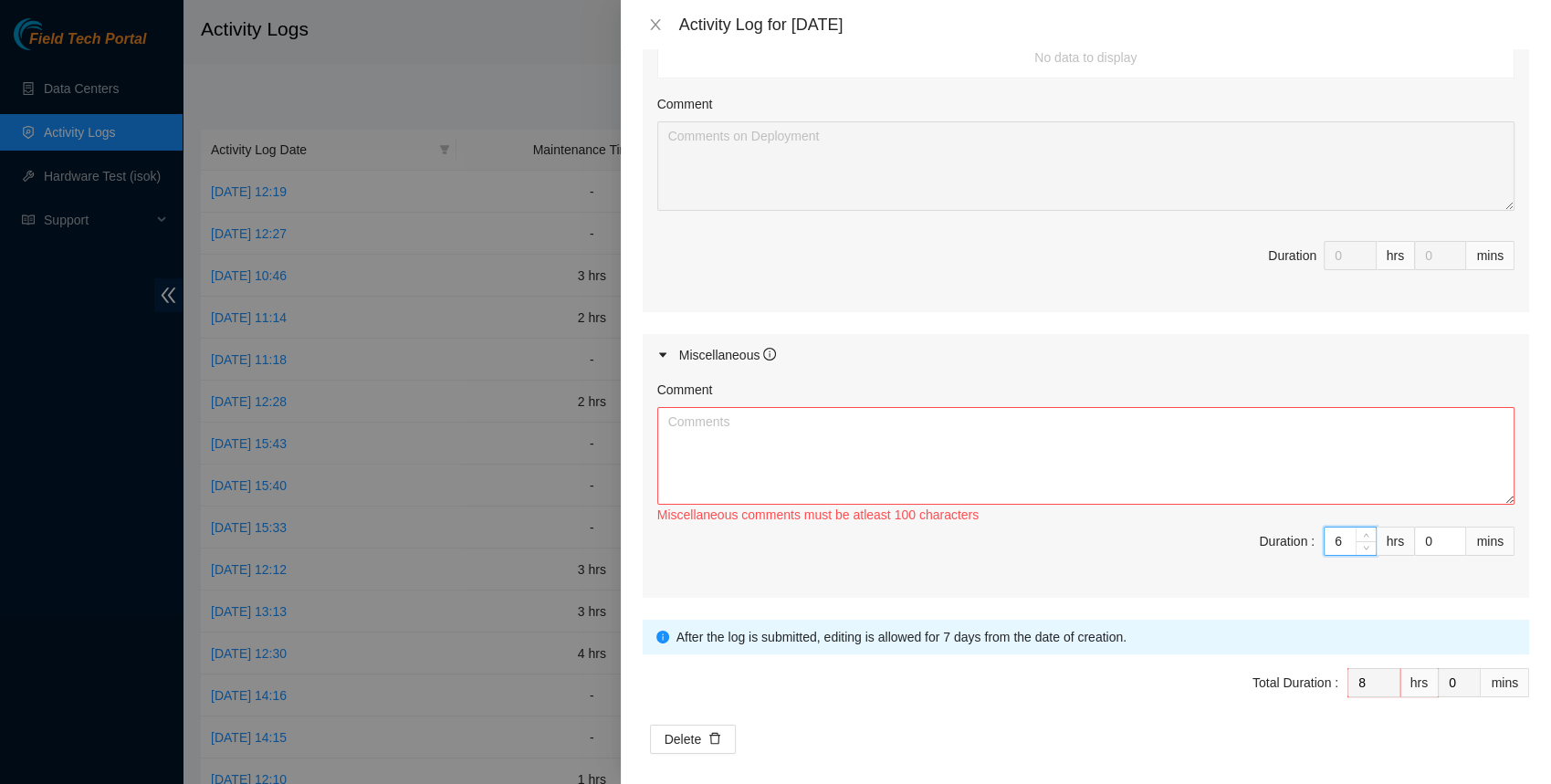
scroll to position [1113, 0]
drag, startPoint x: 1511, startPoint y: 479, endPoint x: 1510, endPoint y: 521, distance: 42.0
click at [1510, 504] on textarea "Comment" at bounding box center [1086, 455] width 857 height 97
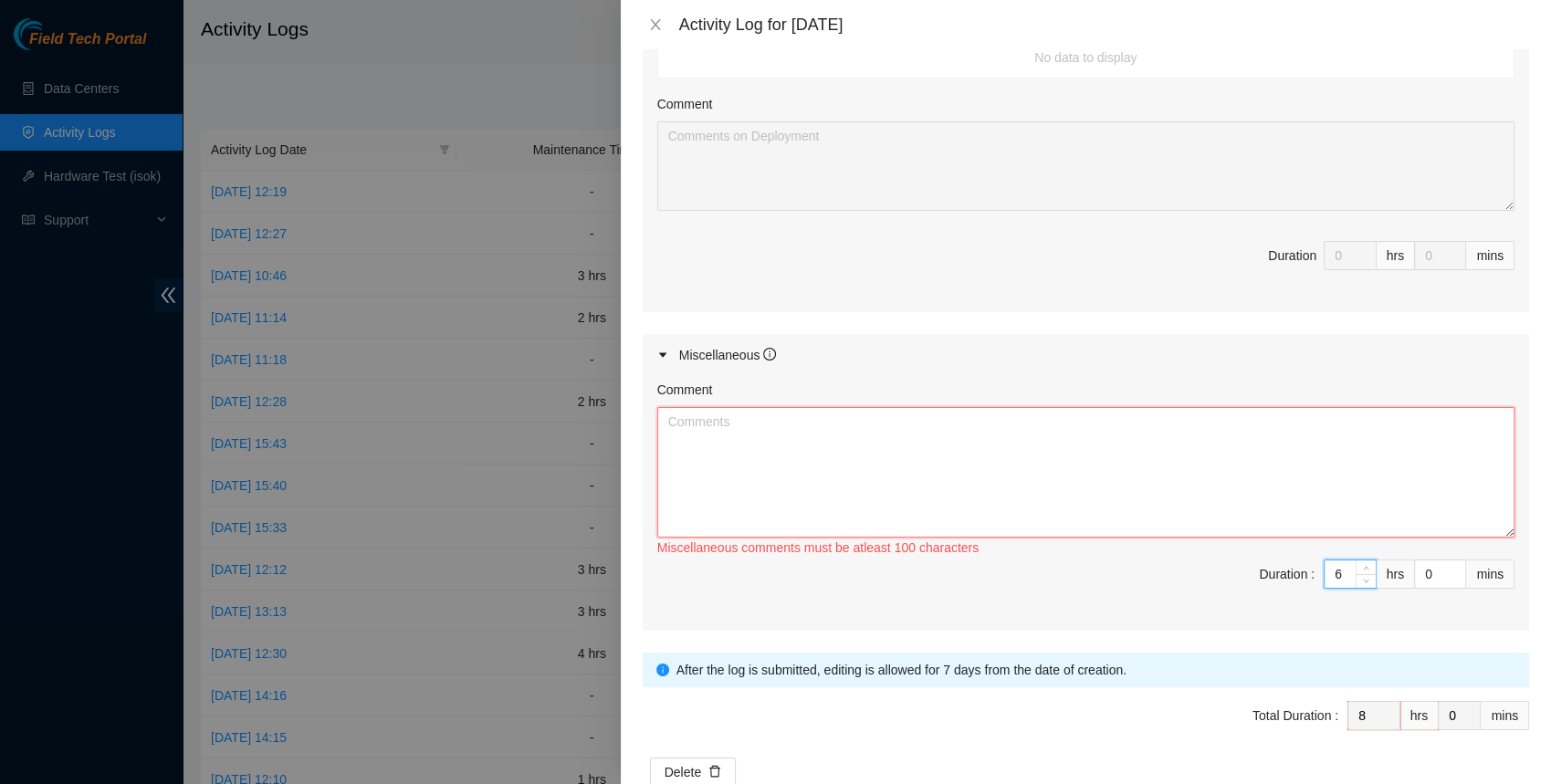
click at [1293, 485] on textarea "Comment" at bounding box center [1086, 472] width 857 height 131
click at [1001, 418] on textarea "Clean up all trash inside cage and make sure no debris ison ground or blocking …" at bounding box center [1086, 472] width 857 height 131
click at [855, 416] on textarea "Clean up all trash inside cage and make sure no debris is on ground or blocking…" at bounding box center [1086, 472] width 857 height 131
click at [845, 415] on textarea "Clean up all trash inside cage make sure no debris is on ground or blocking ser…" at bounding box center [1086, 472] width 857 height 131
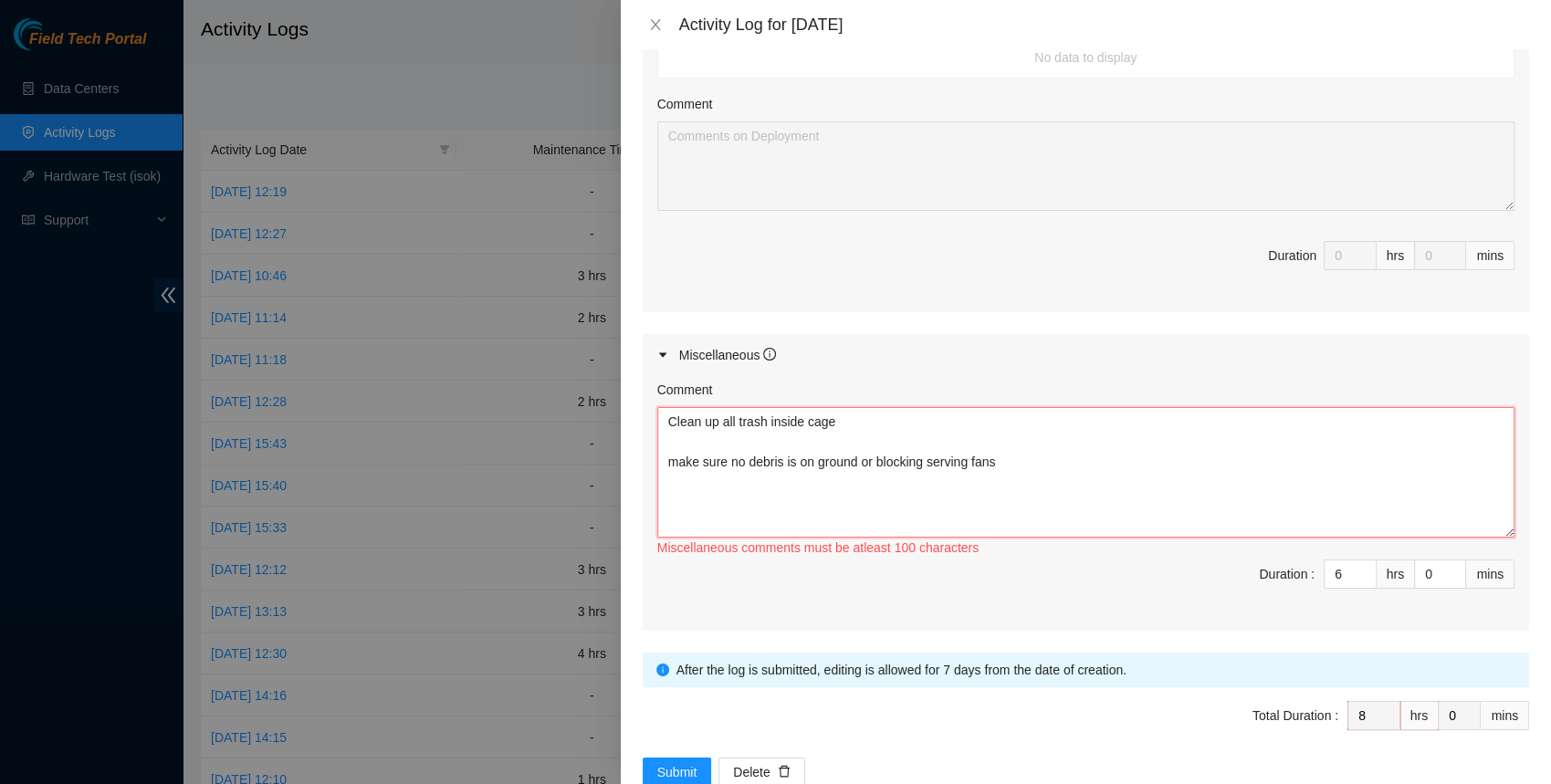
scroll to position [1154, 0]
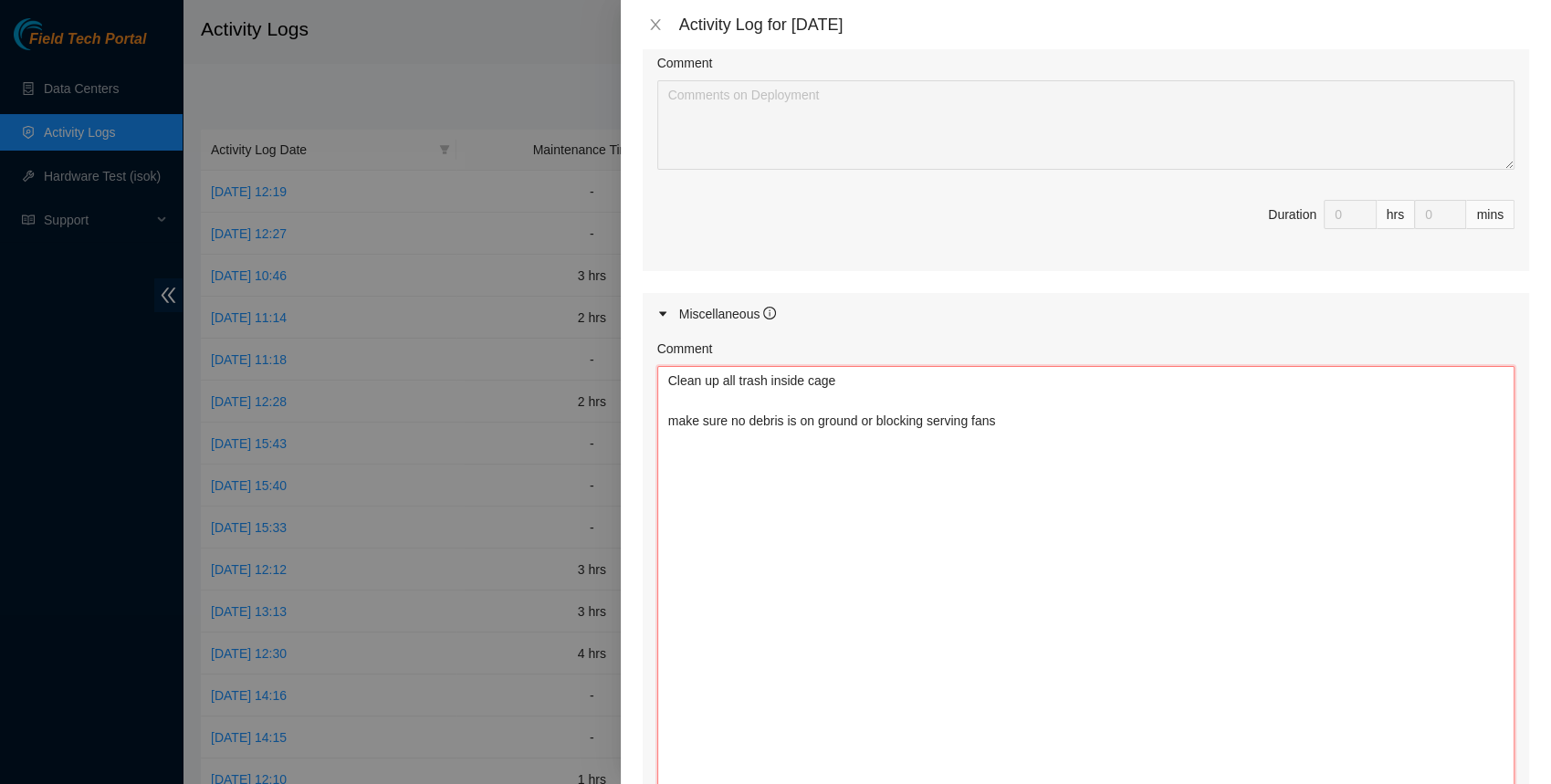
drag, startPoint x: 1505, startPoint y: 487, endPoint x: 1502, endPoint y: 811, distance: 324.0
click at [1502, 783] on html "Field Tech Portal Data Centers Activity Logs Hardware Test (isok) Support Activ…" at bounding box center [775, 392] width 1551 height 784
click at [1182, 472] on textarea "Clean up all trash inside cage make sure no debris is on ground or blocking ser…" at bounding box center [1086, 593] width 857 height 455
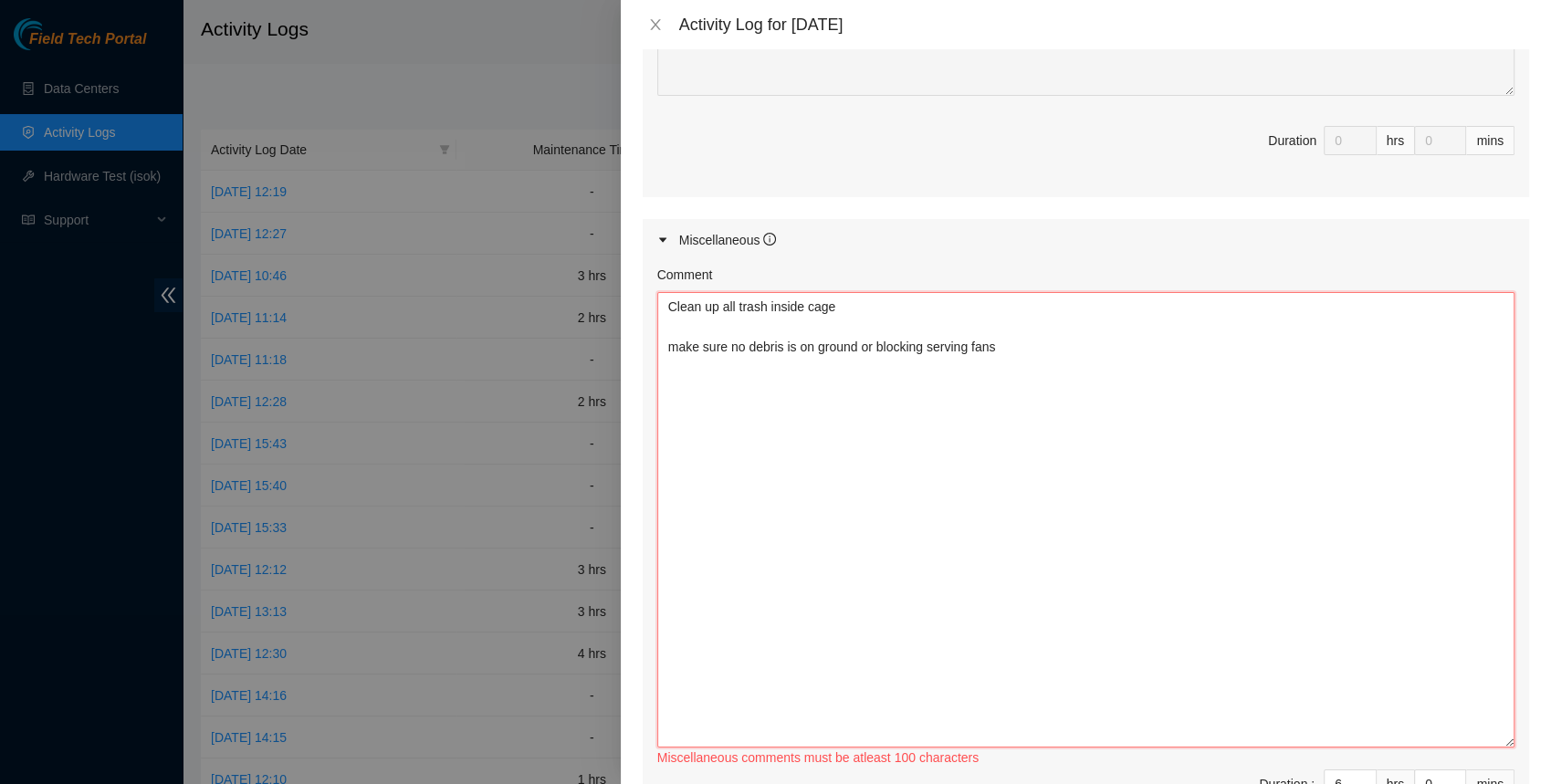
scroll to position [1319, 0]
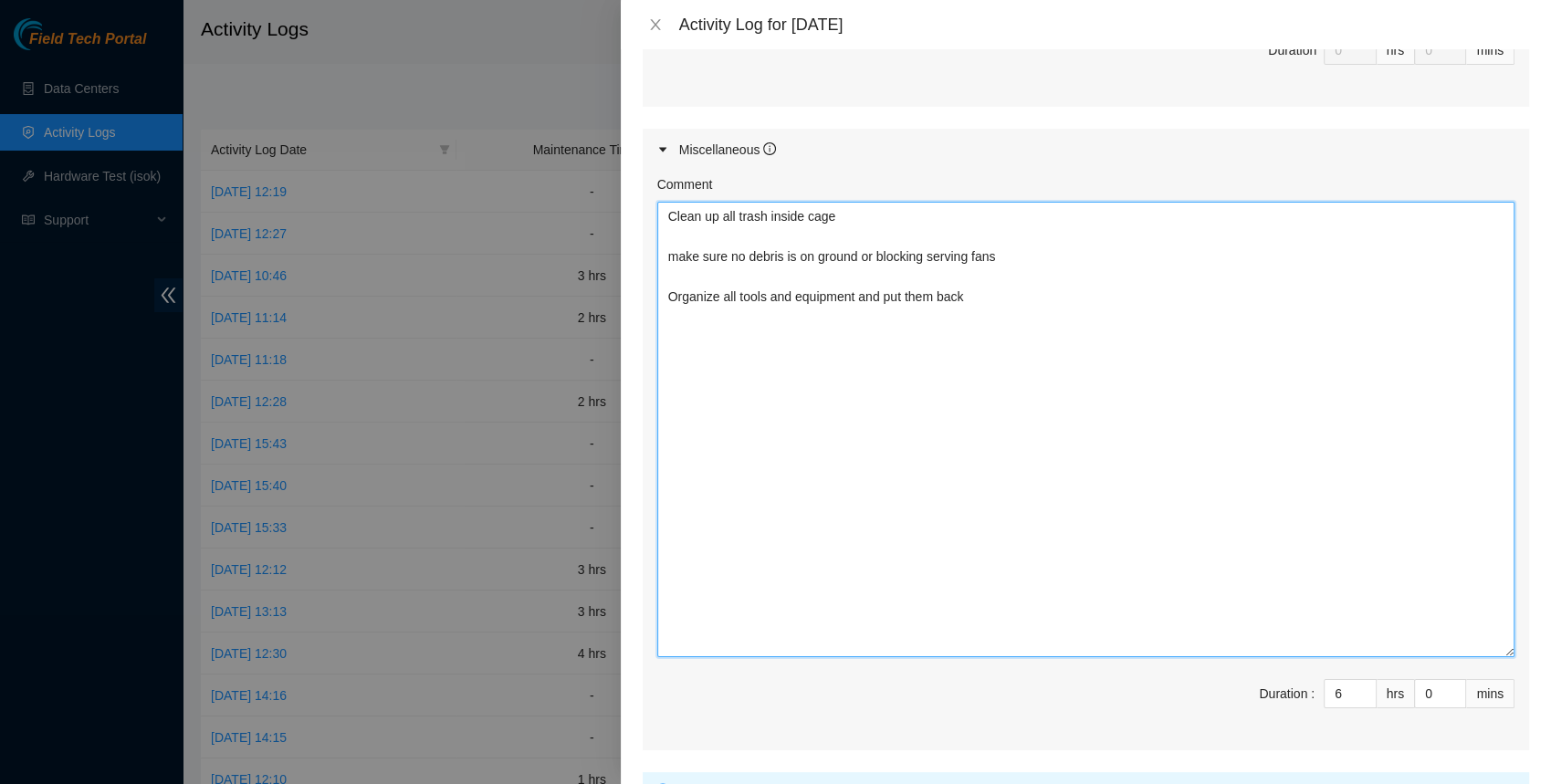
type textarea "Clean up all trash inside cage make sure no debris is on ground or blocking ser…"
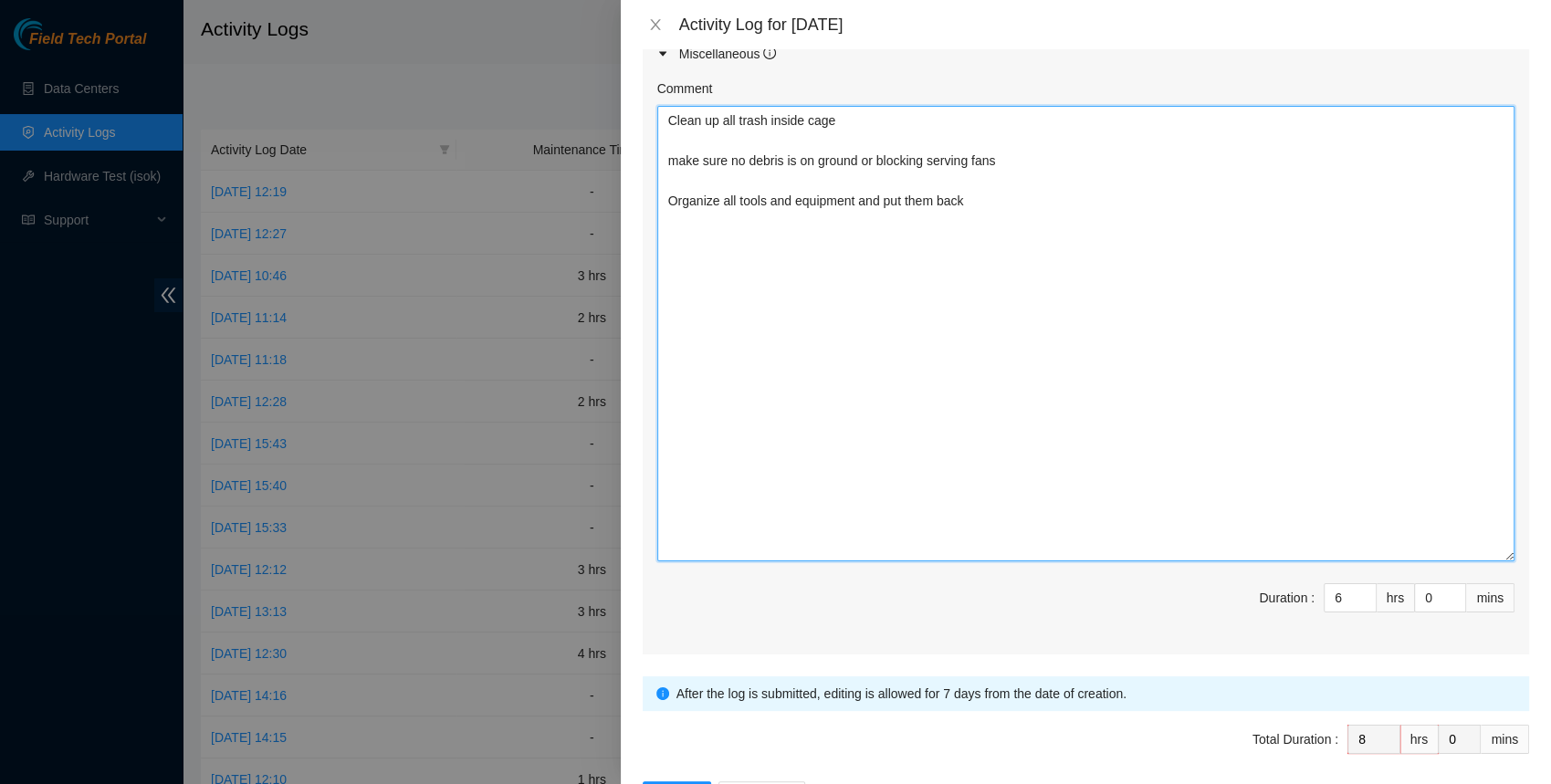
scroll to position [1479, 0]
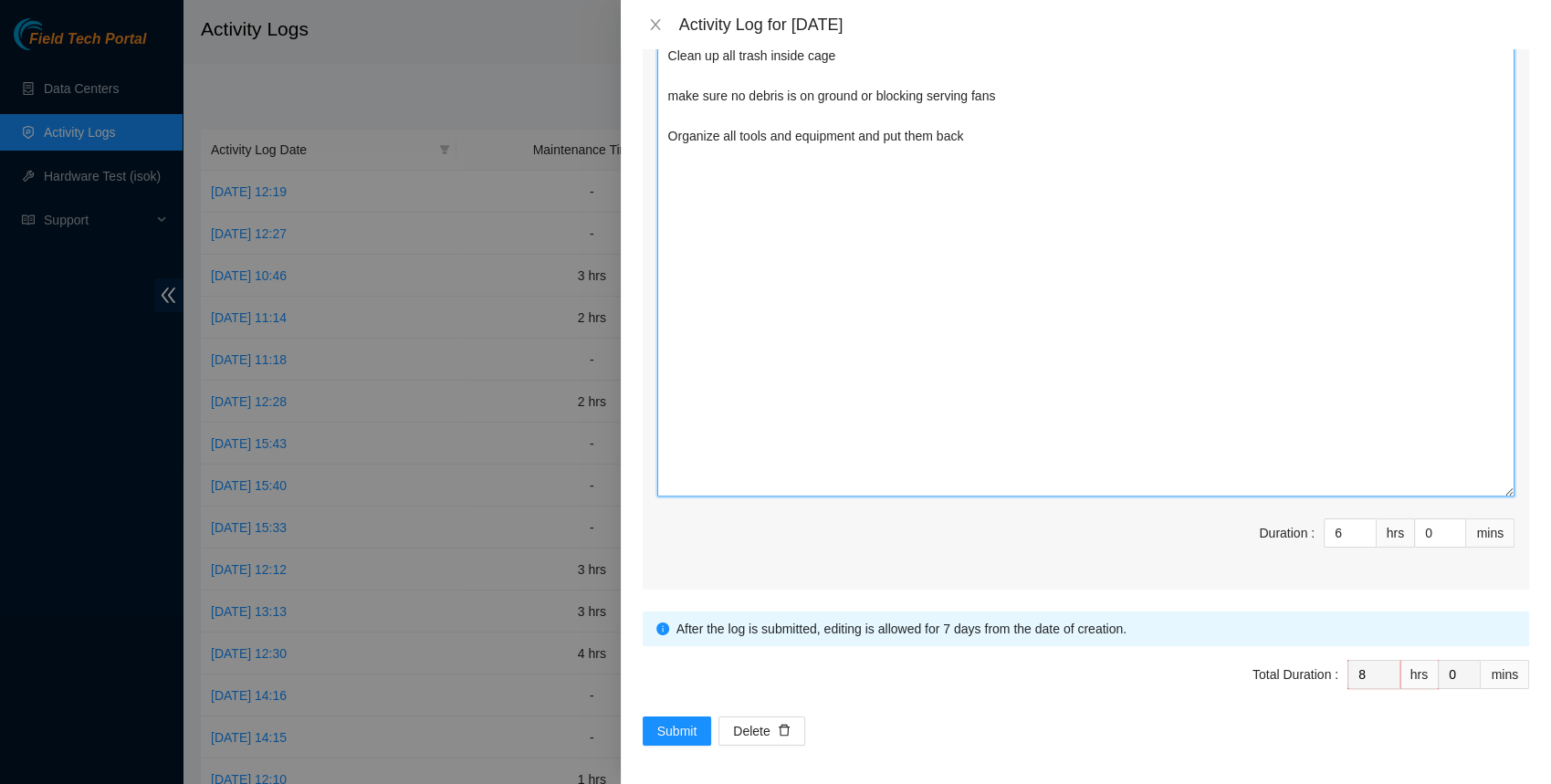
click at [792, 458] on textarea "Clean up all trash inside cage make sure no debris is on ground or blocking ser…" at bounding box center [1086, 268] width 857 height 455
click at [697, 723] on button "Submit" at bounding box center [677, 731] width 70 height 30
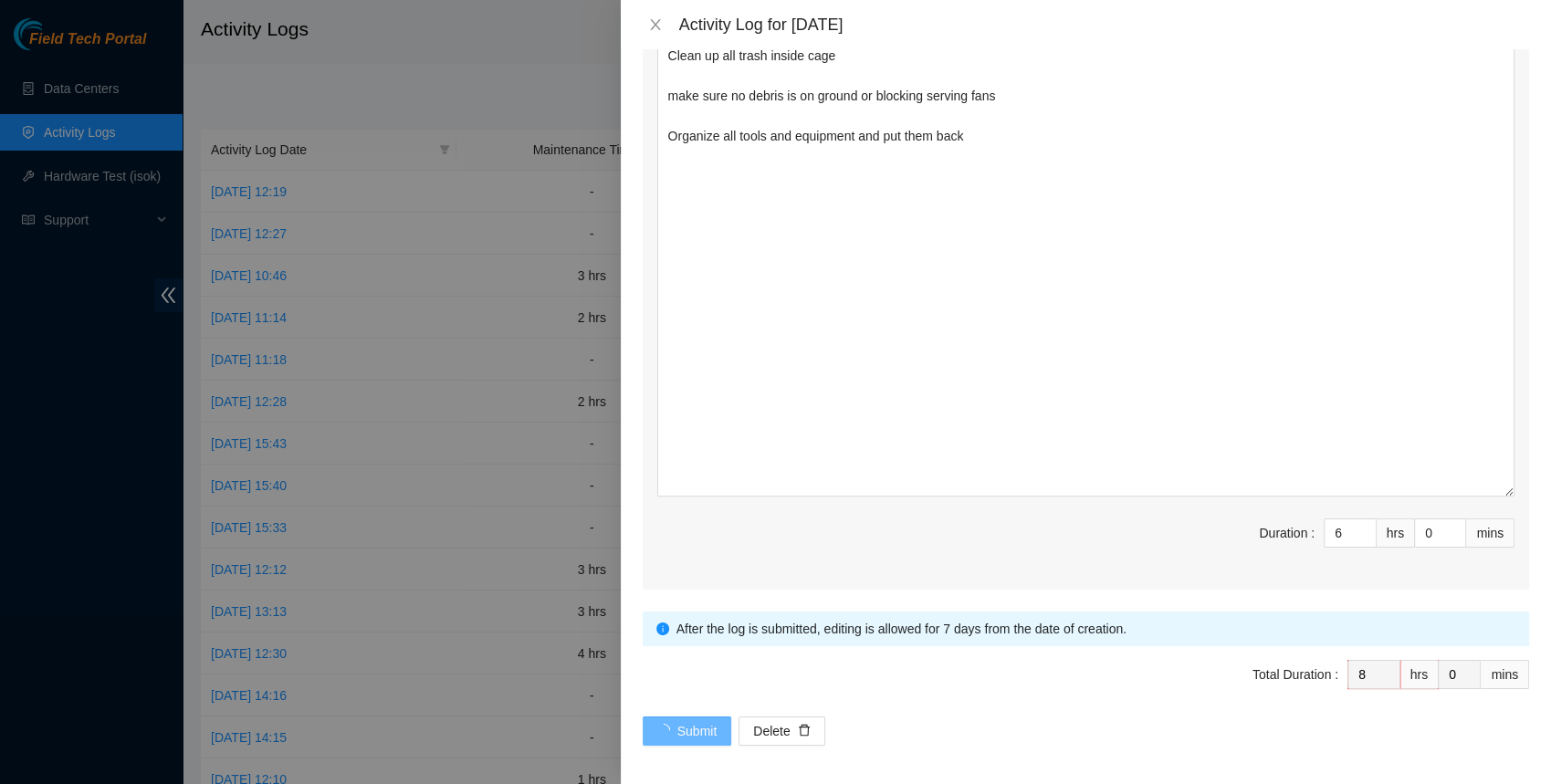
scroll to position [0, 0]
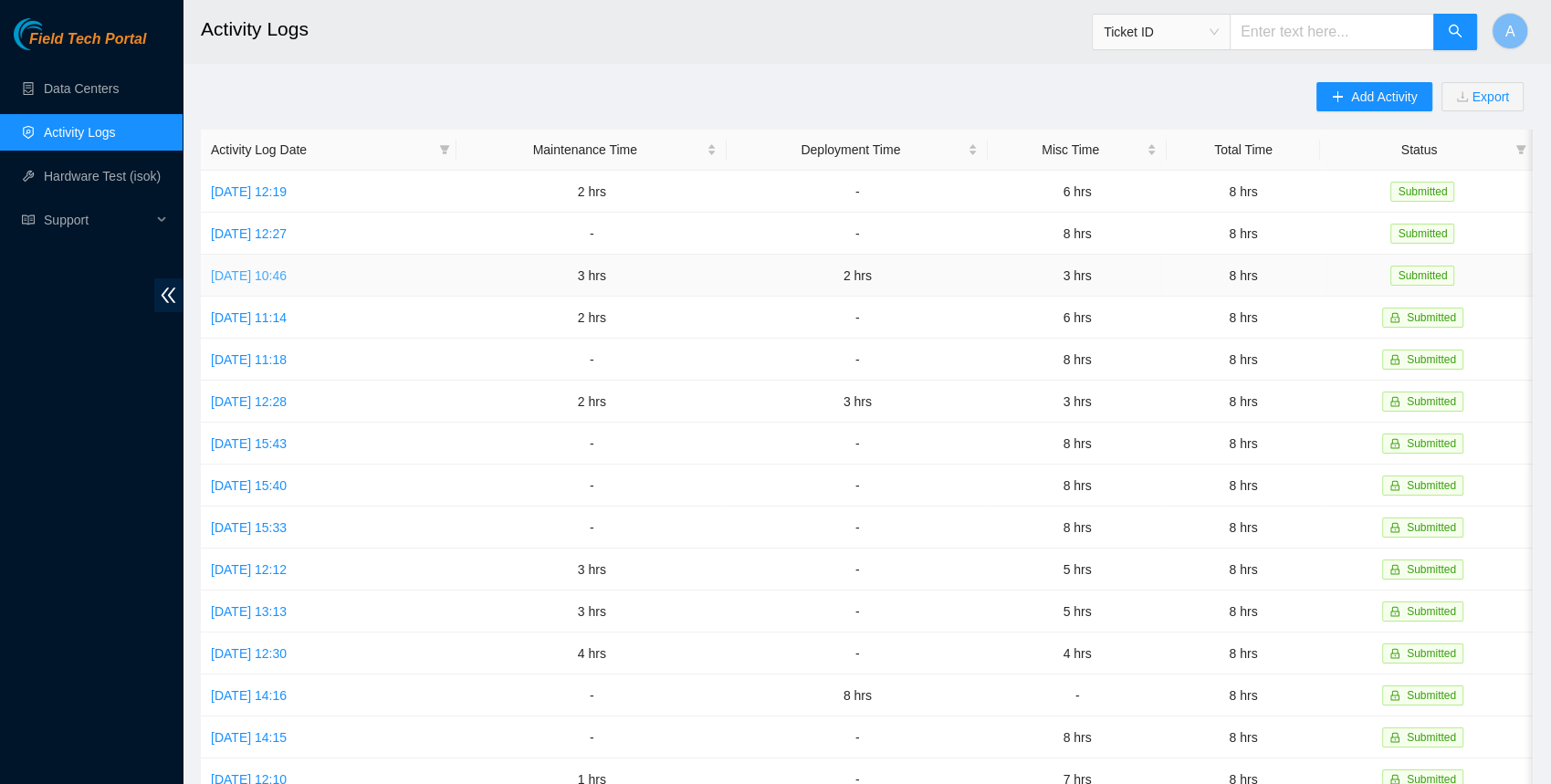
click at [286, 270] on link "[DATE] 10:46" at bounding box center [248, 275] width 76 height 15
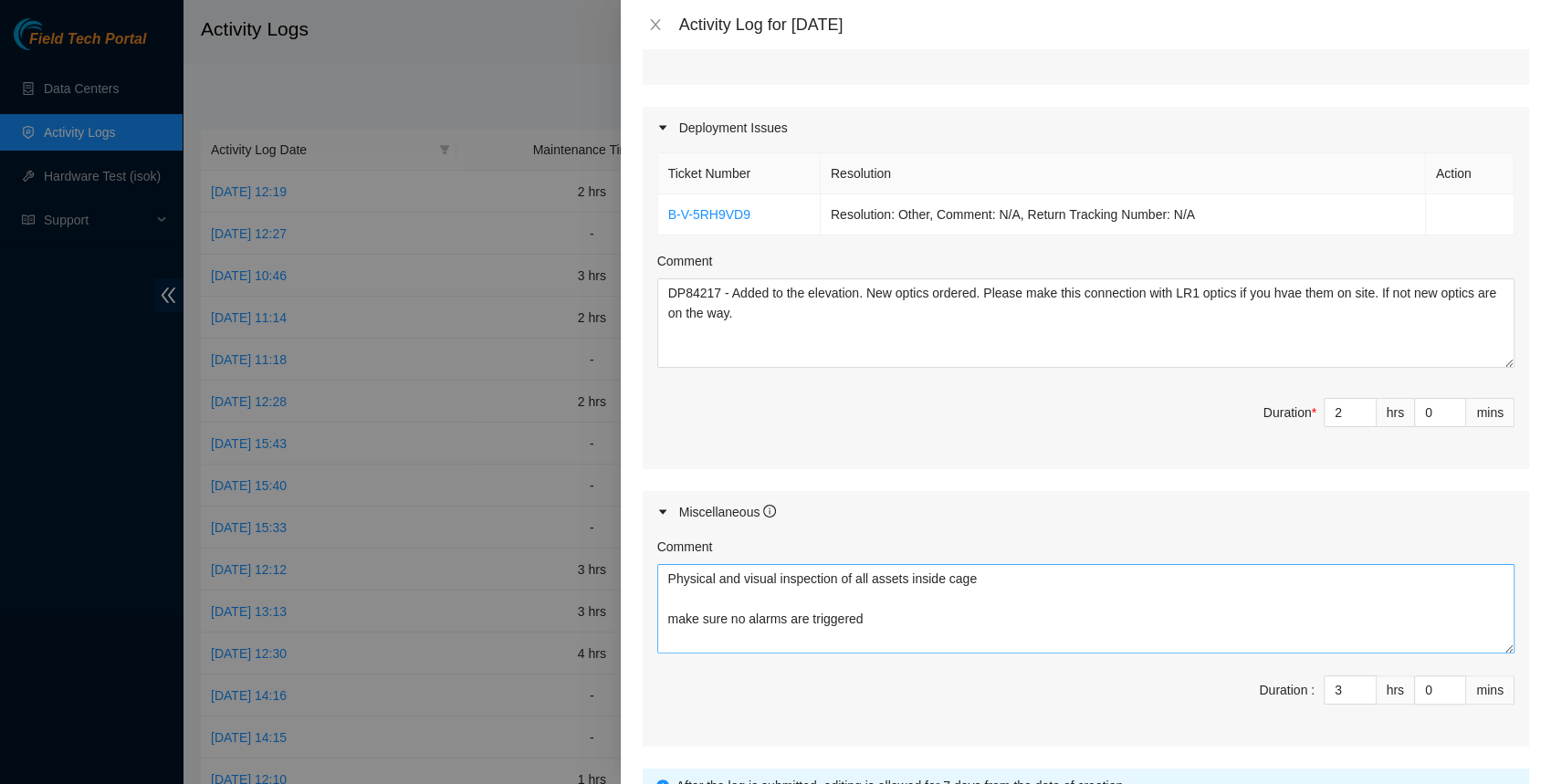
scroll to position [19, 0]
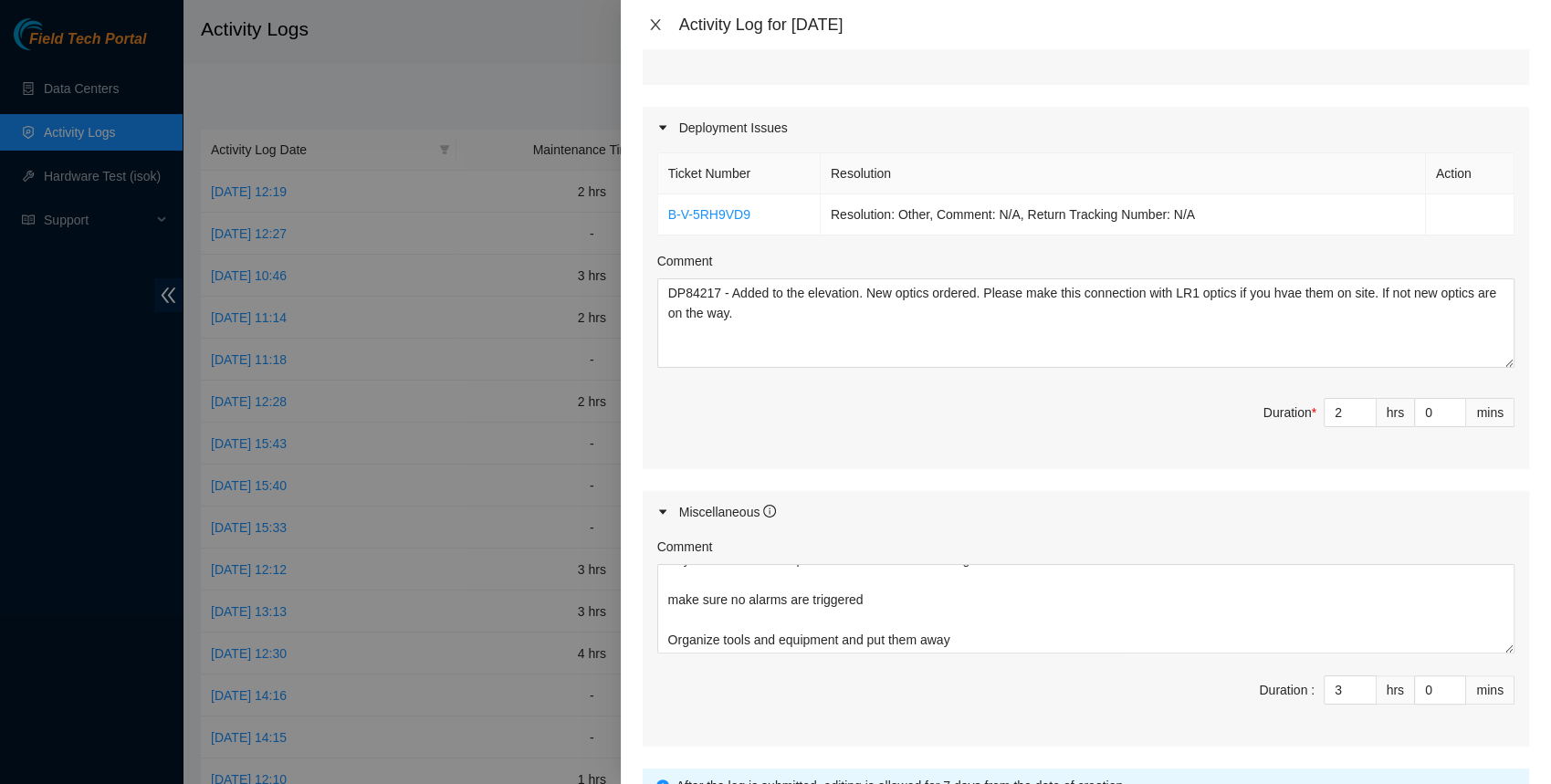
click at [653, 26] on icon "close" at bounding box center [655, 25] width 10 height 11
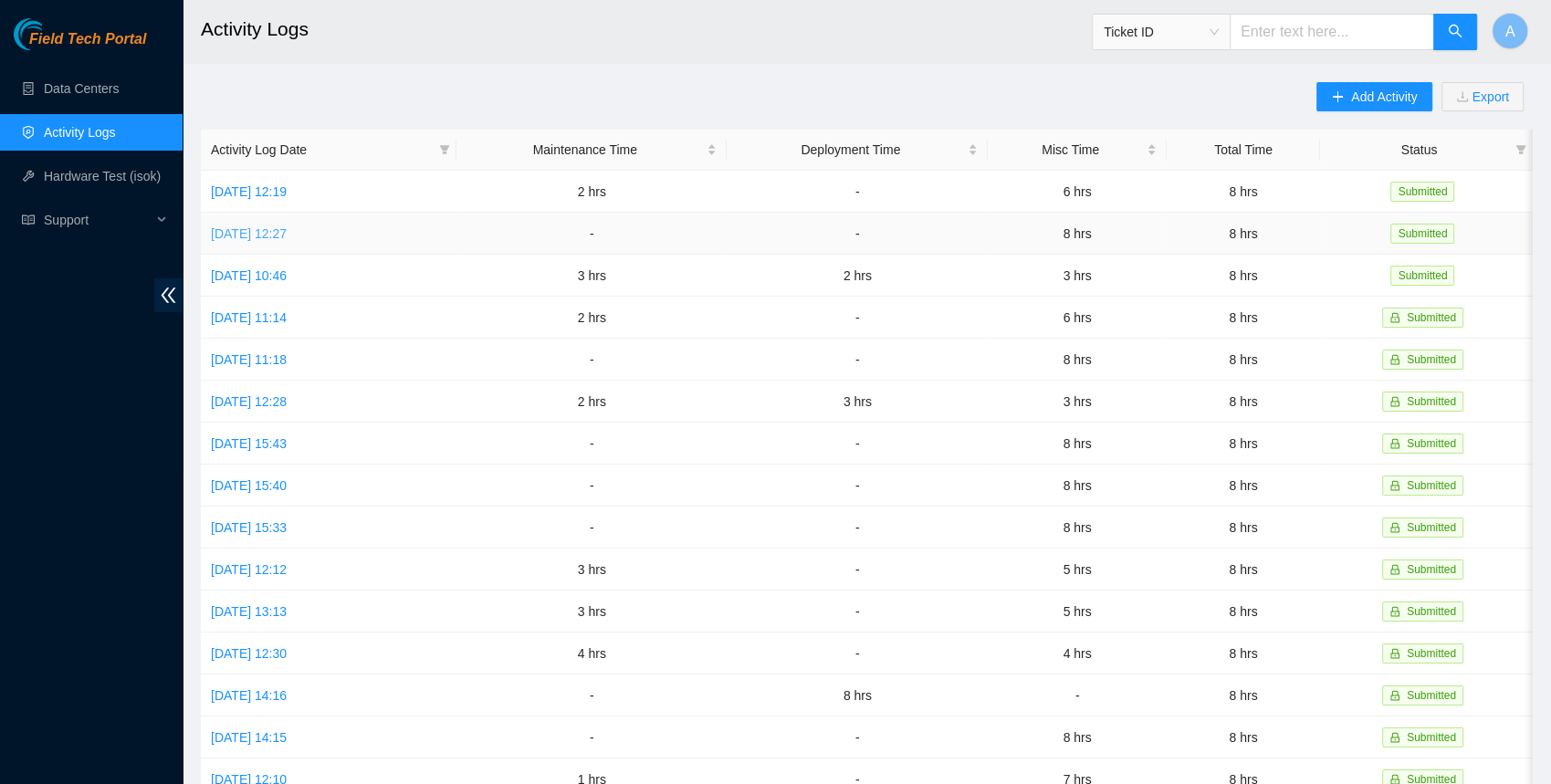
click at [260, 228] on link "[DATE] 12:27" at bounding box center [248, 234] width 76 height 15
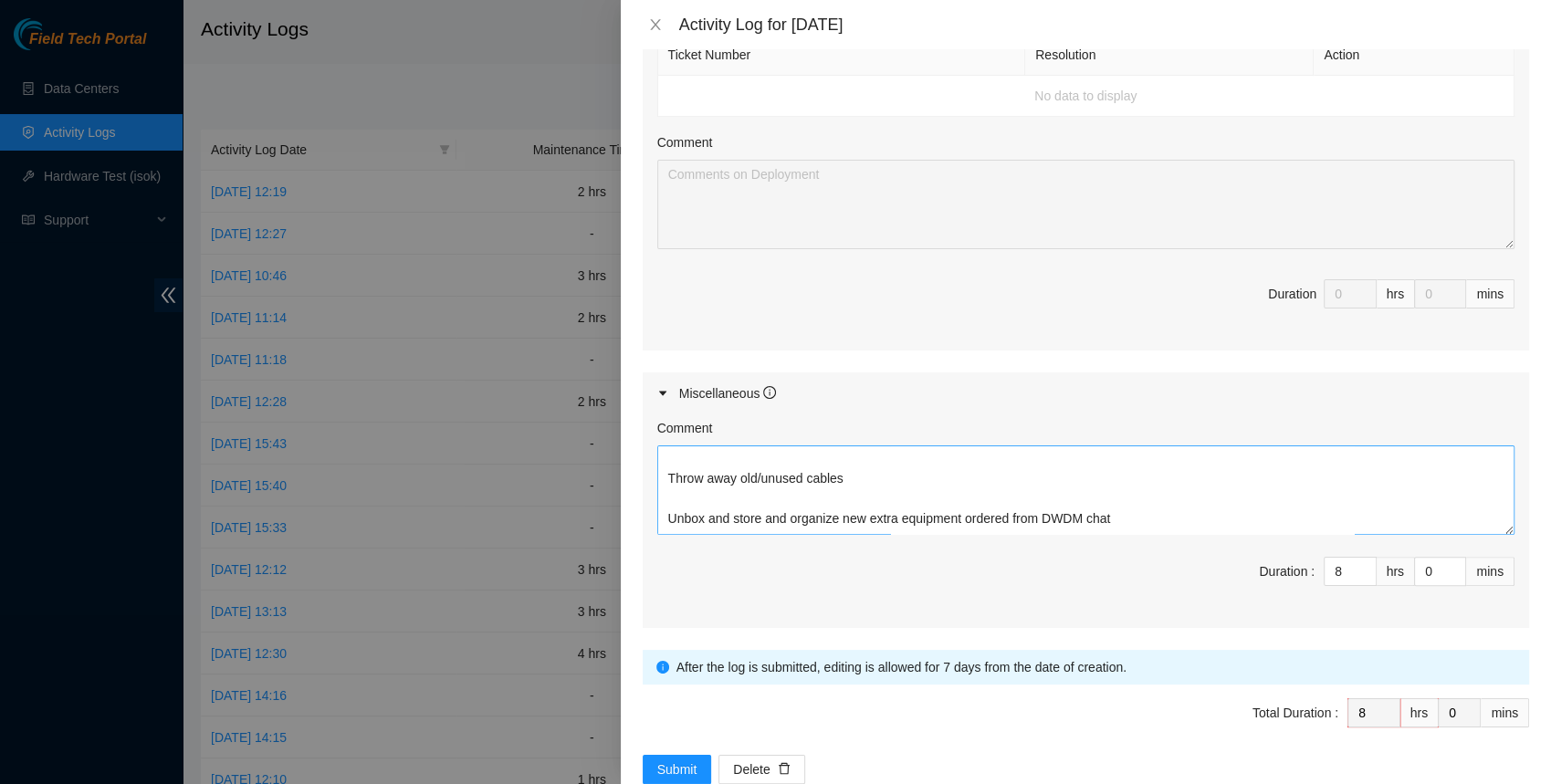
scroll to position [221, 0]
click at [649, 21] on icon "close" at bounding box center [655, 25] width 15 height 15
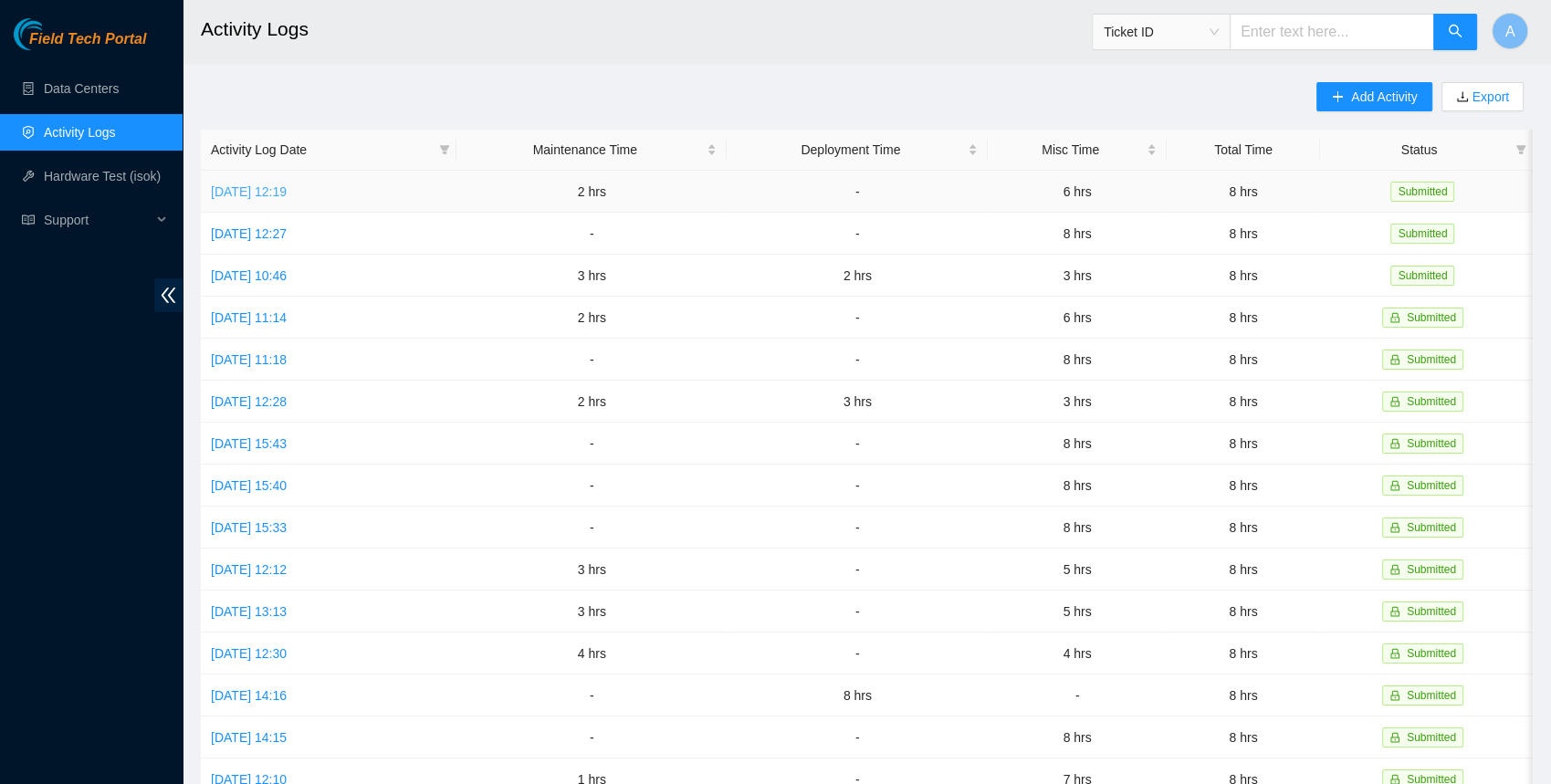
click at [277, 188] on link "[DATE] 12:19" at bounding box center [248, 192] width 76 height 15
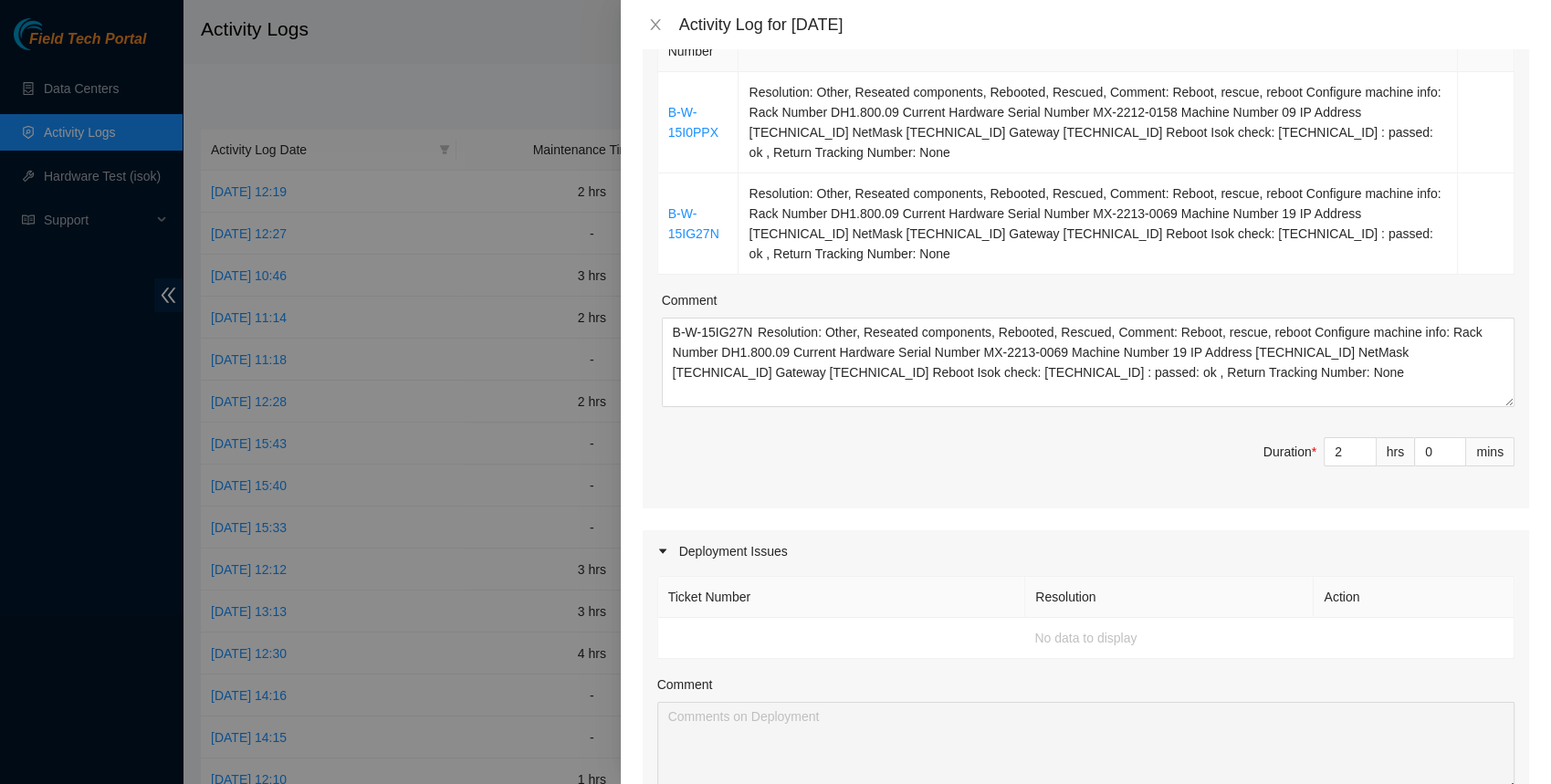
scroll to position [309, 0]
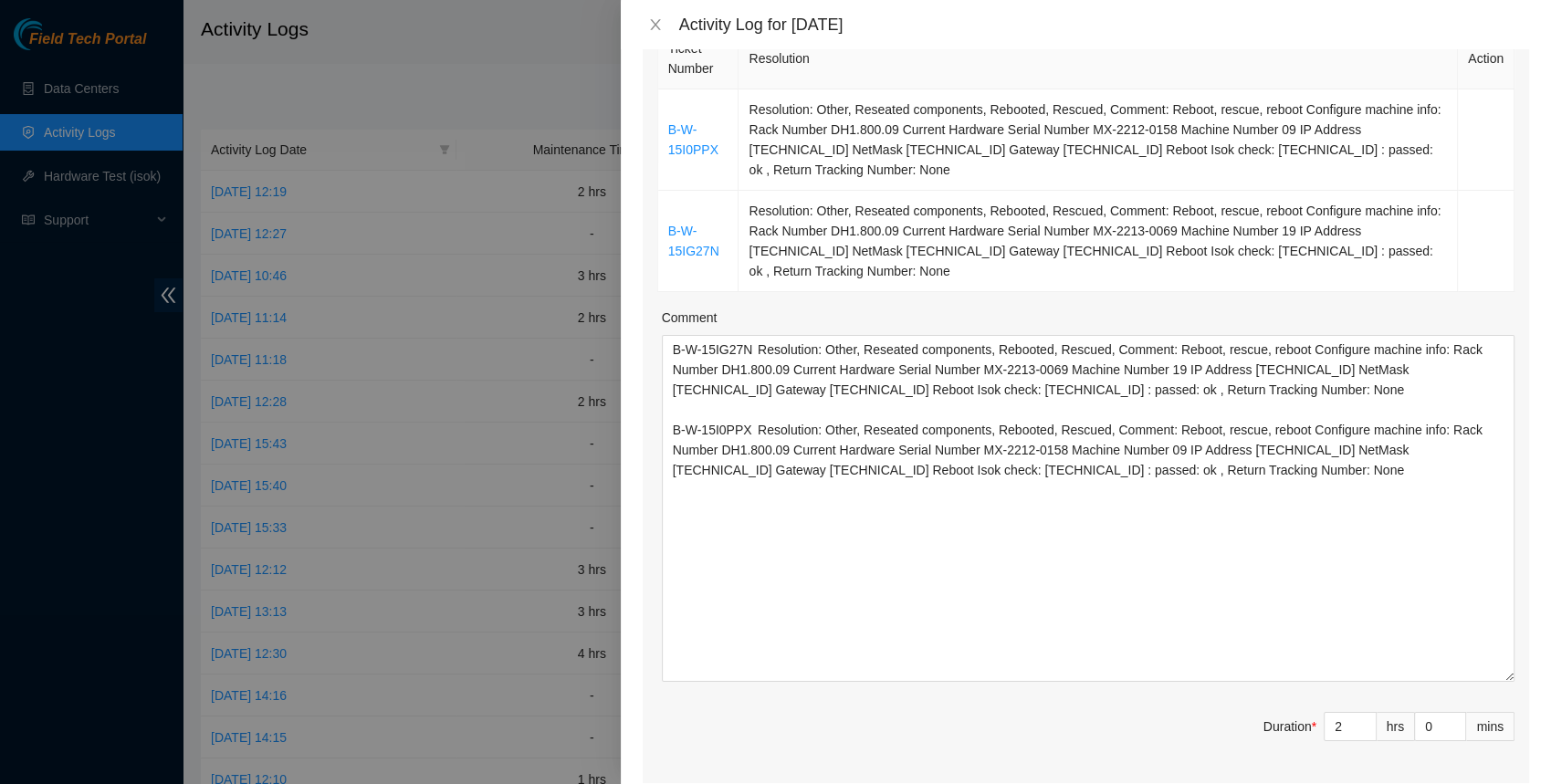
drag, startPoint x: 1507, startPoint y: 417, endPoint x: 1519, endPoint y: 678, distance: 261.3
click at [1519, 678] on div "Ticket Number Resolution Action B-W-15I0PPX Resolution: Other, Reseated compone…" at bounding box center [1086, 403] width 886 height 759
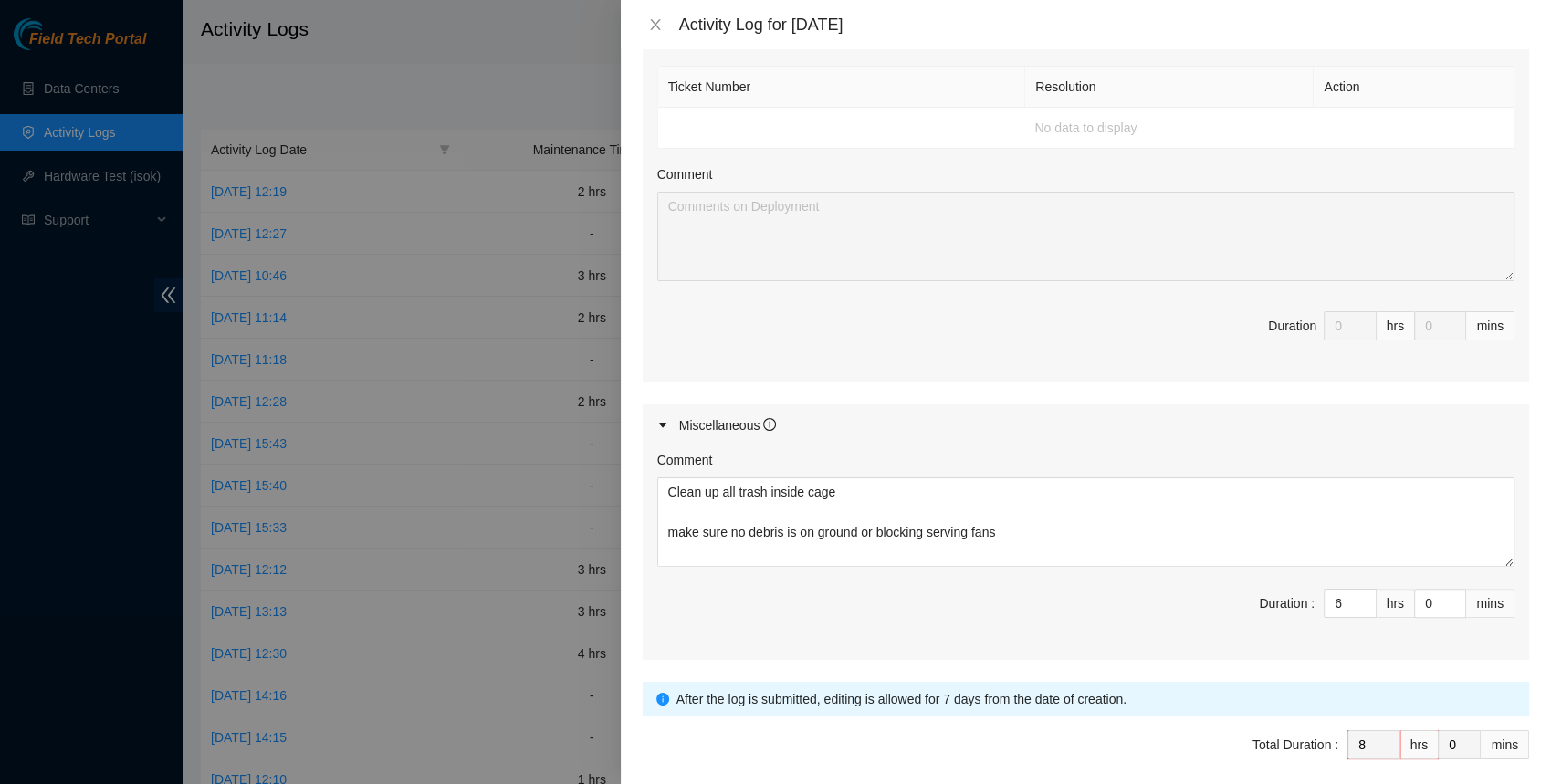
scroll to position [1138, 0]
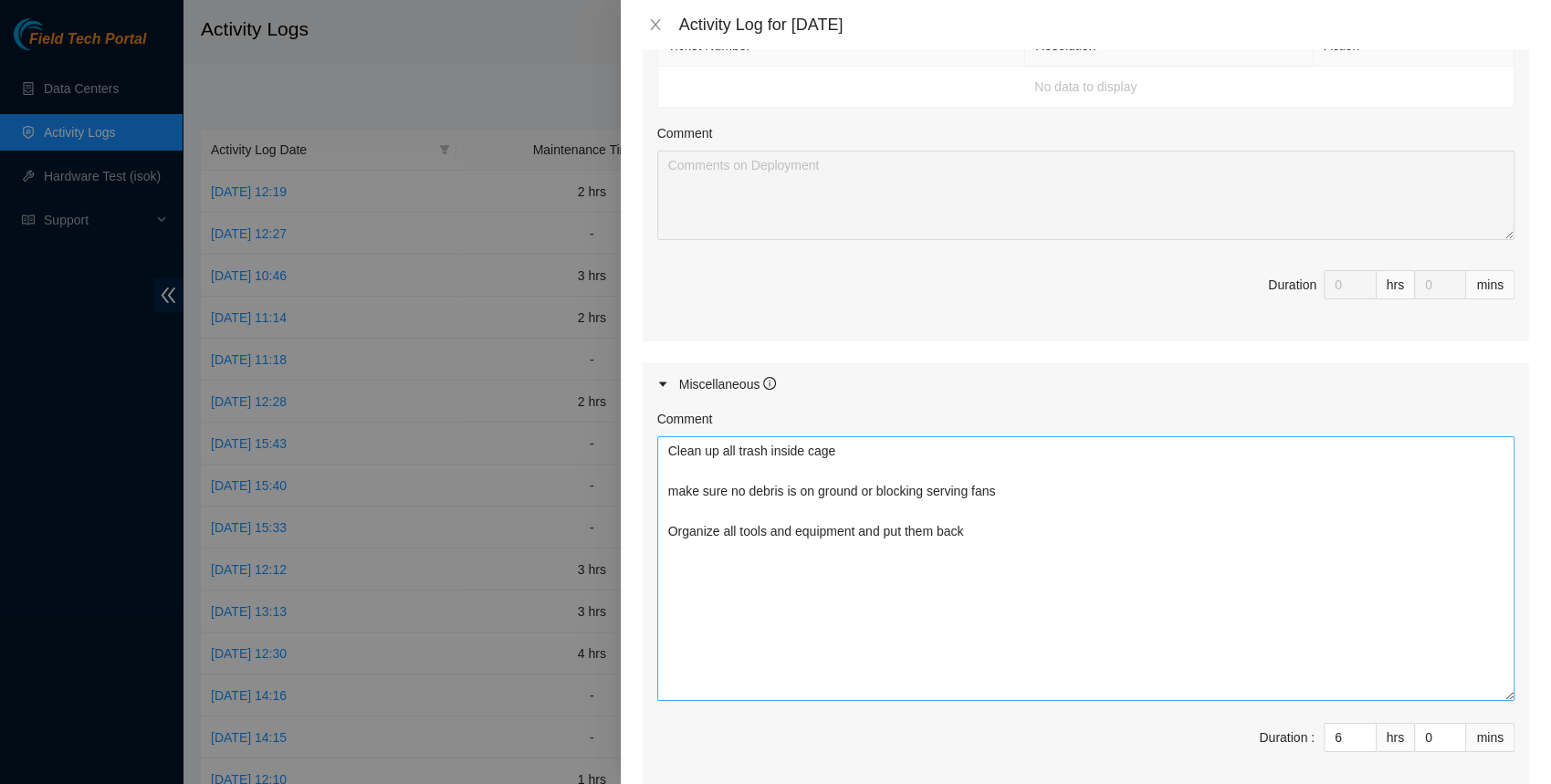
drag, startPoint x: 1507, startPoint y: 512, endPoint x: 1510, endPoint y: 687, distance: 175.0
click at [1510, 687] on textarea "Clean up all trash inside cage make sure no debris is on ground or blocking ser…" at bounding box center [1086, 568] width 857 height 264
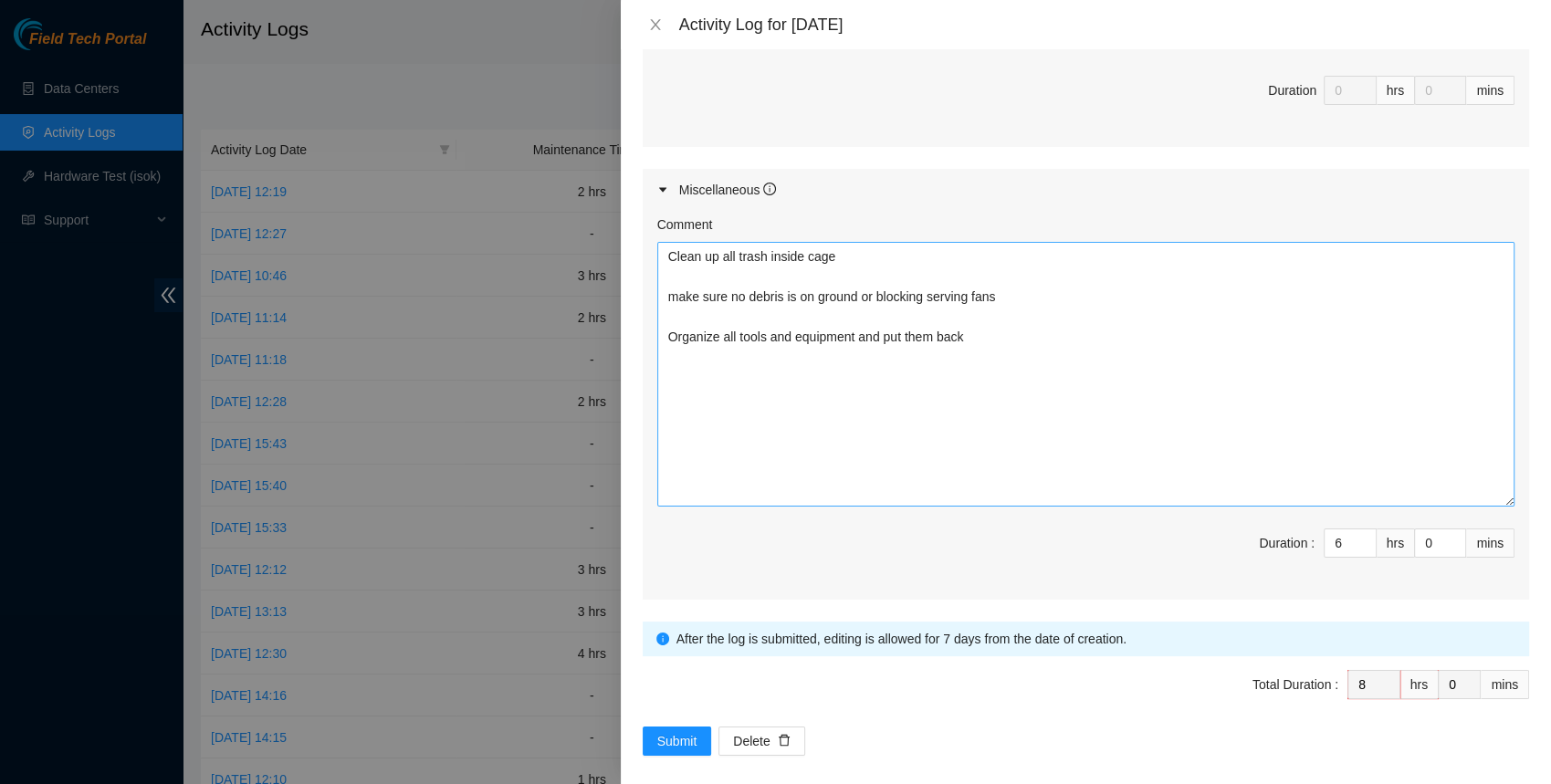
scroll to position [1339, 0]
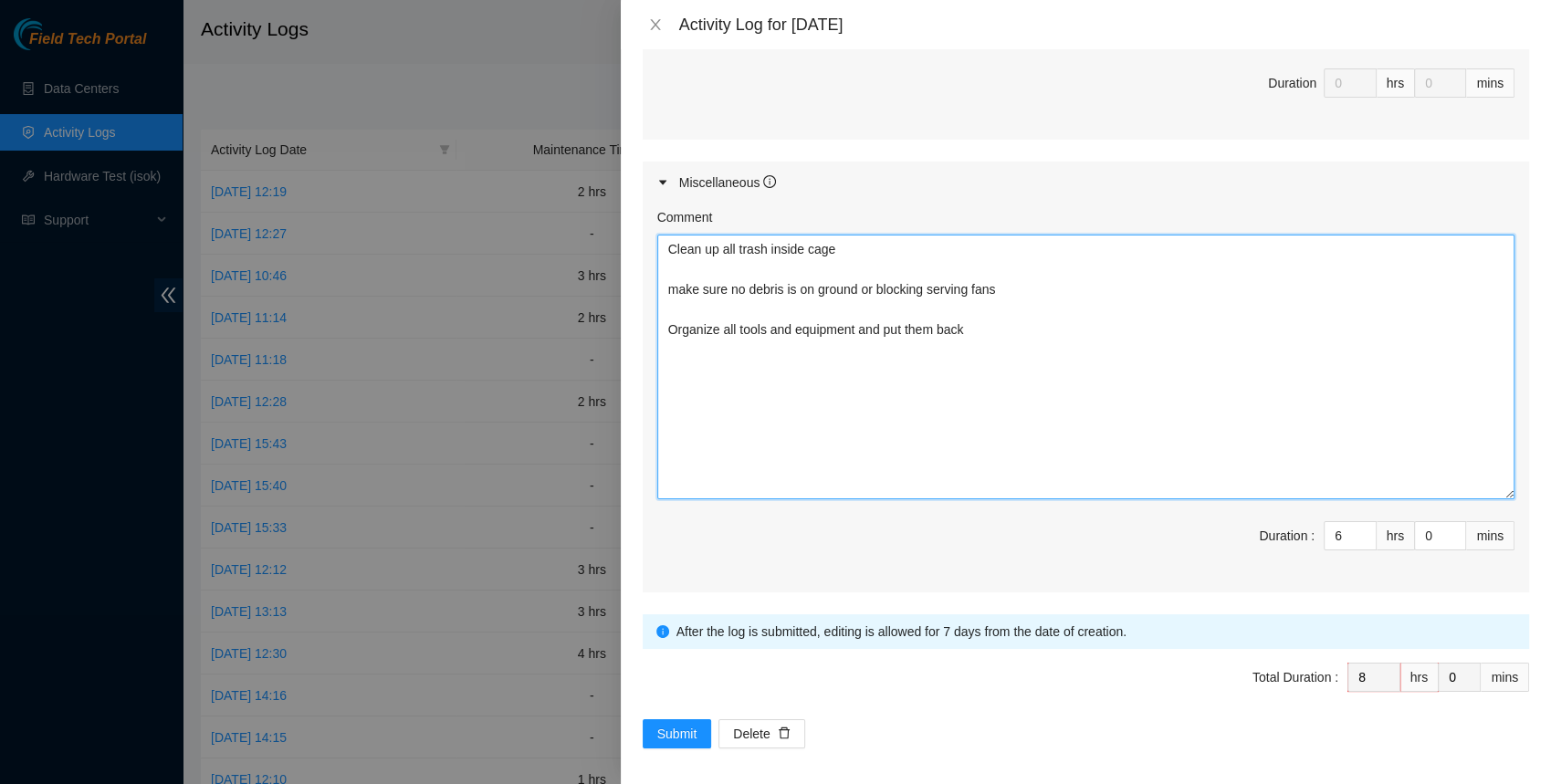
click at [1028, 305] on textarea "Clean up all trash inside cage make sure no debris is on ground or blocking ser…" at bounding box center [1086, 366] width 857 height 264
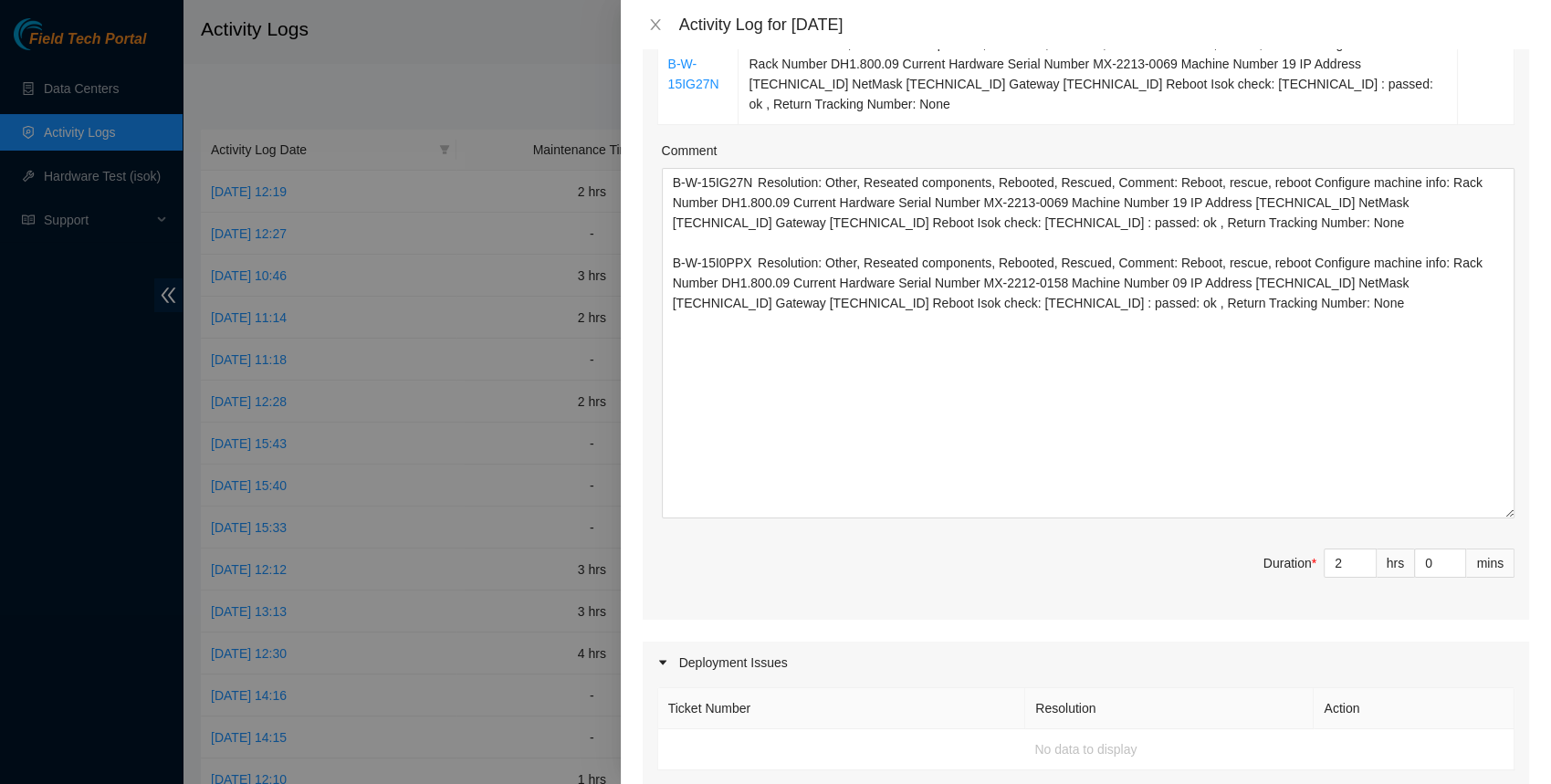
scroll to position [474, 0]
type textarea "Clean up all trash inside cage make sure no debris is on ground or blocking ser…"
type input "3"
type input "9"
click at [1366, 556] on icon "up" at bounding box center [1366, 559] width 6 height 6
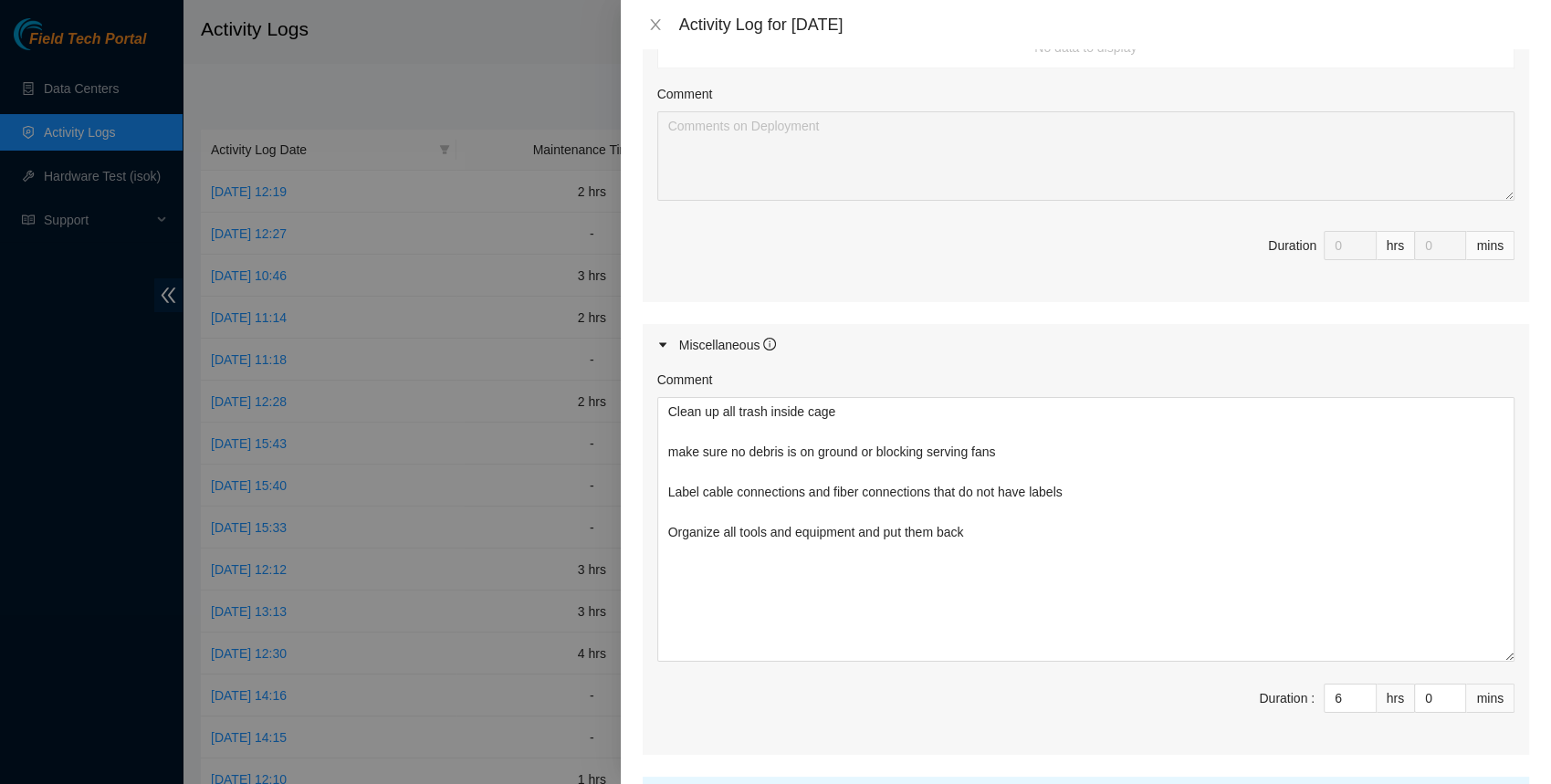
scroll to position [1180, 0]
type input "5"
type input "8"
click at [1367, 699] on icon "down" at bounding box center [1366, 701] width 6 height 6
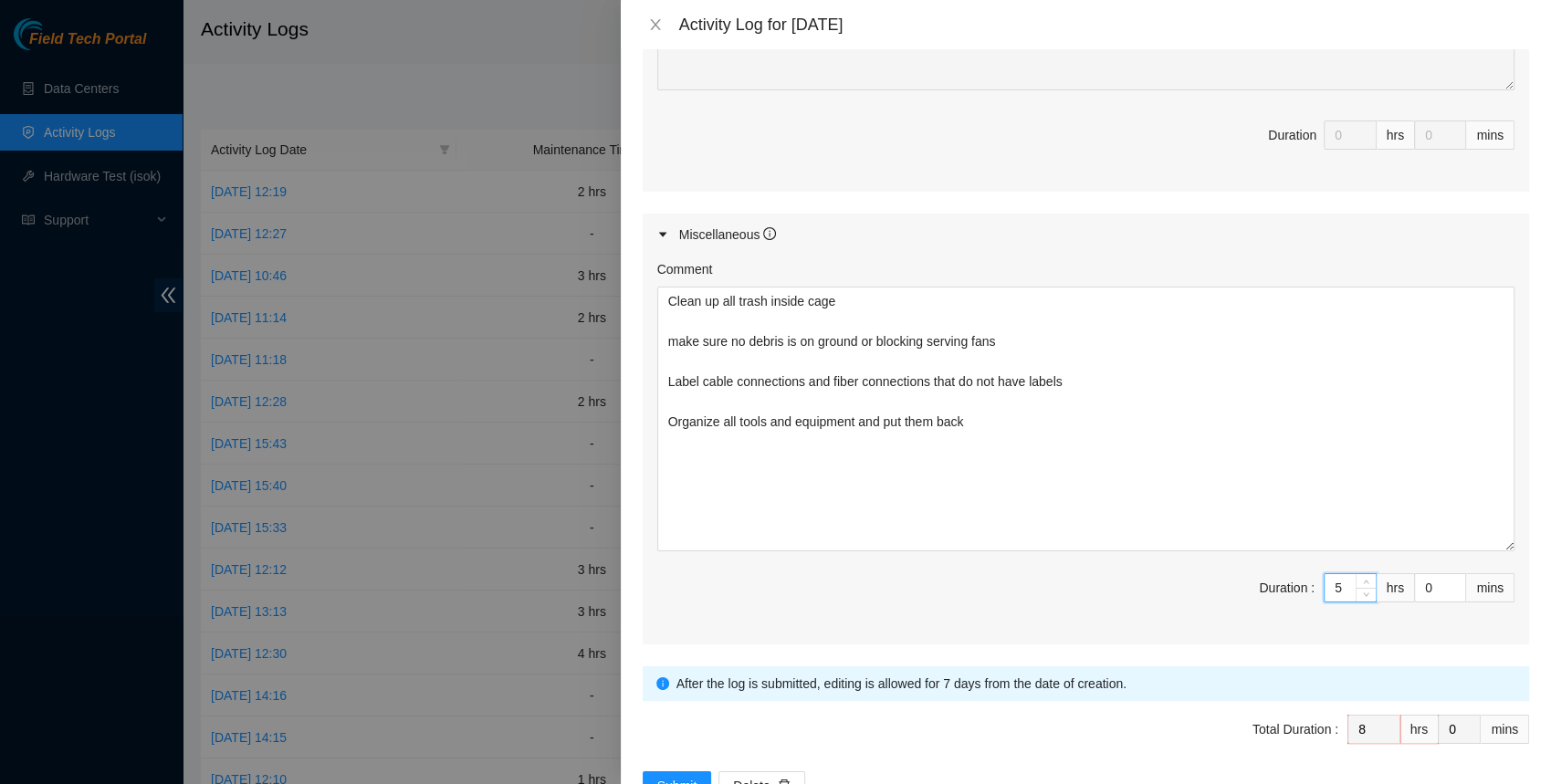
scroll to position [1342, 0]
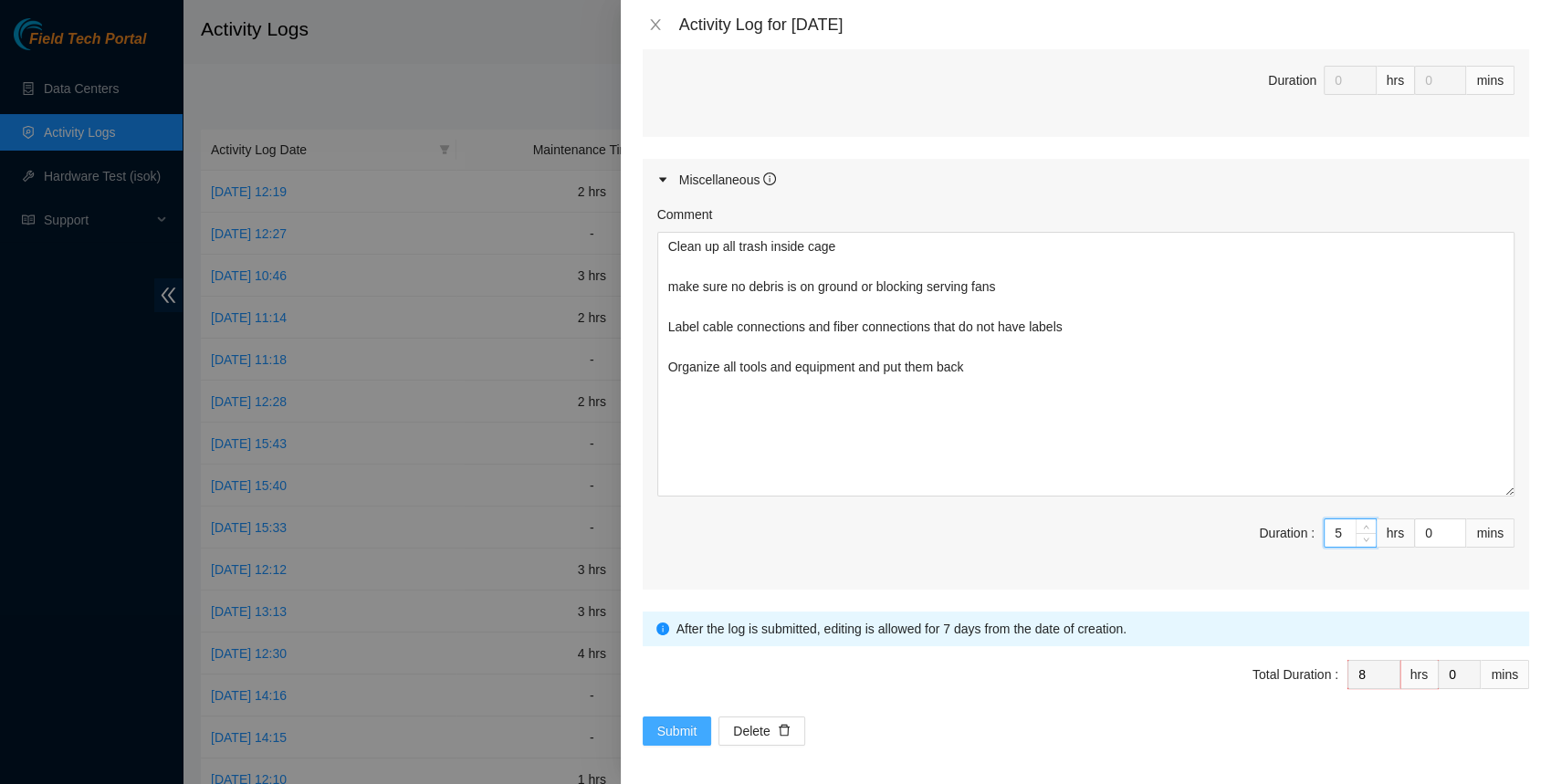
click at [683, 721] on span "Submit" at bounding box center [677, 731] width 40 height 20
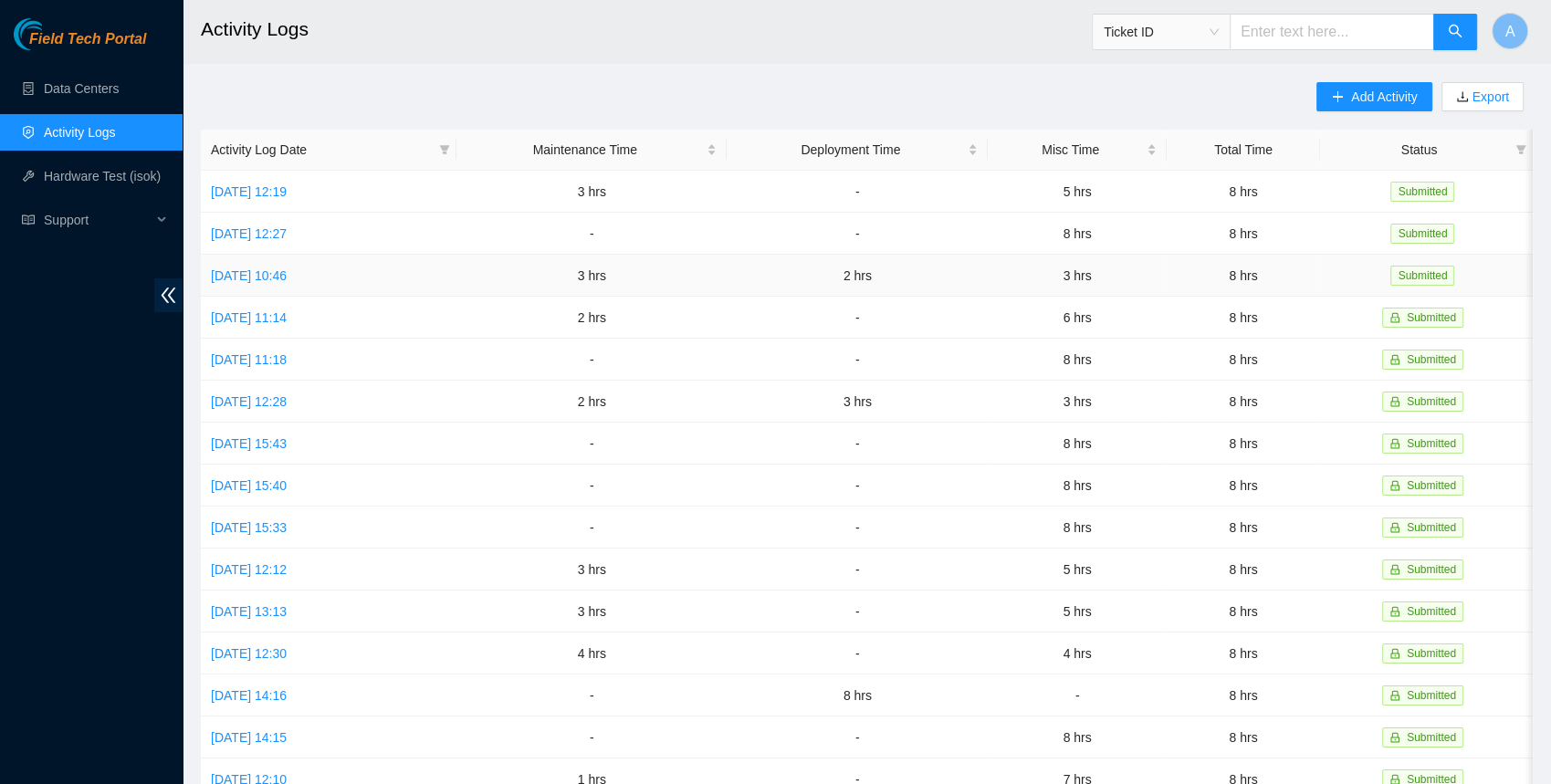
click at [1240, 283] on td "8 hrs" at bounding box center [1242, 275] width 153 height 42
click at [1214, 230] on td "8 hrs" at bounding box center [1242, 233] width 153 height 42
click at [1211, 181] on td "8 hrs" at bounding box center [1242, 191] width 153 height 42
